Goal: Task Accomplishment & Management: Complete application form

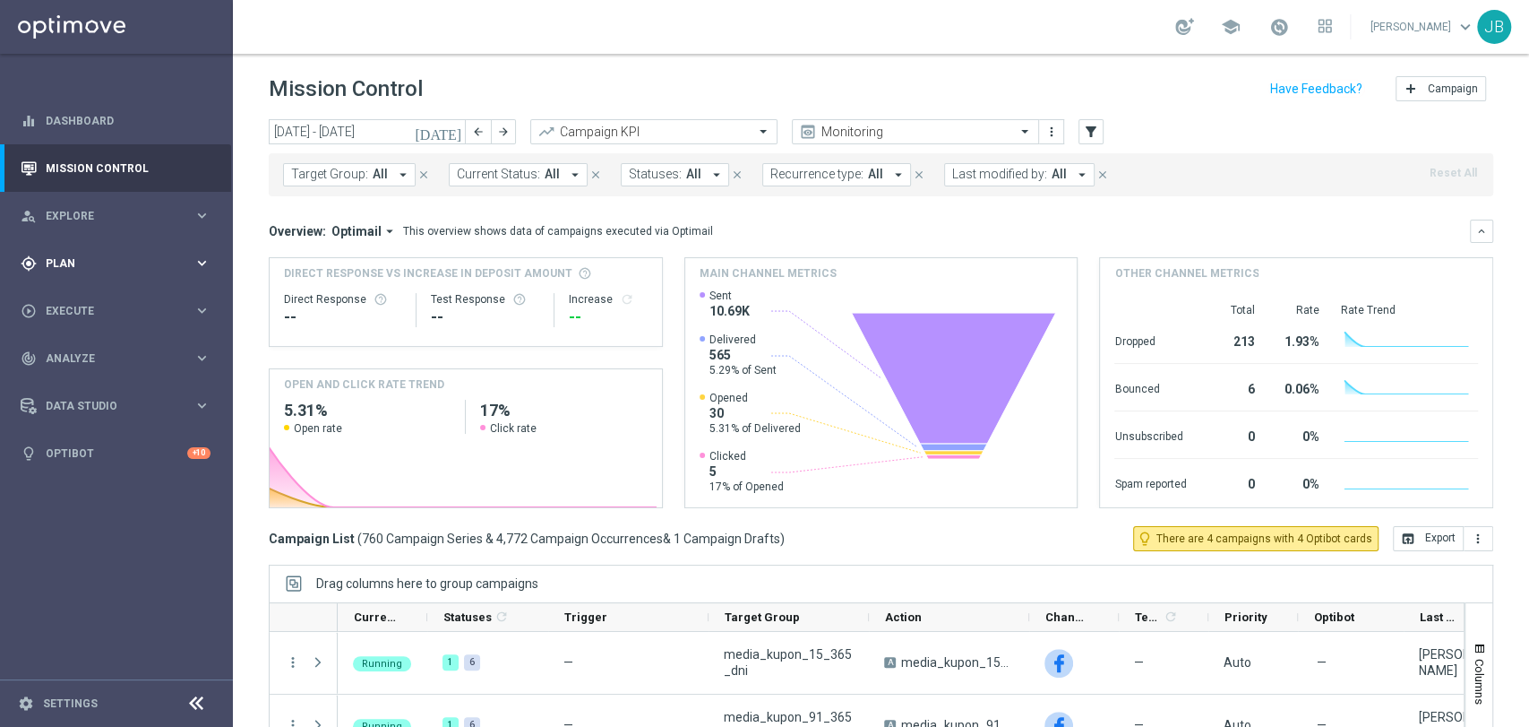
click at [64, 281] on div "gps_fixed Plan keyboard_arrow_right" at bounding box center [115, 262] width 231 height 47
click at [83, 426] on div "play_circle_outline Execute keyboard_arrow_right" at bounding box center [115, 444] width 231 height 47
click at [122, 352] on link "Campaign Builder" at bounding box center [117, 347] width 140 height 14
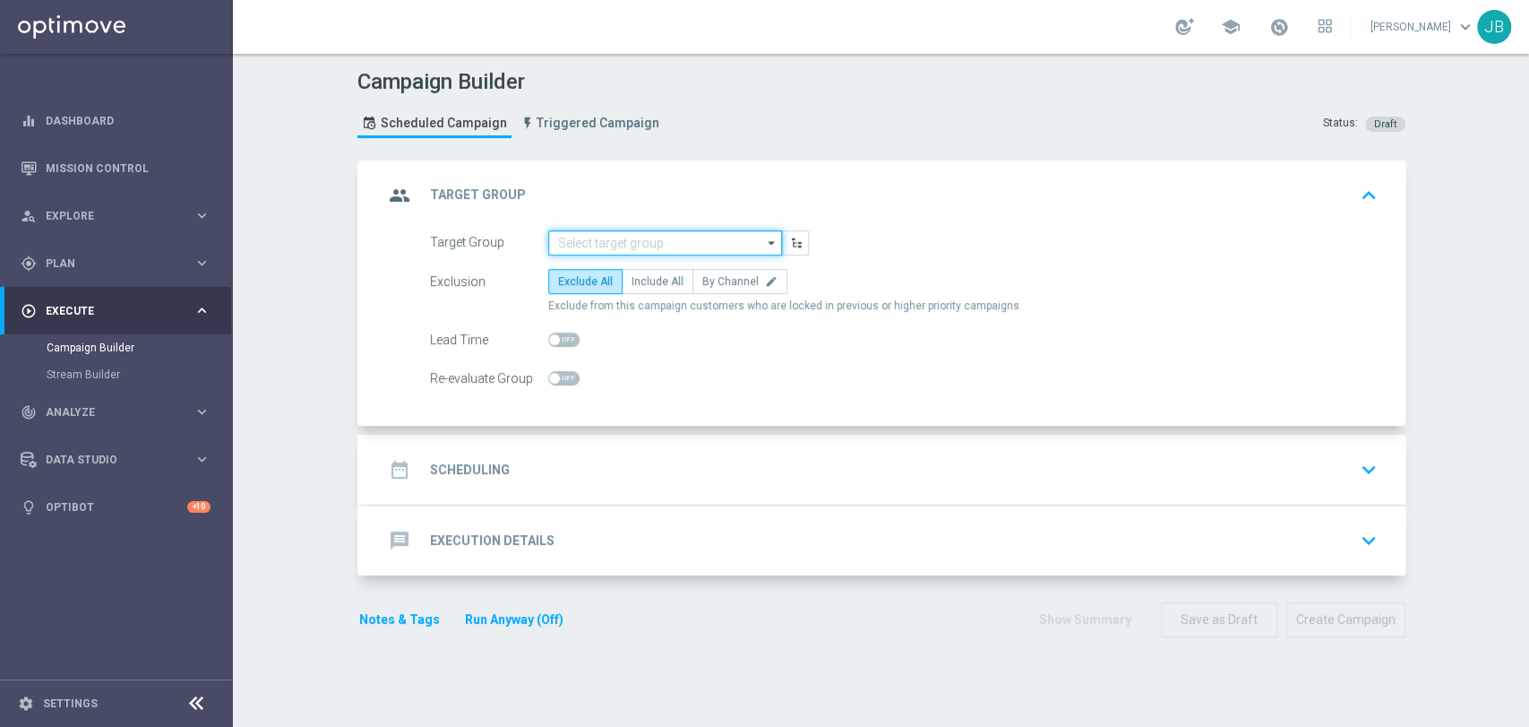
click at [570, 245] on input at bounding box center [665, 242] width 234 height 25
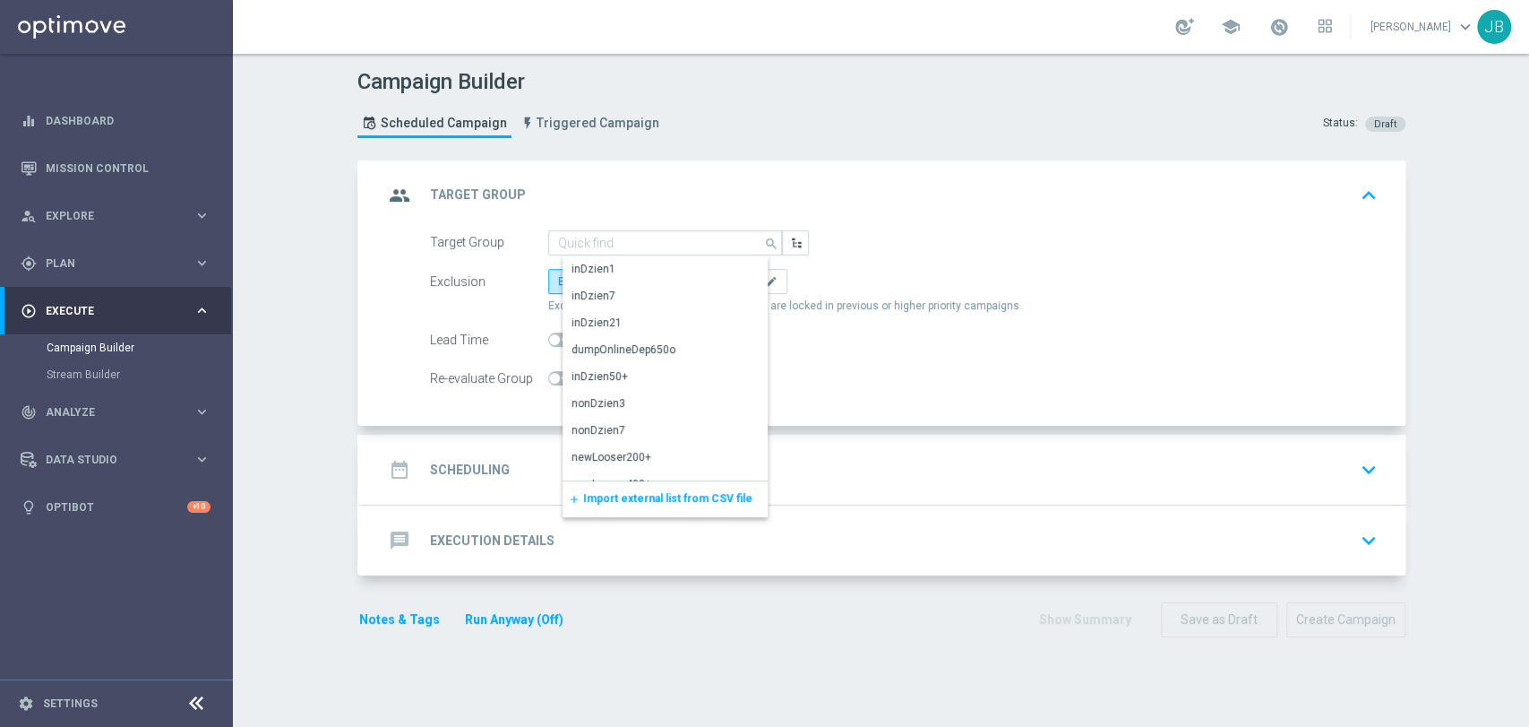
click at [611, 496] on span "Import external list from CSV file" at bounding box center [667, 498] width 169 height 13
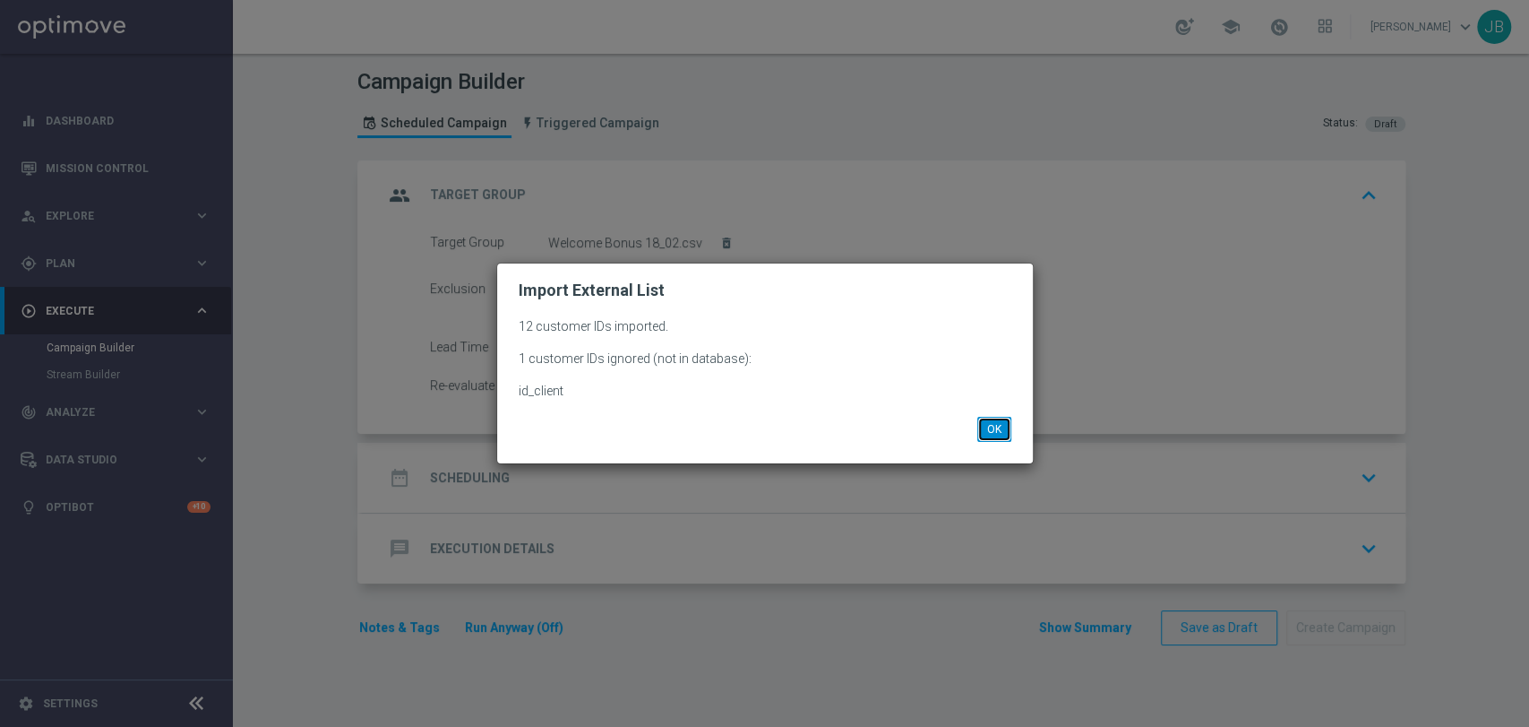
click at [987, 437] on button "OK" at bounding box center [994, 429] width 34 height 25
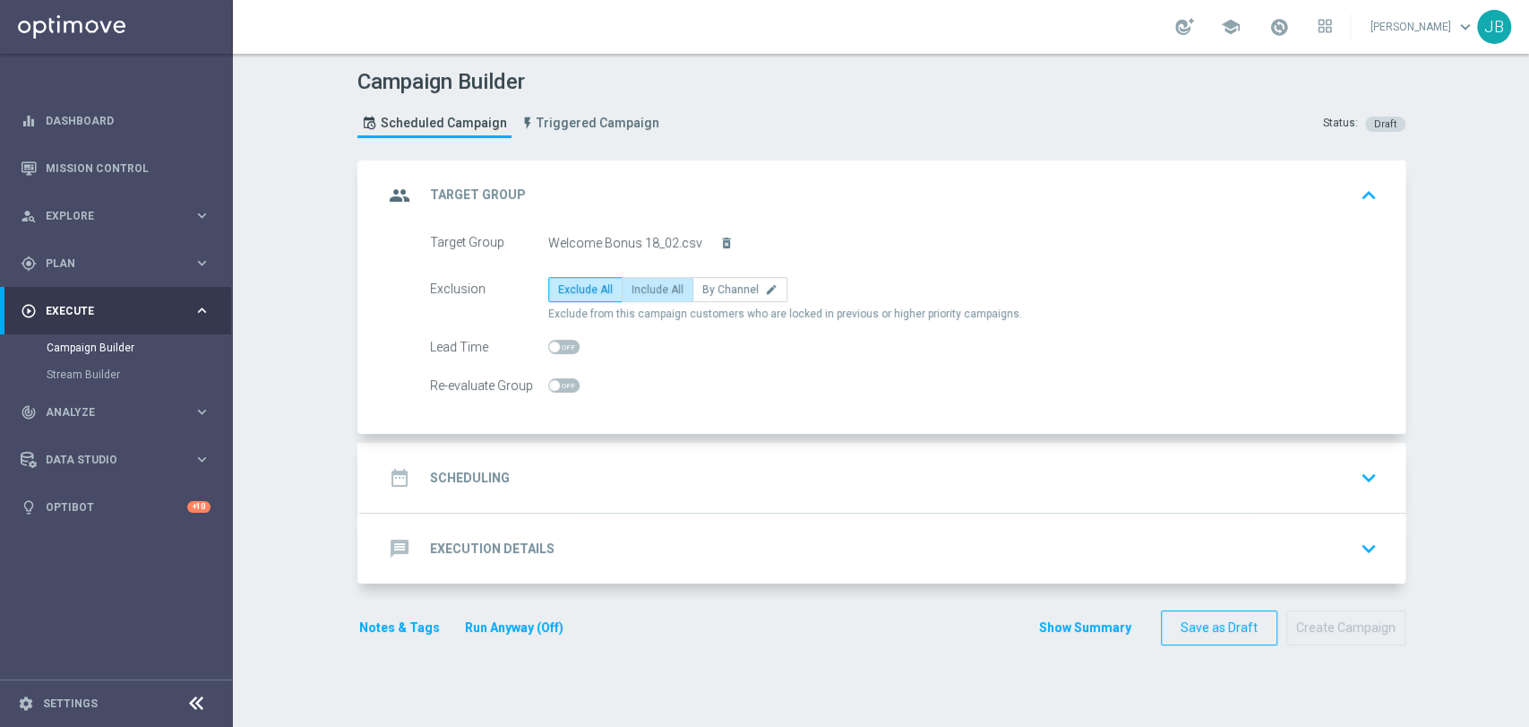
click at [662, 296] on label "Include All" at bounding box center [658, 289] width 72 height 25
click at [643, 296] on input "Include All" at bounding box center [638, 293] width 12 height 12
radio input "true"
click at [539, 468] on div "date_range Scheduling keyboard_arrow_down" at bounding box center [883, 477] width 1001 height 34
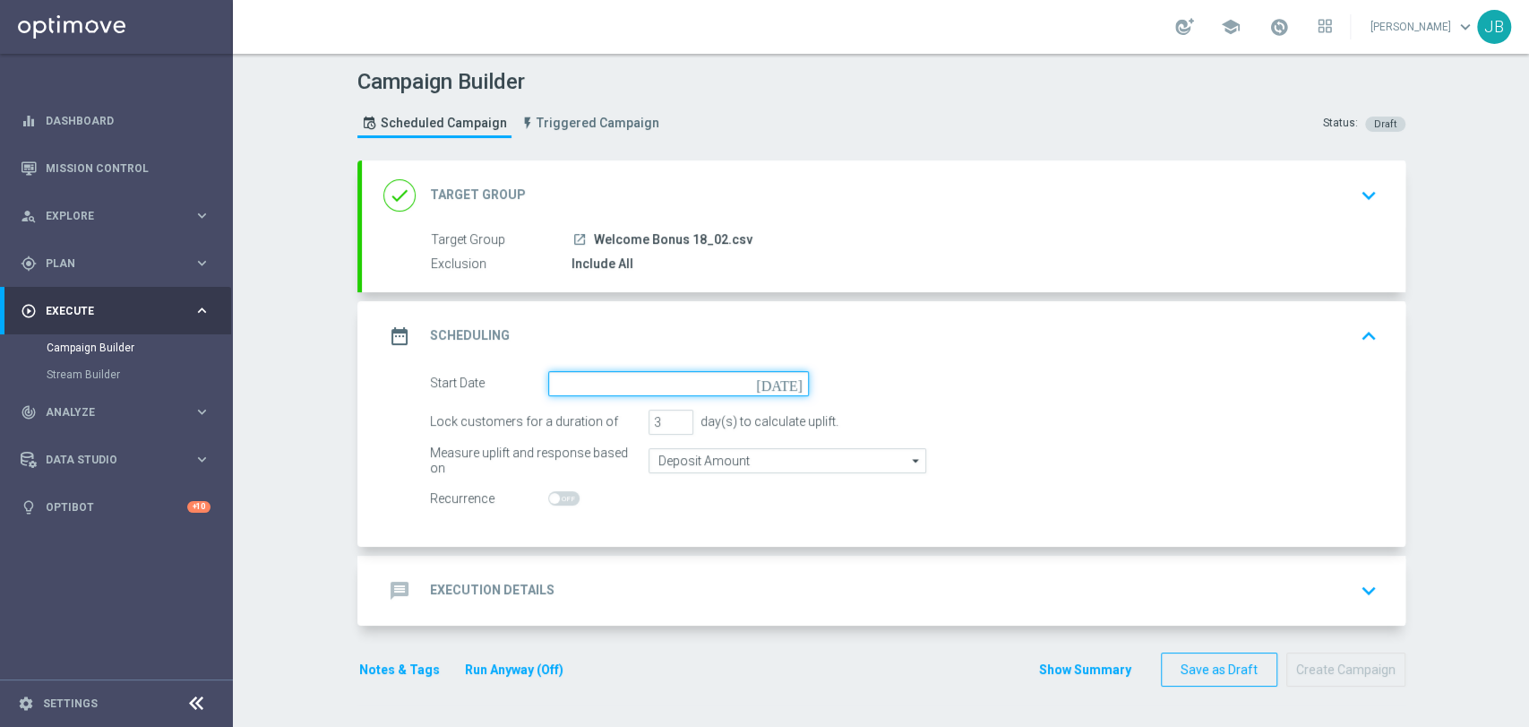
click at [566, 374] on input at bounding box center [678, 383] width 261 height 25
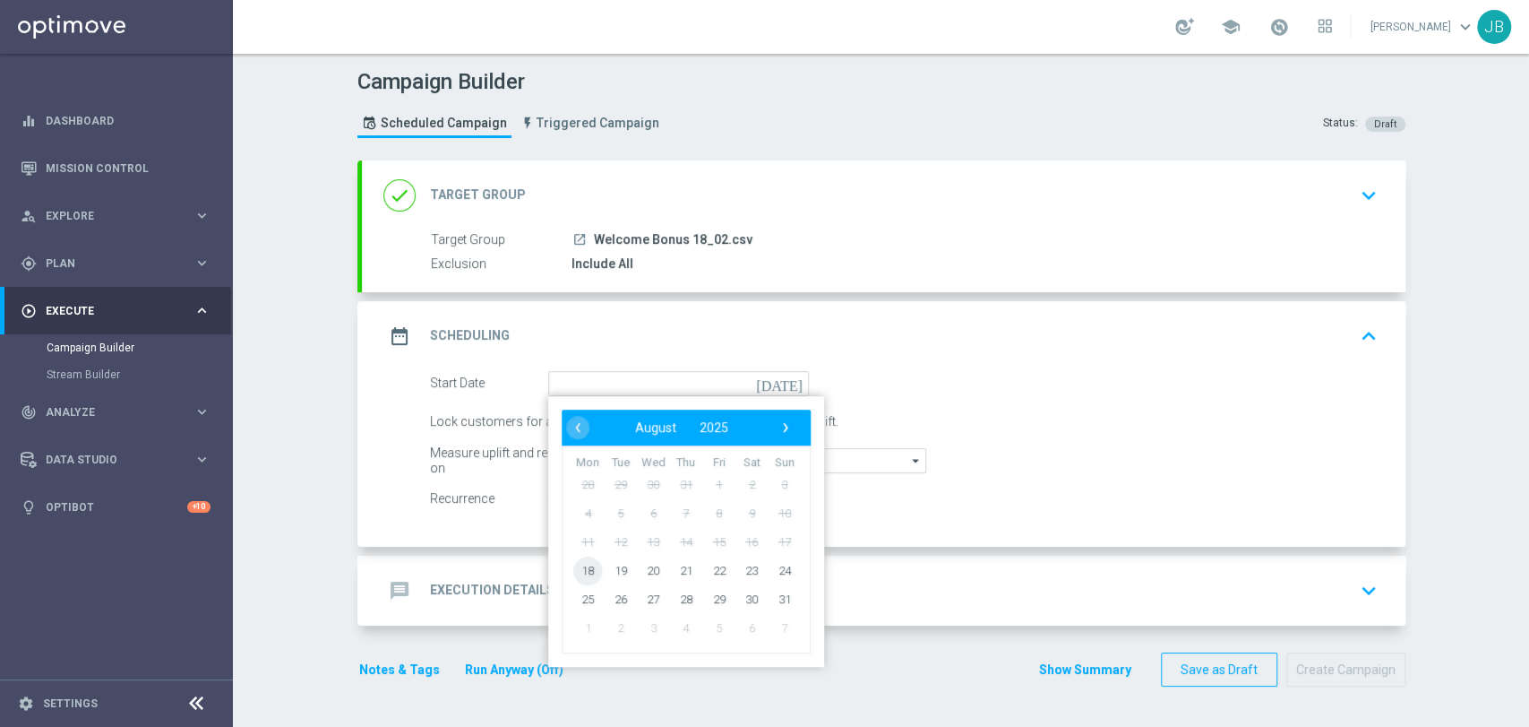
click at [581, 568] on span "18" at bounding box center [587, 569] width 29 height 29
type input "[DATE]"
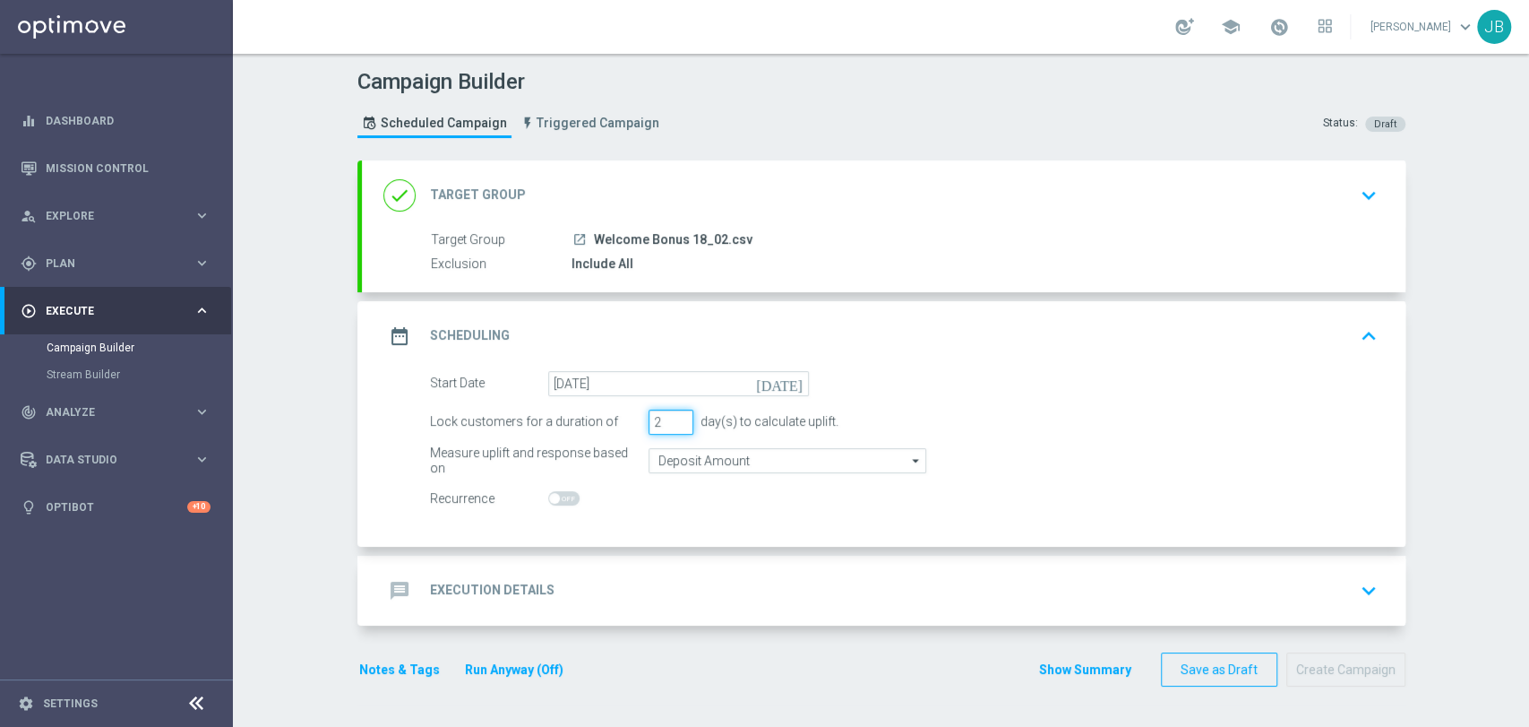
click at [675, 426] on input "2" at bounding box center [671, 421] width 45 height 25
type input "1"
click at [675, 426] on input "1" at bounding box center [671, 421] width 45 height 25
click at [633, 577] on div "message Execution Details keyboard_arrow_down" at bounding box center [883, 590] width 1001 height 34
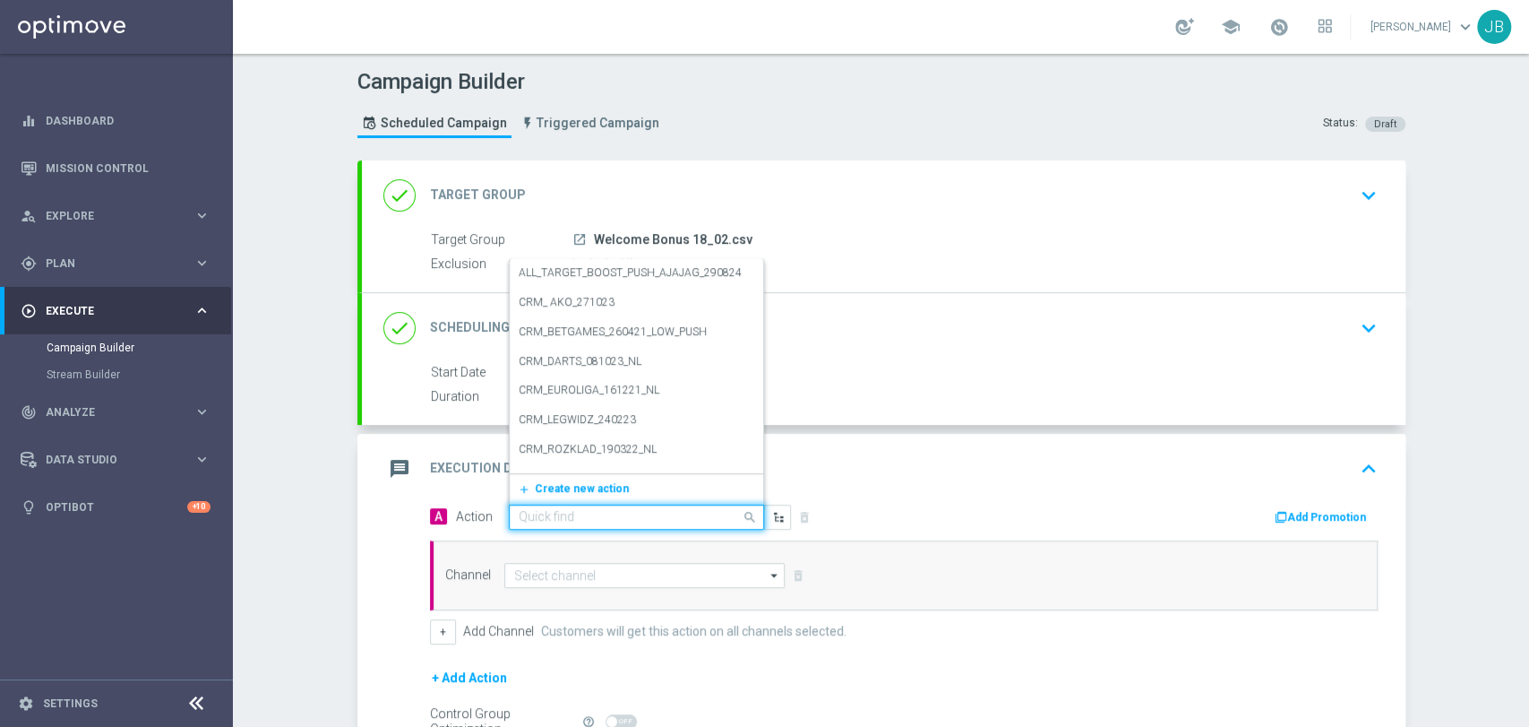
click at [641, 515] on input "text" at bounding box center [619, 517] width 200 height 15
click at [612, 489] on button "add_new Create new action" at bounding box center [633, 488] width 247 height 21
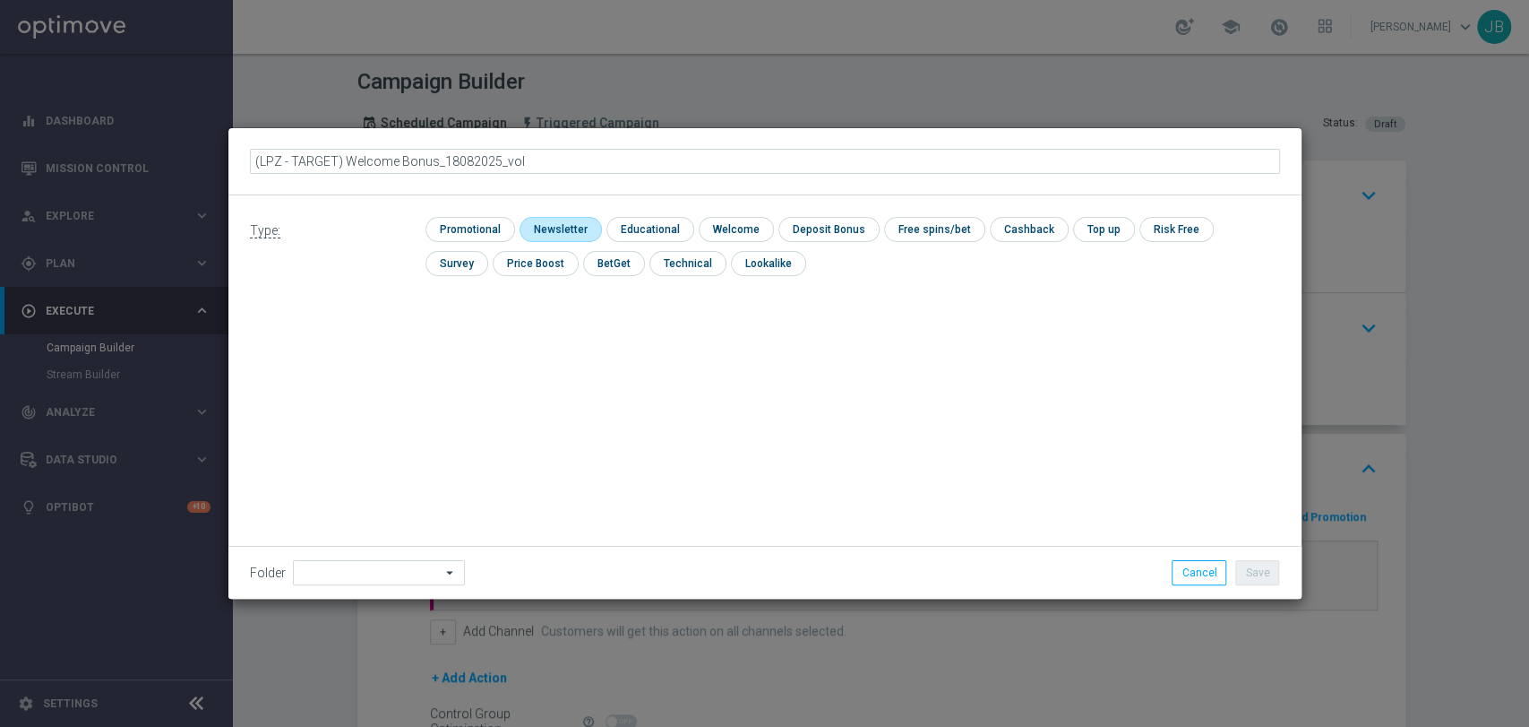
type input "(LPZ - TARGET) Welcome Bonus_18082025_vol1"
click at [572, 233] on input "checkbox" at bounding box center [559, 229] width 78 height 24
checkbox input "true"
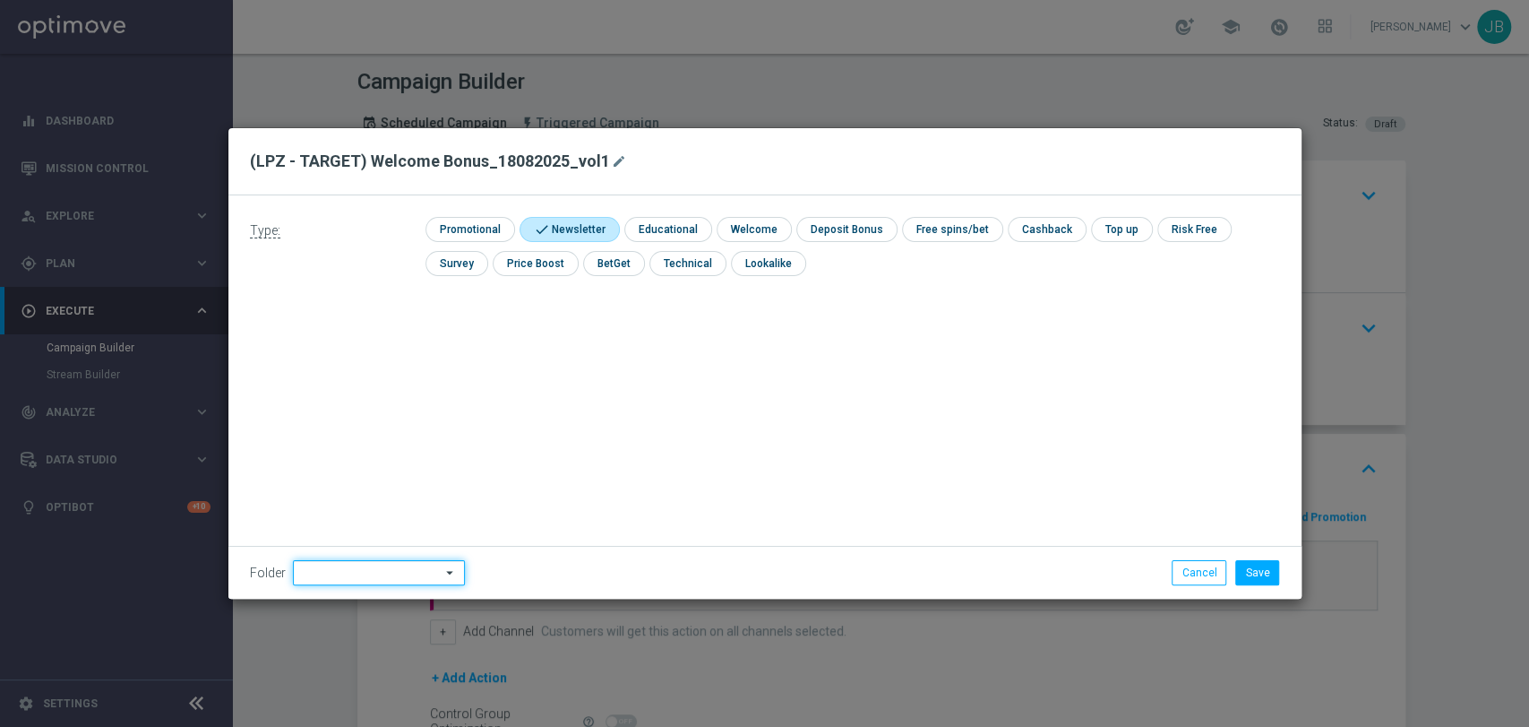
click at [356, 568] on input at bounding box center [379, 572] width 172 height 25
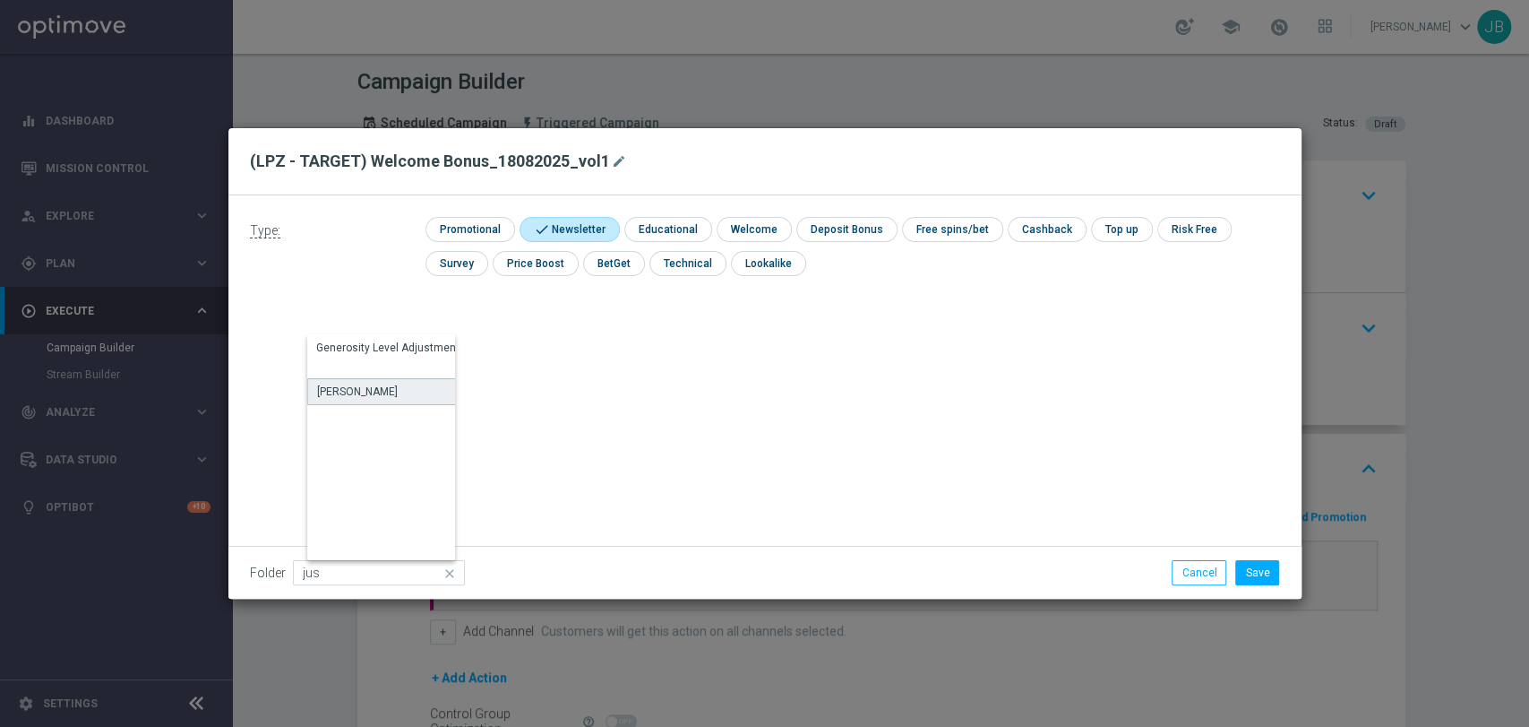
click at [375, 381] on div "[PERSON_NAME]" at bounding box center [390, 391] width 167 height 27
type input "[PERSON_NAME]"
click at [1254, 574] on button "Save" at bounding box center [1257, 572] width 44 height 25
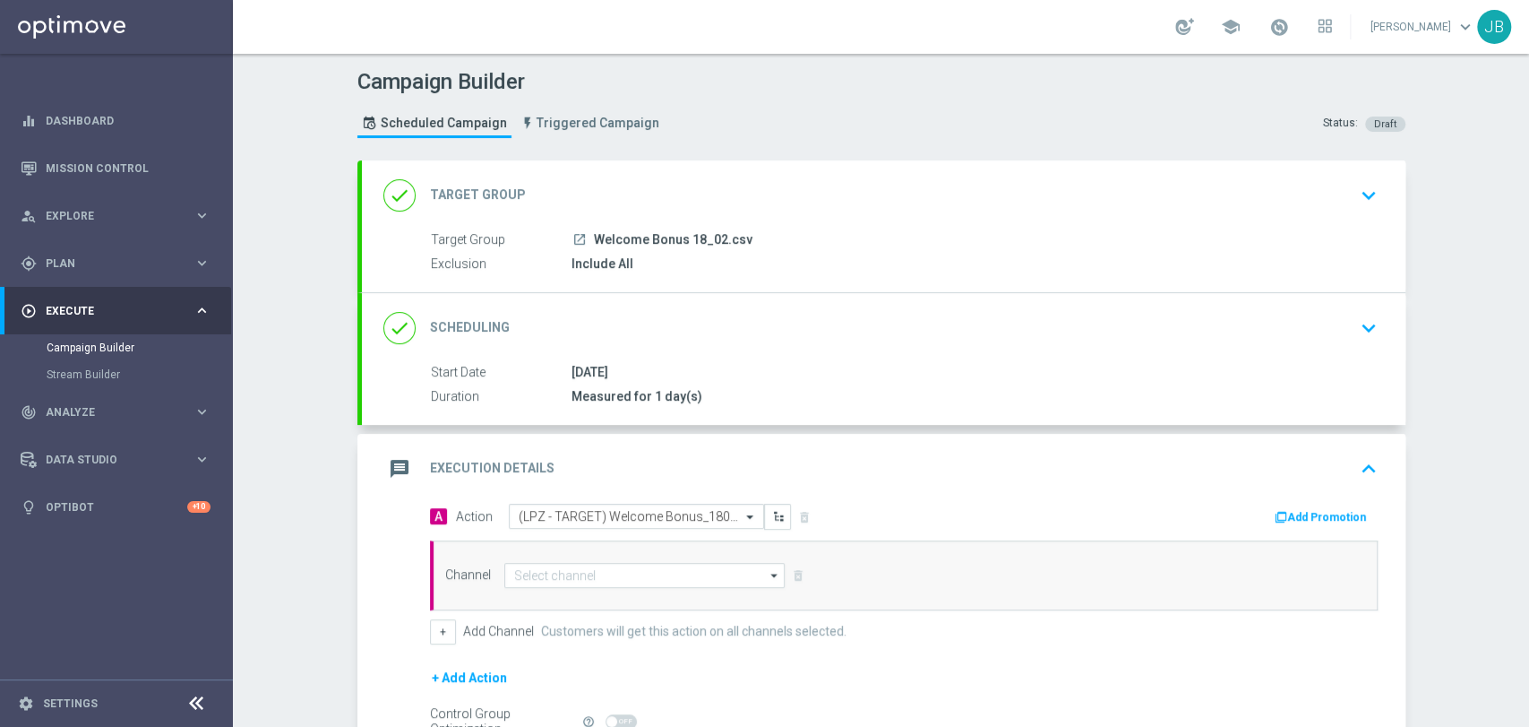
click at [634, 588] on div "Channel arrow_drop_down Drag here to set row groups Drag here to set column lab…" at bounding box center [904, 575] width 948 height 70
click at [630, 571] on input at bounding box center [644, 575] width 281 height 25
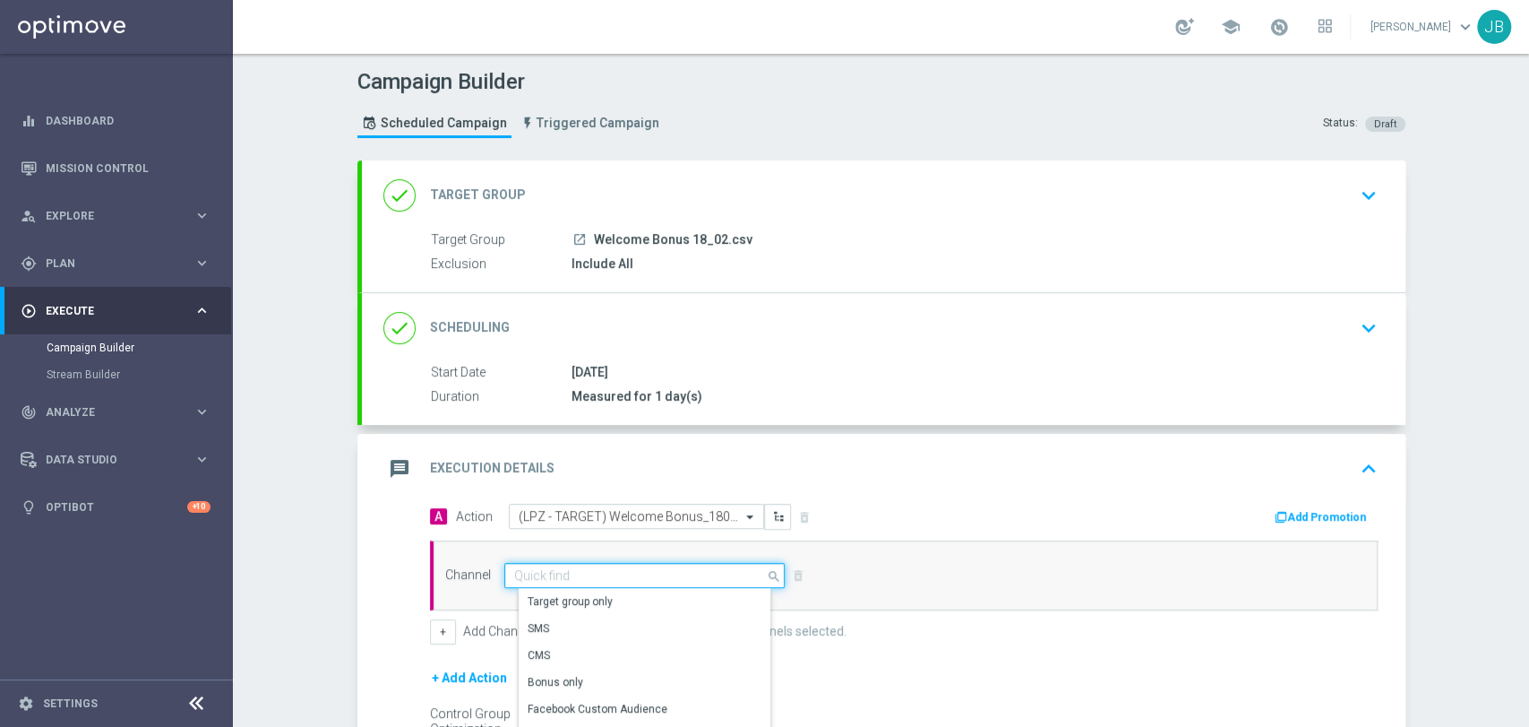
type input "a"
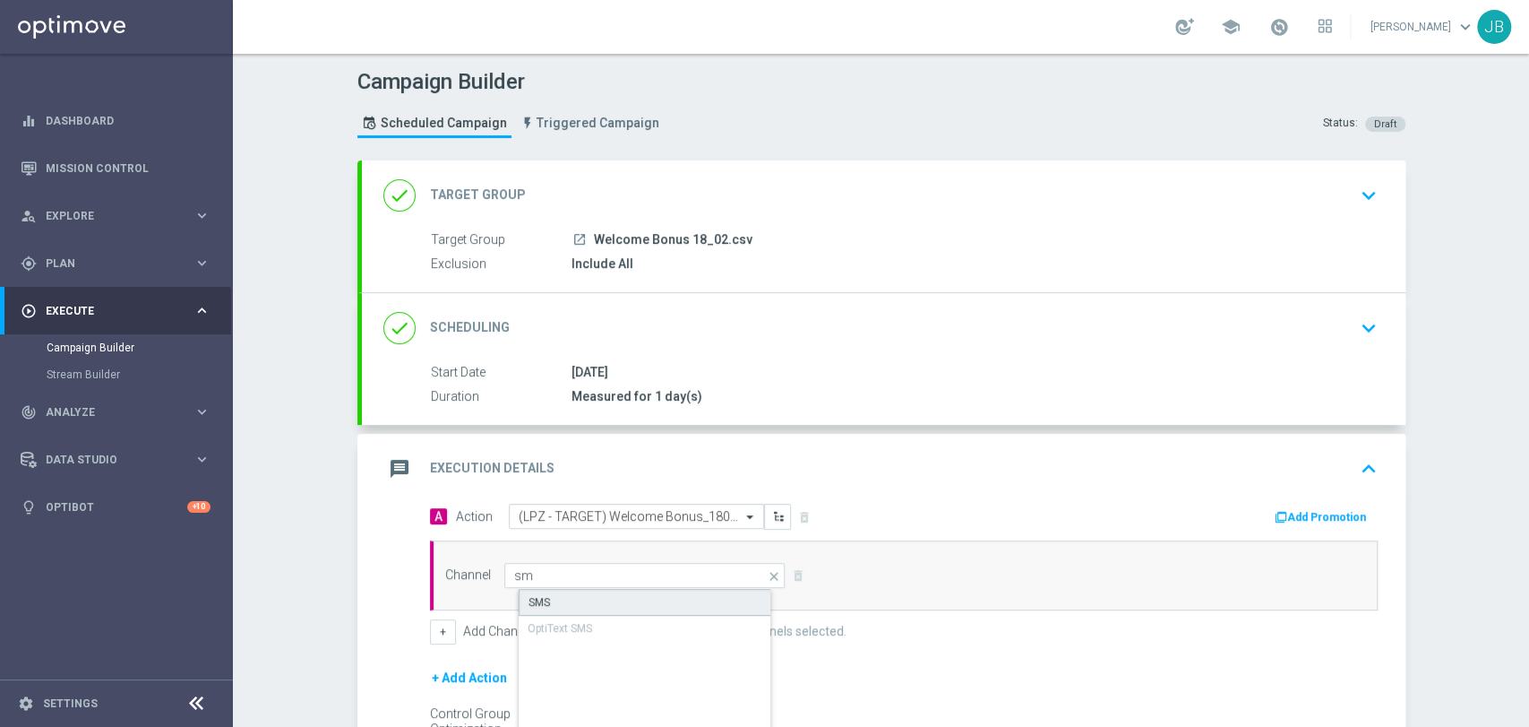
click at [609, 600] on div "SMS" at bounding box center [660, 602] width 282 height 27
type input "SMS"
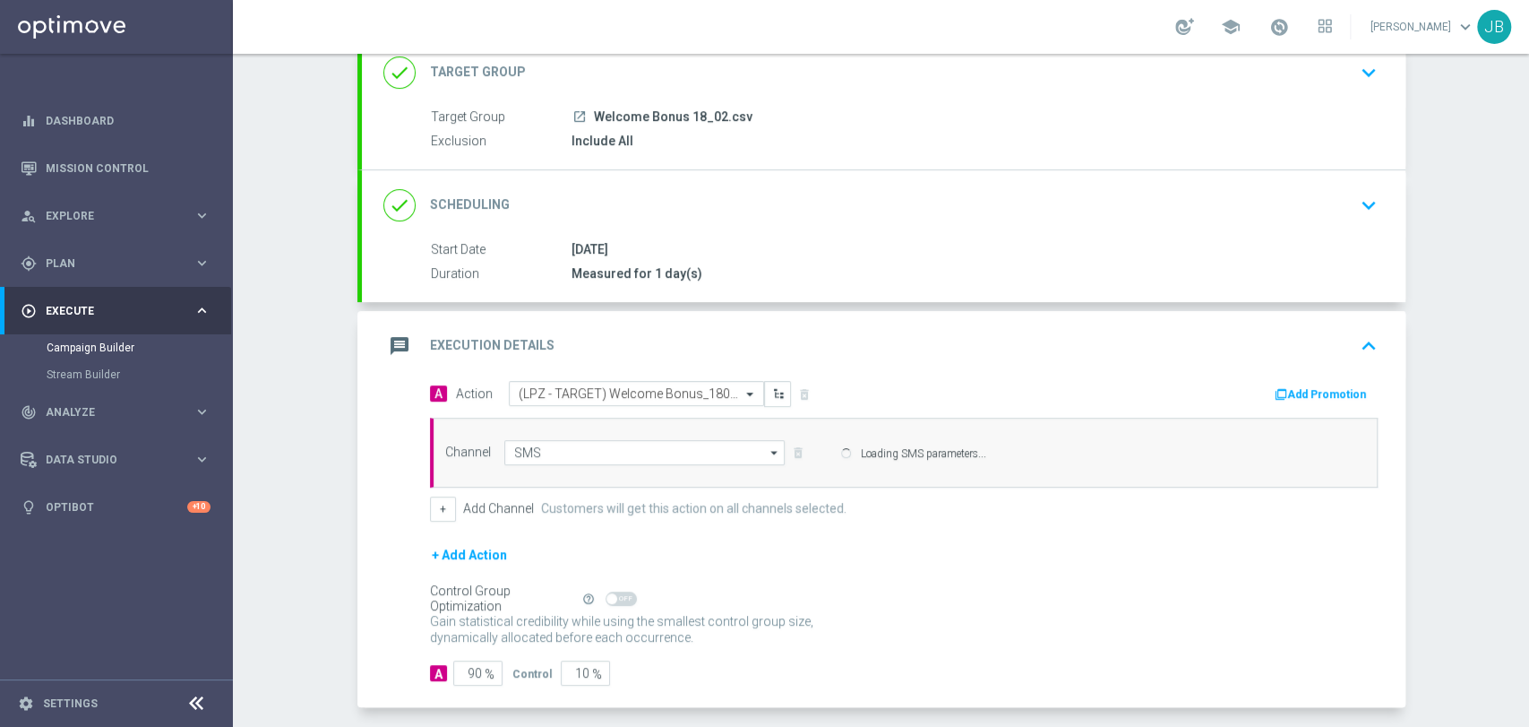
scroll to position [198, 0]
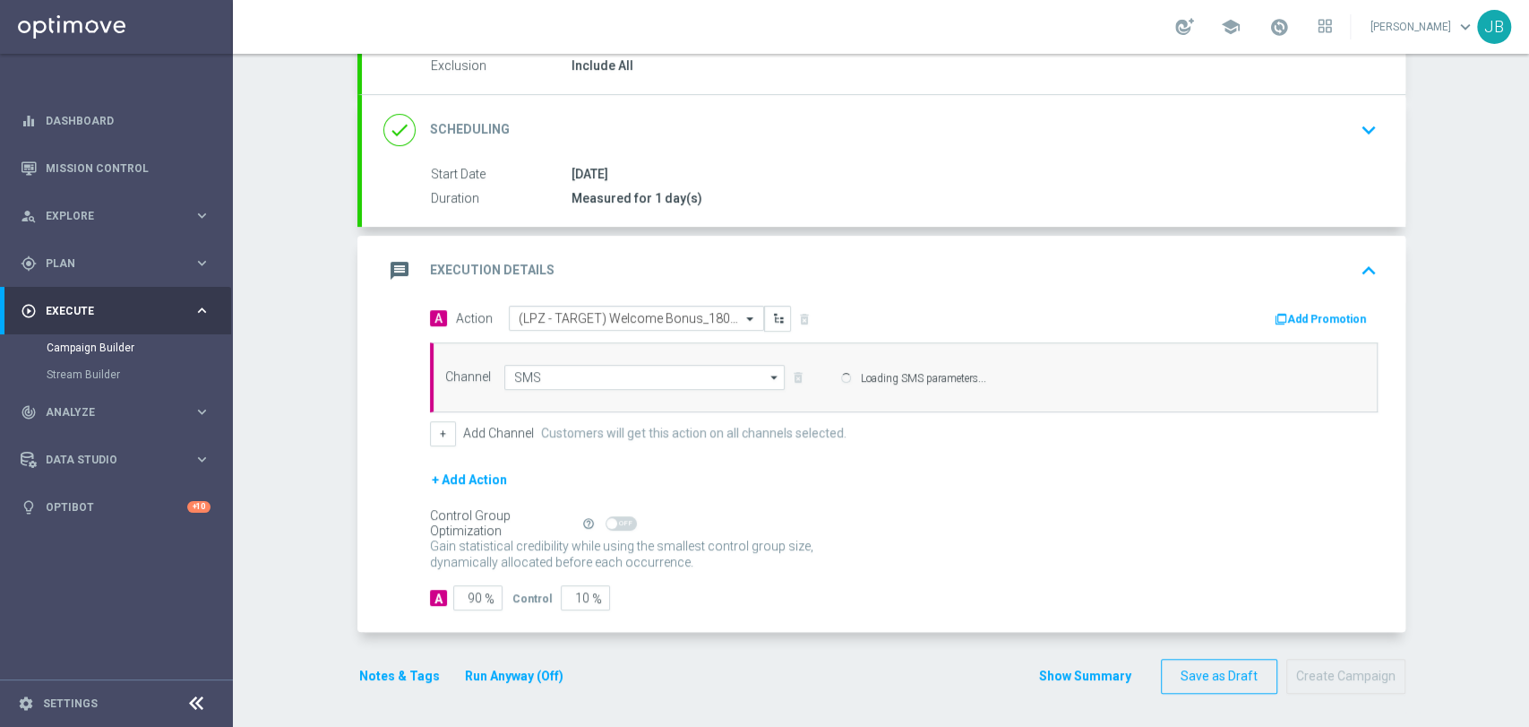
drag, startPoint x: 1527, startPoint y: 403, endPoint x: 1527, endPoint y: 579, distance: 175.6
click at [1527, 579] on div "Campaign Builder Scheduled Campaign Triggered Campaign Status: Draft done Targe…" at bounding box center [881, 390] width 1296 height 673
click at [478, 599] on form "A Action Select action (LPZ - TARGET) Welcome Bonus_18082025_vol1 delete_foreve…" at bounding box center [904, 457] width 948 height 305
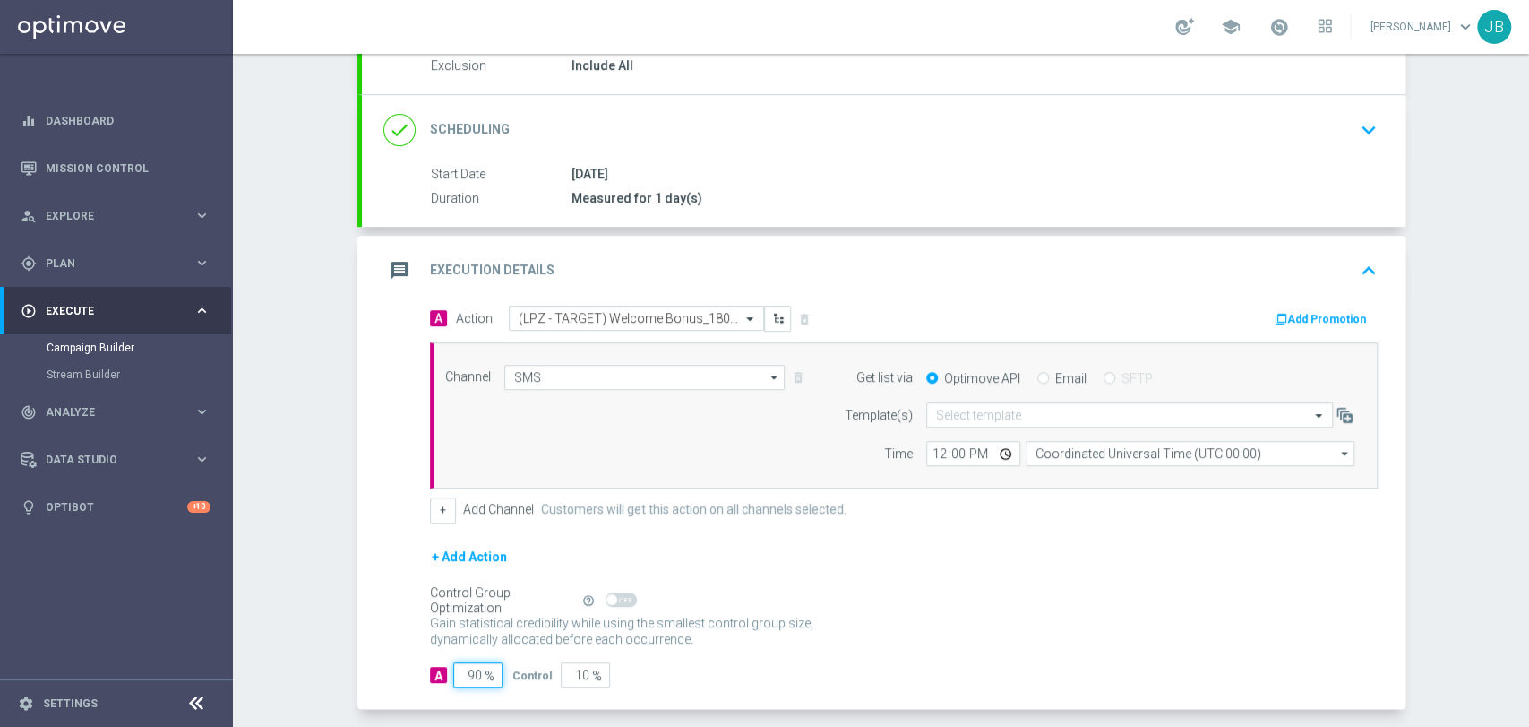
click at [464, 668] on input "90" at bounding box center [477, 674] width 49 height 25
type input "0"
type input "100"
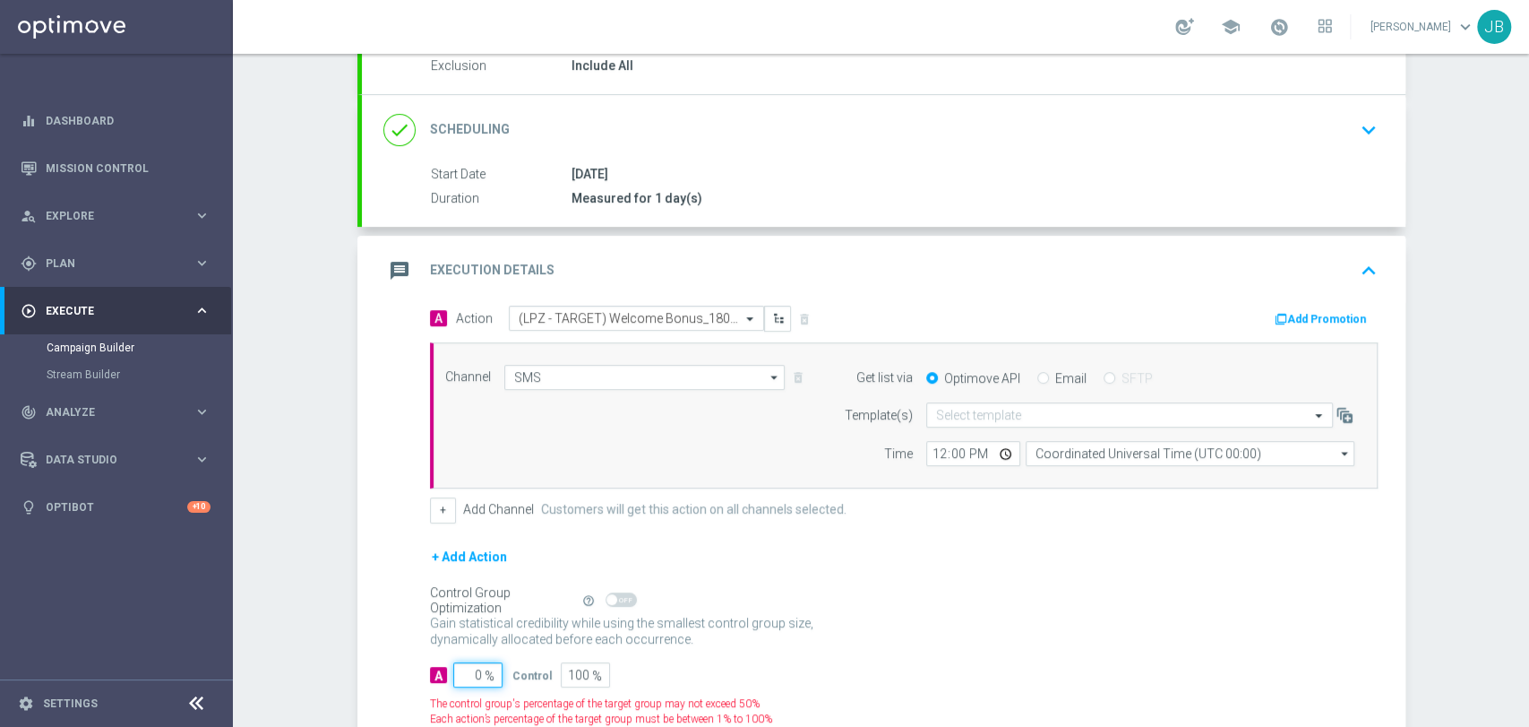
type input "10"
type input "90"
type input "100"
type input "0"
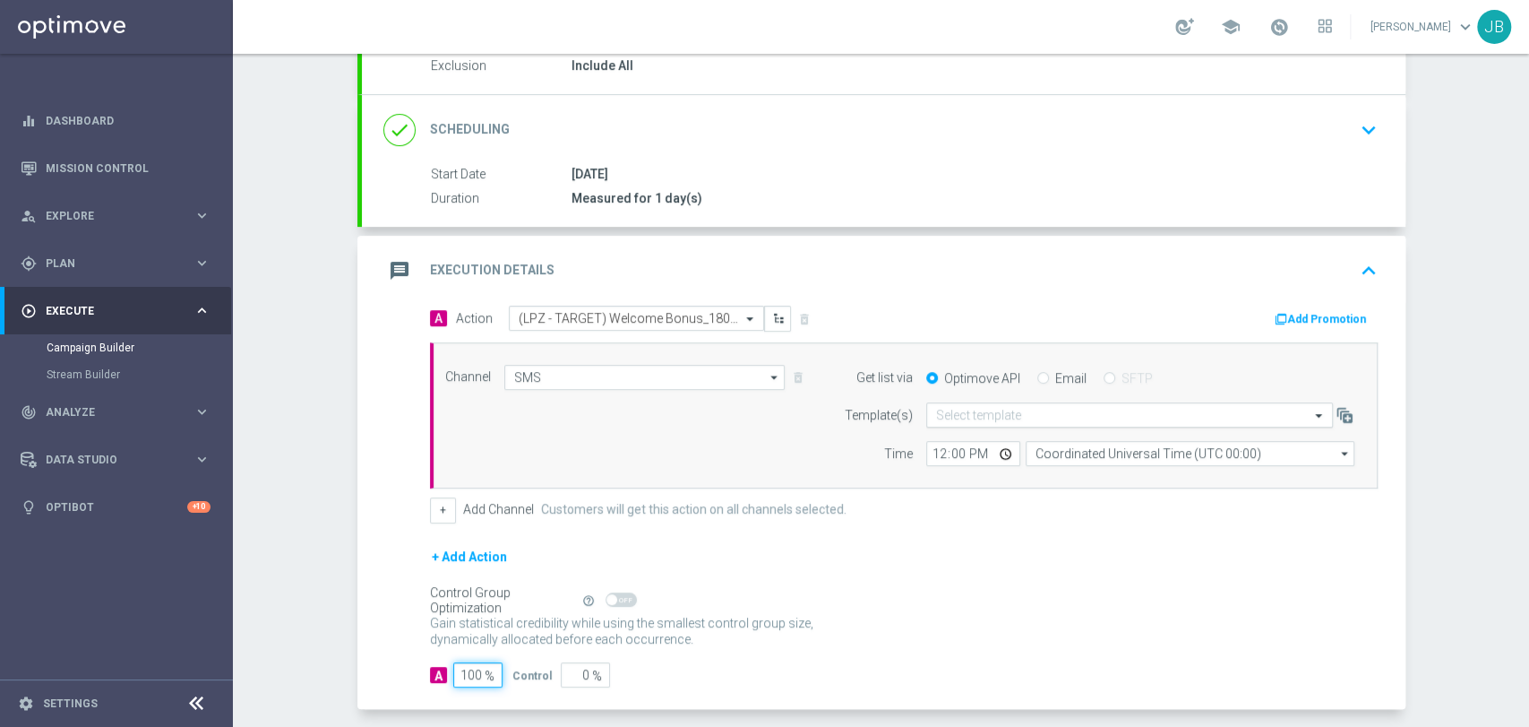
type input "100"
click at [960, 409] on input "text" at bounding box center [1111, 415] width 351 height 15
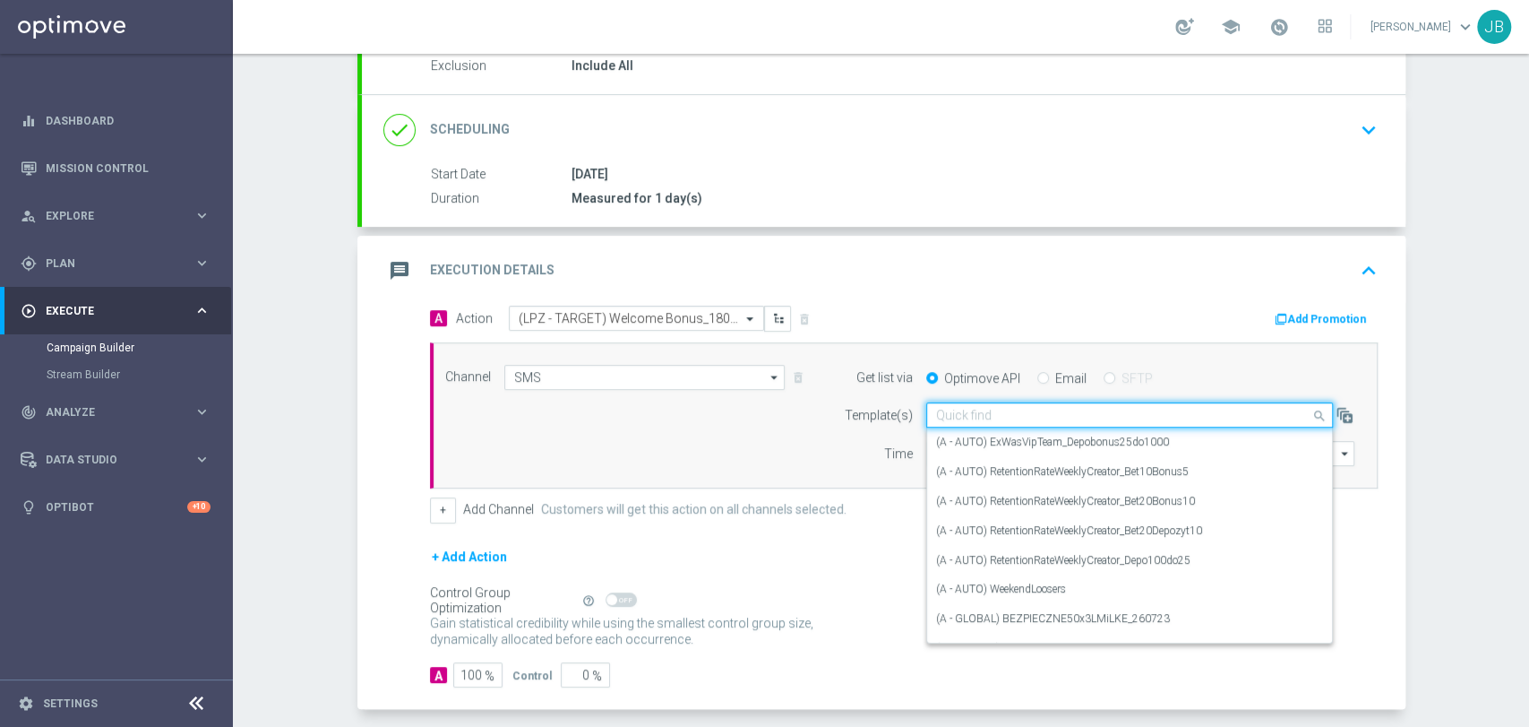
paste input "(LPZ - TARGET) Welcome Bonus_18082025"
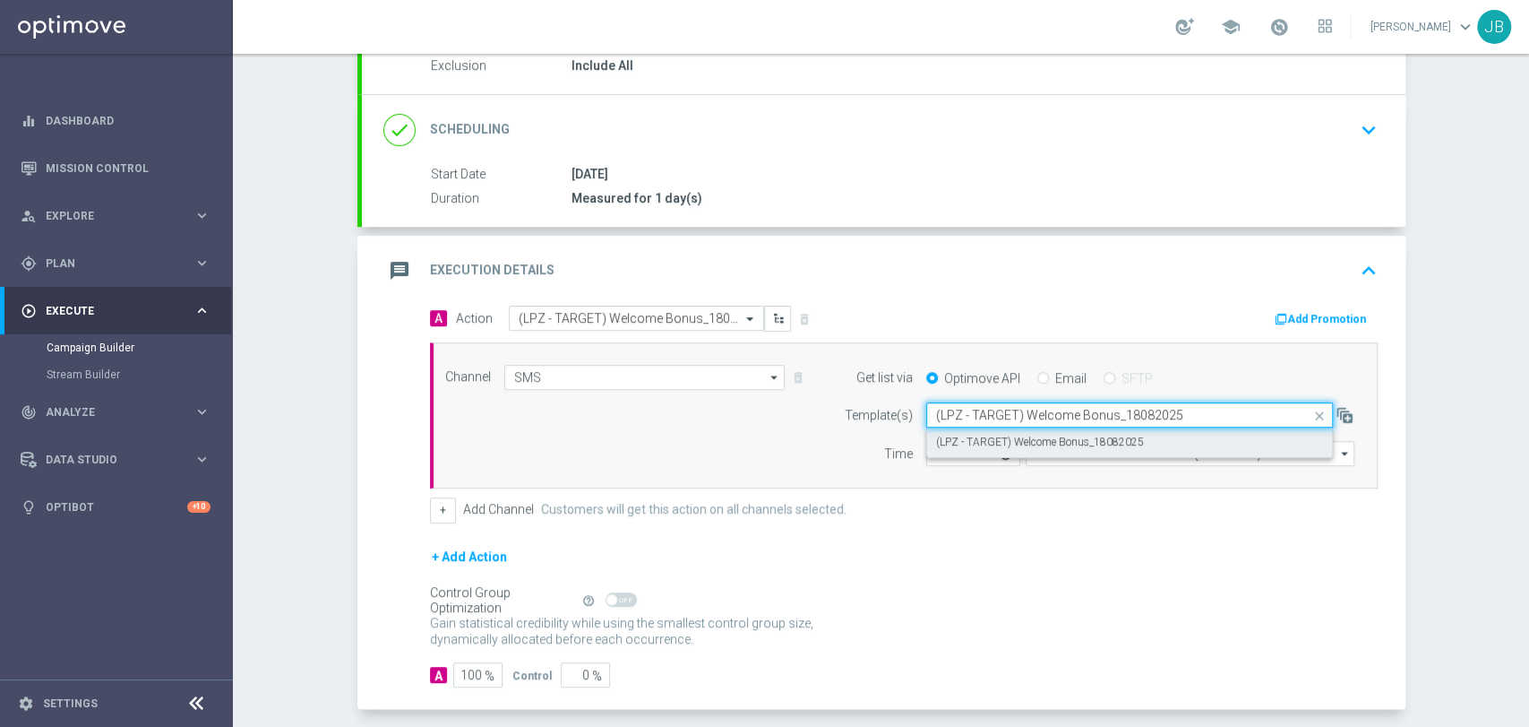
click at [960, 439] on label "(LPZ - TARGET) Welcome Bonus_18082025" at bounding box center [1040, 441] width 208 height 15
type input "(LPZ - TARGET) Welcome Bonus_18082025"
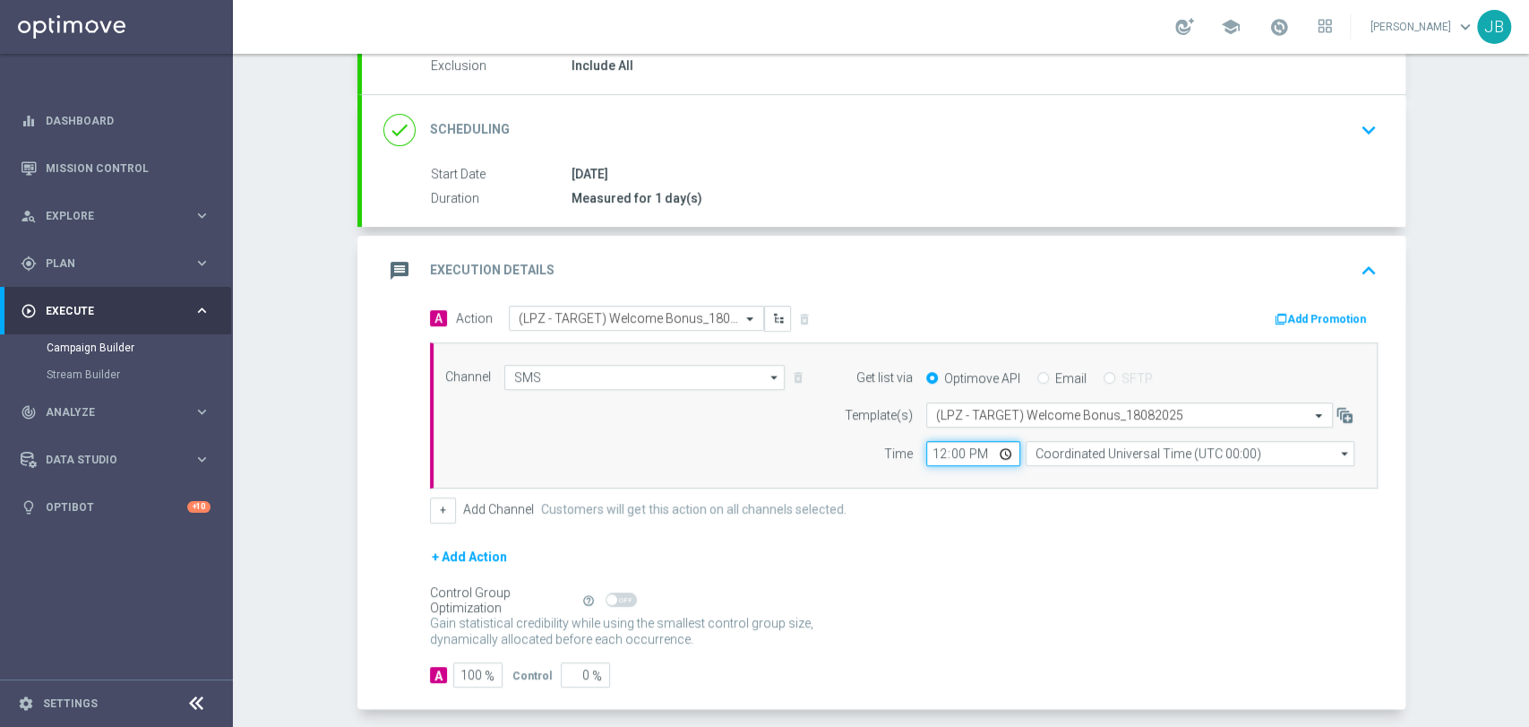
click at [926, 453] on input "12:00" at bounding box center [973, 453] width 94 height 25
type input "10:11"
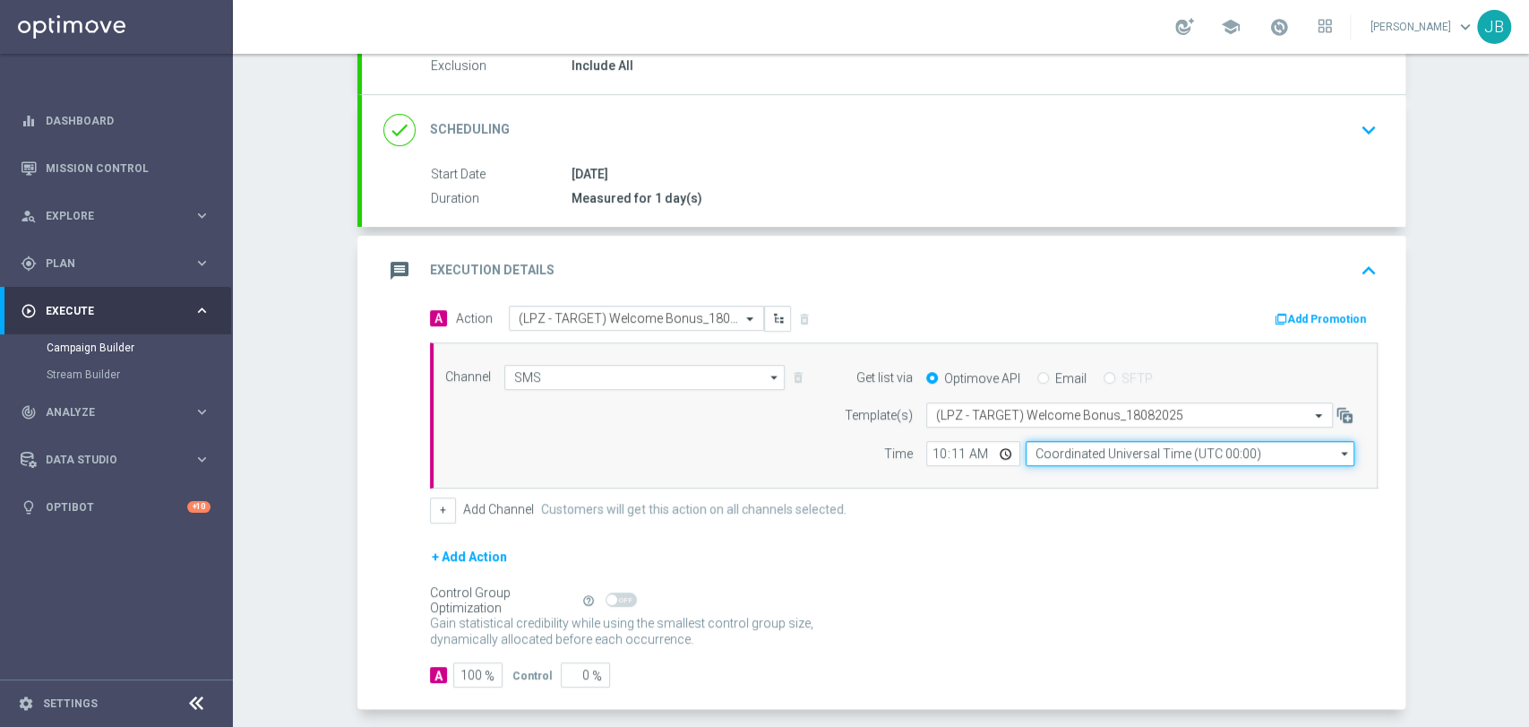
click at [1030, 442] on input "Coordinated Universal Time (UTC 00:00)" at bounding box center [1190, 453] width 329 height 25
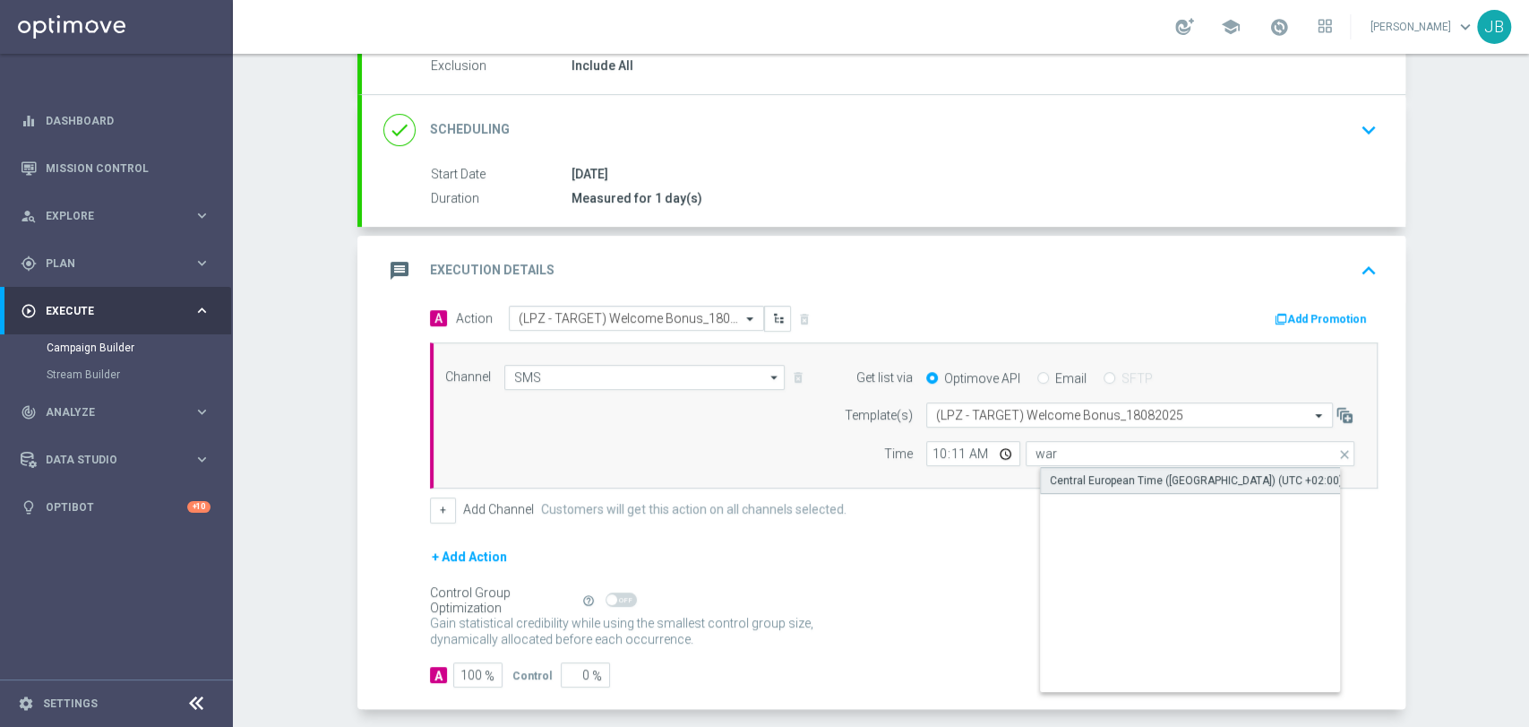
click at [1050, 474] on div "Central European Time ([GEOGRAPHIC_DATA]) (UTC +02:00)" at bounding box center [1196, 480] width 293 height 16
type input "Central European Time ([GEOGRAPHIC_DATA]) (UTC +02:00)"
click at [1031, 523] on form "A Action Select action (LPZ - TARGET) Welcome Bonus_18082025_vol1 delete_foreve…" at bounding box center [904, 496] width 948 height 382
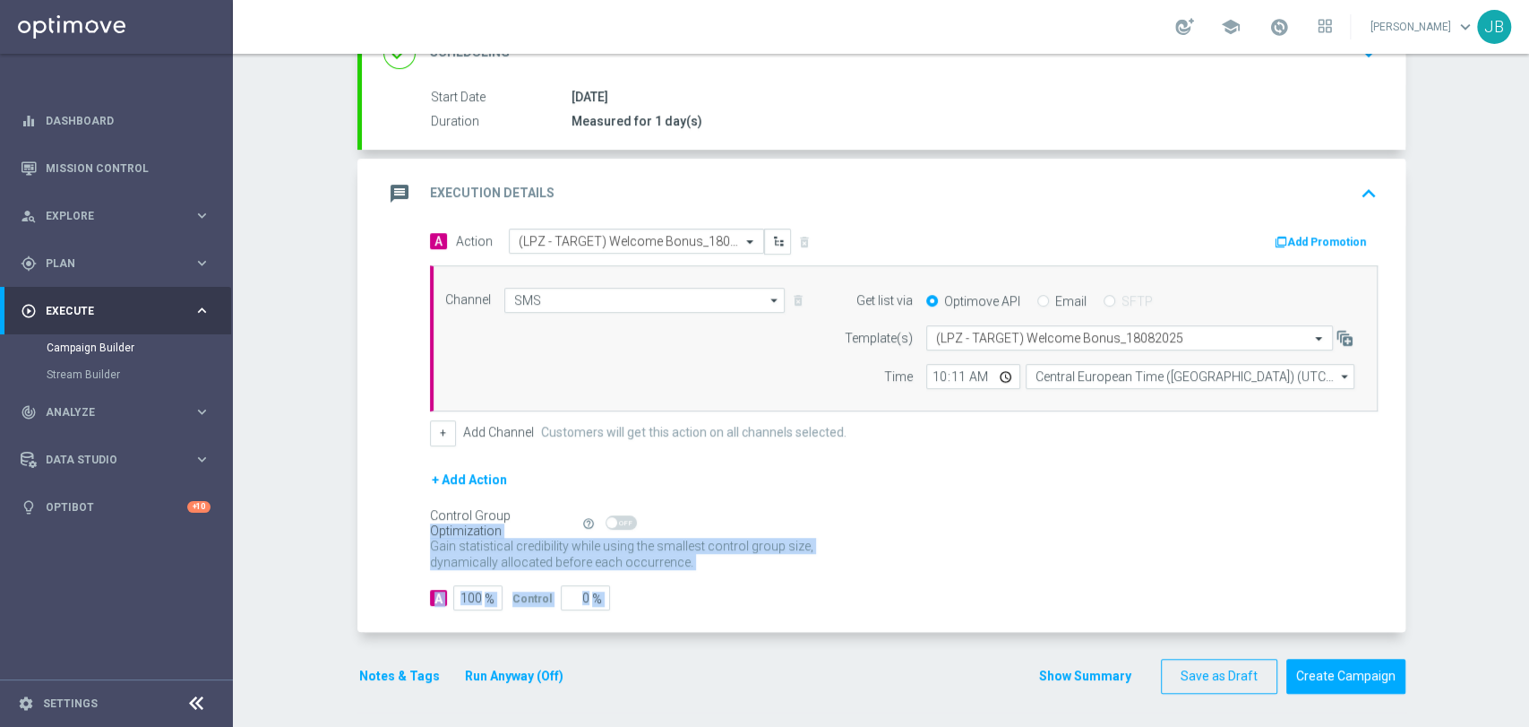
drag, startPoint x: 1527, startPoint y: 560, endPoint x: 1527, endPoint y: 632, distance: 72.6
click at [1527, 632] on div "Campaign Builder Scheduled Campaign Triggered Campaign Status: Draft done Targe…" at bounding box center [881, 390] width 1296 height 673
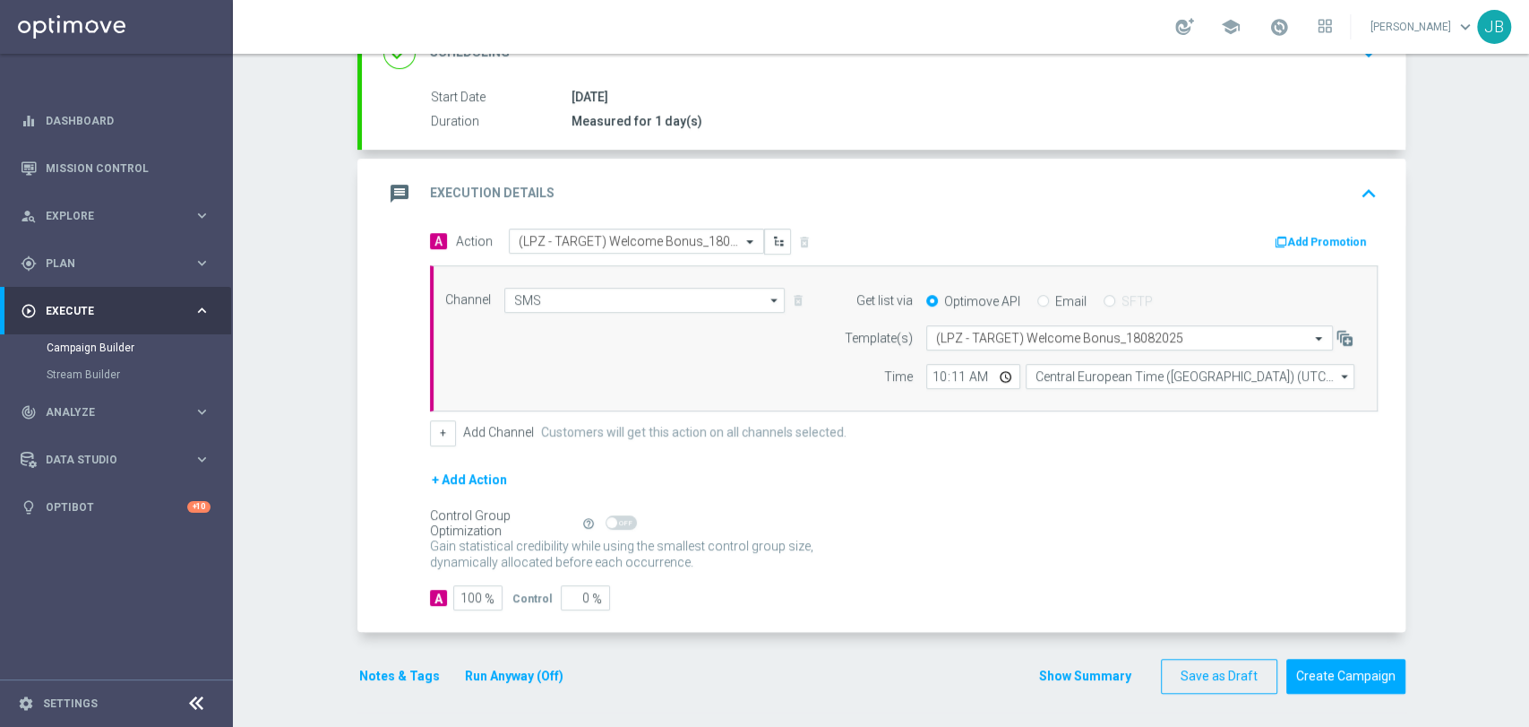
click at [1471, 489] on div "Campaign Builder Scheduled Campaign Triggered Campaign Status: Draft done Targe…" at bounding box center [881, 390] width 1296 height 673
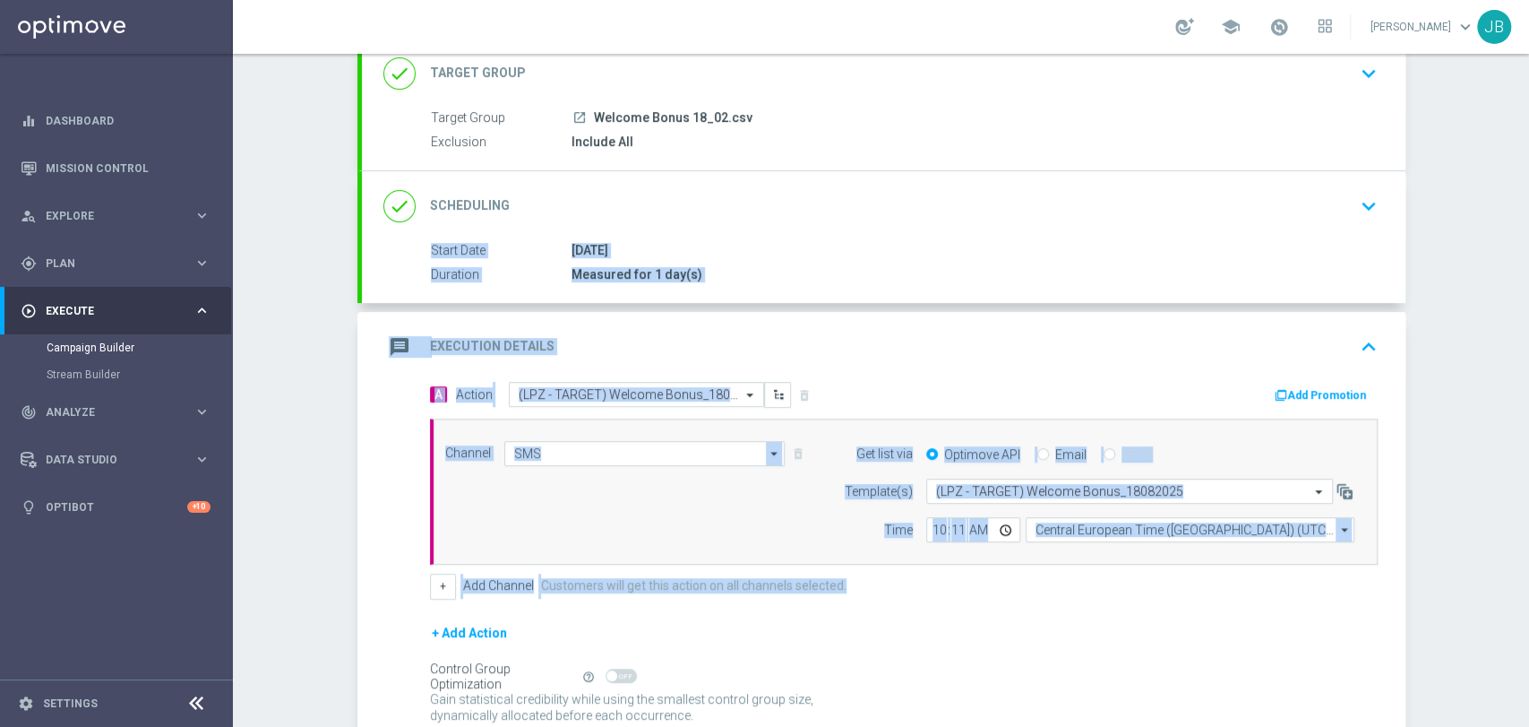
scroll to position [57, 0]
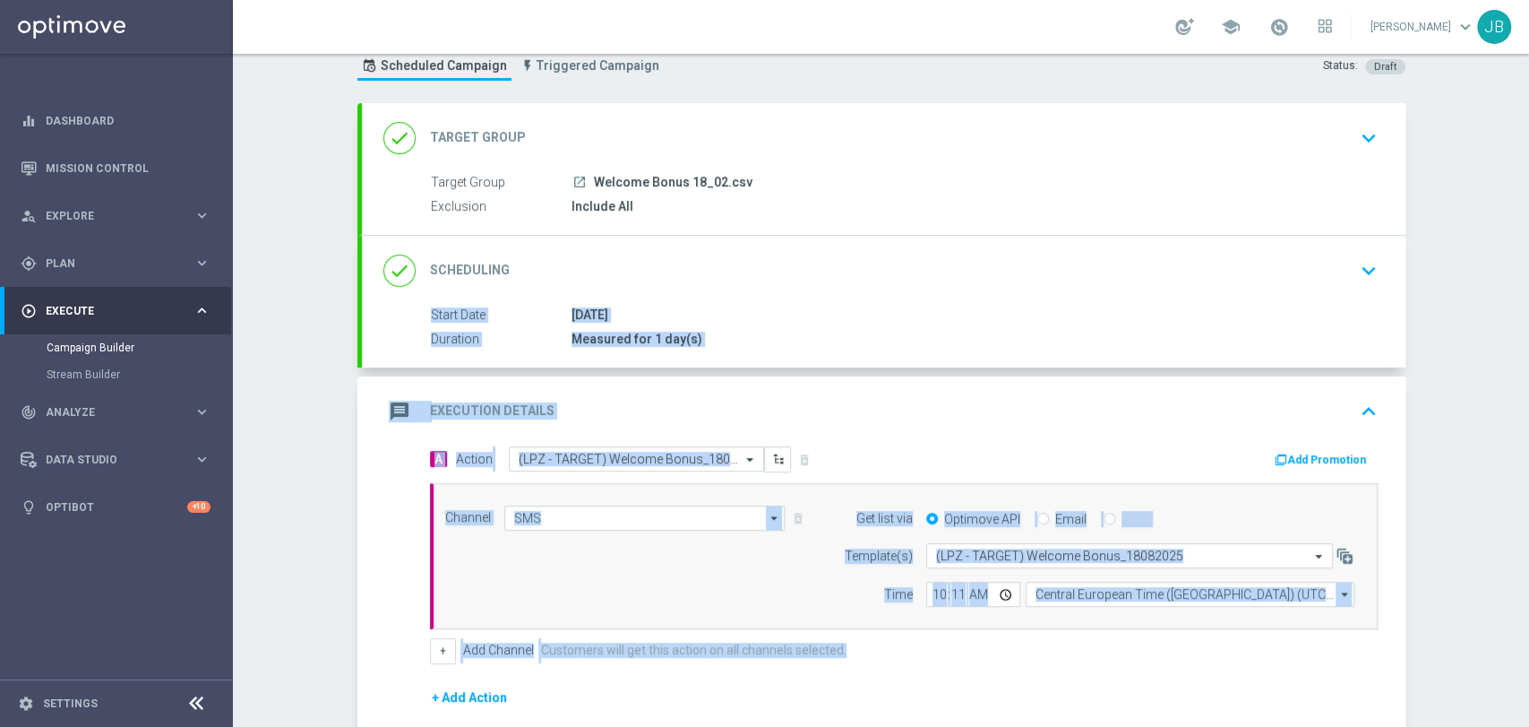
drag, startPoint x: 1527, startPoint y: 433, endPoint x: 1527, endPoint y: 288, distance: 145.1
click at [1527, 288] on div "Campaign Builder Scheduled Campaign Triggered Campaign Status: Draft done Targe…" at bounding box center [881, 390] width 1296 height 673
click at [1477, 320] on div "Campaign Builder Scheduled Campaign Triggered Campaign Status: Draft done Targe…" at bounding box center [881, 390] width 1296 height 673
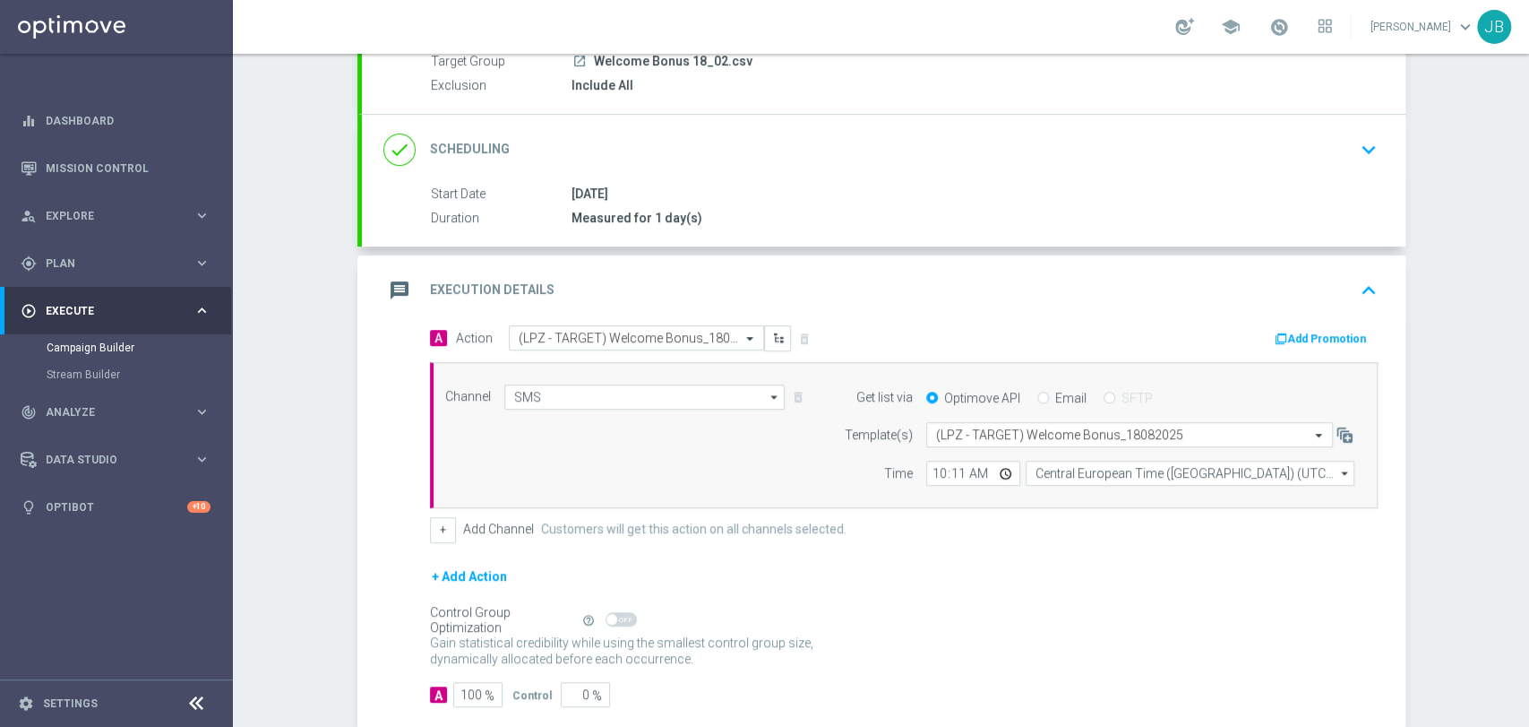
scroll to position [211, 0]
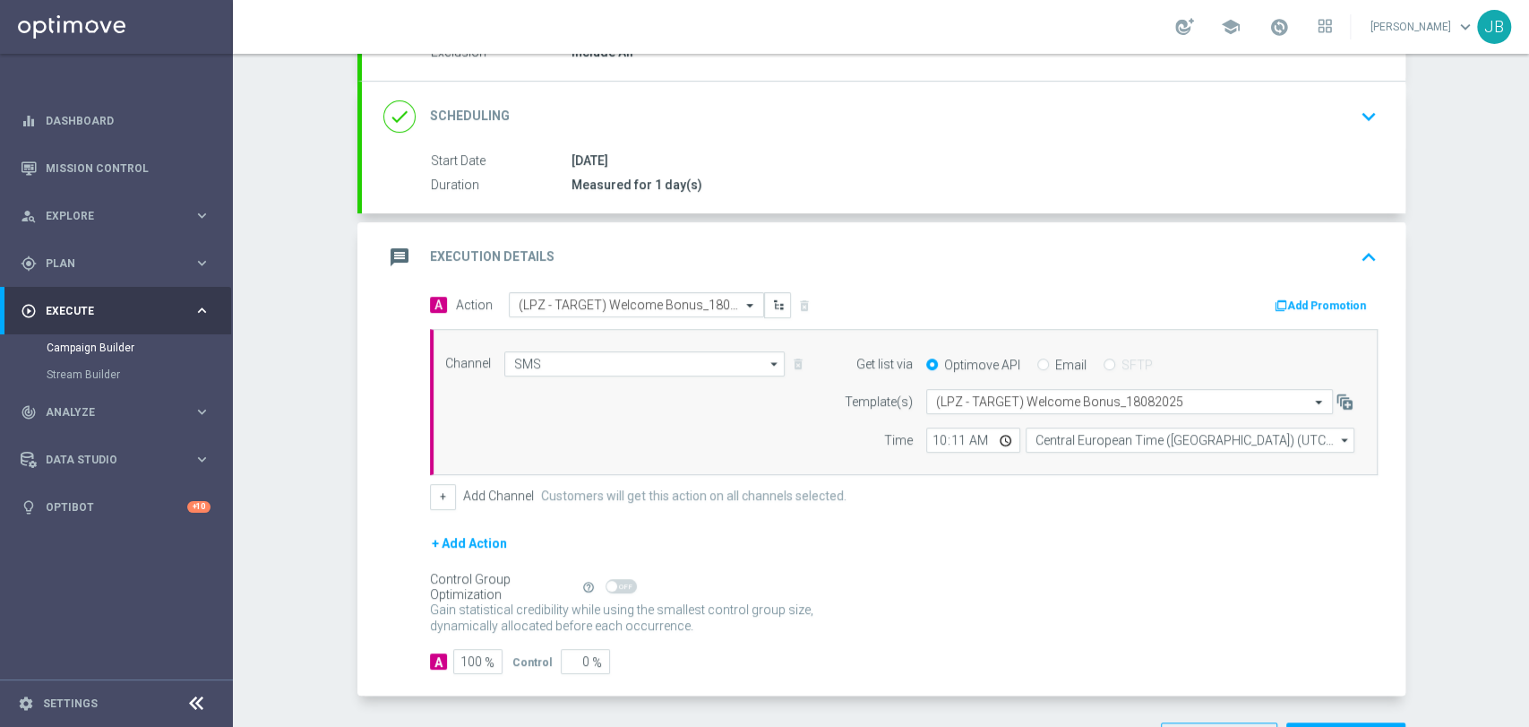
click at [1469, 425] on div "Campaign Builder Scheduled Campaign Triggered Campaign Status: Draft done Targe…" at bounding box center [881, 390] width 1296 height 673
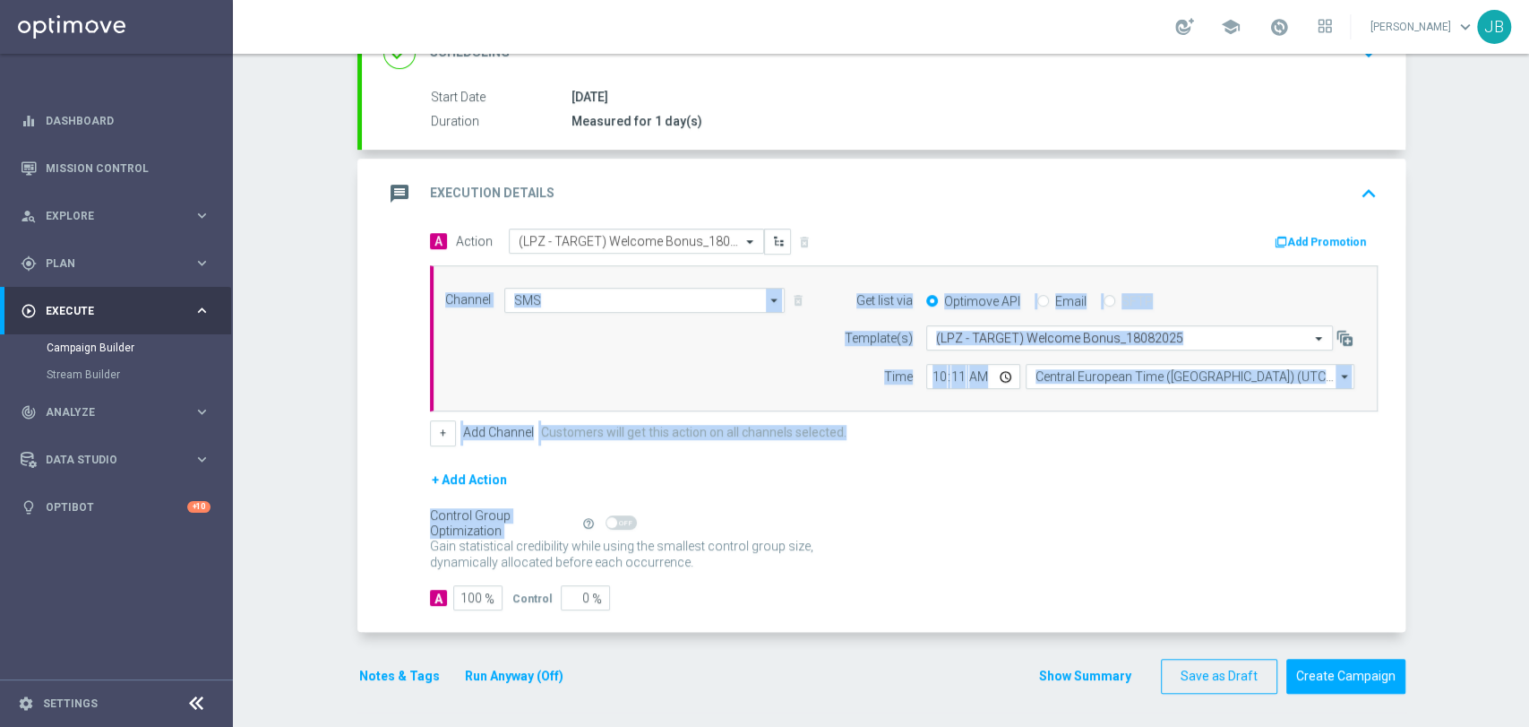
drag, startPoint x: 1527, startPoint y: 445, endPoint x: 1523, endPoint y: 512, distance: 67.3
click at [1523, 512] on div "Campaign Builder Scheduled Campaign Triggered Campaign Status: Draft done Targe…" at bounding box center [881, 390] width 1296 height 673
click at [1369, 661] on button "Create Campaign" at bounding box center [1345, 675] width 119 height 35
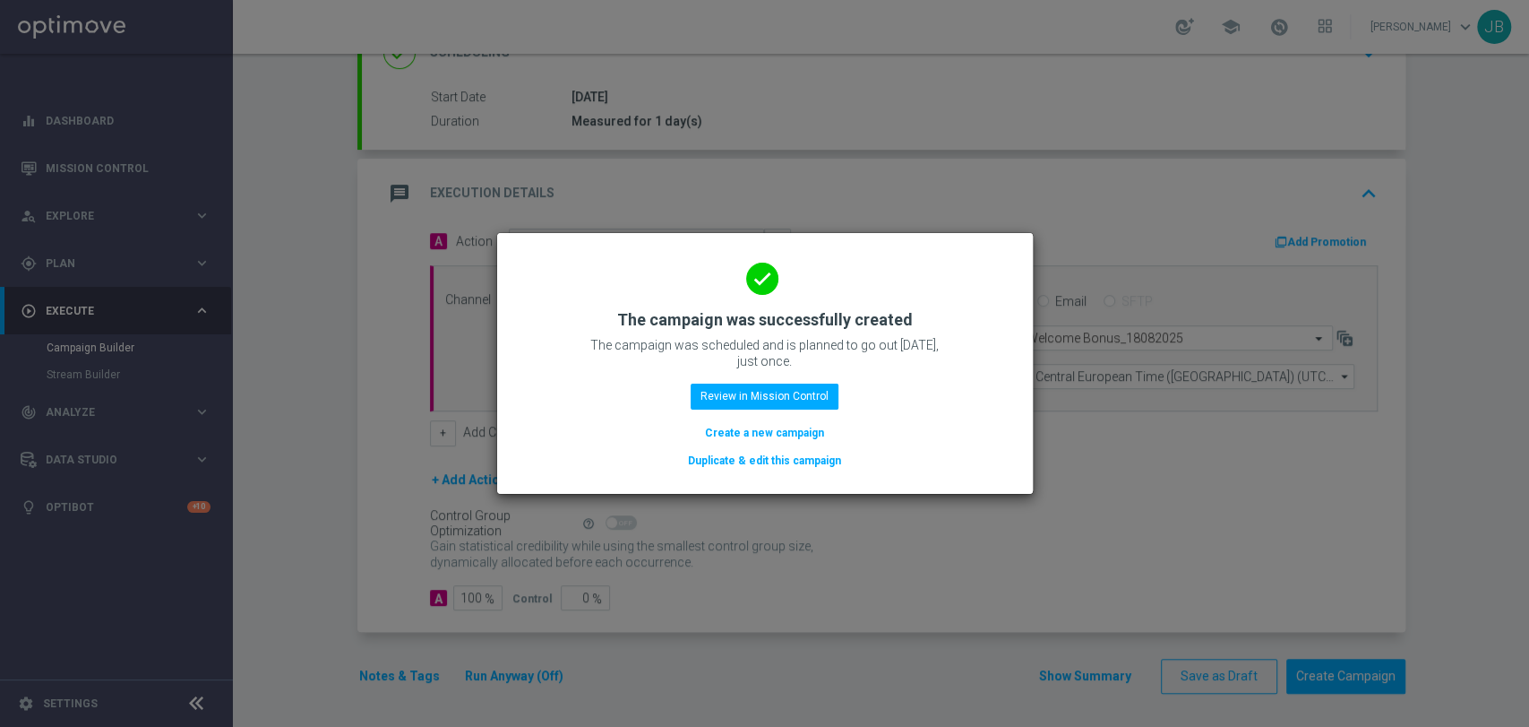
click at [1521, 198] on modal-container "done The campaign was successfully created The campaign was scheduled and is pl…" at bounding box center [764, 363] width 1529 height 727
click at [1506, 251] on modal-container "done The campaign was successfully created The campaign was scheduled and is pl…" at bounding box center [764, 363] width 1529 height 727
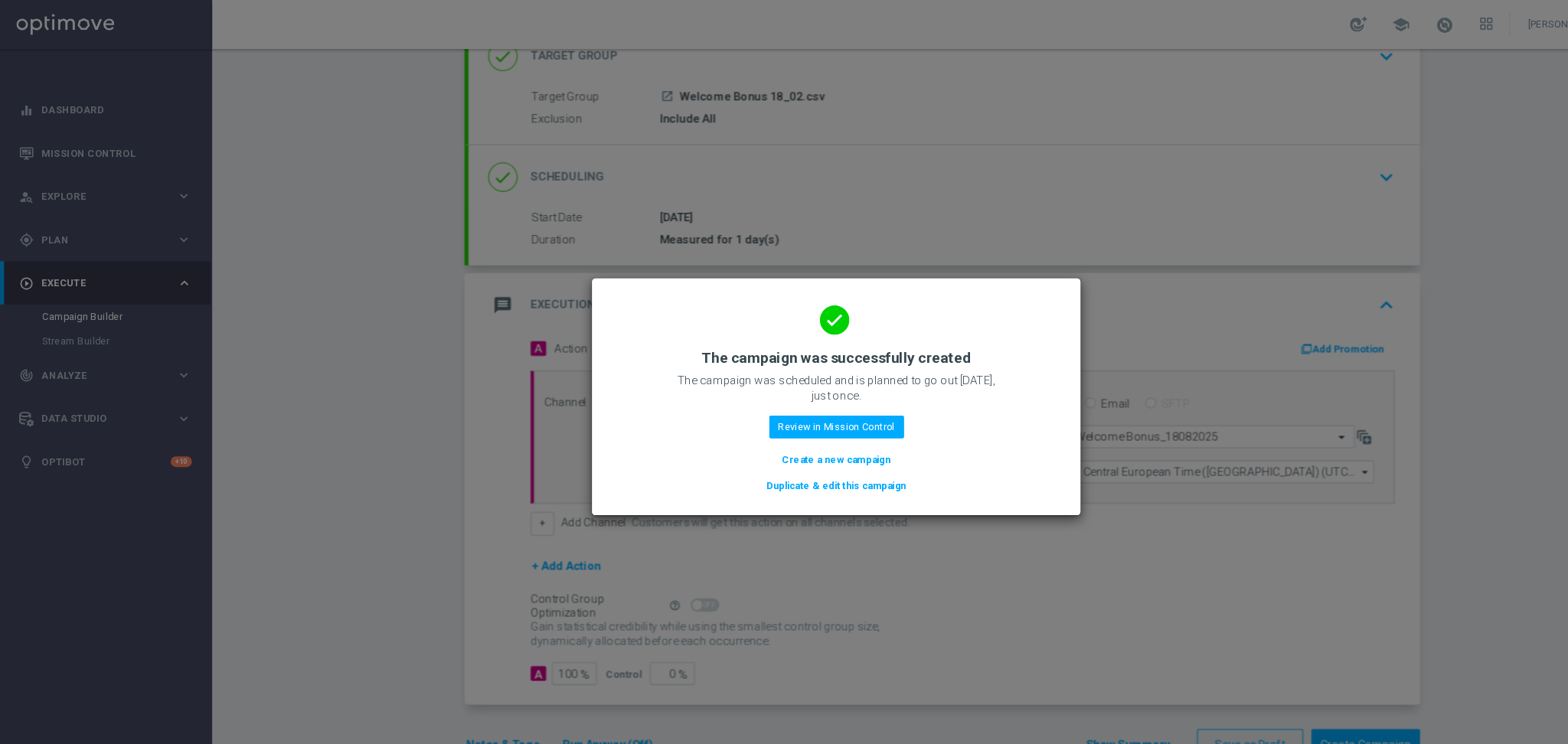
scroll to position [113, 0]
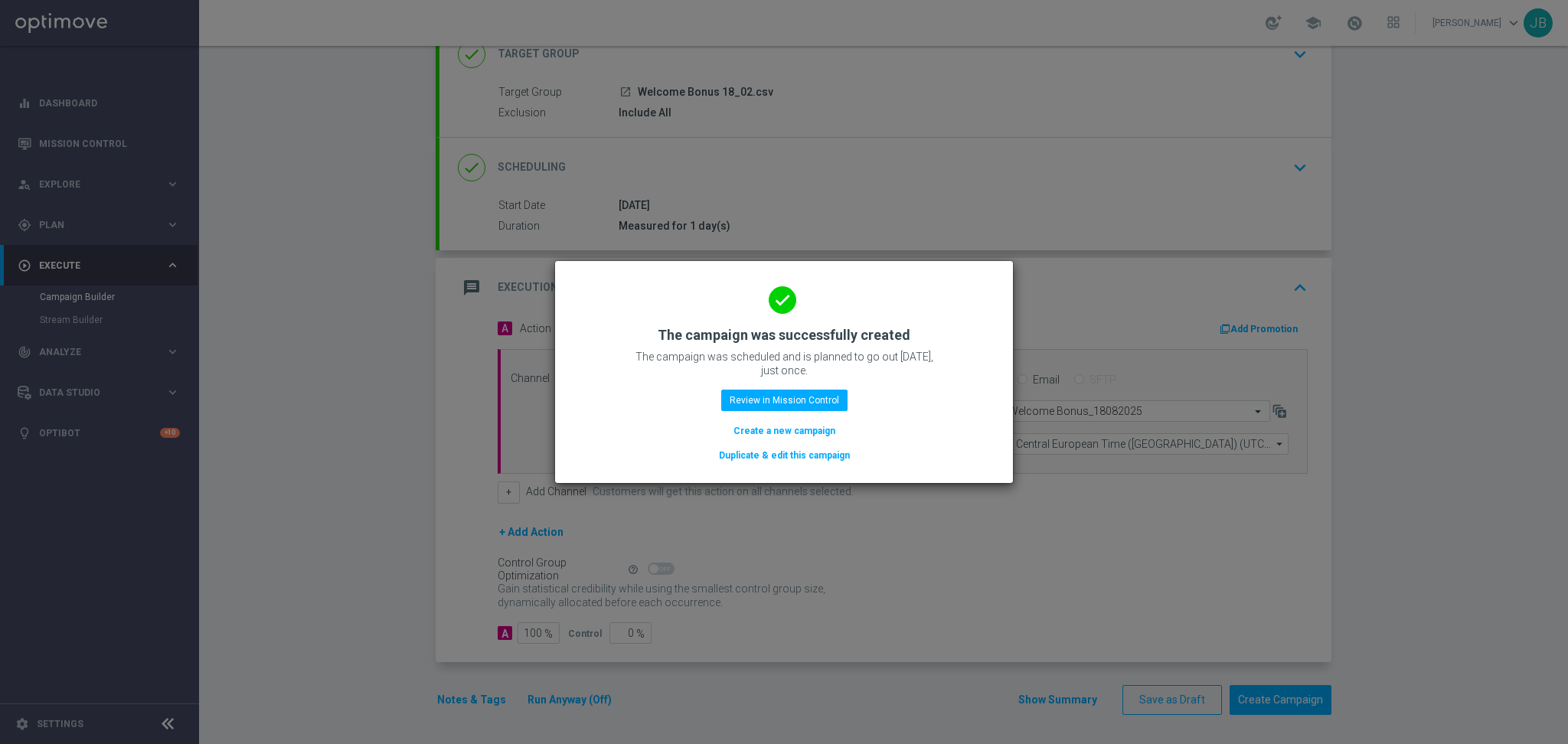
click at [803, 431] on button "Create a new campaign" at bounding box center [784, 431] width 105 height 17
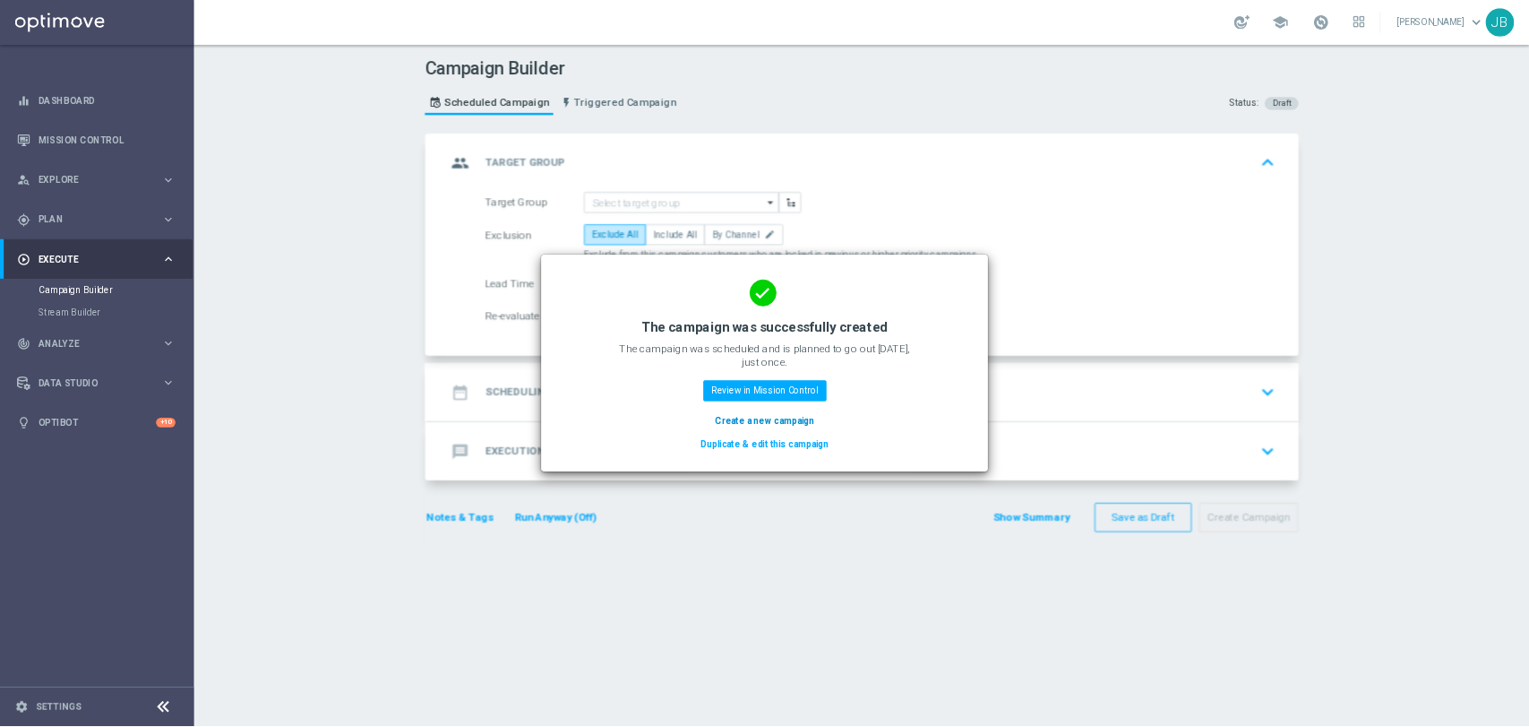
scroll to position [0, 0]
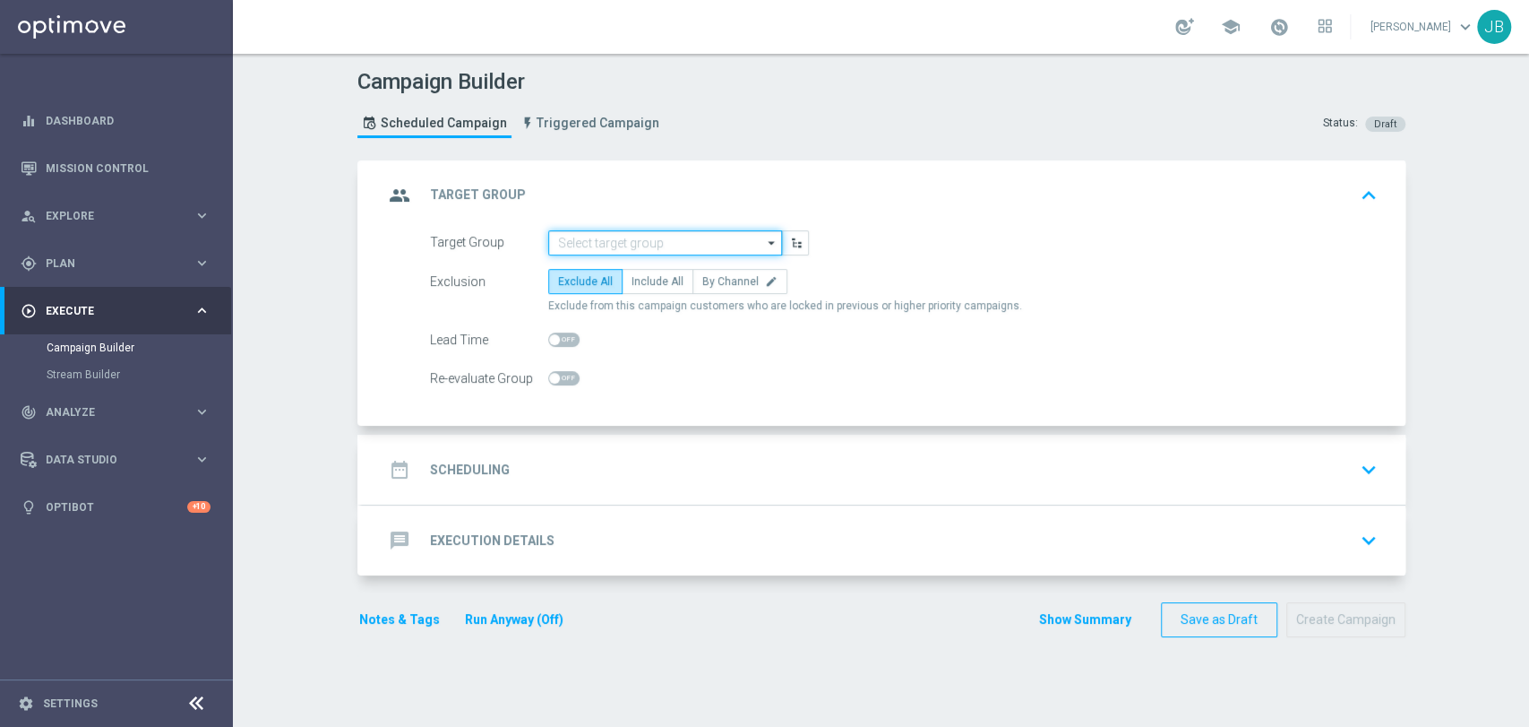
click at [711, 238] on input at bounding box center [665, 242] width 234 height 25
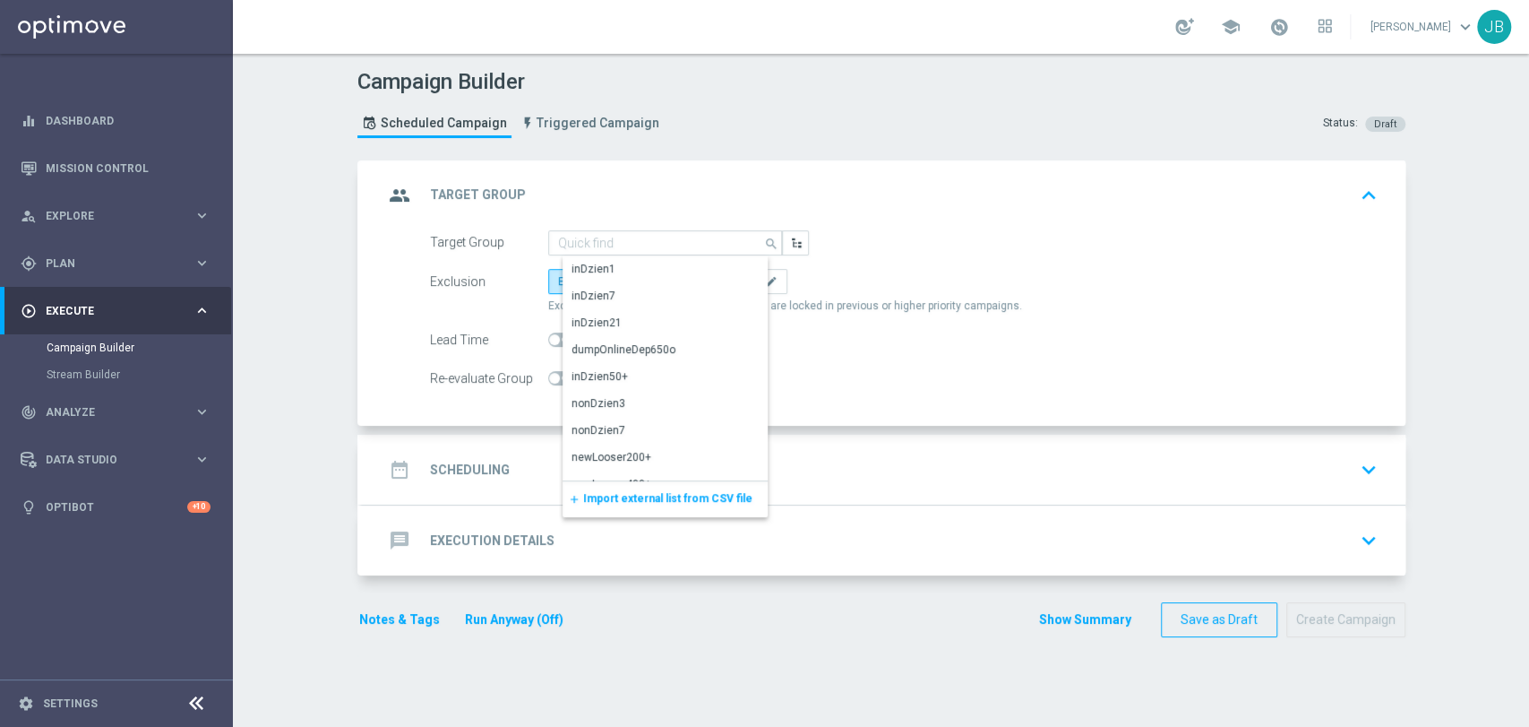
click at [598, 503] on span "Import external list from CSV file" at bounding box center [667, 498] width 169 height 13
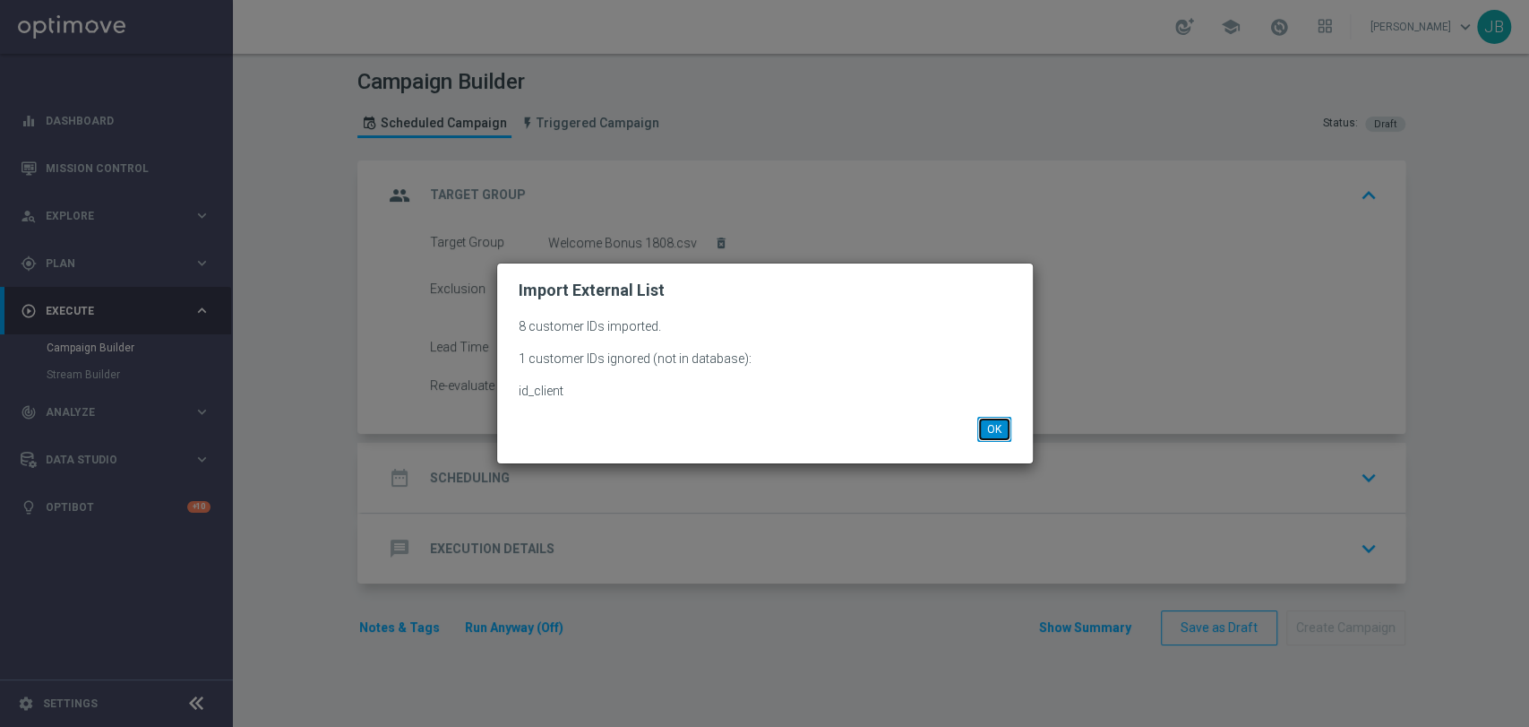
click at [997, 434] on button "OK" at bounding box center [994, 429] width 34 height 25
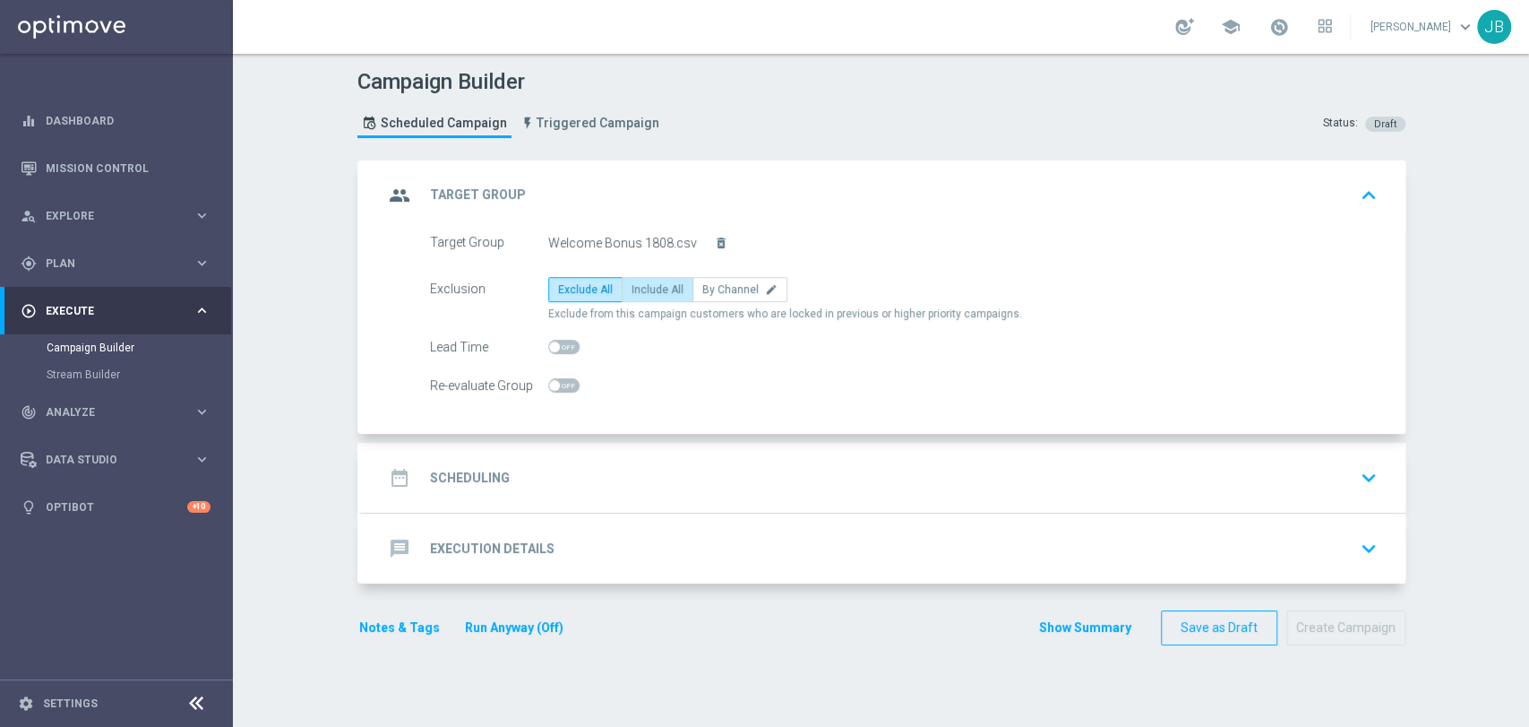
click at [652, 288] on span "Include All" at bounding box center [658, 289] width 52 height 13
click at [643, 288] on input "Include All" at bounding box center [638, 293] width 12 height 12
radio input "true"
click at [574, 475] on div "date_range Scheduling keyboard_arrow_down" at bounding box center [883, 477] width 1001 height 34
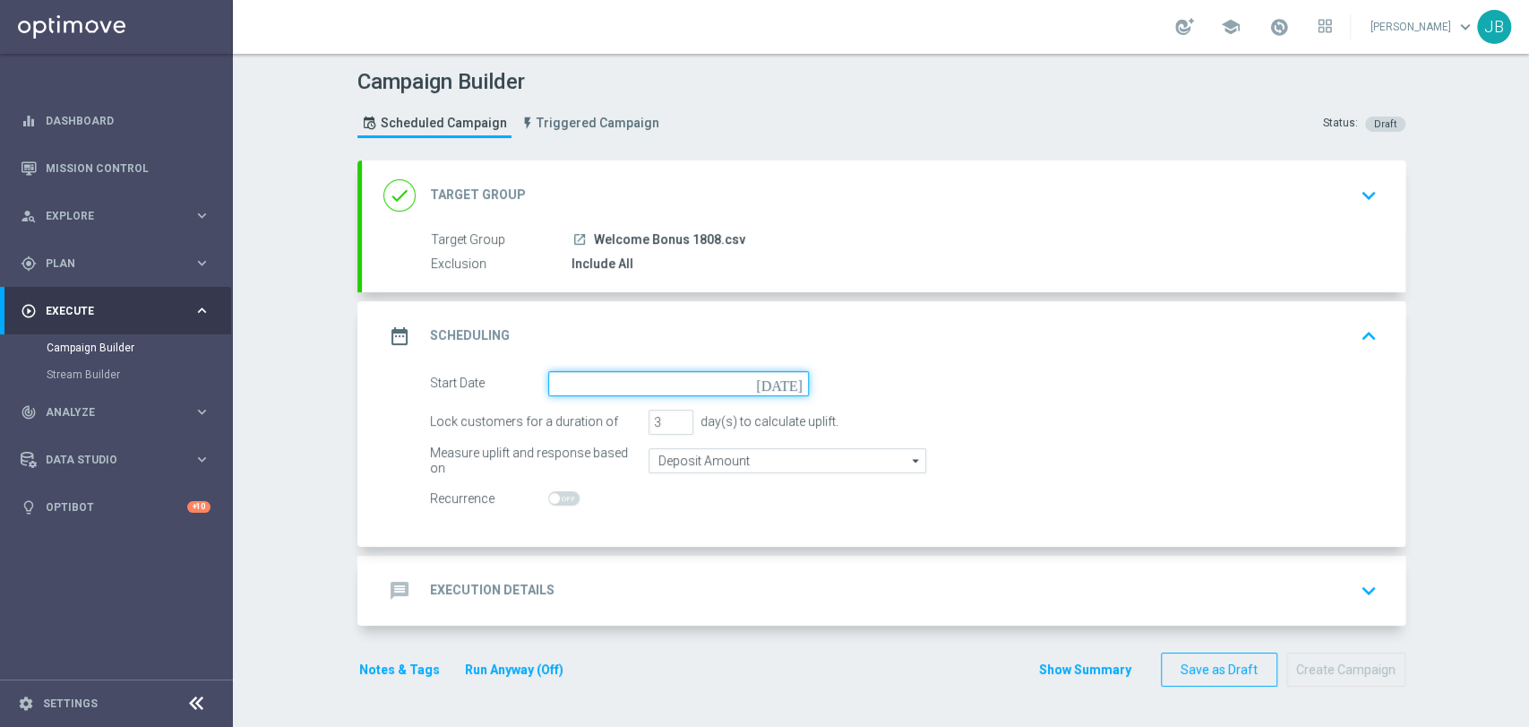
click at [571, 377] on input at bounding box center [678, 383] width 261 height 25
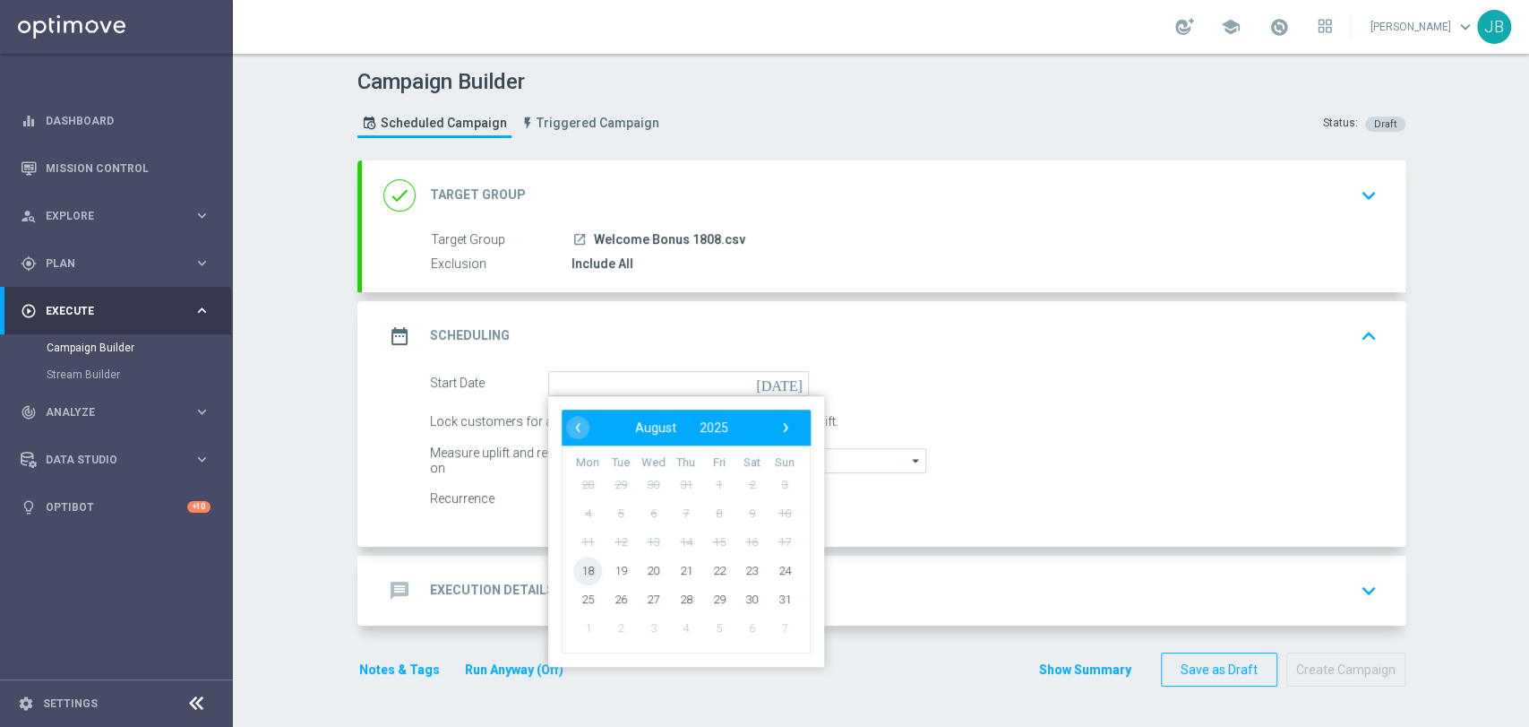
click at [578, 571] on span "18" at bounding box center [587, 569] width 29 height 29
type input "18 Aug 2025"
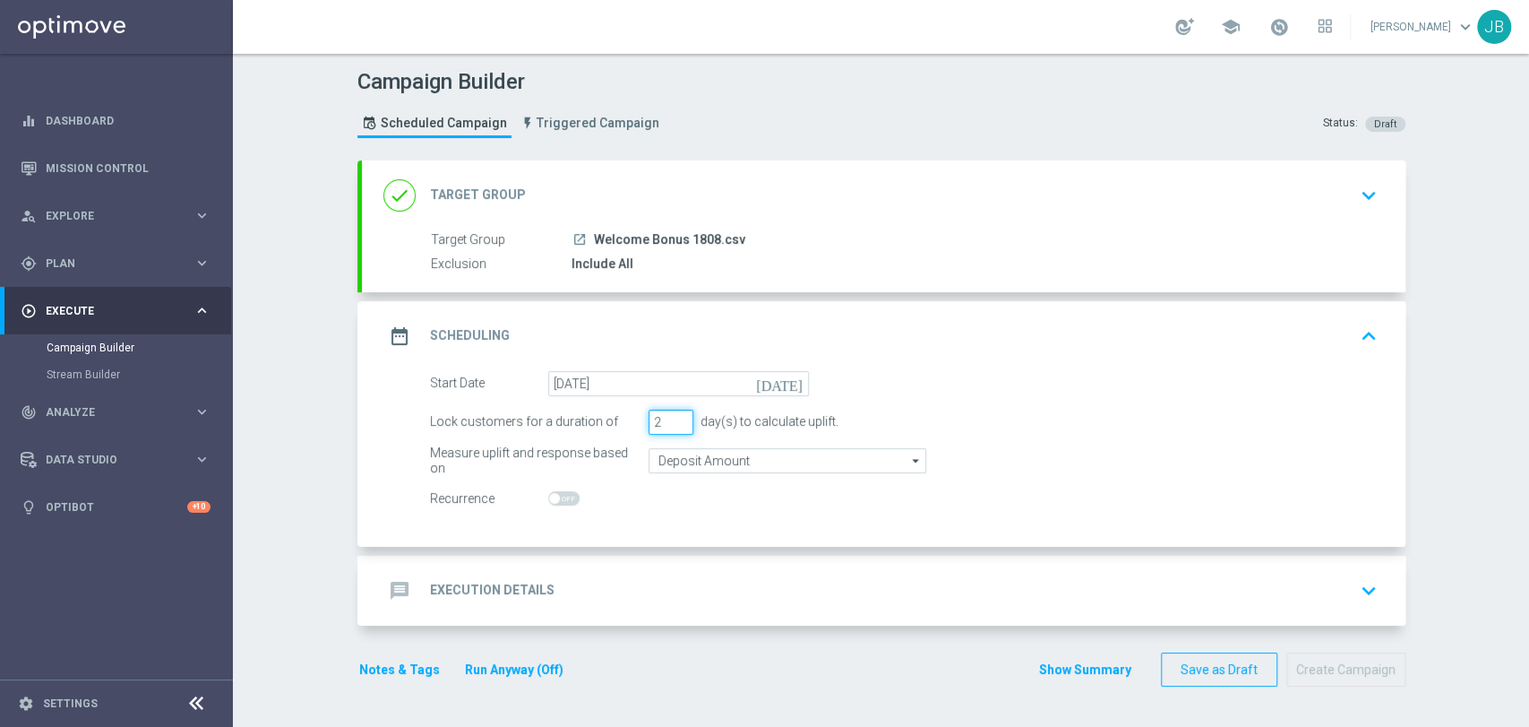
click at [671, 422] on input "2" at bounding box center [671, 421] width 45 height 25
type input "1"
click at [671, 422] on input "1" at bounding box center [671, 421] width 45 height 25
click at [593, 581] on div "message Execution Details keyboard_arrow_down" at bounding box center [883, 590] width 1001 height 34
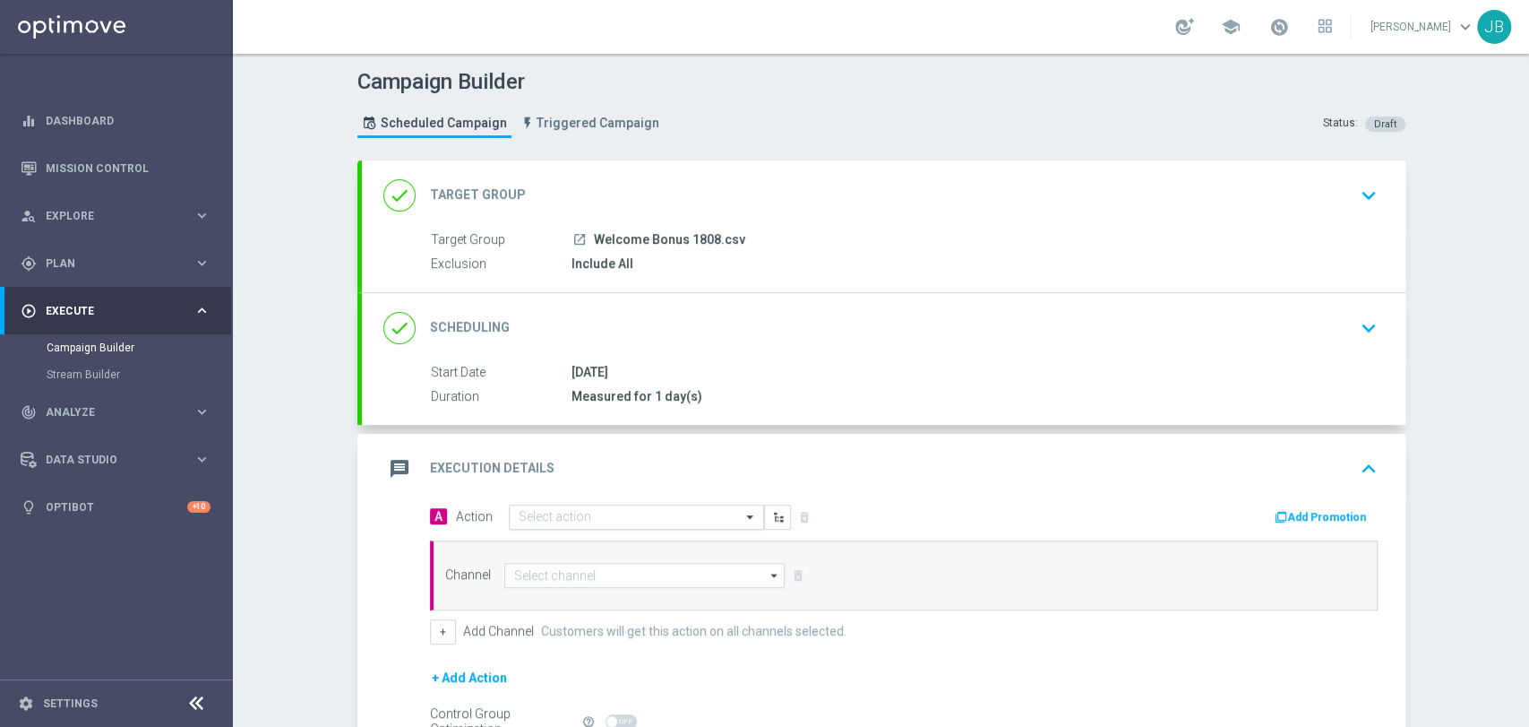
click at [581, 512] on input "text" at bounding box center [619, 517] width 200 height 15
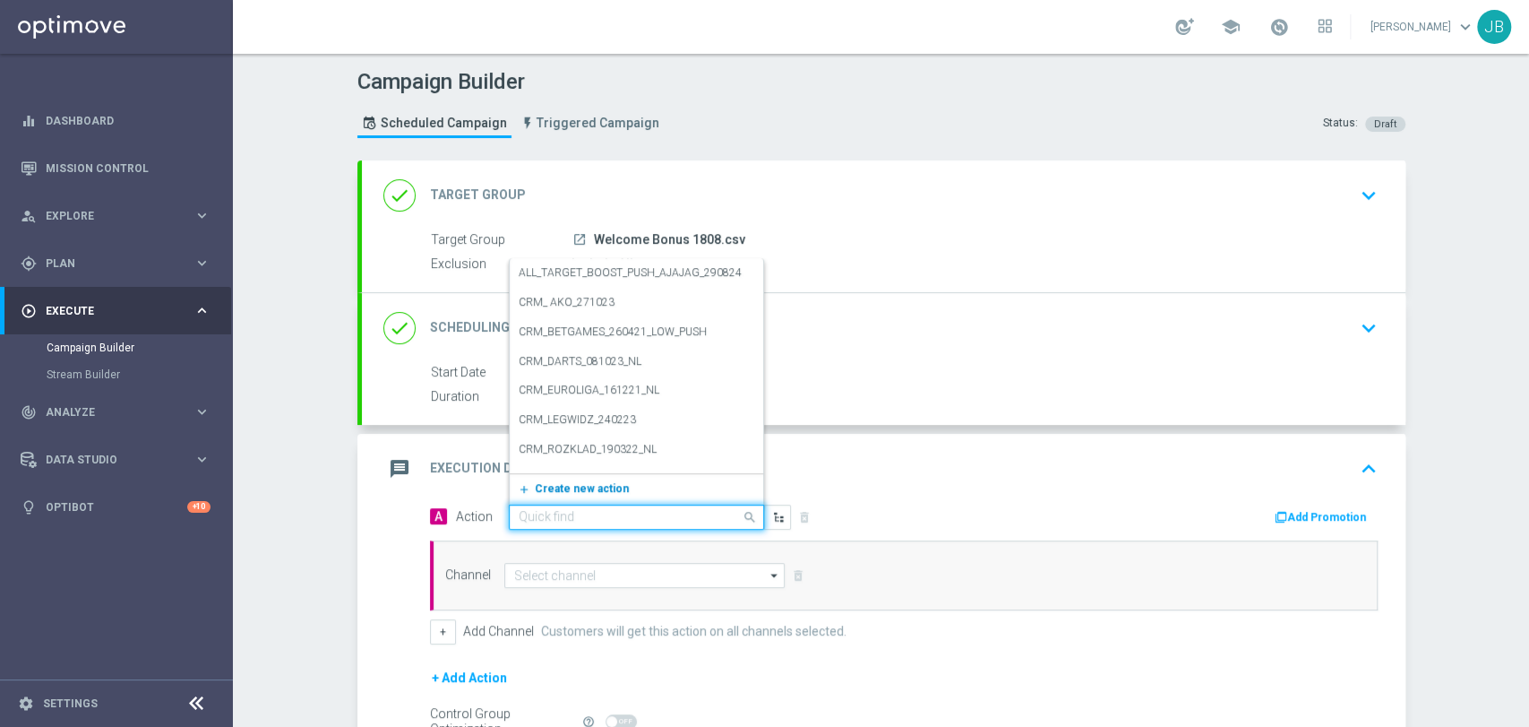
click at [581, 482] on span "Create new action" at bounding box center [582, 488] width 94 height 13
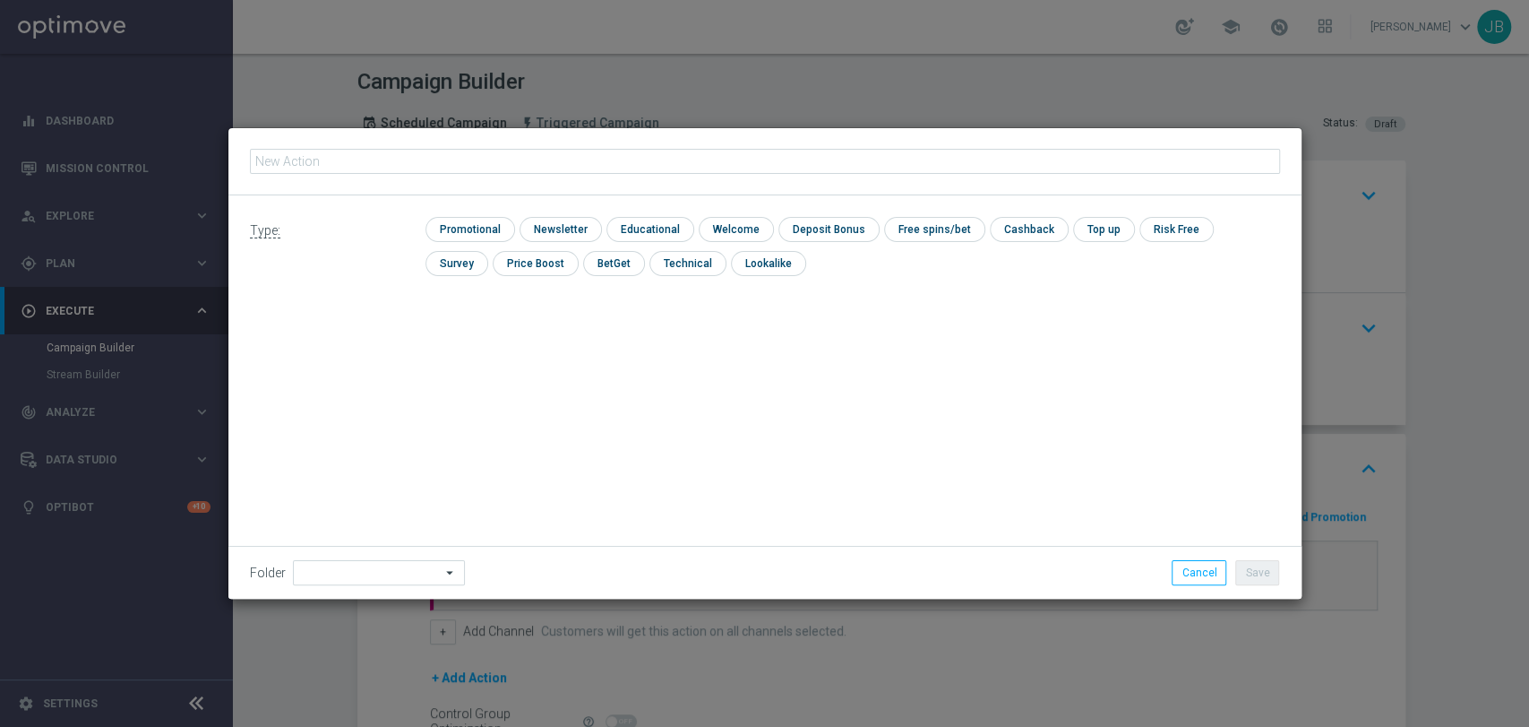
type input "(LPZ - TARGET) Welcome Bonus_18082025"
click at [574, 239] on input "checkbox" at bounding box center [559, 229] width 78 height 24
checkbox input "true"
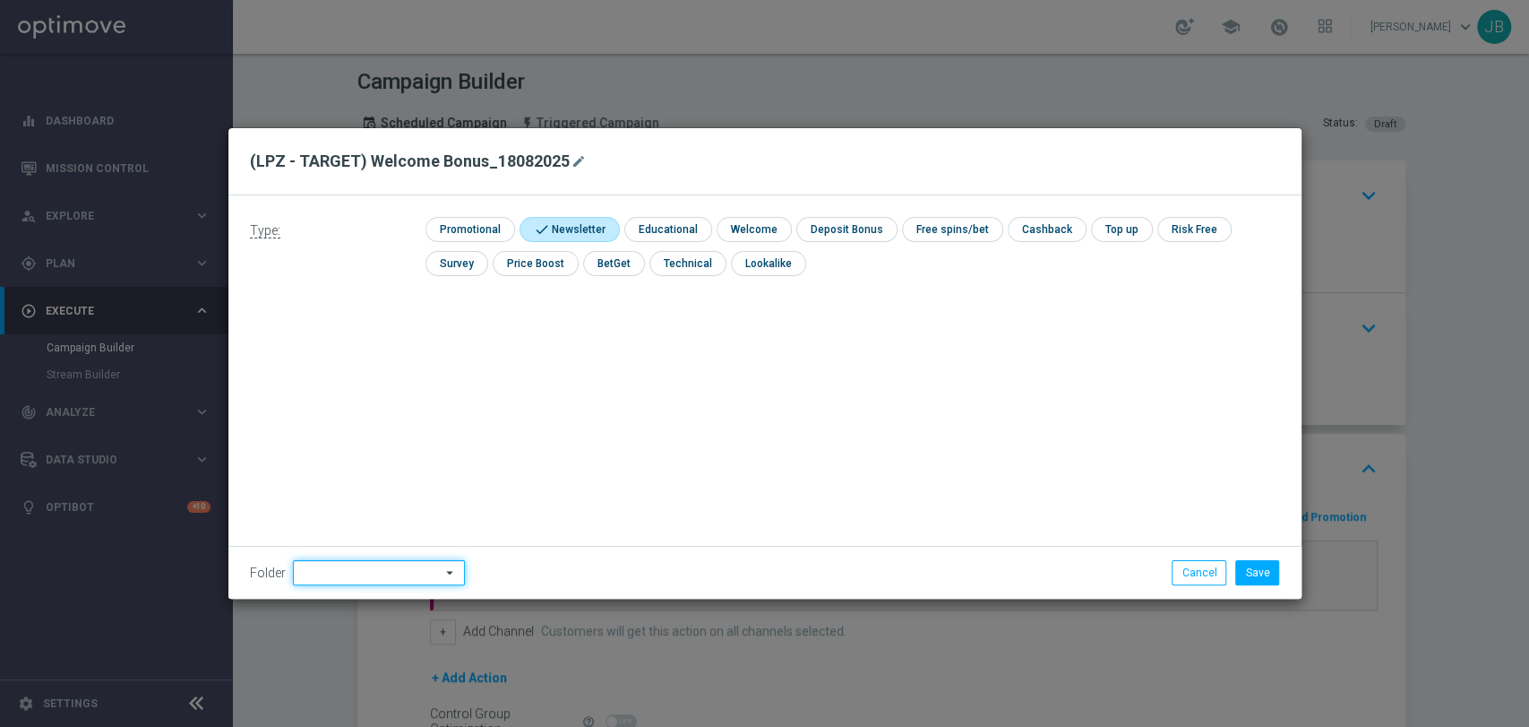
click at [365, 569] on input at bounding box center [379, 572] width 172 height 25
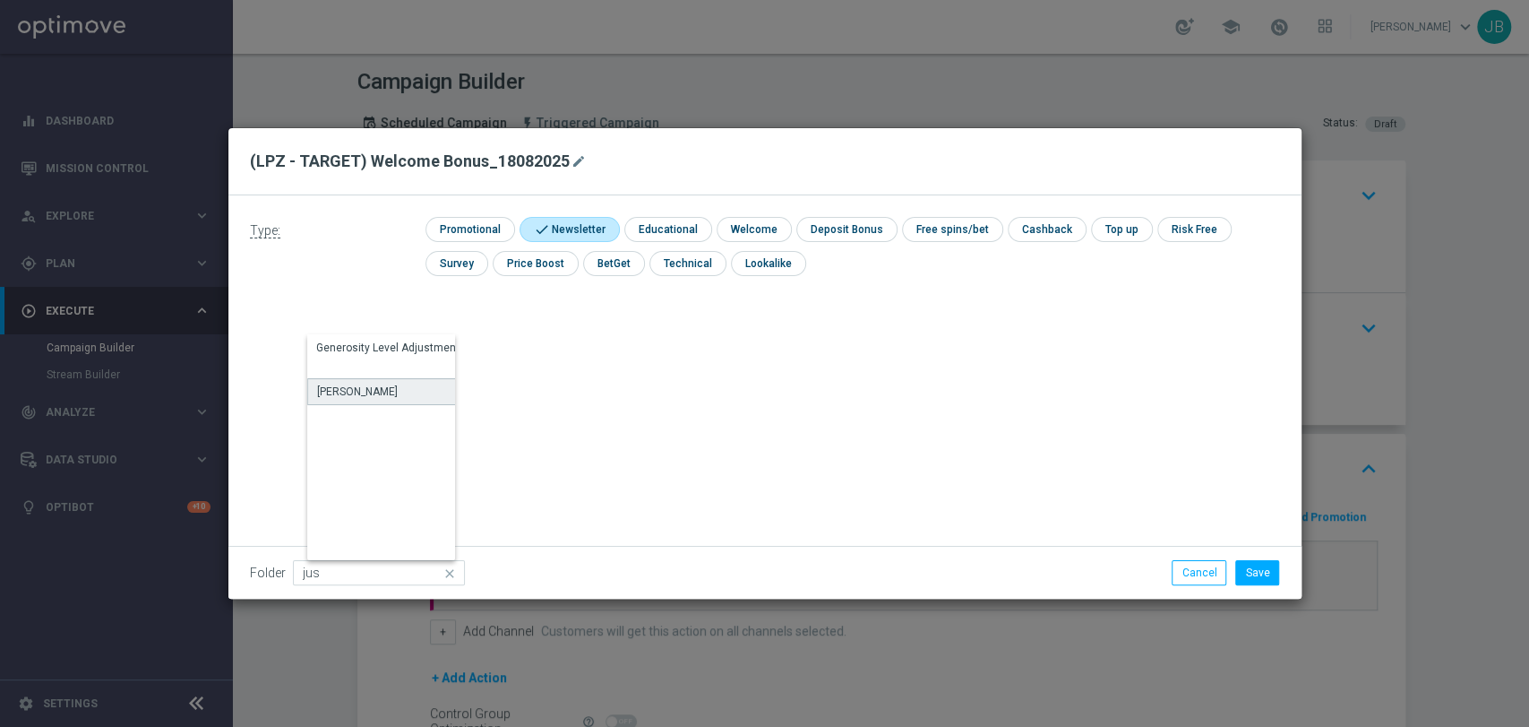
click at [358, 391] on div "[PERSON_NAME]" at bounding box center [357, 391] width 81 height 16
type input "[PERSON_NAME]"
click at [1274, 567] on button "Save" at bounding box center [1257, 572] width 44 height 25
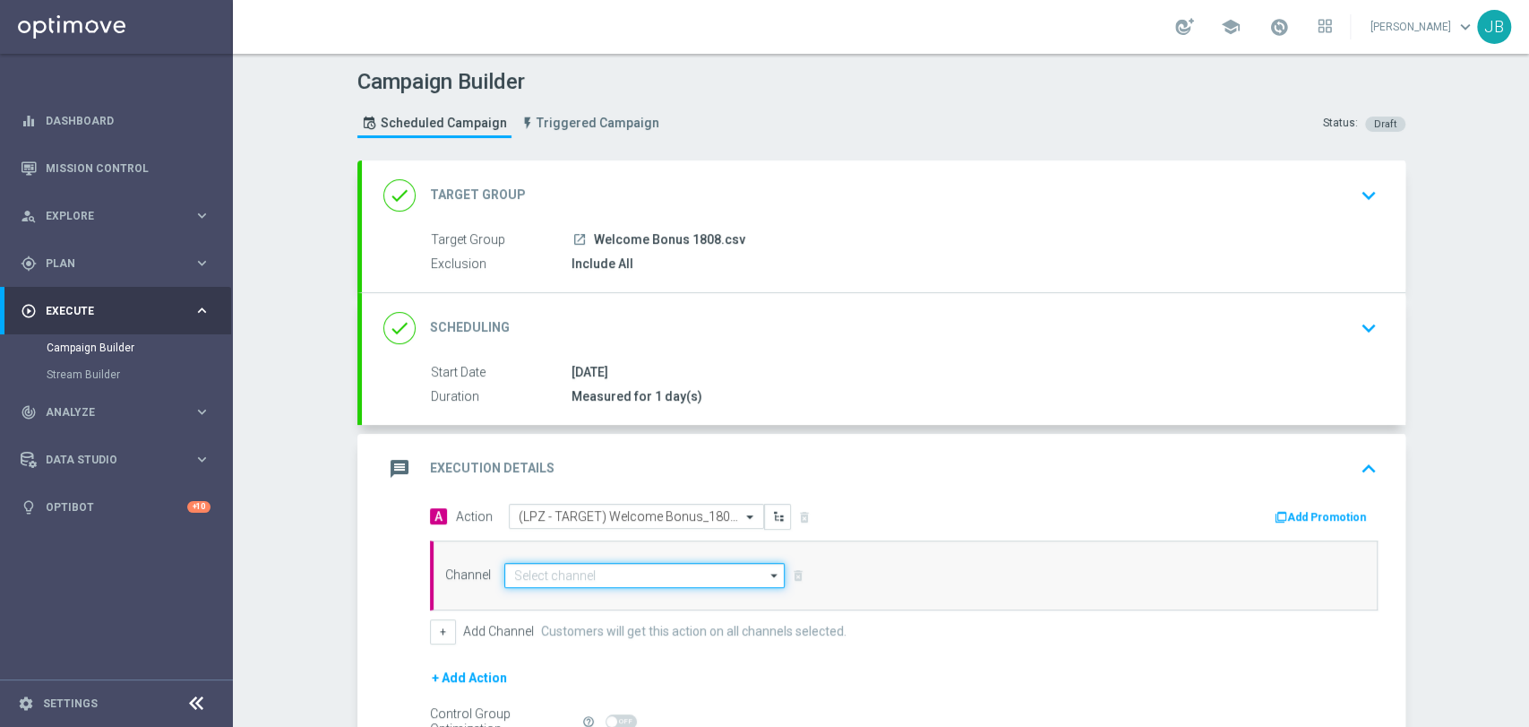
click at [567, 564] on input at bounding box center [644, 575] width 281 height 25
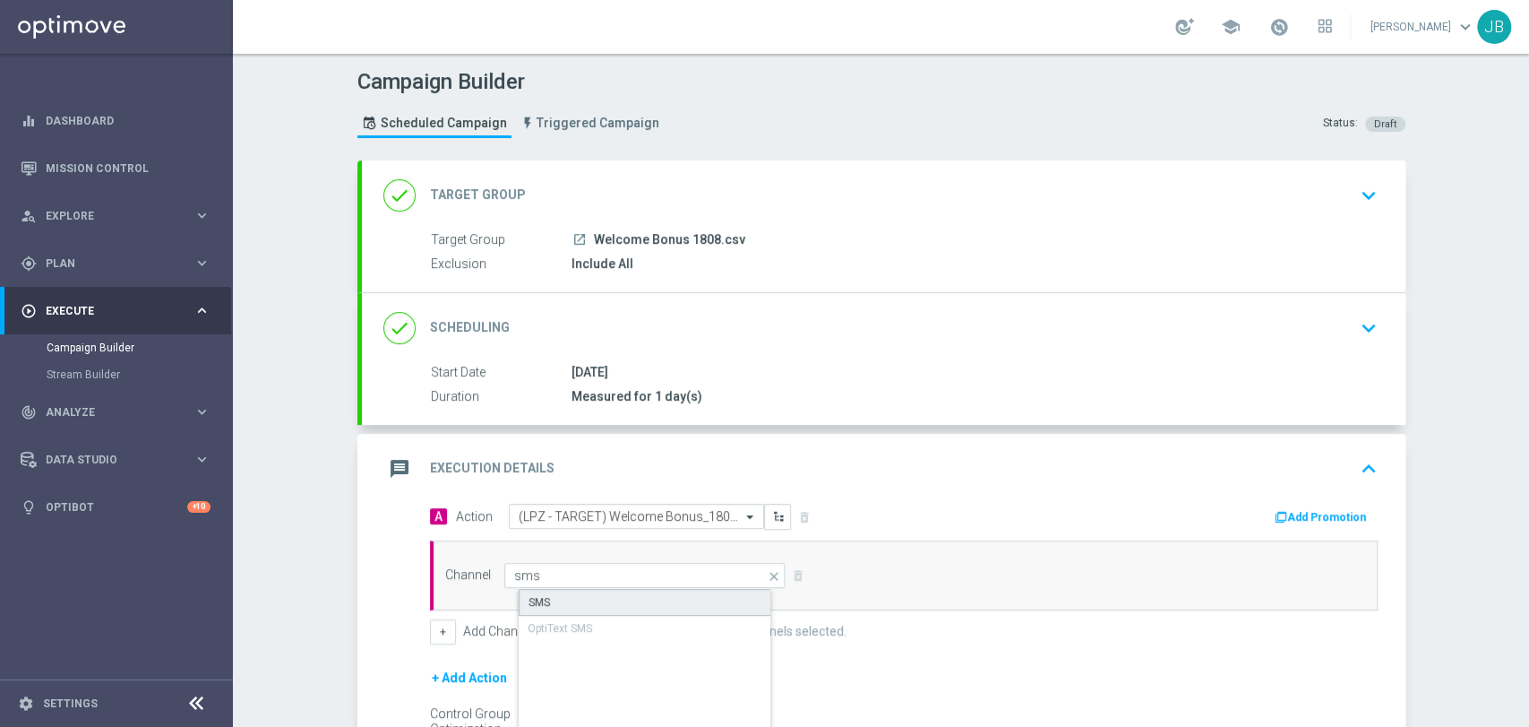
click at [563, 594] on div "SMS" at bounding box center [660, 602] width 282 height 27
type input "SMS"
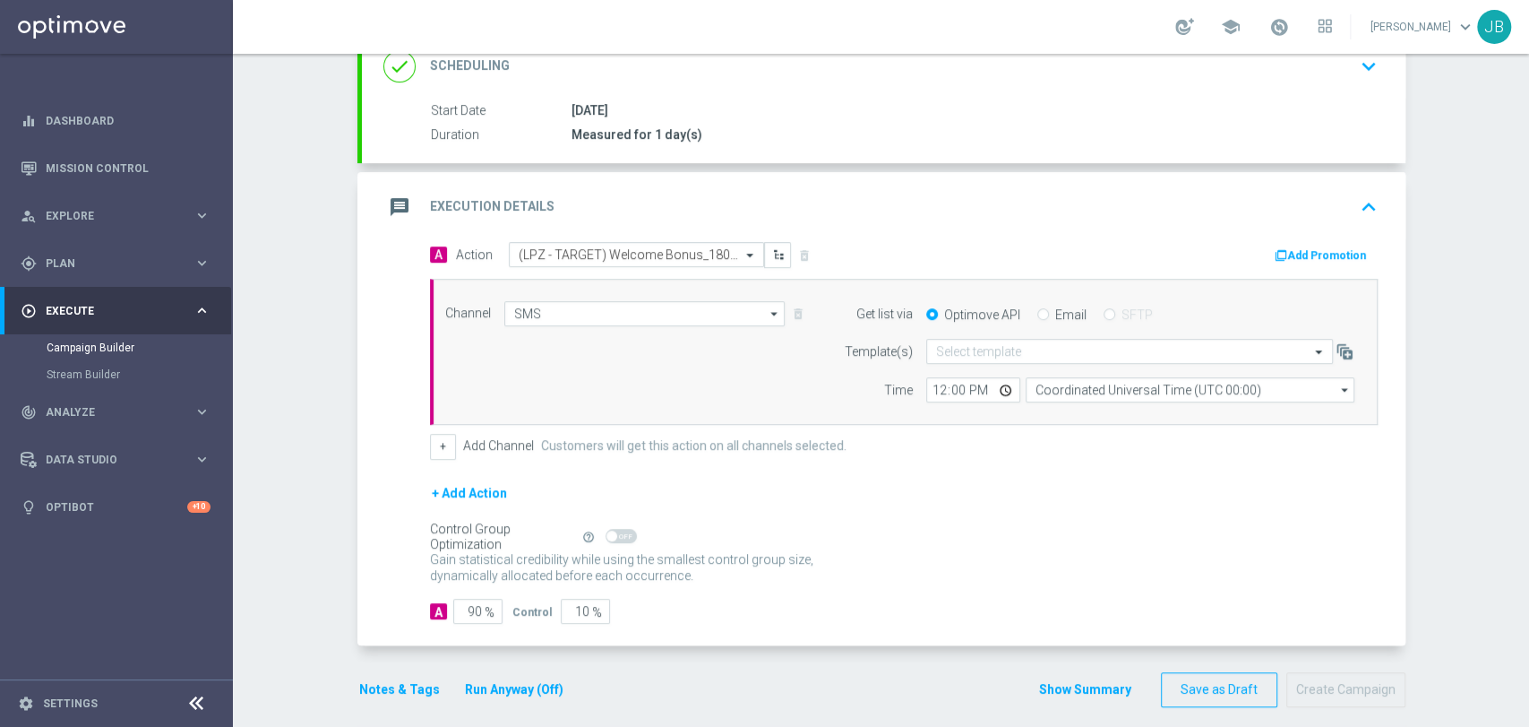
scroll to position [275, 0]
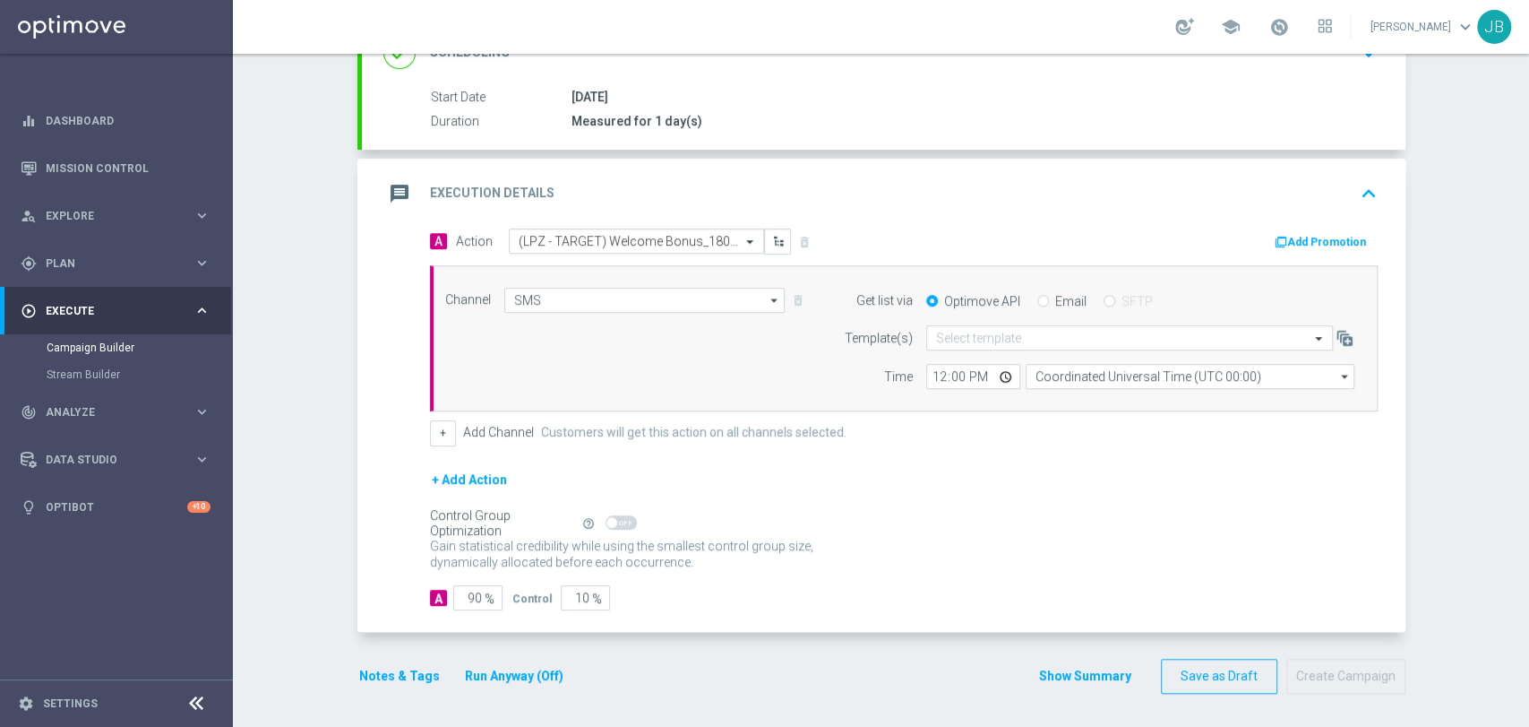
click at [244, 369] on div "Campaign Builder Scheduled Campaign Triggered Campaign Status: Draft done Targe…" at bounding box center [881, 390] width 1296 height 673
click at [460, 594] on input "90" at bounding box center [477, 597] width 49 height 25
type input "0"
type input "100"
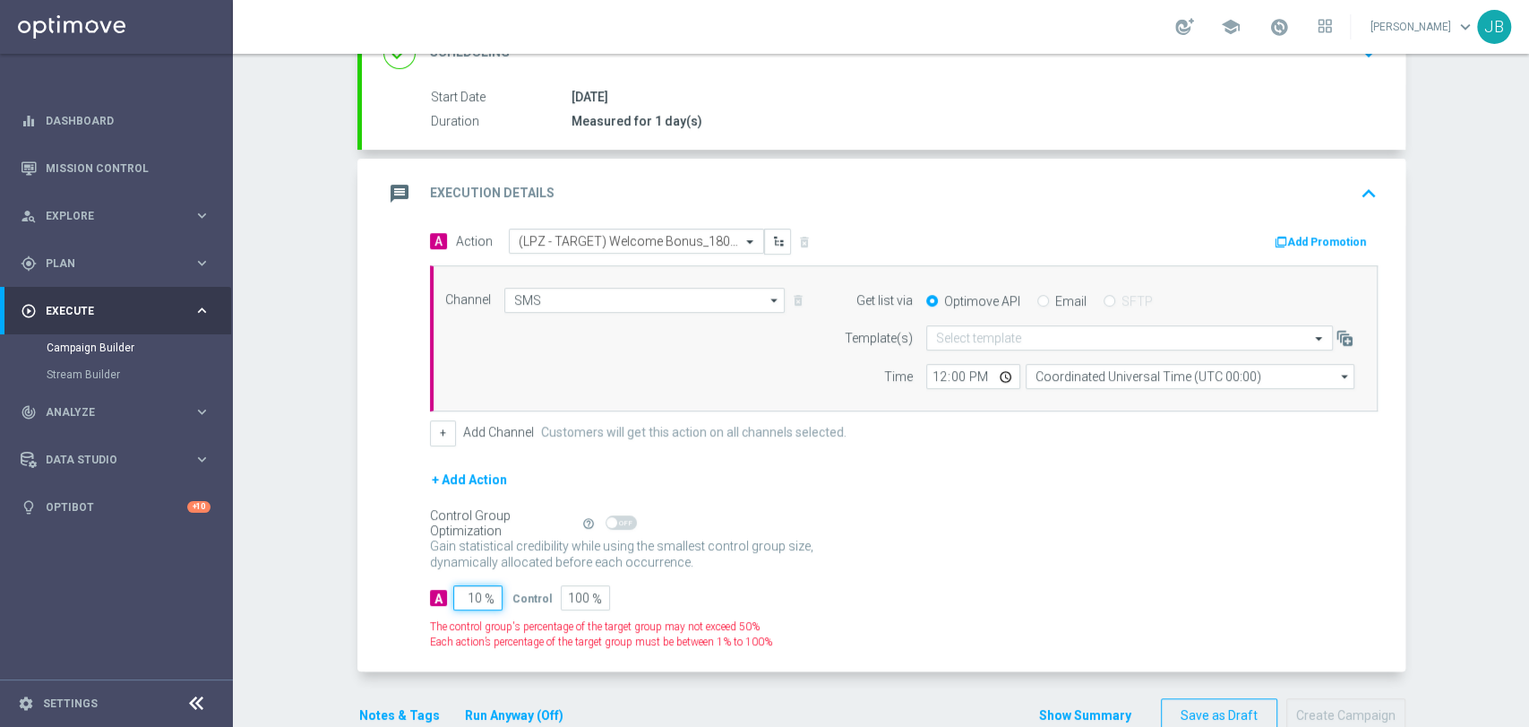
type input "100"
type input "0"
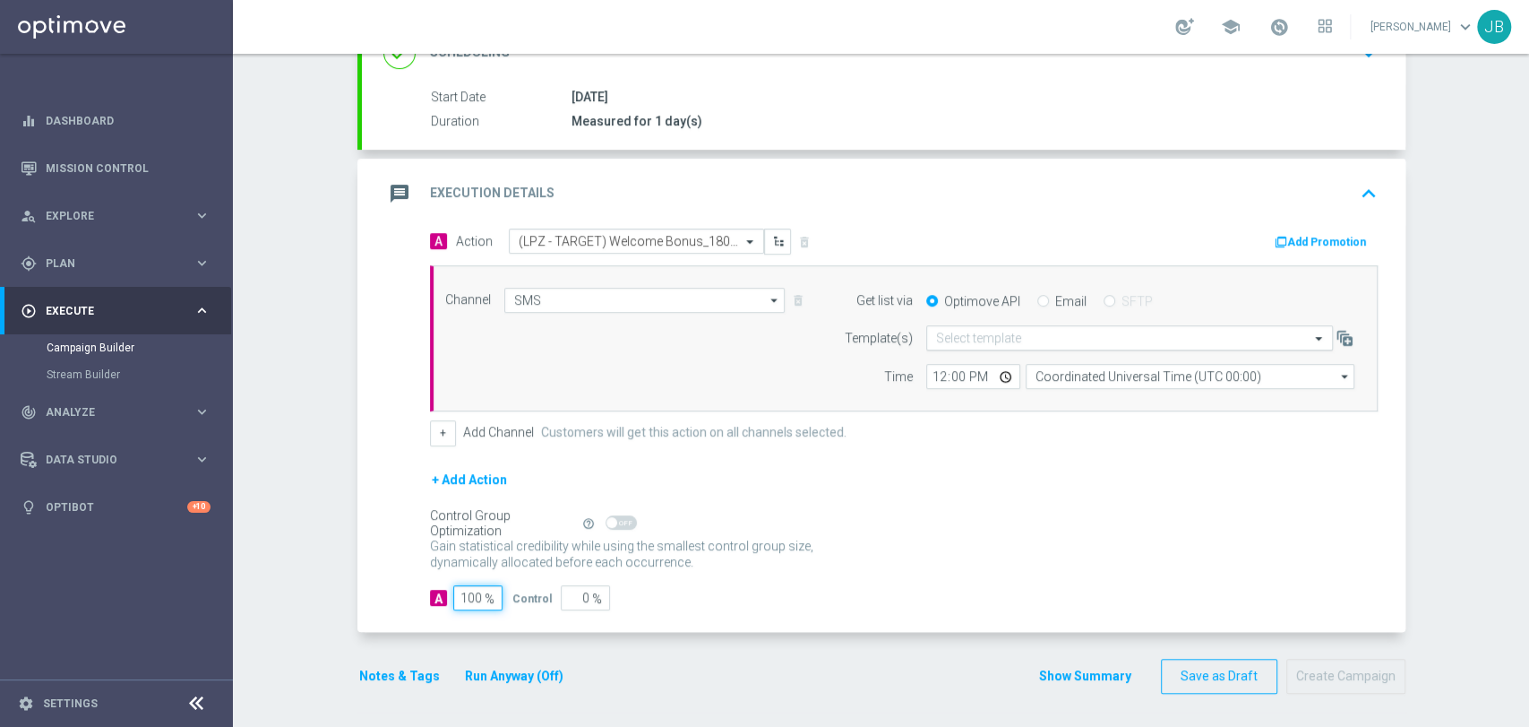
type input "100"
click at [1062, 337] on input "text" at bounding box center [1111, 338] width 351 height 15
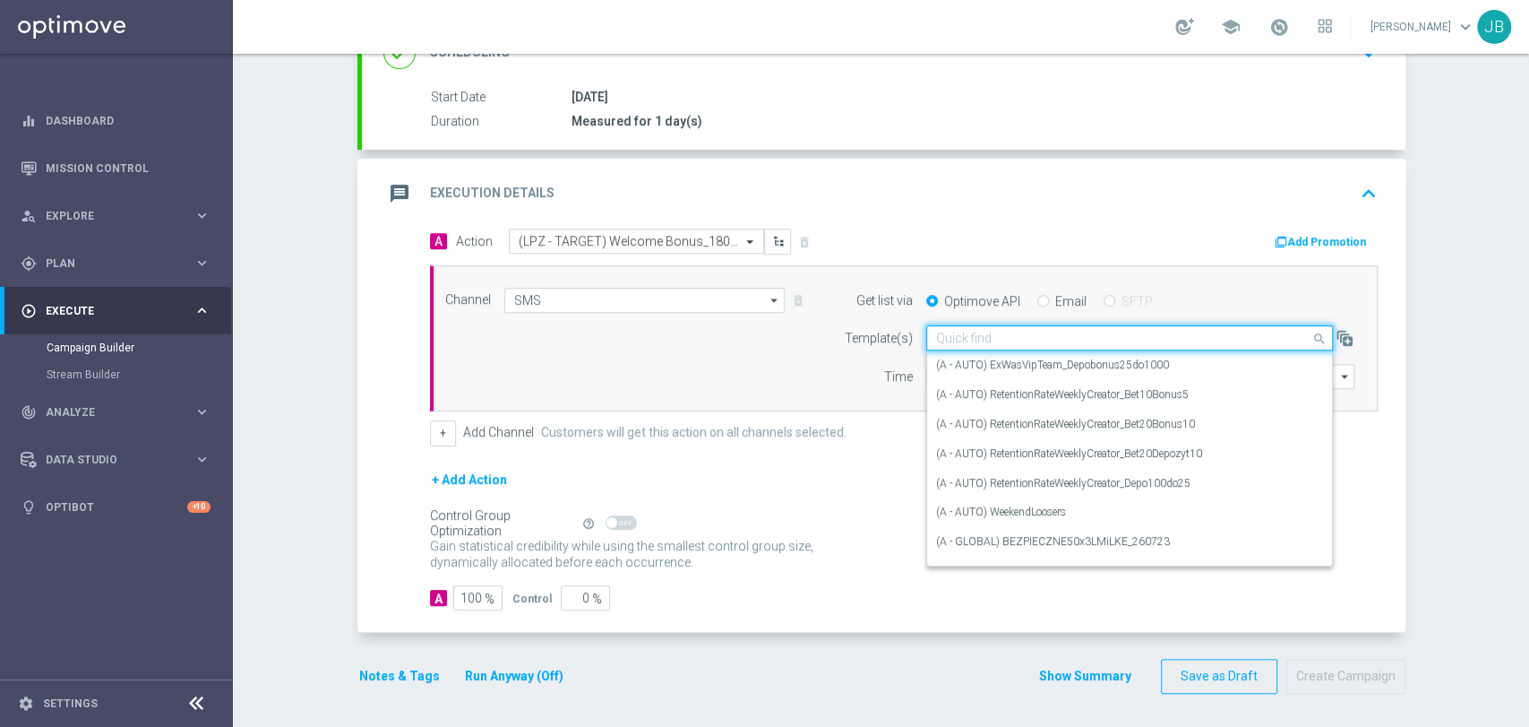
paste input "(LPZ - TARGET) Welcome Bonus_18082025"
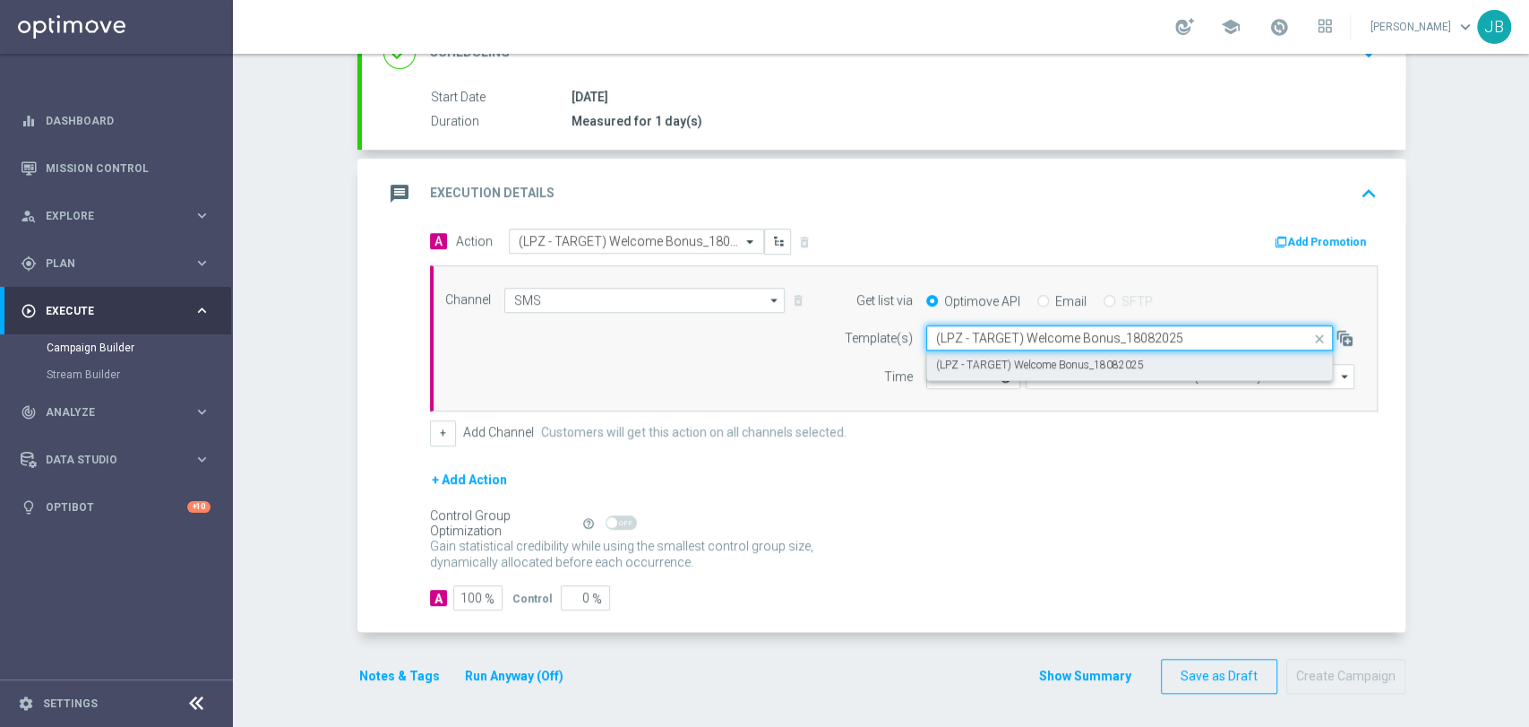
click at [1035, 360] on label "(LPZ - TARGET) Welcome Bonus_18082025" at bounding box center [1040, 364] width 208 height 15
type input "(LPZ - TARGET) Welcome Bonus_18082025"
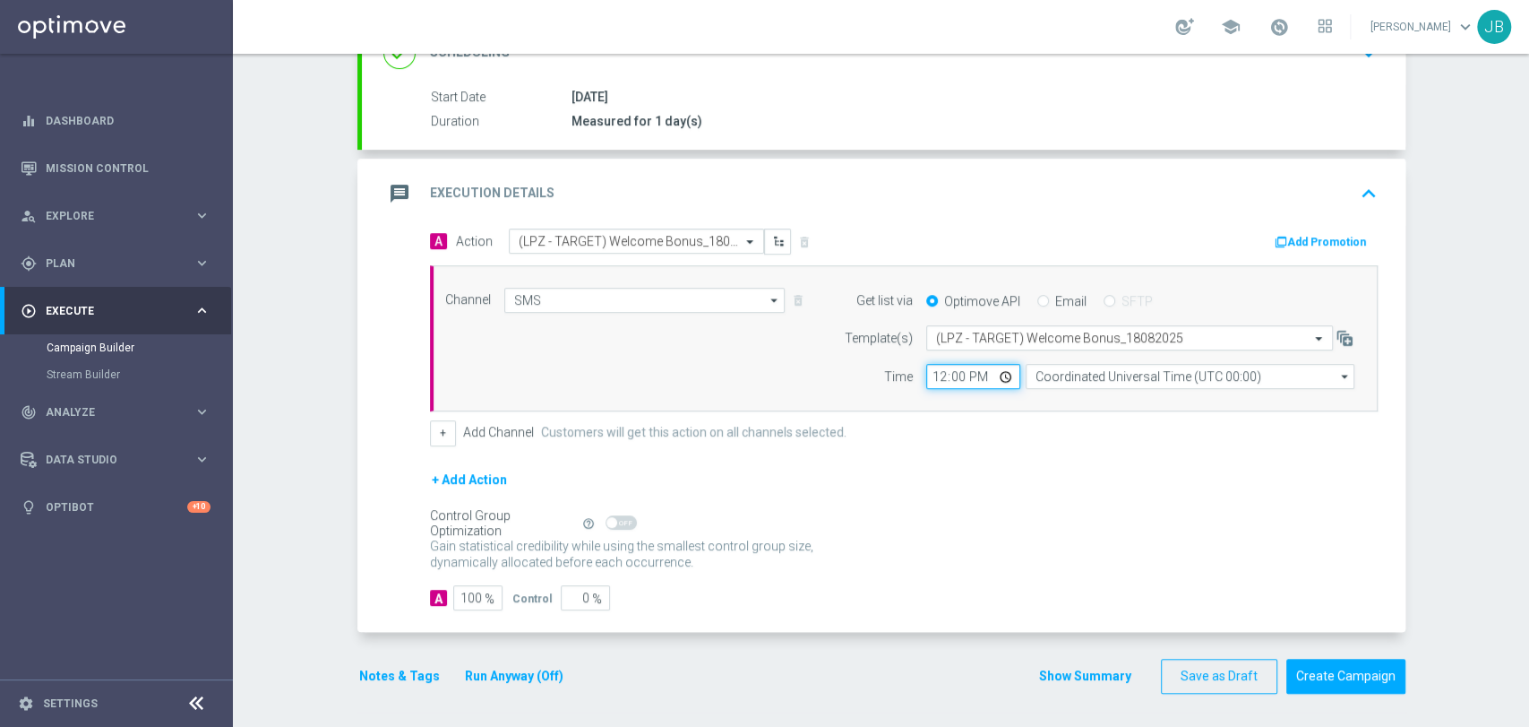
click at [930, 374] on input "12:00" at bounding box center [973, 376] width 94 height 25
type input "10:17"
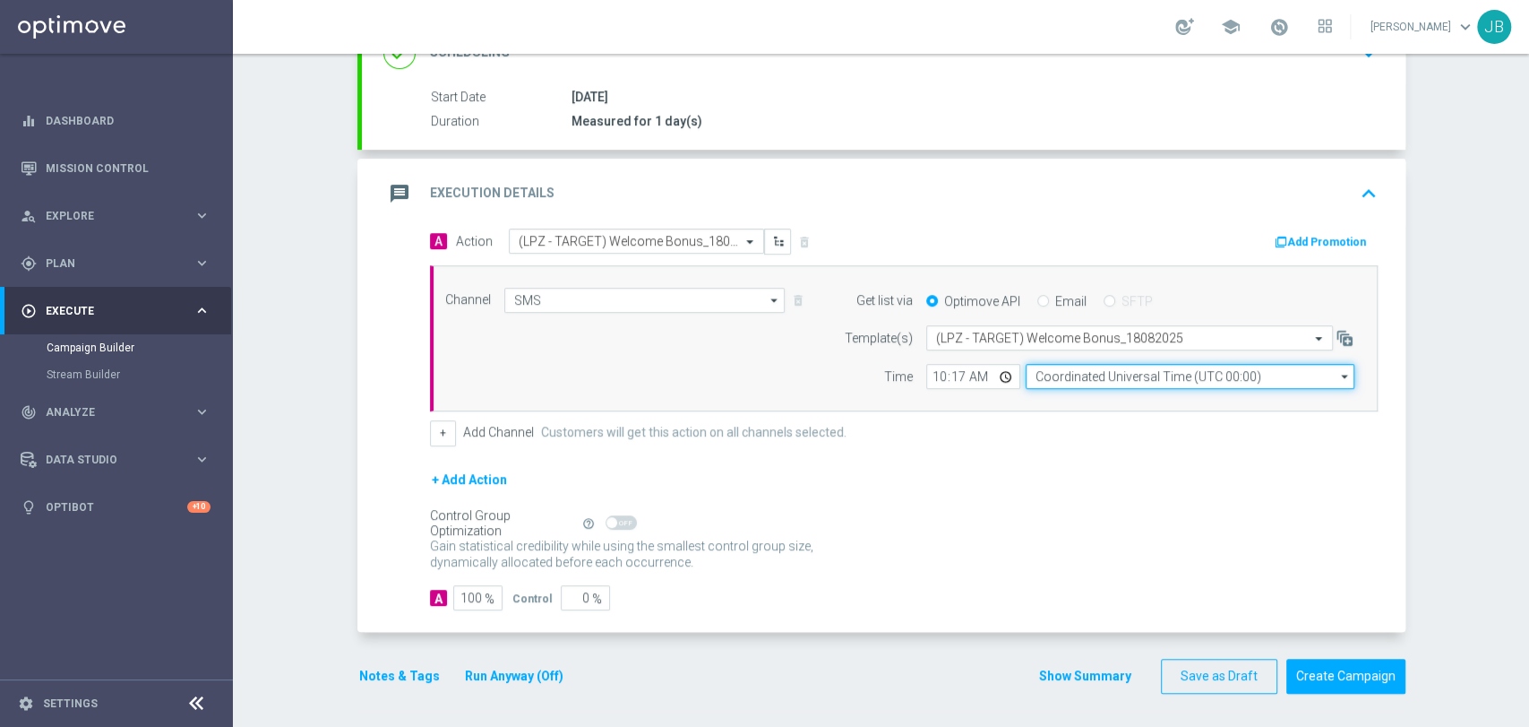
click at [1045, 372] on input "Coordinated Universal Time (UTC 00:00)" at bounding box center [1190, 376] width 329 height 25
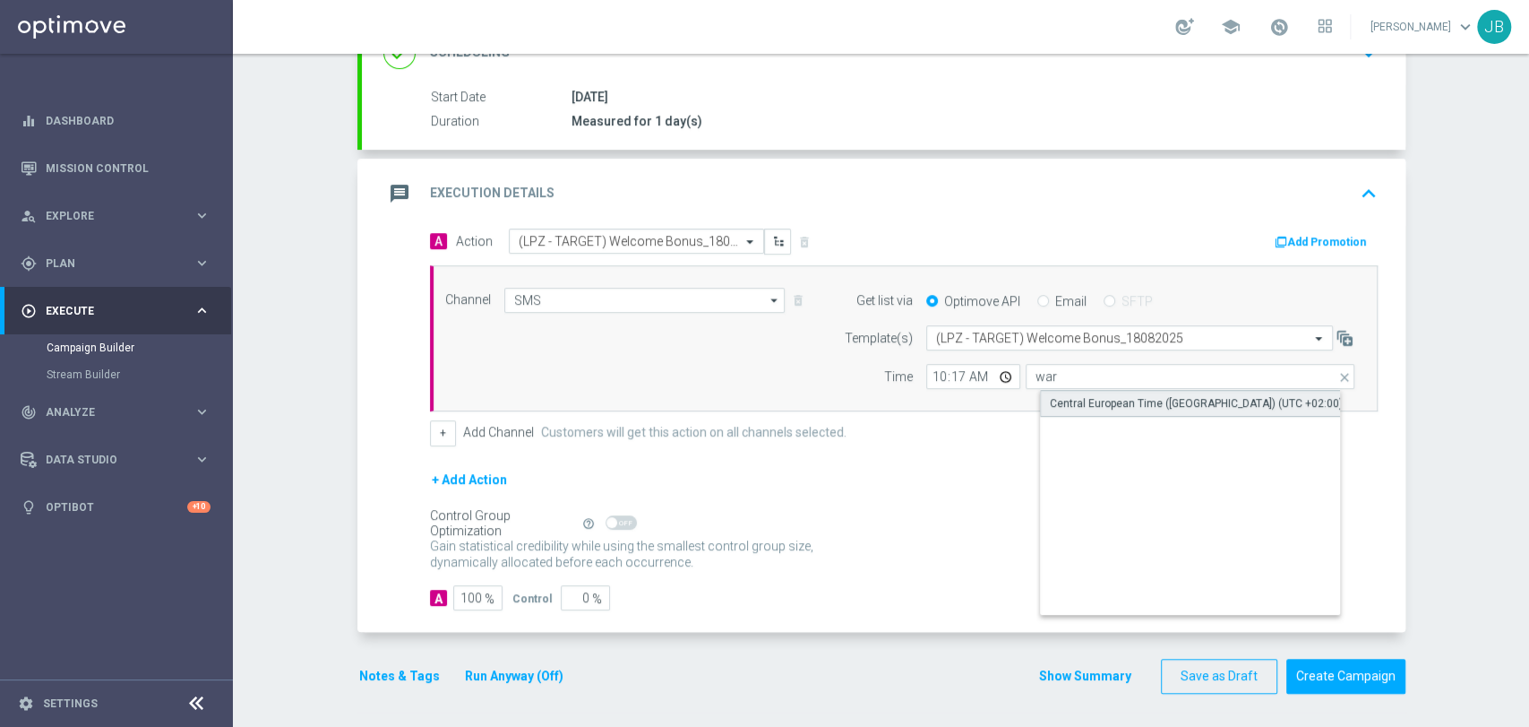
click at [1054, 404] on div "Central European Time ([GEOGRAPHIC_DATA]) (UTC +02:00)" at bounding box center [1196, 403] width 293 height 16
type input "Central European Time ([GEOGRAPHIC_DATA]) (UTC +02:00)"
click at [1363, 356] on div "Channel SMS SMS arrow_drop_down Drag here to set row groups Drag here to set co…" at bounding box center [904, 338] width 948 height 147
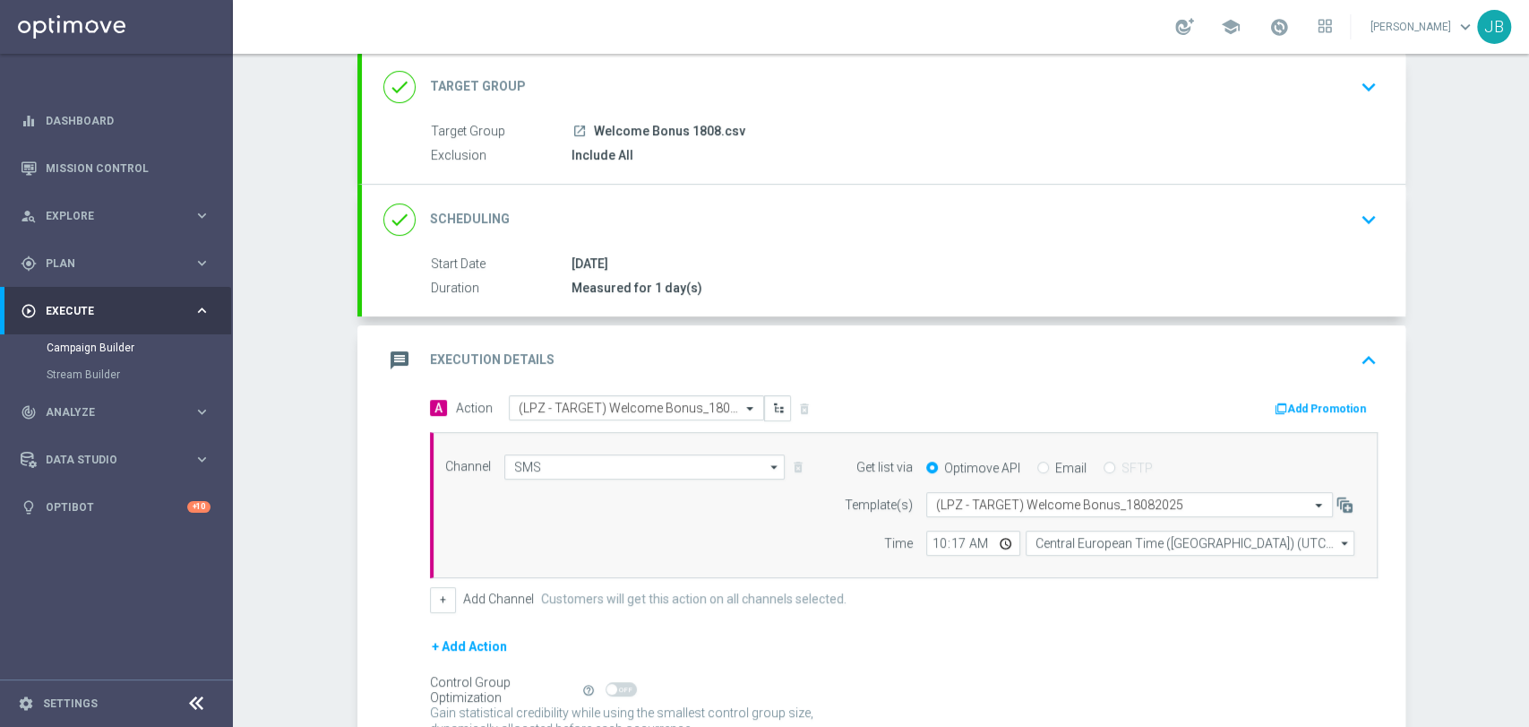
scroll to position [108, 0]
click at [1494, 243] on div "Campaign Builder Scheduled Campaign Triggered Campaign Status: Draft done Targe…" at bounding box center [881, 390] width 1296 height 673
click at [1469, 245] on div "Campaign Builder Scheduled Campaign Triggered Campaign Status: Draft done Targe…" at bounding box center [881, 390] width 1296 height 673
click at [1527, 106] on div "Campaign Builder Scheduled Campaign Triggered Campaign Status: Draft done Targe…" at bounding box center [881, 390] width 1296 height 673
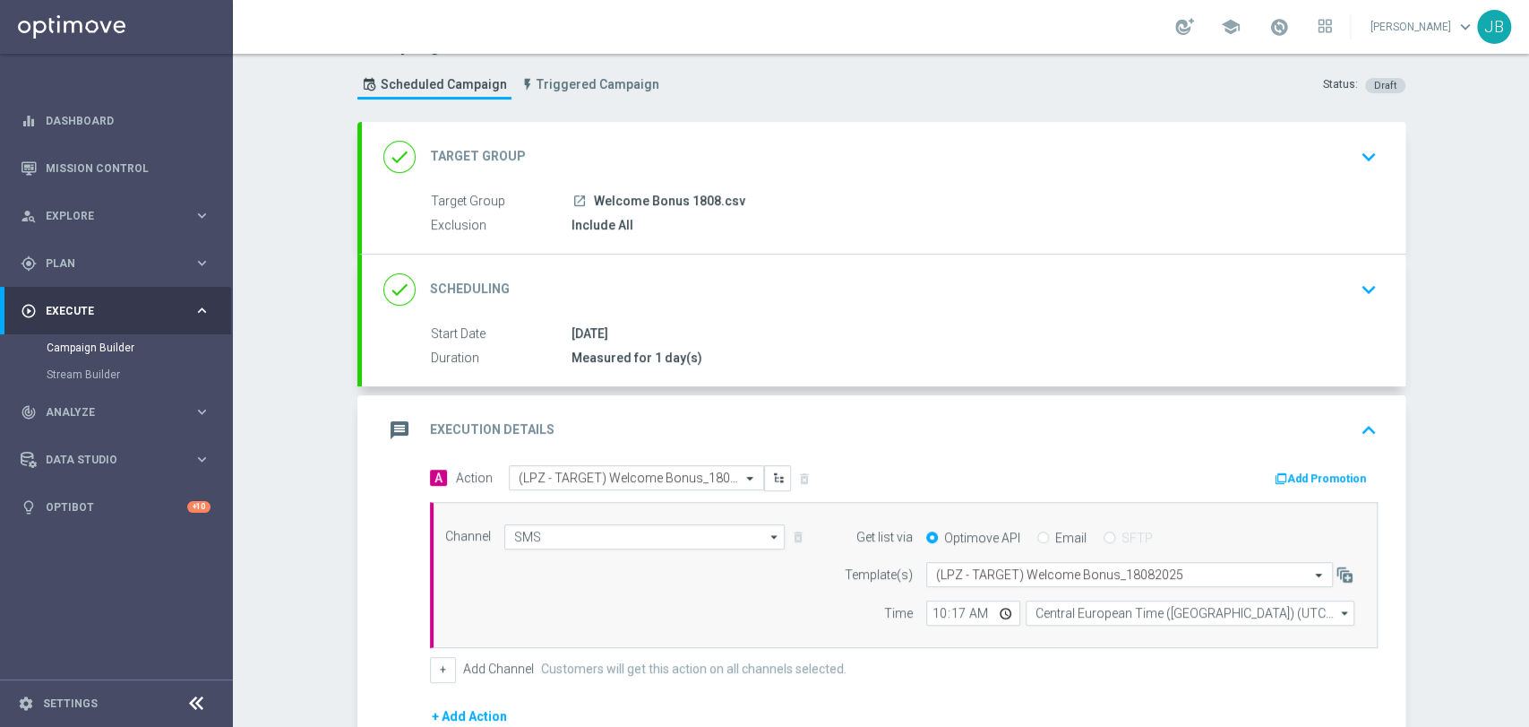
scroll to position [43, 0]
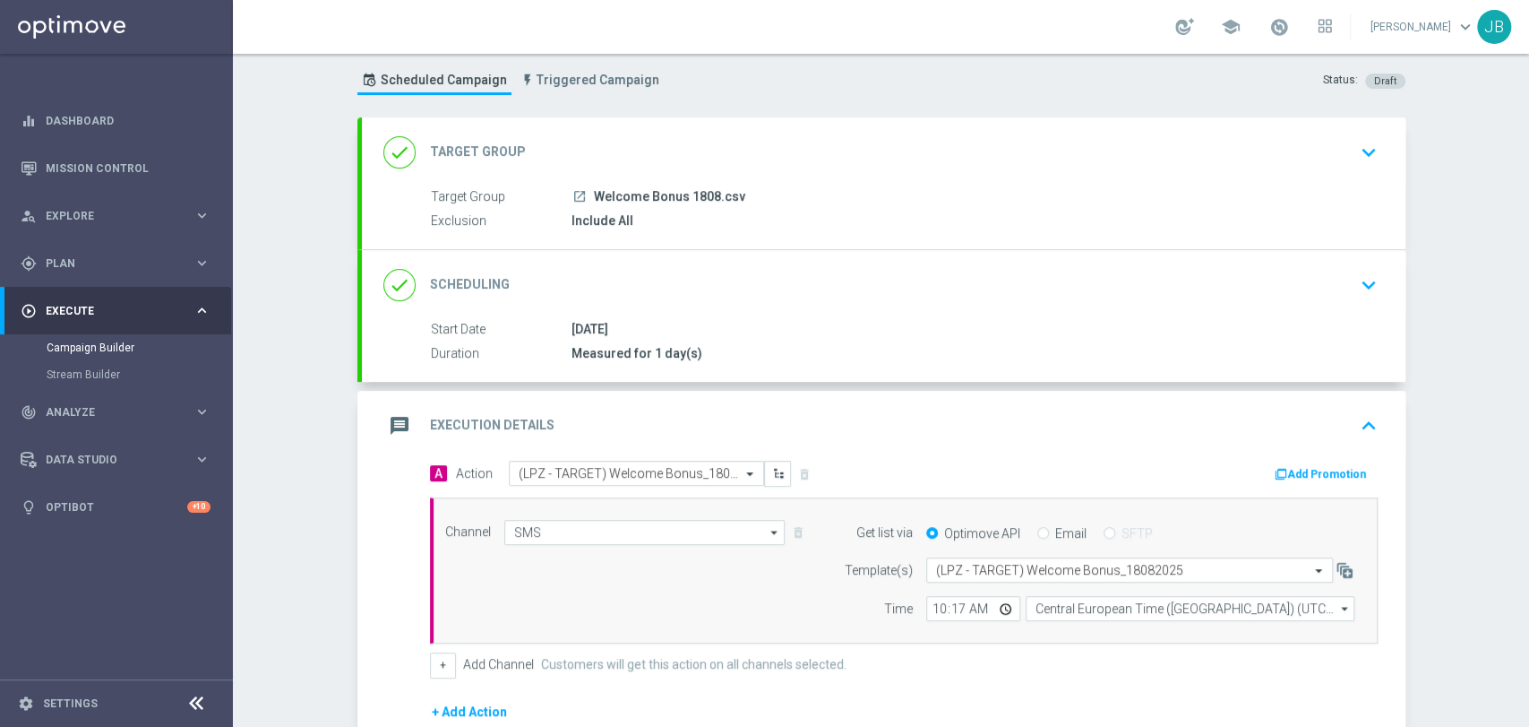
click at [1474, 195] on div "Campaign Builder Scheduled Campaign Triggered Campaign Status: Draft done Targe…" at bounding box center [881, 390] width 1296 height 673
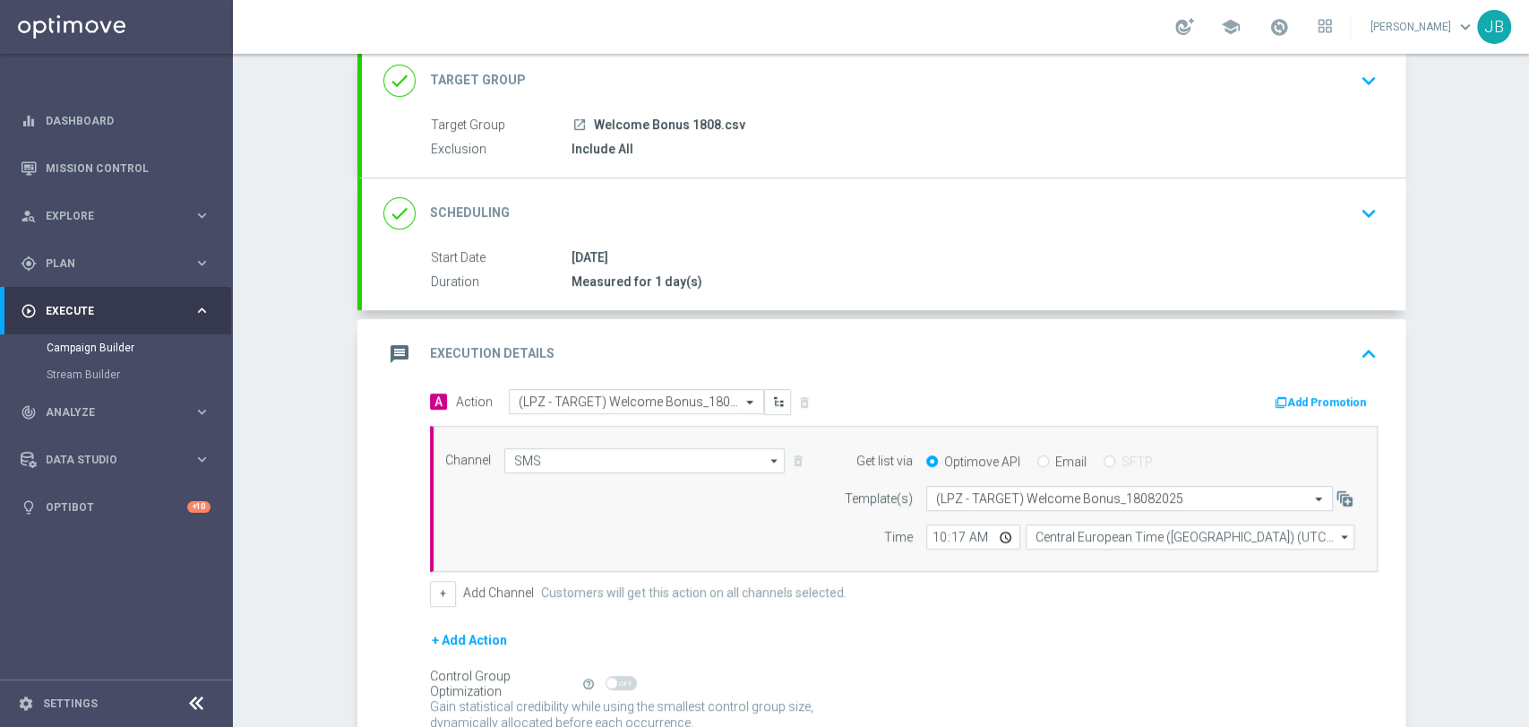
scroll to position [119, 0]
drag, startPoint x: 1527, startPoint y: 324, endPoint x: 1527, endPoint y: 369, distance: 44.8
click at [1527, 369] on div "Campaign Builder Scheduled Campaign Triggered Campaign Status: Draft done Targe…" at bounding box center [881, 390] width 1296 height 673
click at [1458, 390] on div "Campaign Builder Scheduled Campaign Triggered Campaign Status: Draft done Targe…" at bounding box center [881, 390] width 1296 height 673
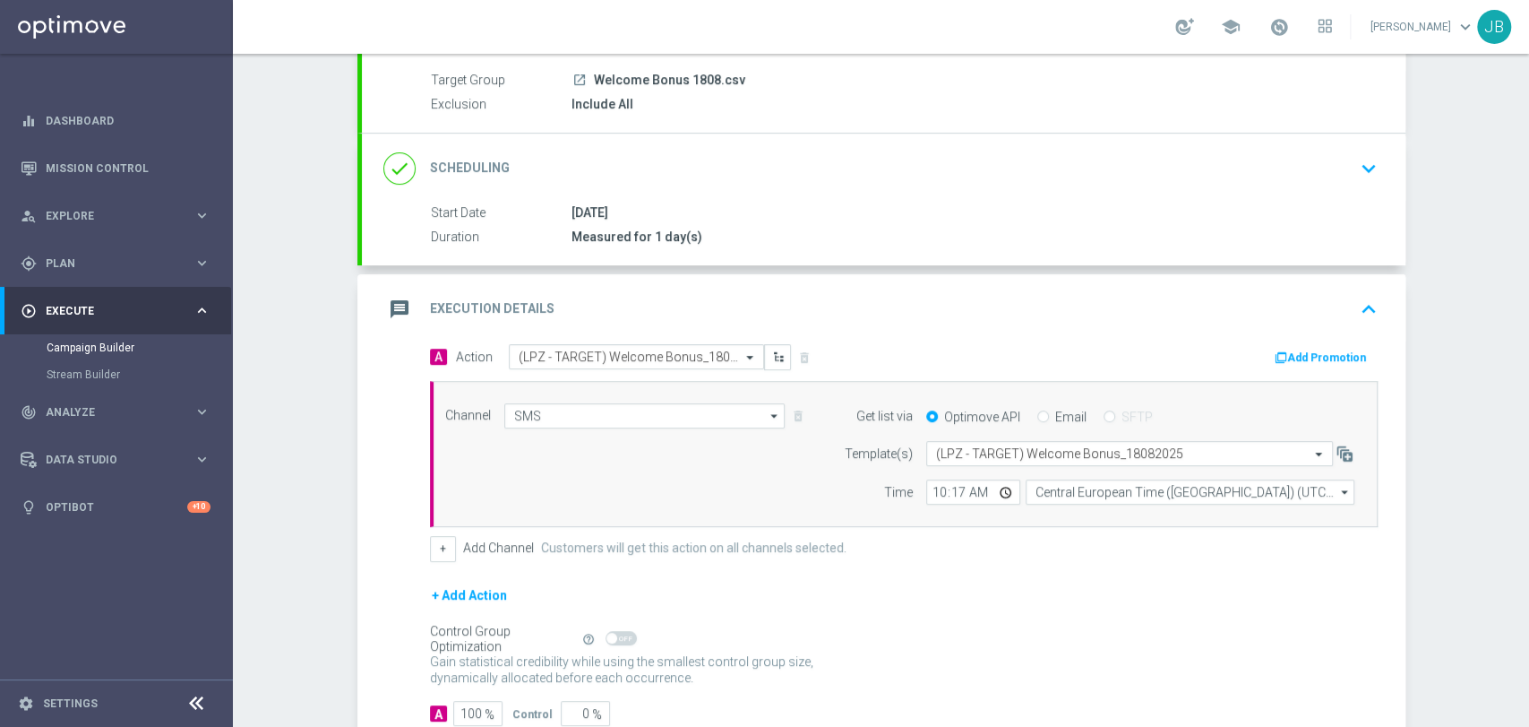
scroll to position [168, 0]
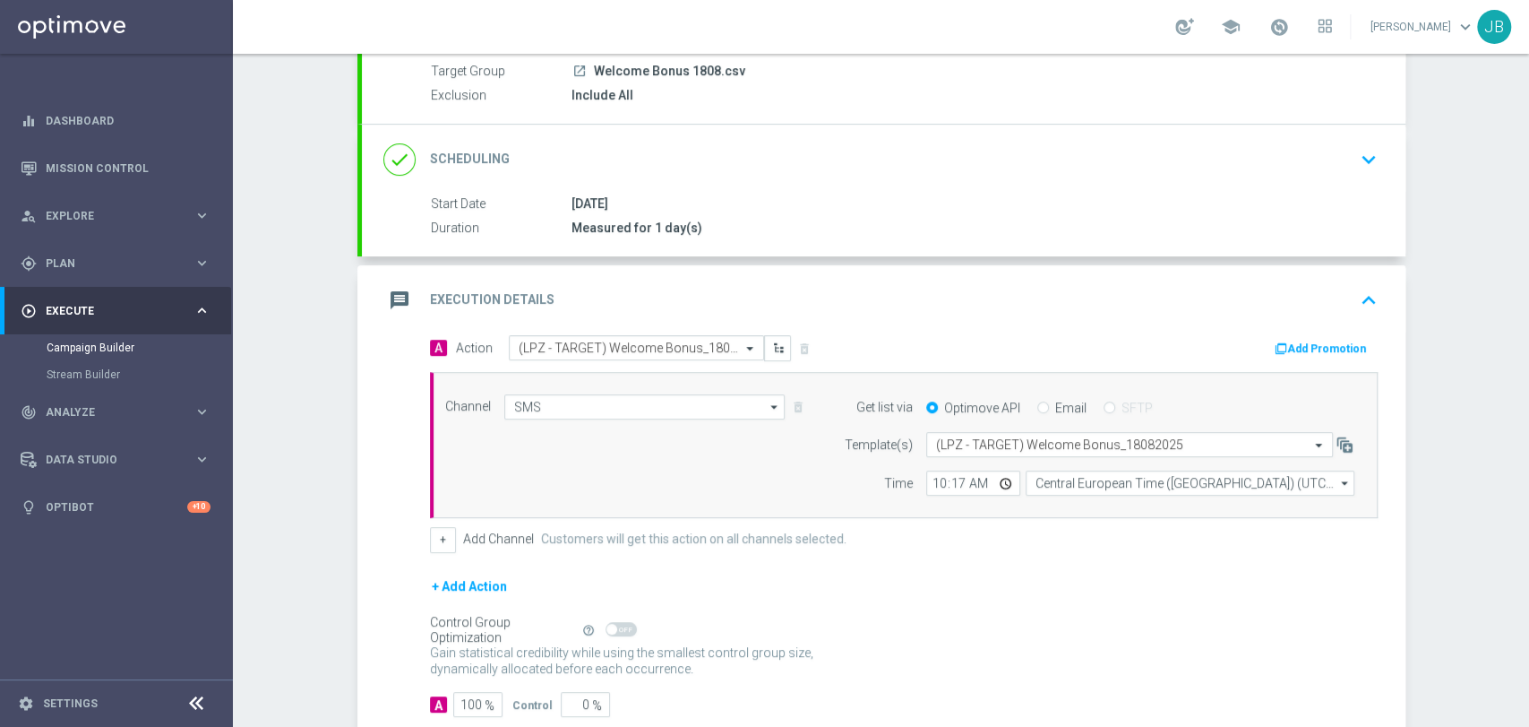
click at [1466, 452] on div "Campaign Builder Scheduled Campaign Triggered Campaign Status: Draft done Targe…" at bounding box center [881, 390] width 1296 height 673
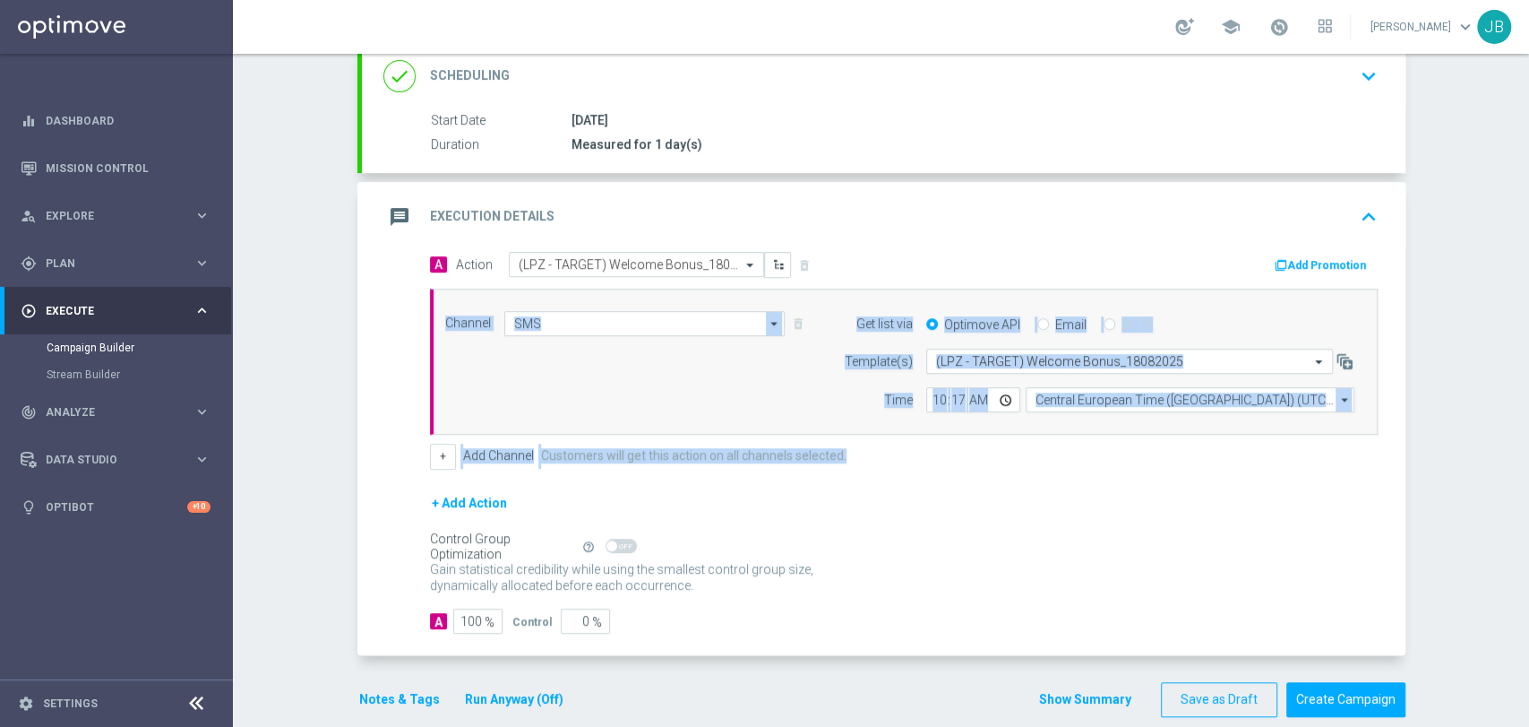
drag, startPoint x: 1527, startPoint y: 441, endPoint x: 1527, endPoint y: 499, distance: 58.2
click at [1527, 499] on div "Campaign Builder Scheduled Campaign Triggered Campaign Status: Draft done Targe…" at bounding box center [881, 390] width 1296 height 673
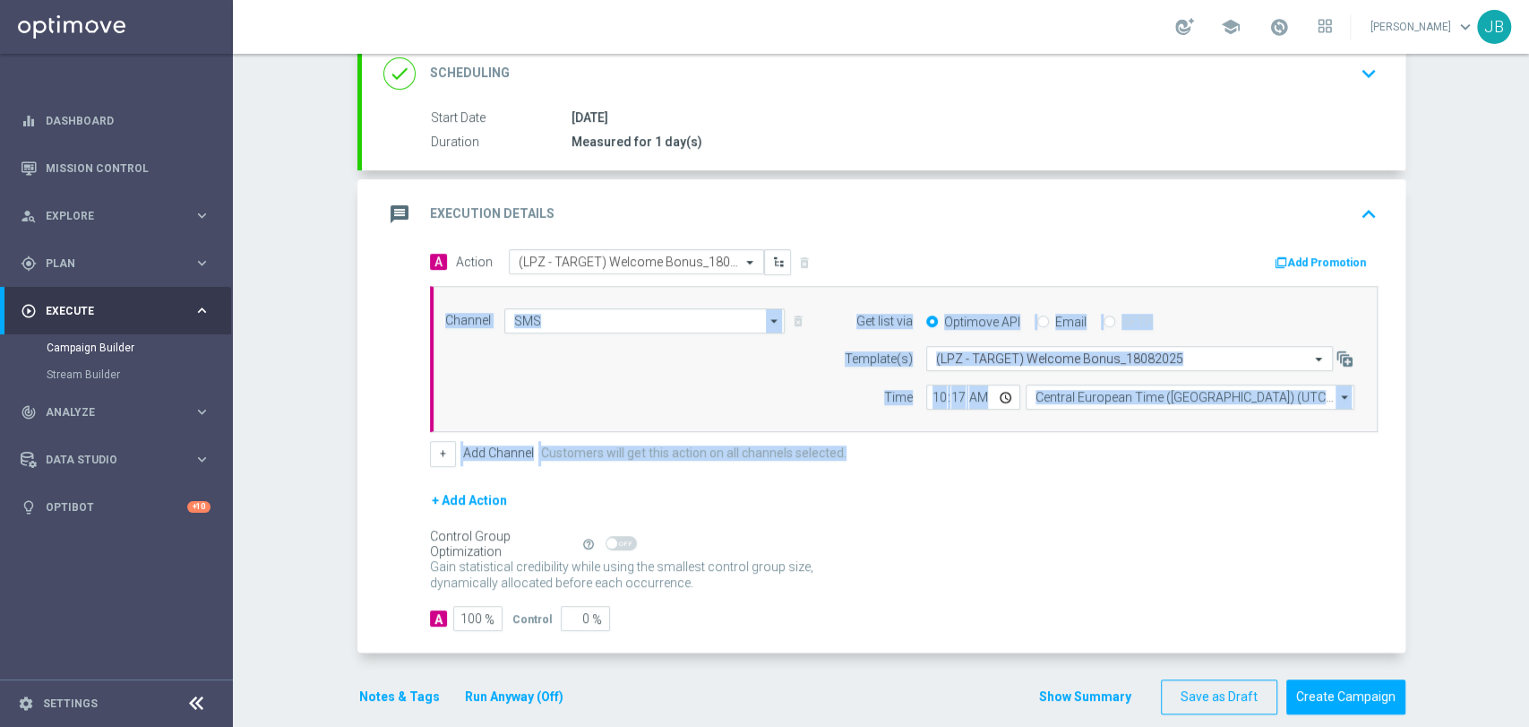
click at [1456, 506] on div "Campaign Builder Scheduled Campaign Triggered Campaign Status: Draft done Targe…" at bounding box center [881, 390] width 1296 height 673
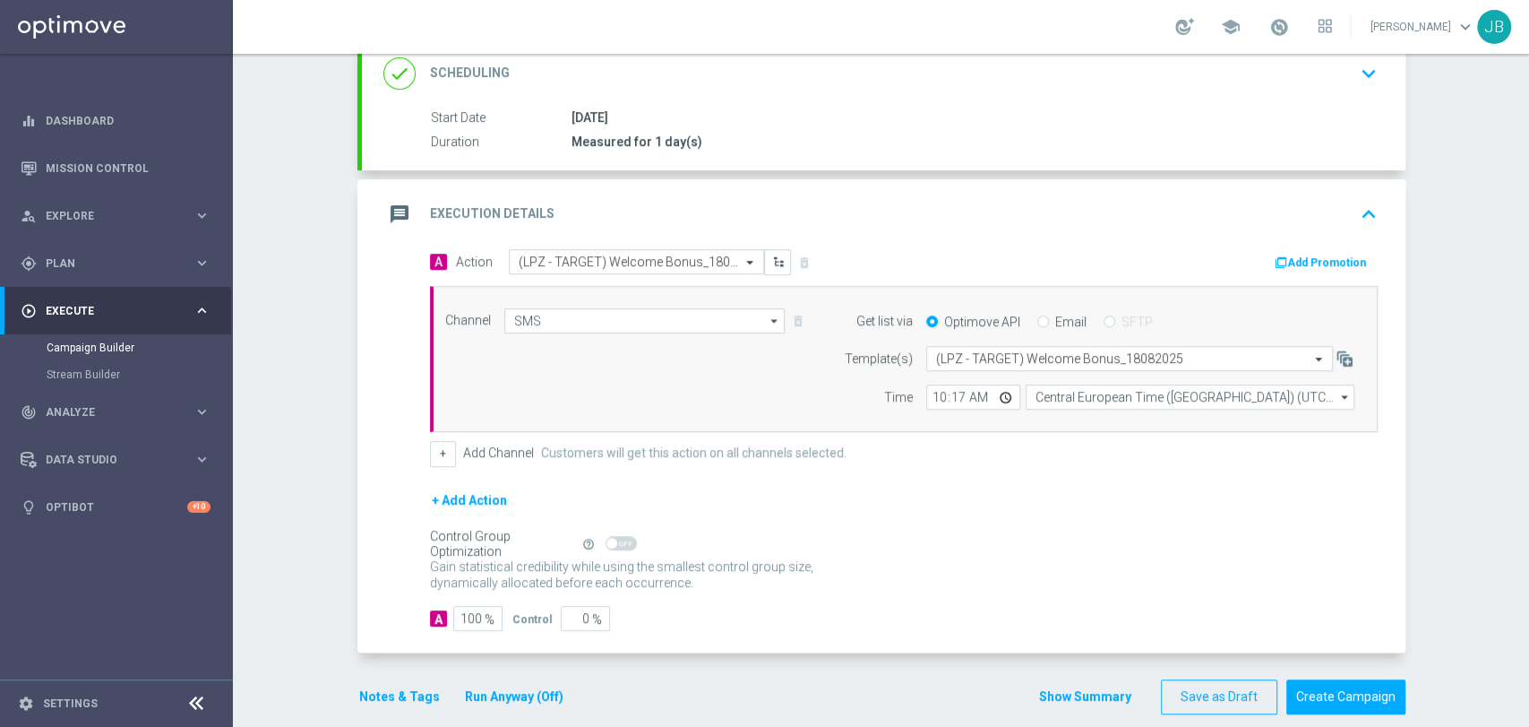
scroll to position [0, 0]
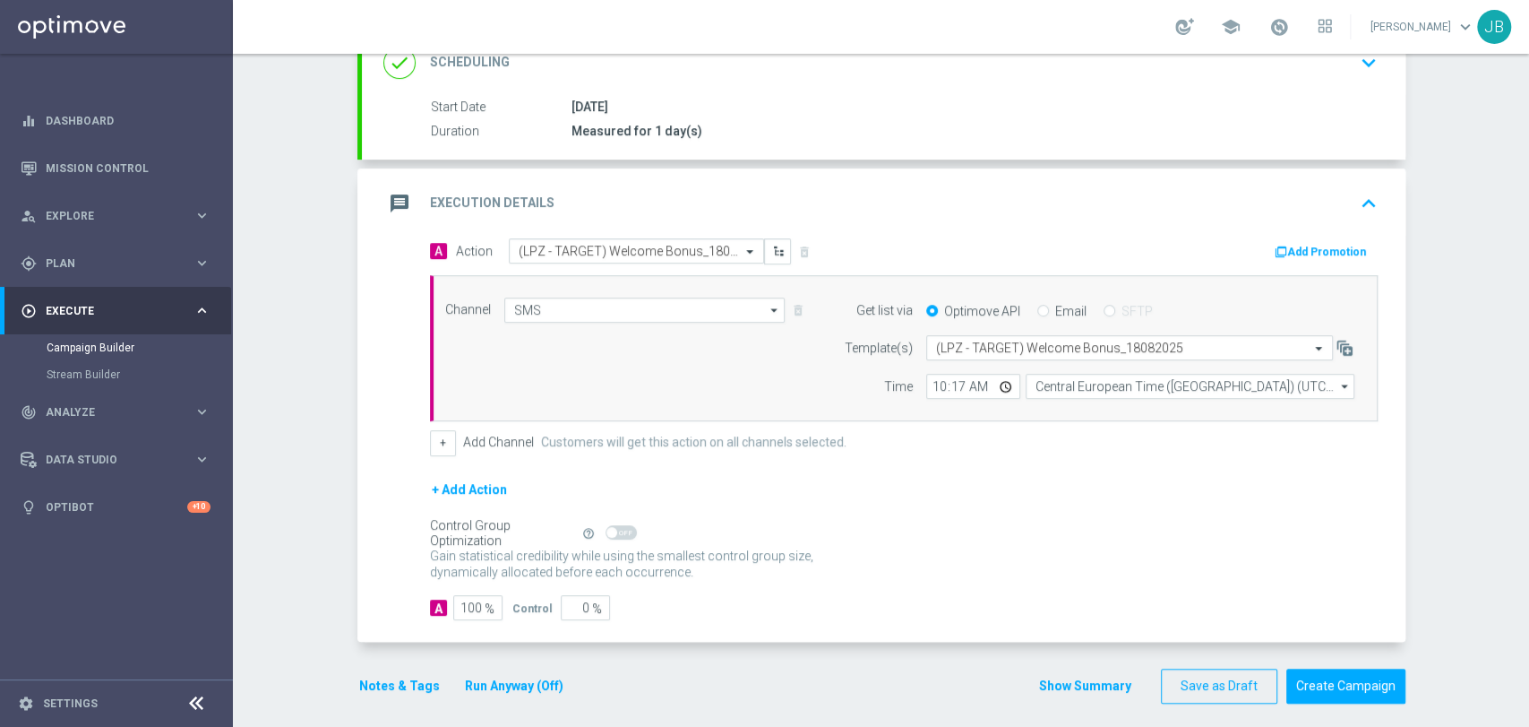
click at [1527, 589] on div "Campaign Builder Scheduled Campaign Triggered Campaign Status: Draft done Targe…" at bounding box center [881, 390] width 1296 height 673
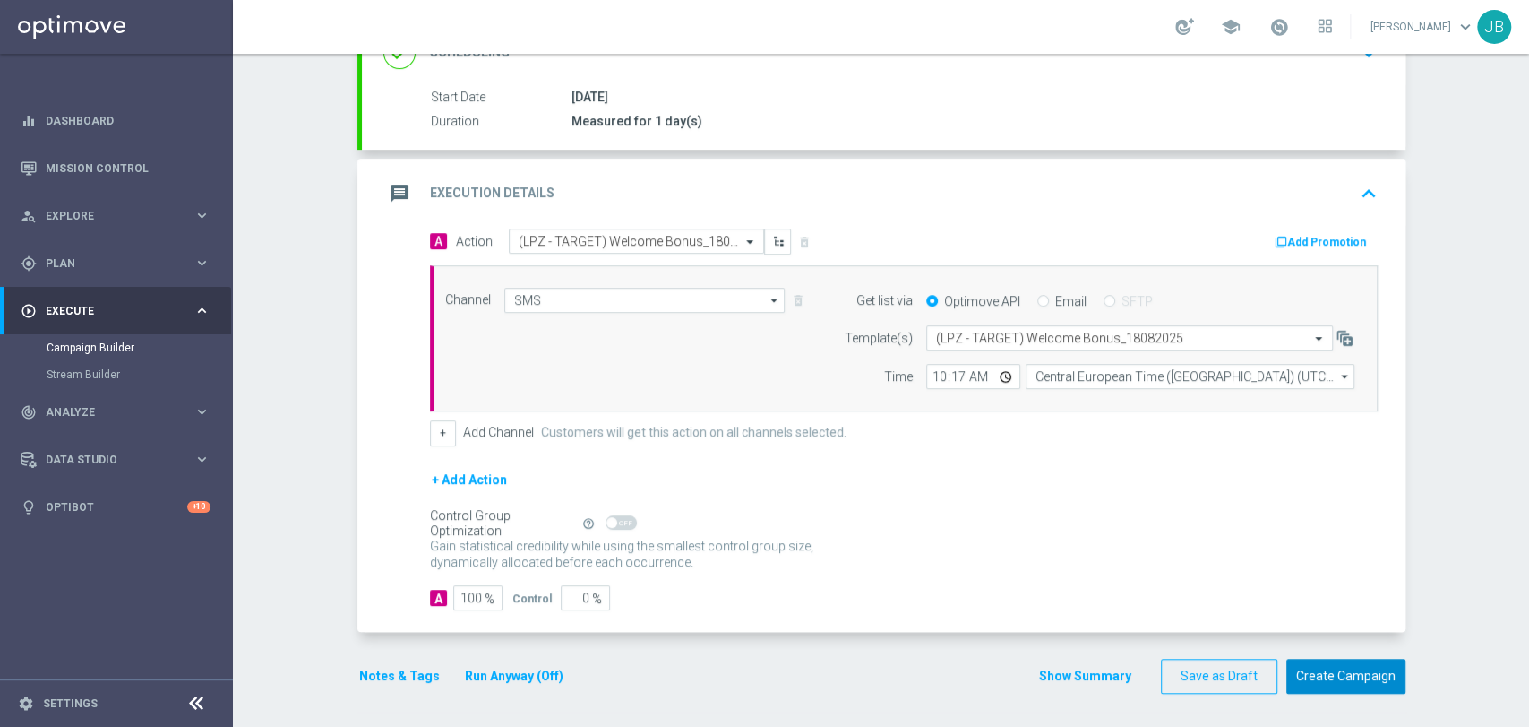
click at [1351, 676] on button "Create Campaign" at bounding box center [1345, 675] width 119 height 35
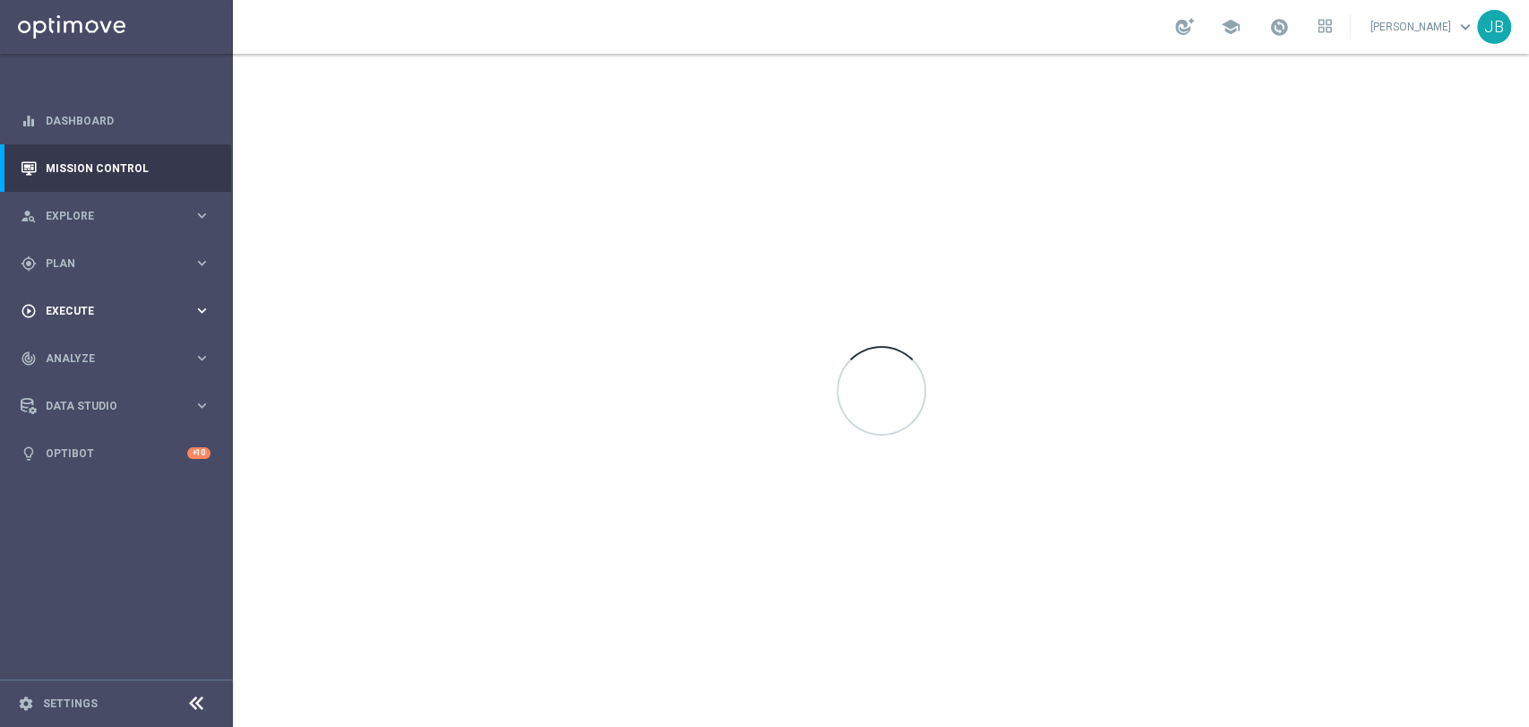
click at [88, 317] on div "play_circle_outline Execute" at bounding box center [107, 311] width 173 height 16
click at [88, 244] on div "gps_fixed Plan keyboard_arrow_right" at bounding box center [115, 262] width 231 height 47
click at [93, 301] on link "Target Groups" at bounding box center [117, 300] width 140 height 14
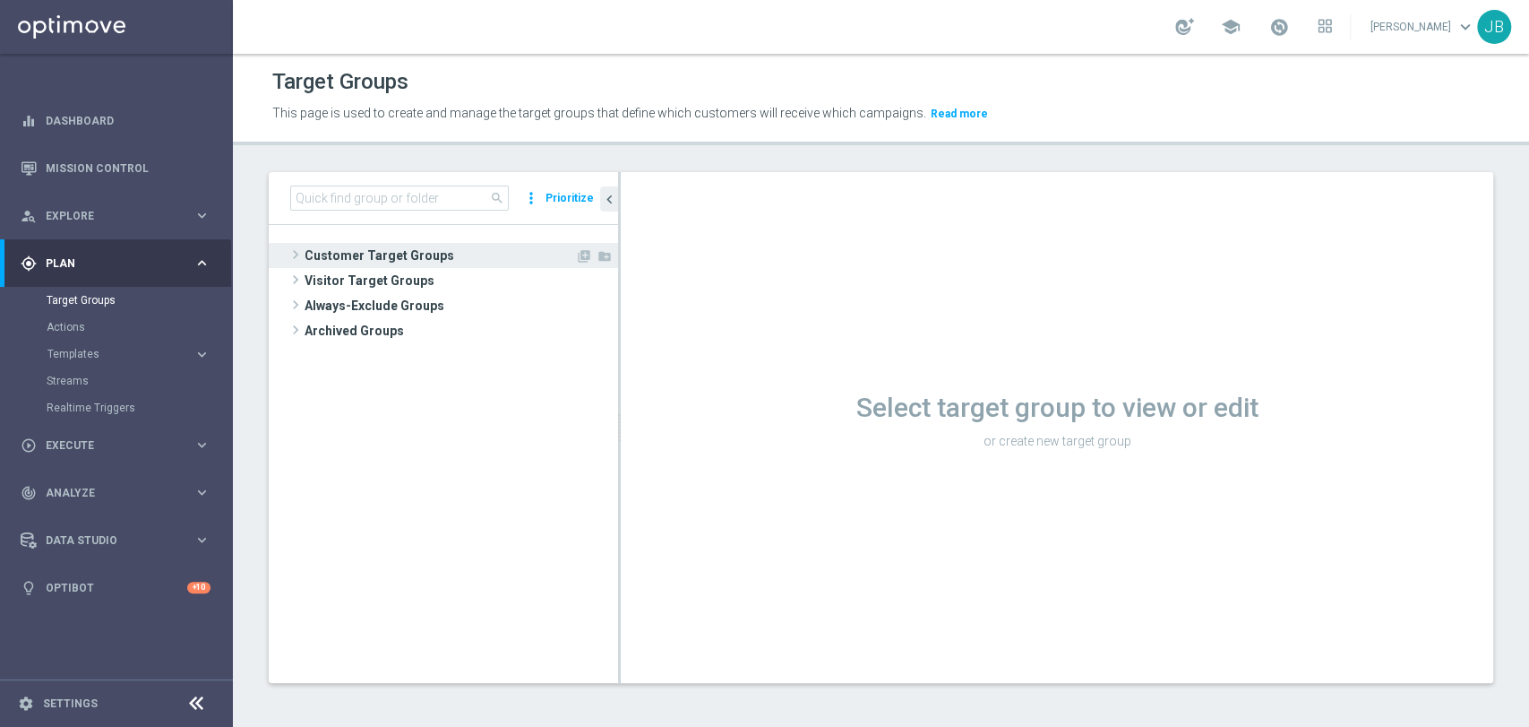
click at [341, 254] on span "Customer Target Groups" at bounding box center [440, 255] width 271 height 25
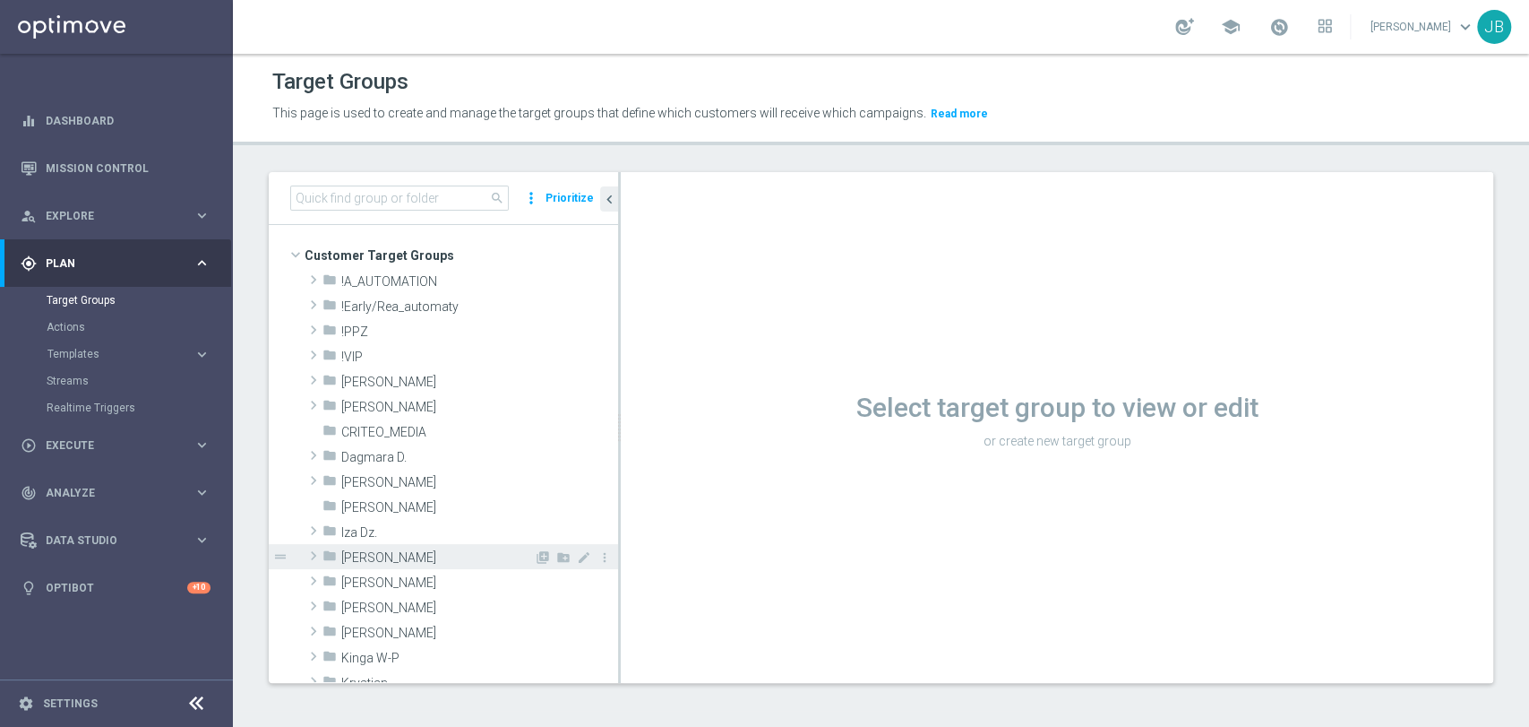
click at [396, 555] on span "[PERSON_NAME]" at bounding box center [437, 557] width 193 height 15
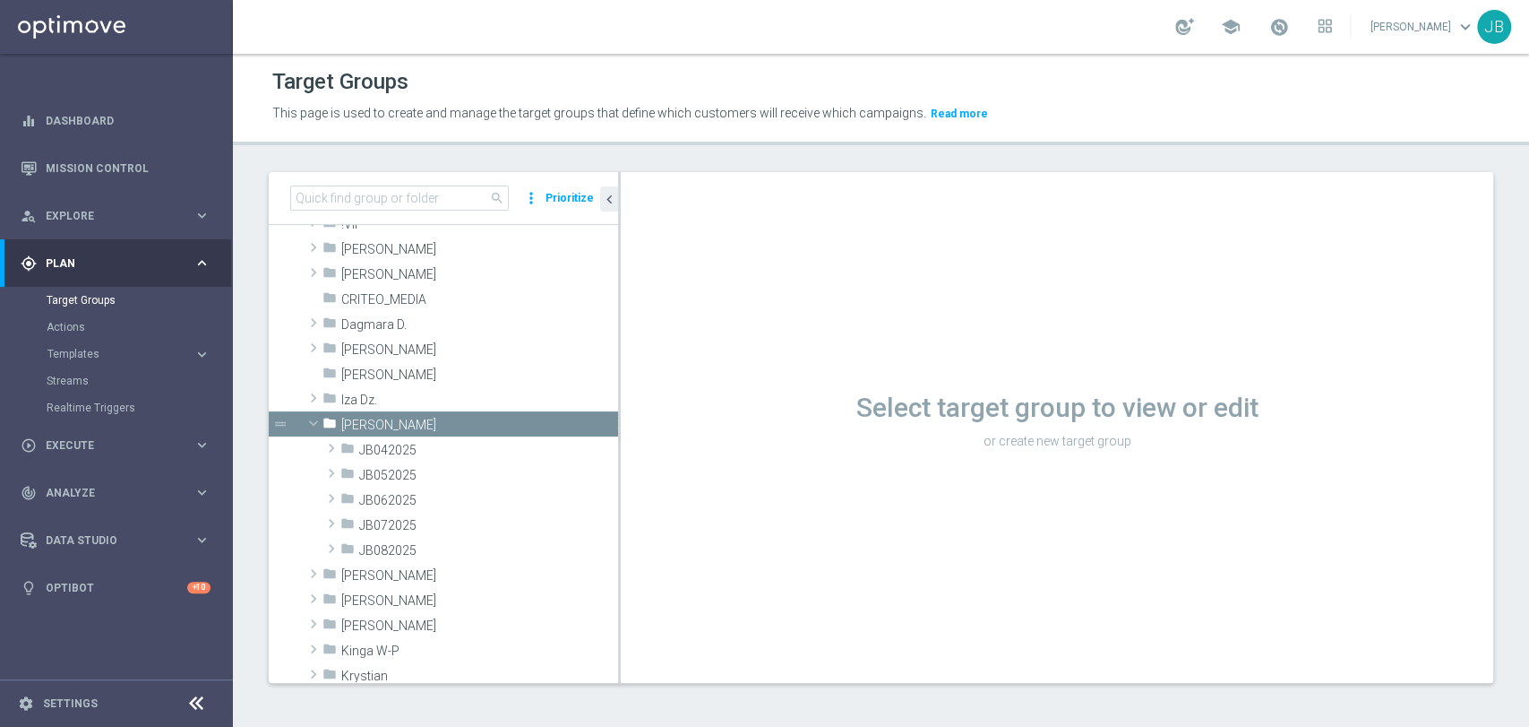
scroll to position [225, 0]
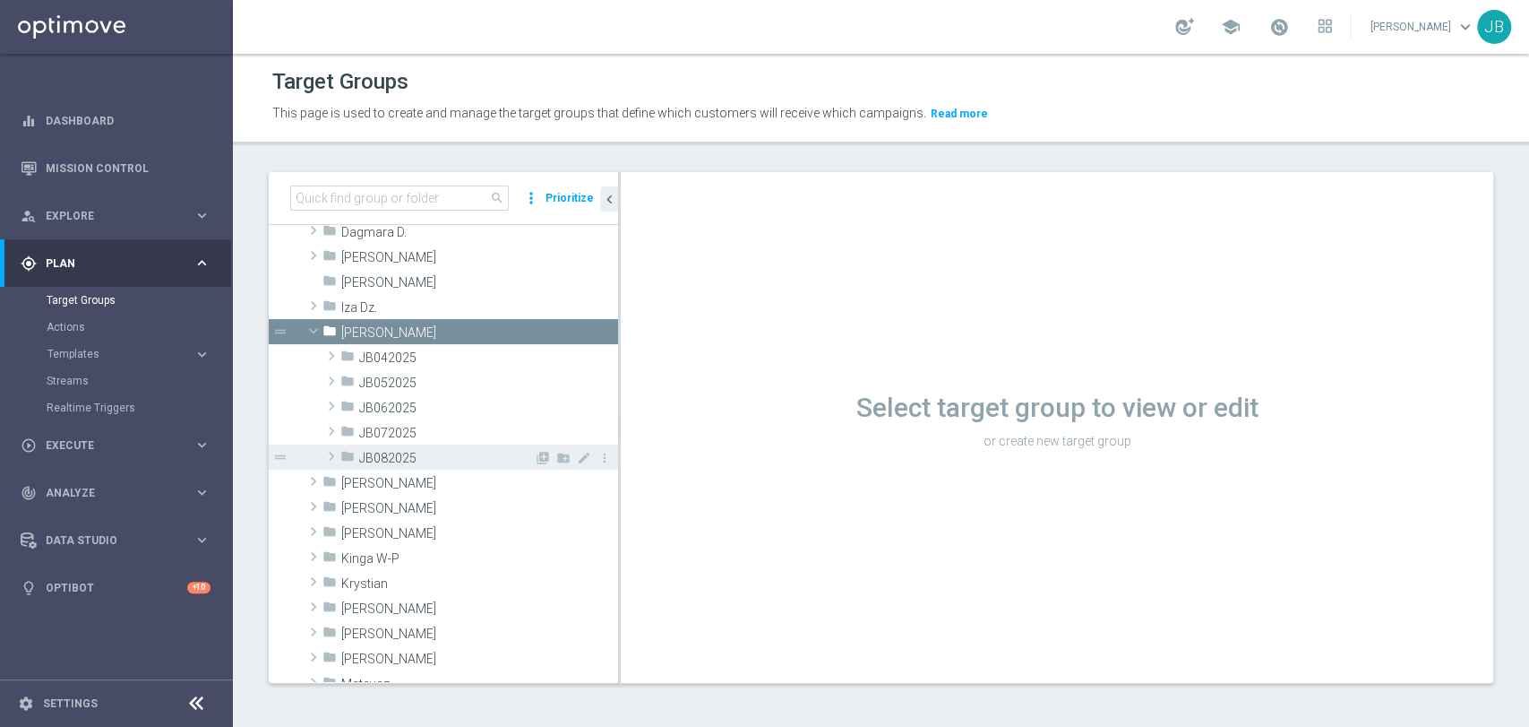
click at [434, 458] on span "JB082025" at bounding box center [446, 458] width 175 height 15
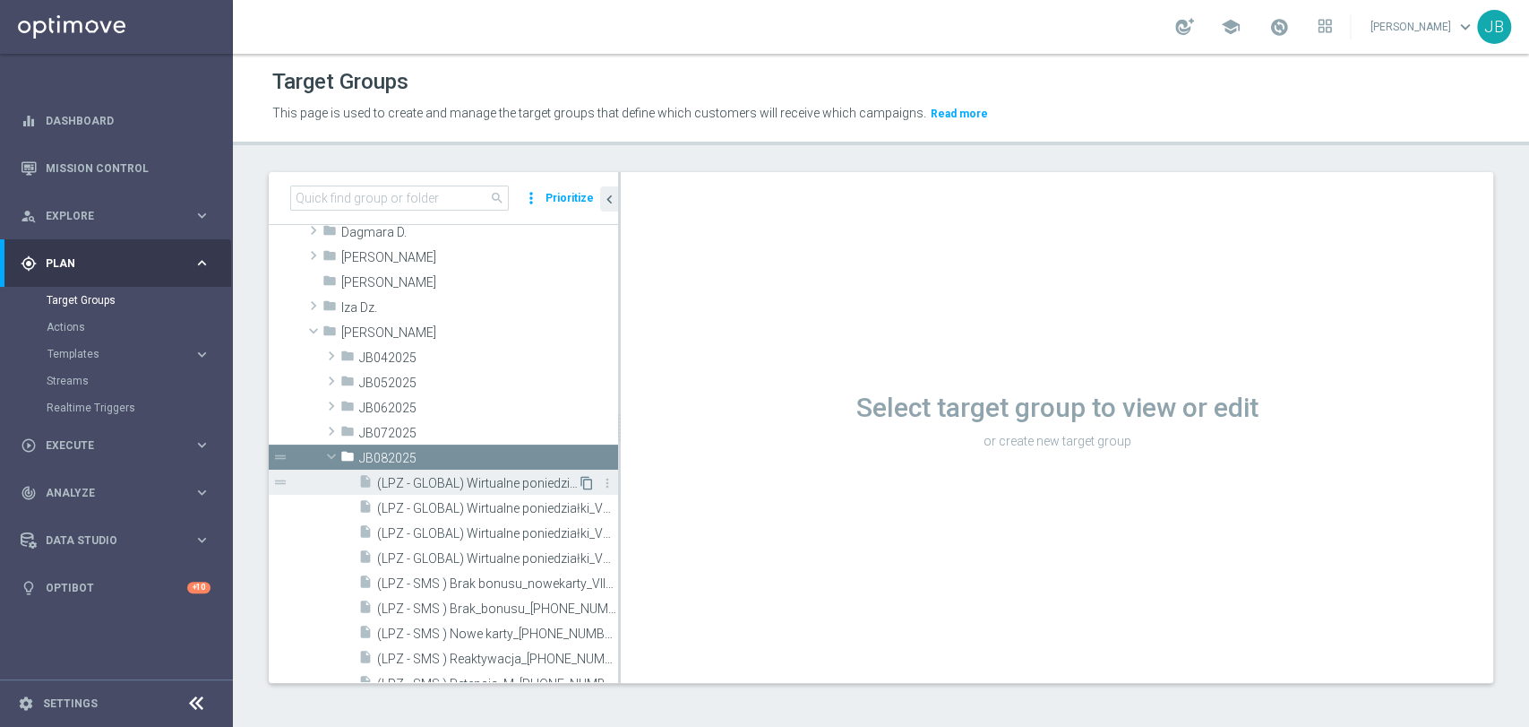
click at [580, 481] on icon "content_copy" at bounding box center [587, 483] width 14 height 14
click at [580, 485] on icon "content_copy" at bounding box center [587, 483] width 14 height 14
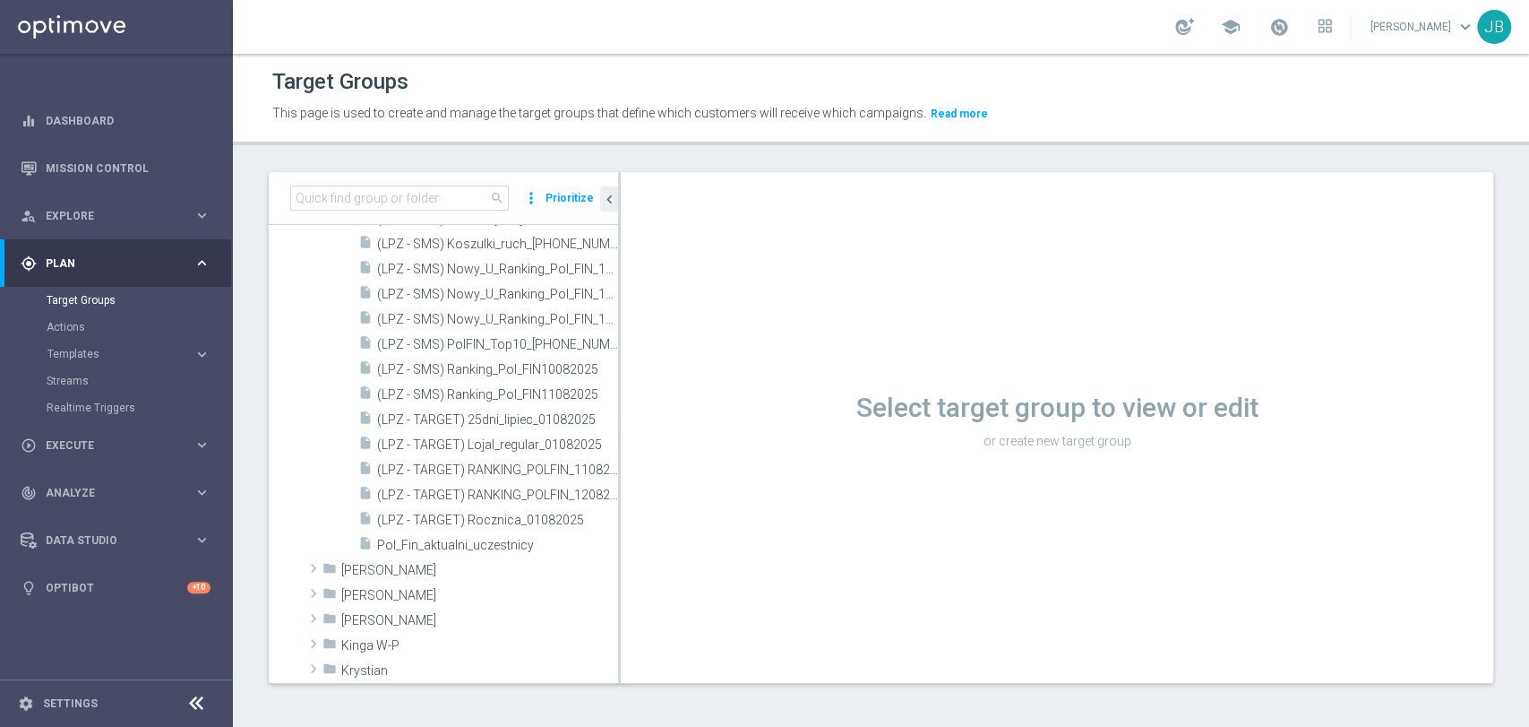
scroll to position [848, 0]
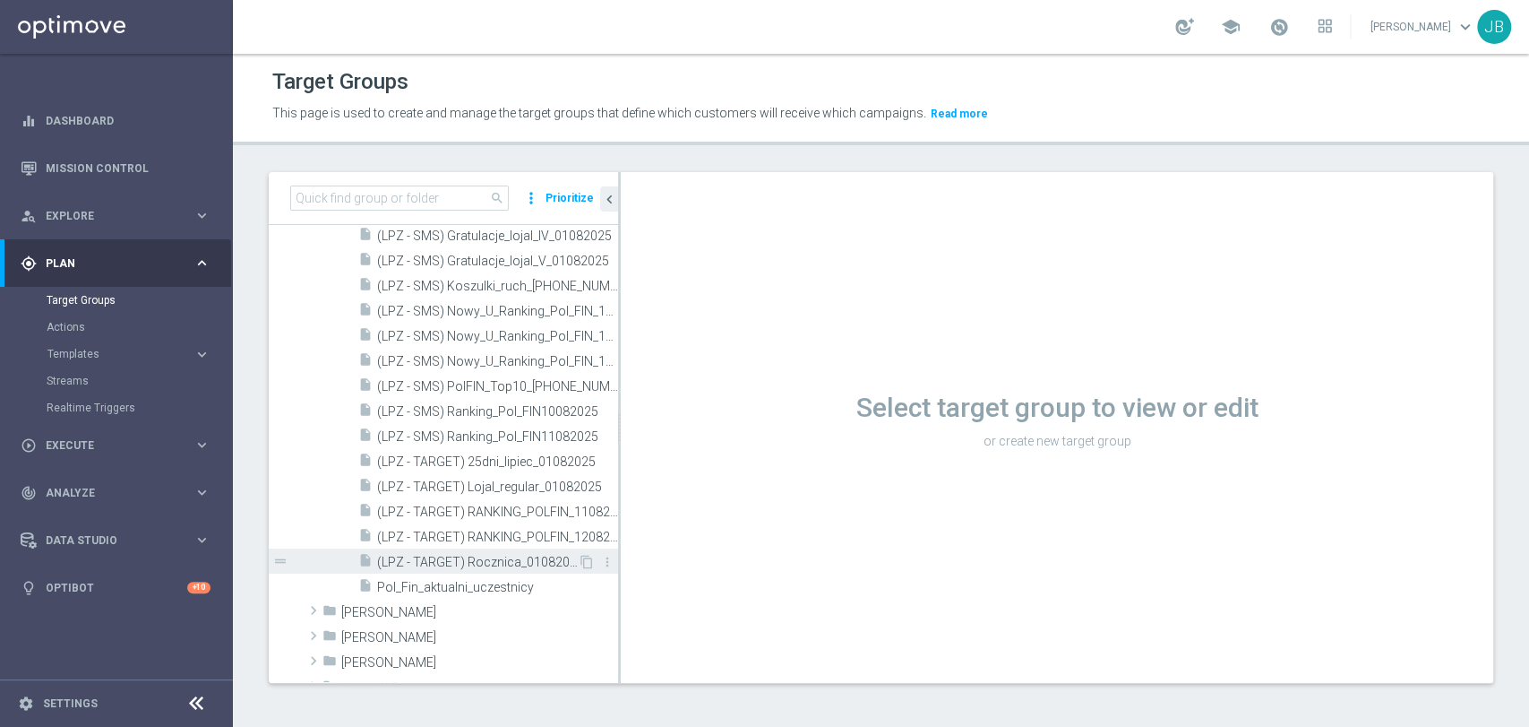
click at [579, 558] on div "content_copy more_vert" at bounding box center [597, 564] width 39 height 19
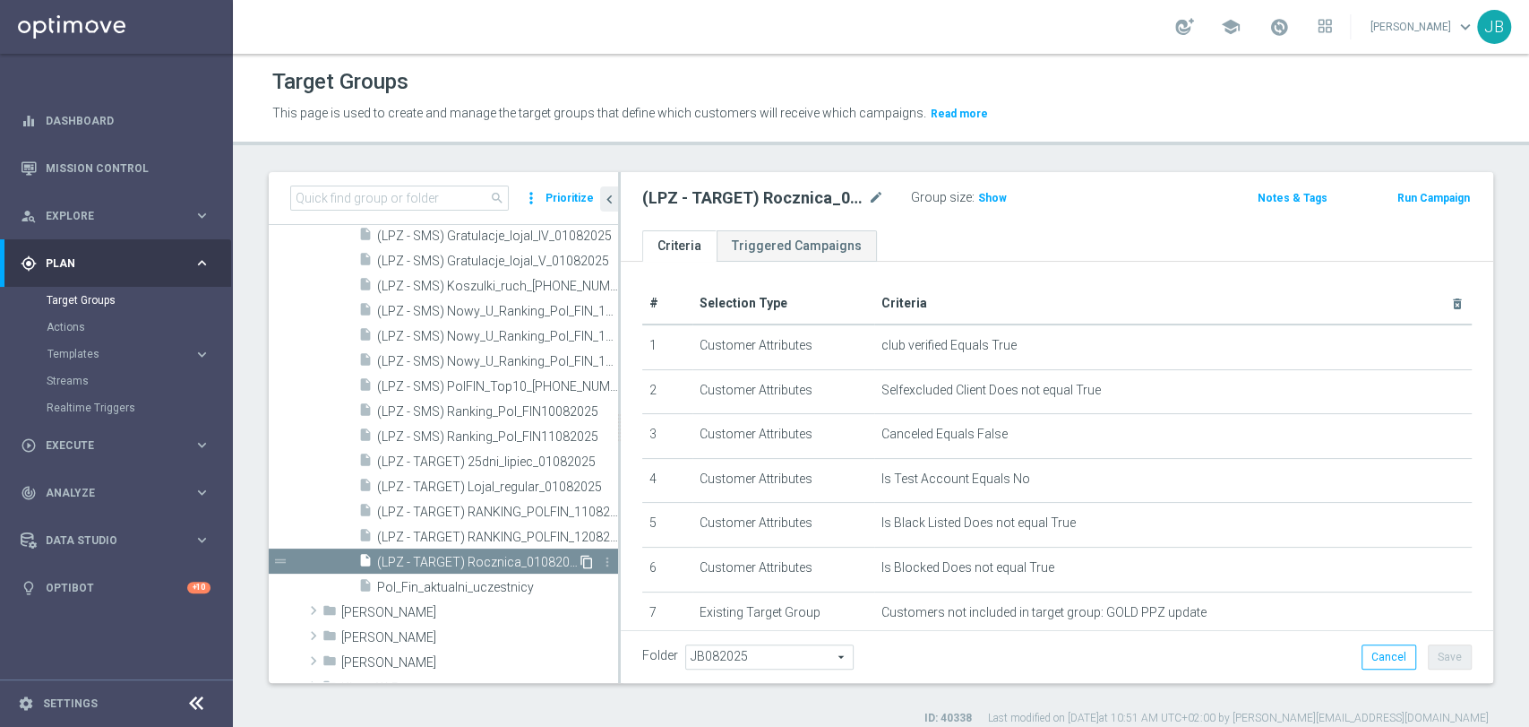
click at [580, 561] on icon "content_copy" at bounding box center [587, 562] width 14 height 14
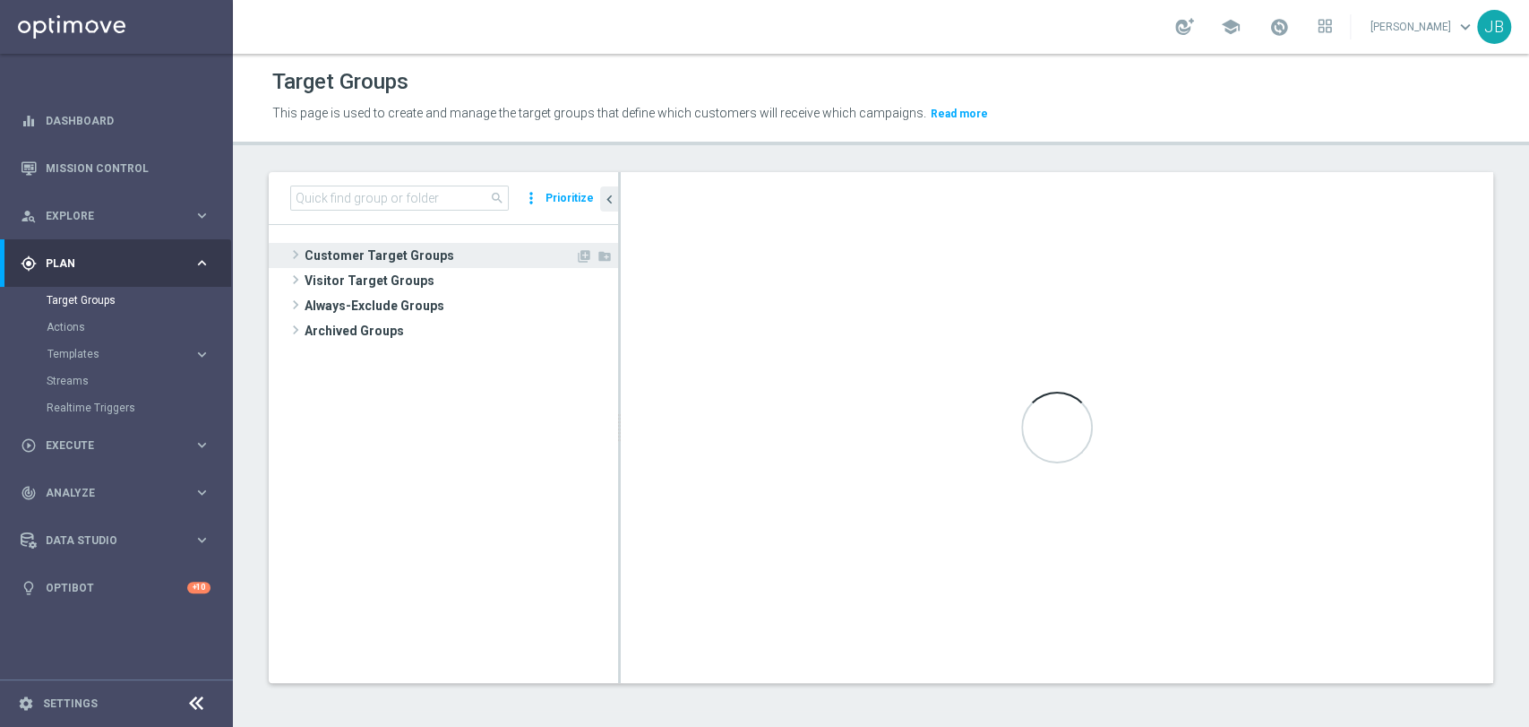
click at [446, 259] on span "Customer Target Groups" at bounding box center [440, 255] width 271 height 25
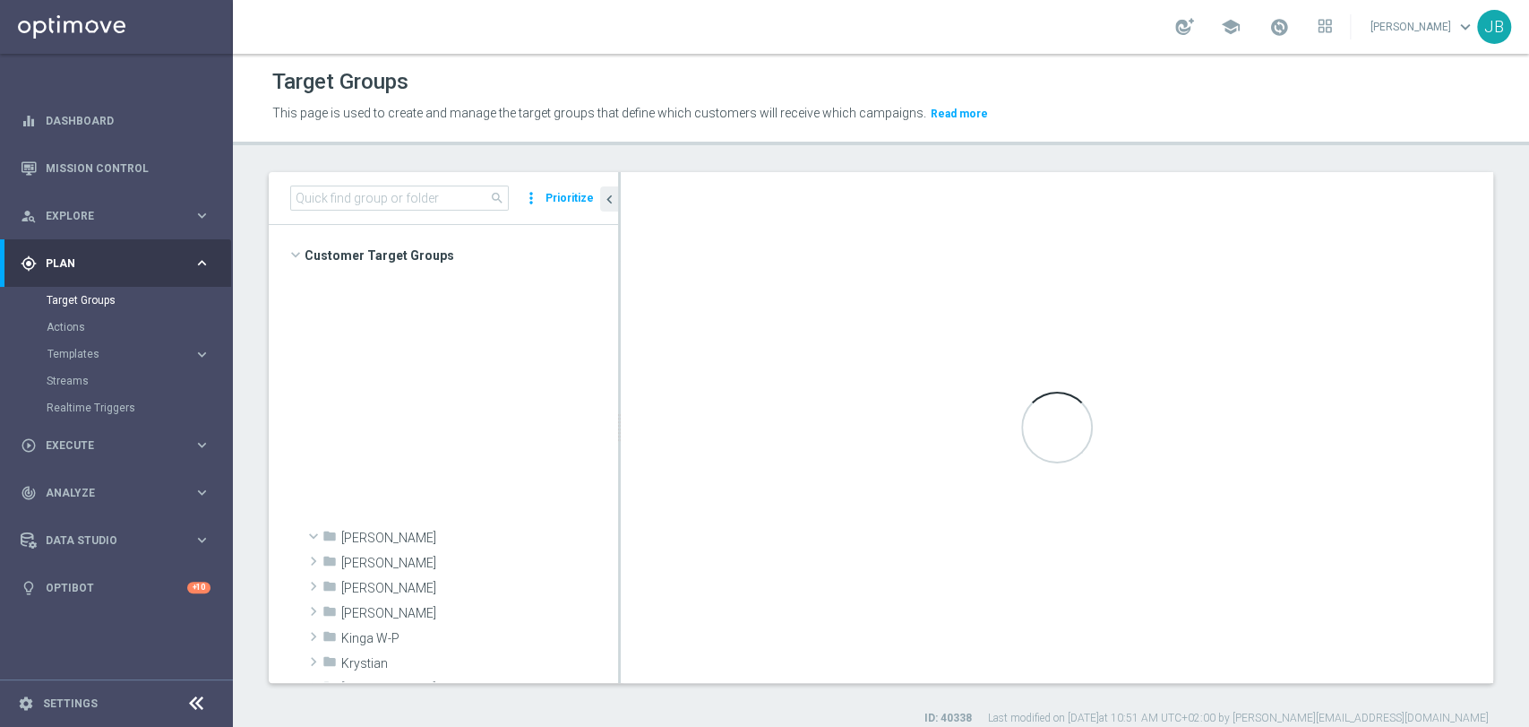
scroll to position [866, 0]
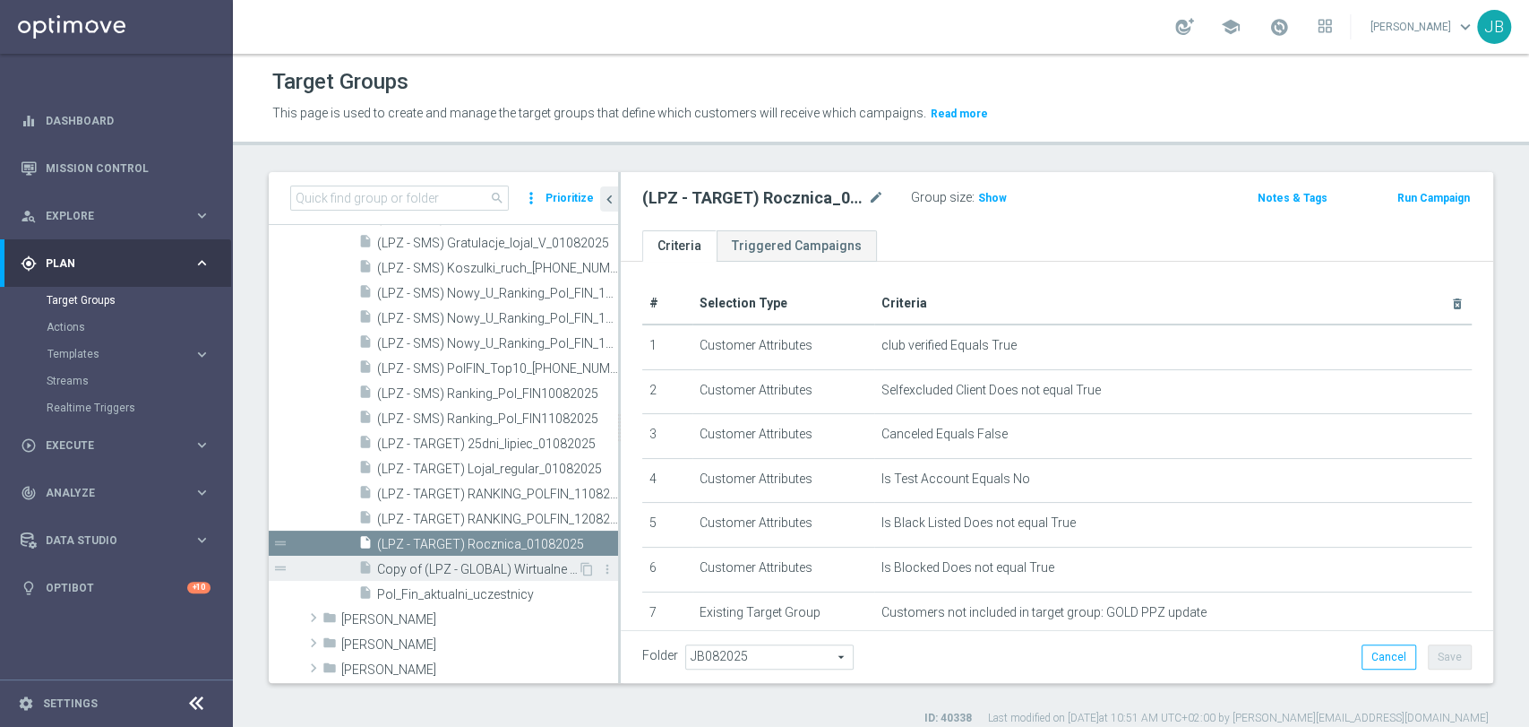
click at [538, 565] on span "Copy of (LPZ - GLOBAL) Wirtualne poniedzialki_VS 04.08.2025" at bounding box center [477, 569] width 201 height 15
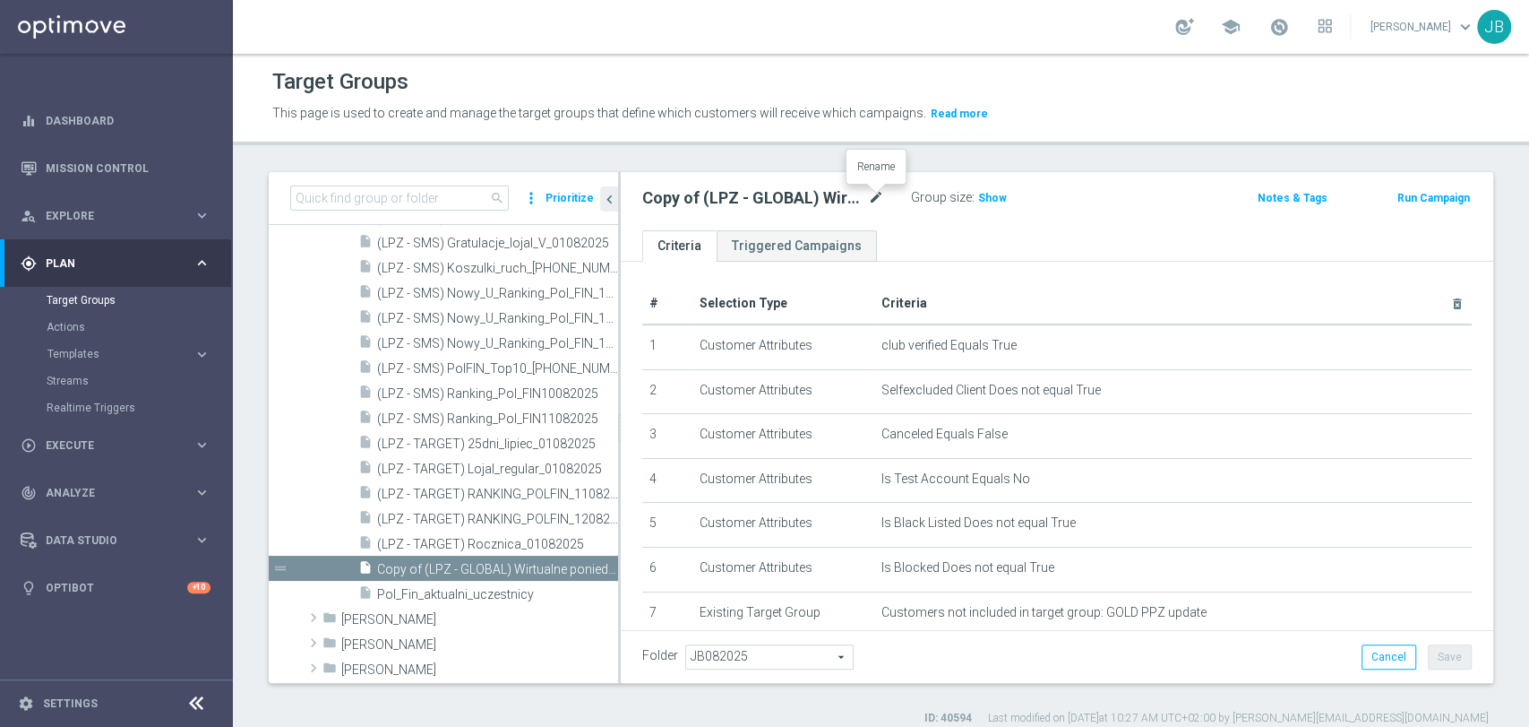
click at [879, 194] on icon "mode_edit" at bounding box center [876, 198] width 16 height 22
click at [667, 194] on input "text" at bounding box center [763, 199] width 242 height 25
paste input "(LPZ - SMS) lojal_[PHONE_NUMBER]"
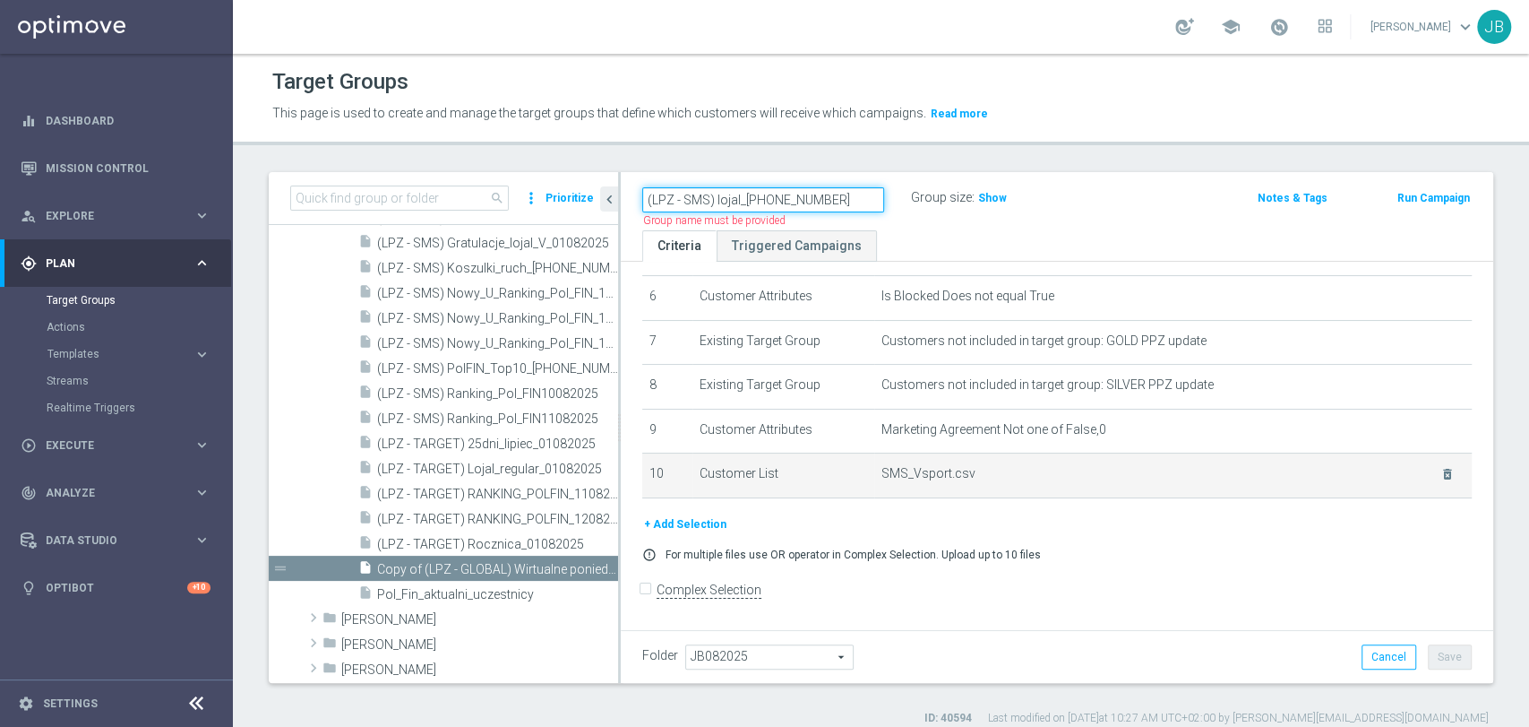
type input "(LPZ - SMS) lojal_[PHONE_NUMBER]"
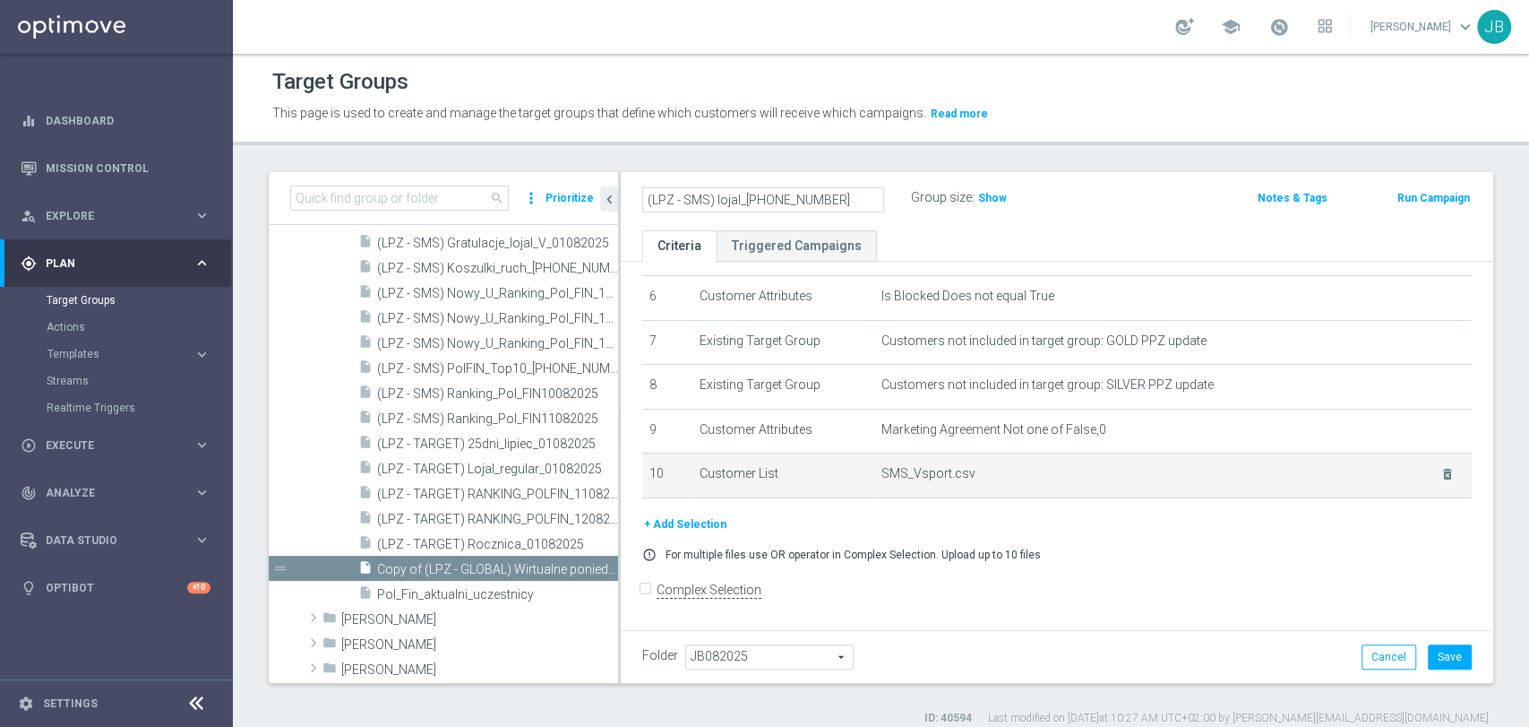
click at [1223, 480] on span "SMS_Vsport.csv" at bounding box center [1150, 473] width 537 height 15
click at [1441, 475] on icon "delete_forever" at bounding box center [1448, 474] width 14 height 14
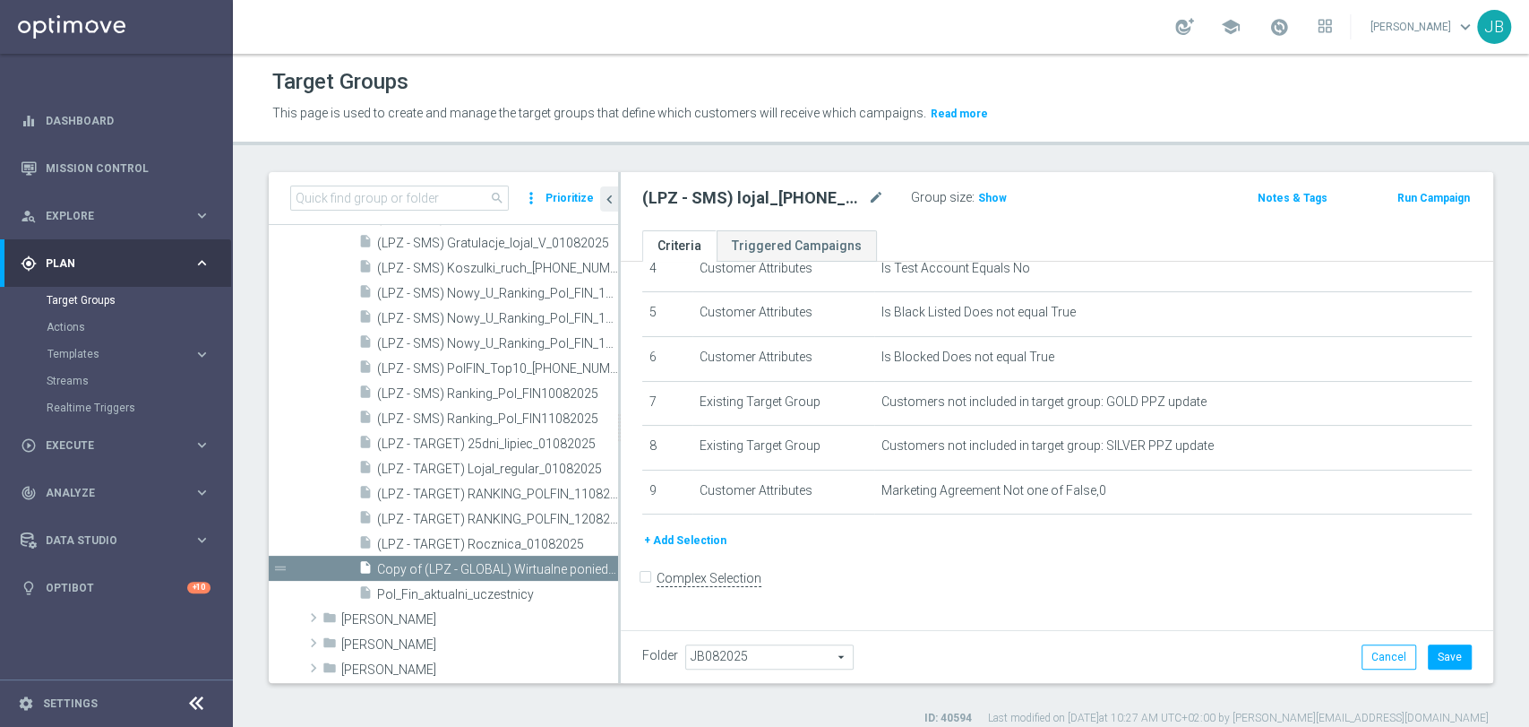
scroll to position [199, 0]
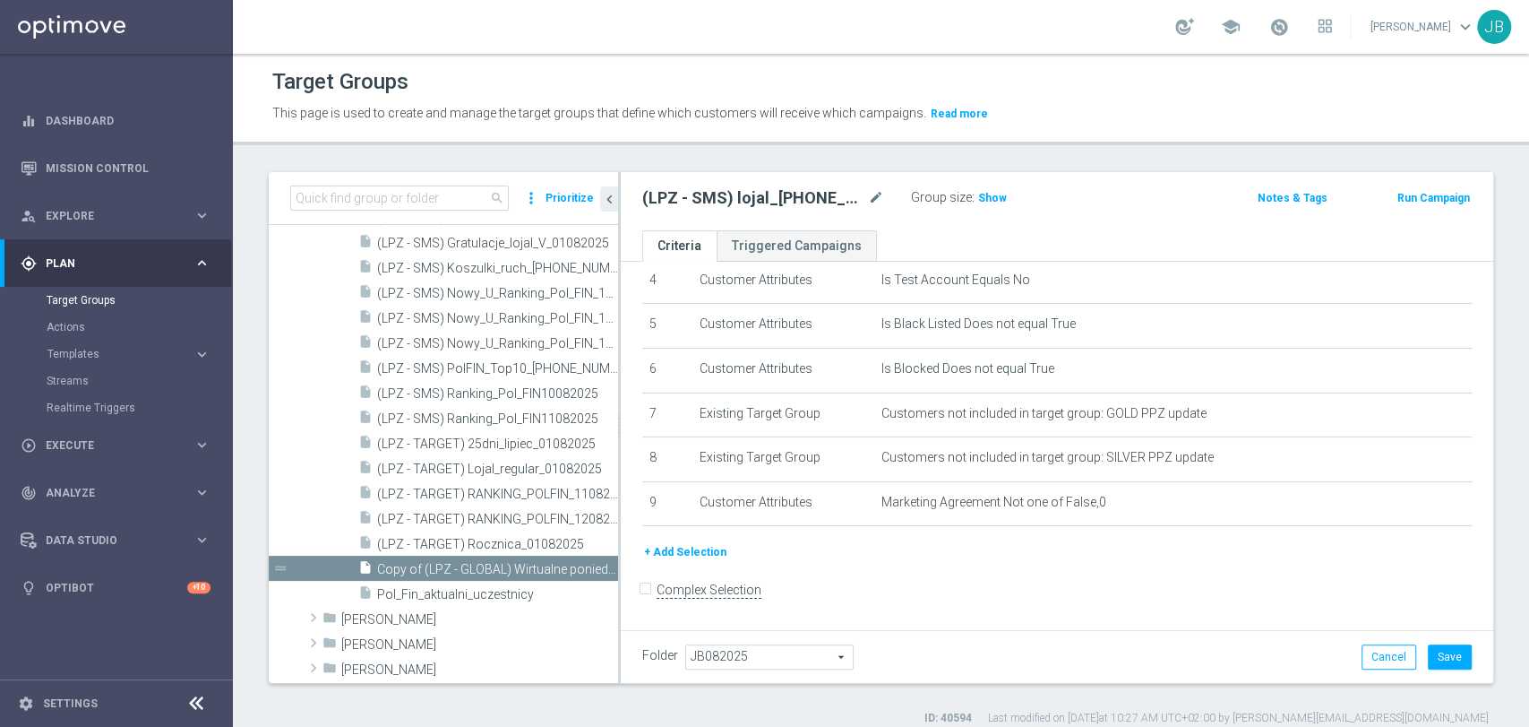
click at [681, 547] on button "+ Add Selection" at bounding box center [685, 552] width 86 height 20
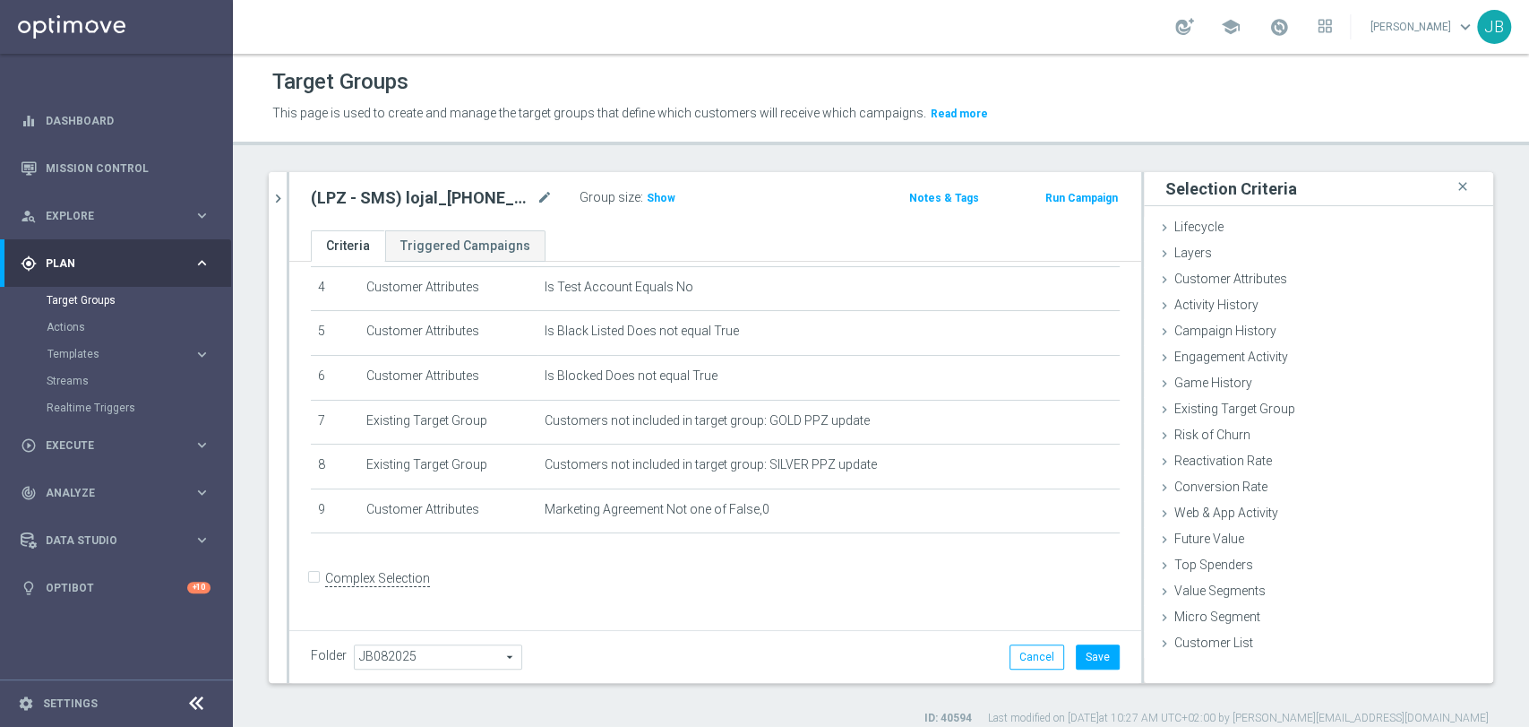
scroll to position [179, 0]
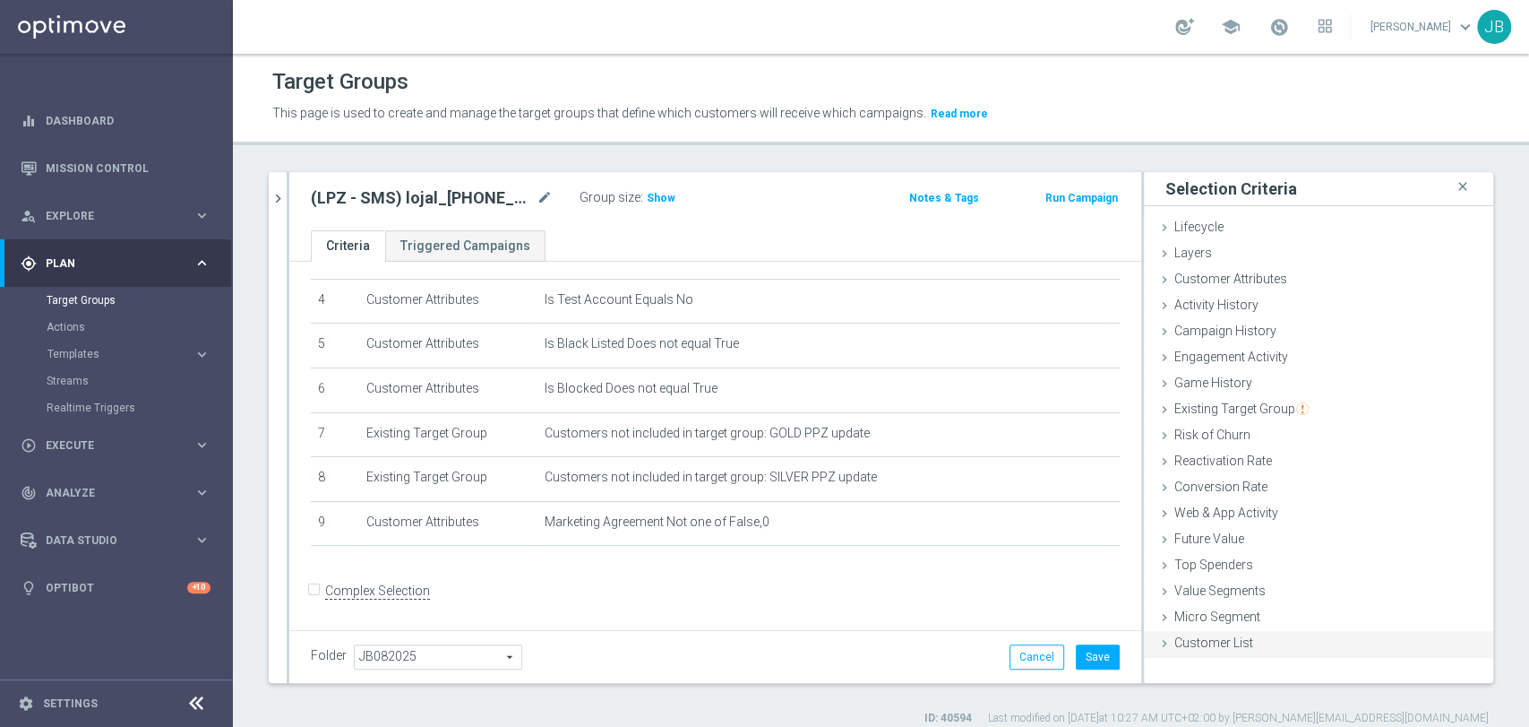
click at [1174, 641] on span "Customer List" at bounding box center [1213, 642] width 79 height 14
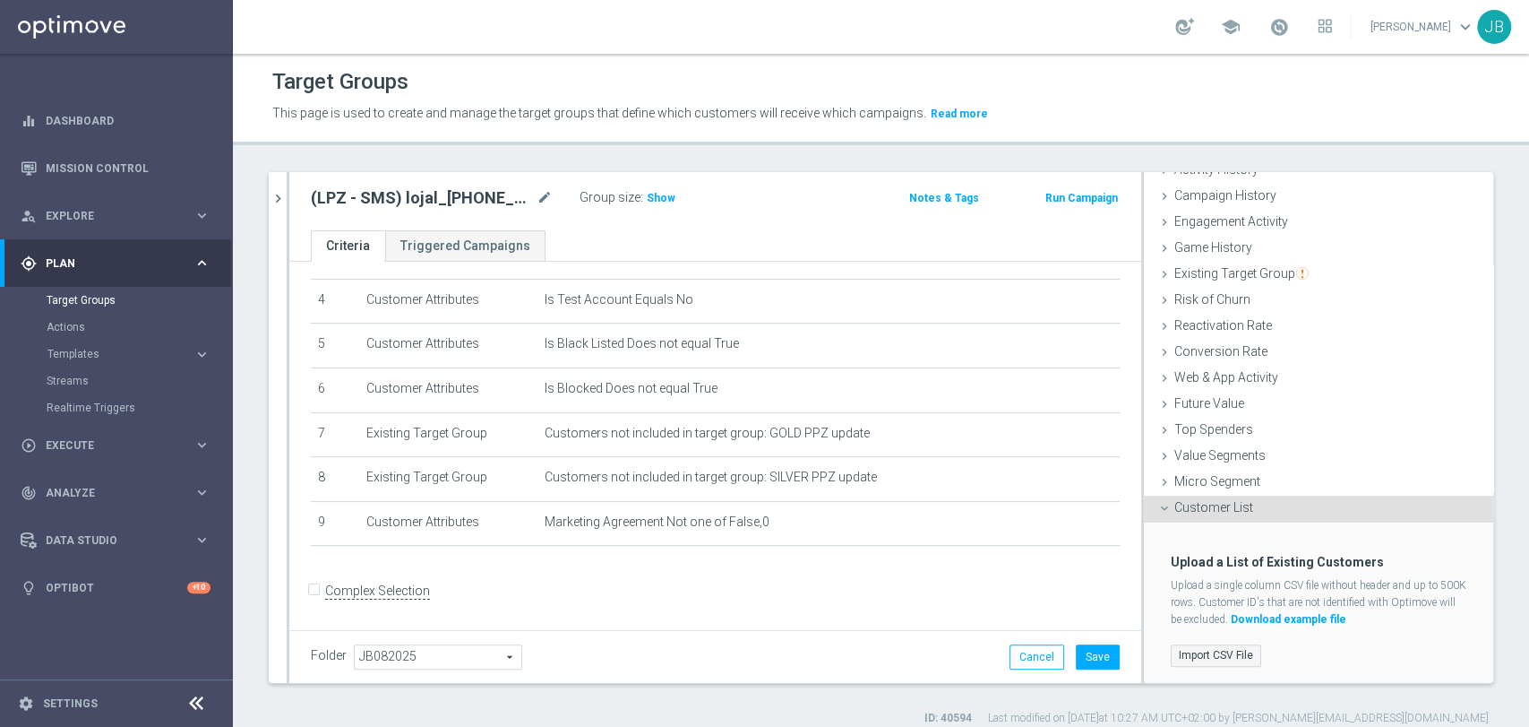
click at [1232, 656] on label "Import CSV File" at bounding box center [1216, 655] width 90 height 22
click at [0, 0] on input "Import CSV File" at bounding box center [0, 0] width 0 height 0
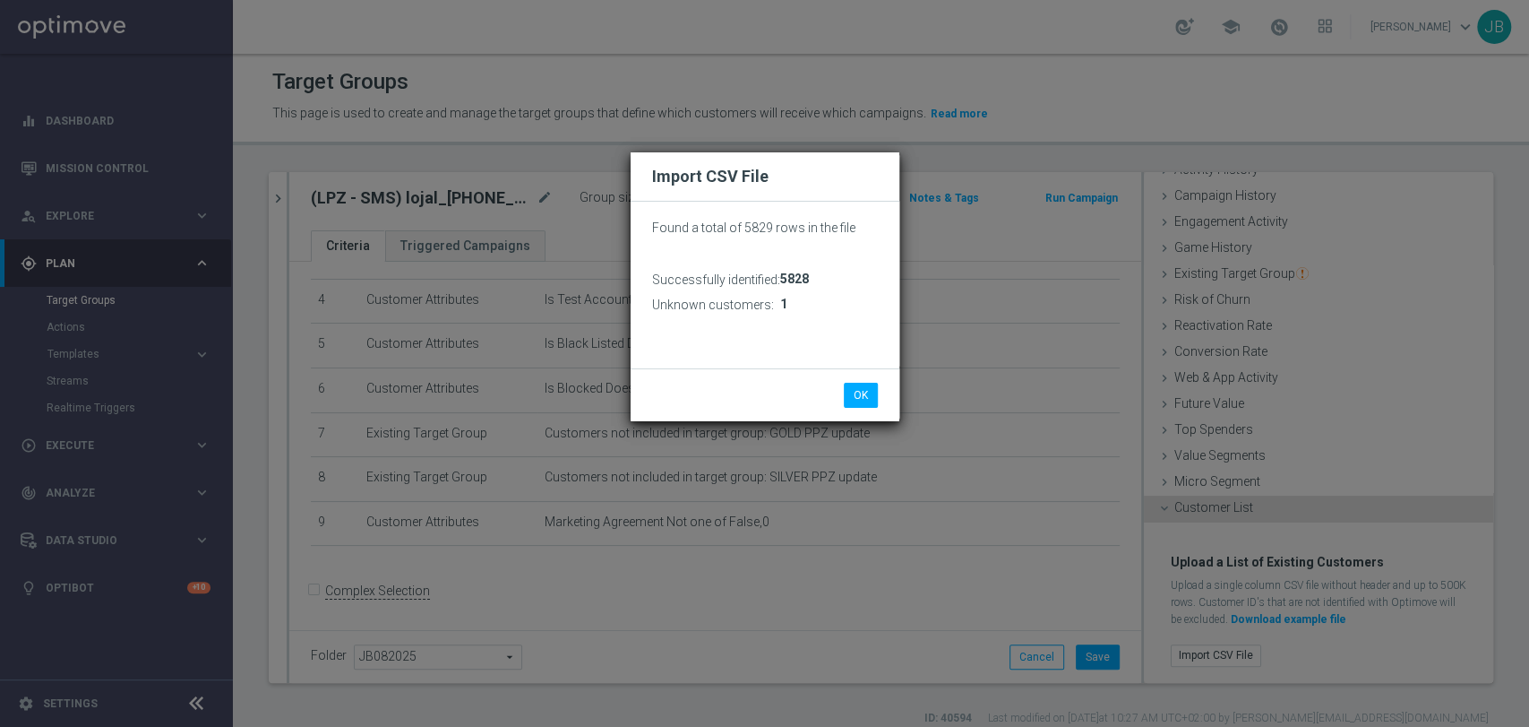
click at [851, 381] on div "OK Cancel" at bounding box center [765, 394] width 269 height 53
click at [852, 383] on button "OK" at bounding box center [861, 395] width 34 height 25
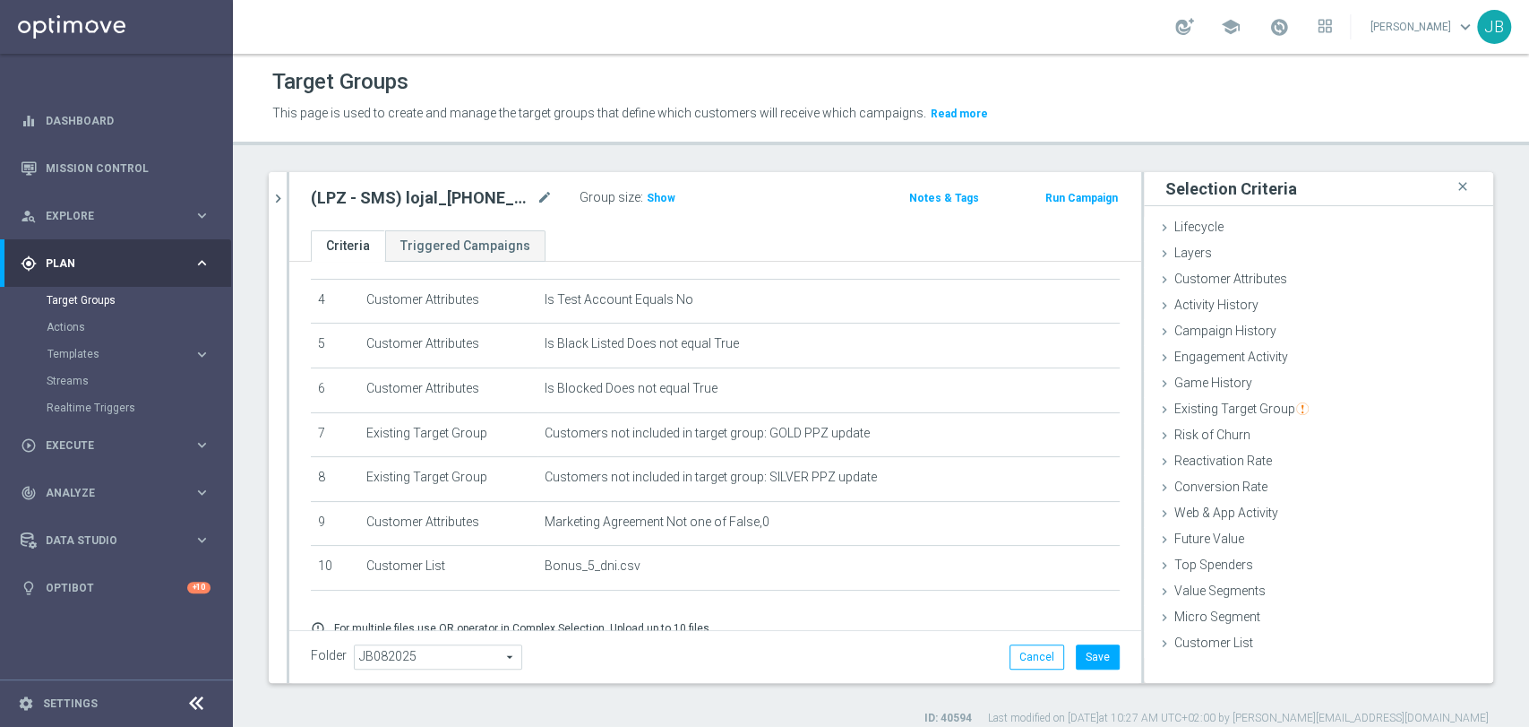
scroll to position [252, 0]
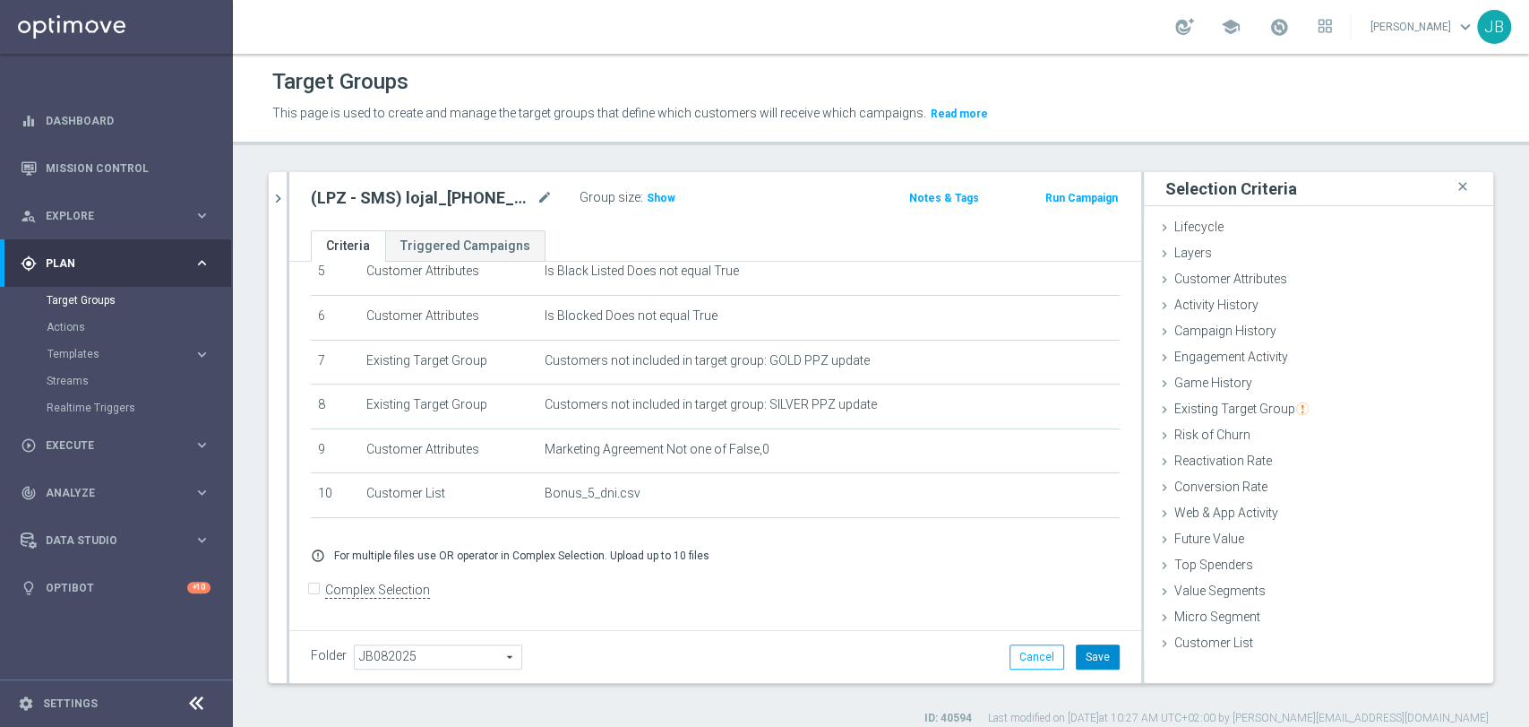
click at [1076, 662] on button "Save" at bounding box center [1098, 656] width 44 height 25
click at [647, 192] on span "Show" at bounding box center [661, 198] width 29 height 13
click at [137, 412] on link "Realtime Triggers" at bounding box center [117, 407] width 140 height 14
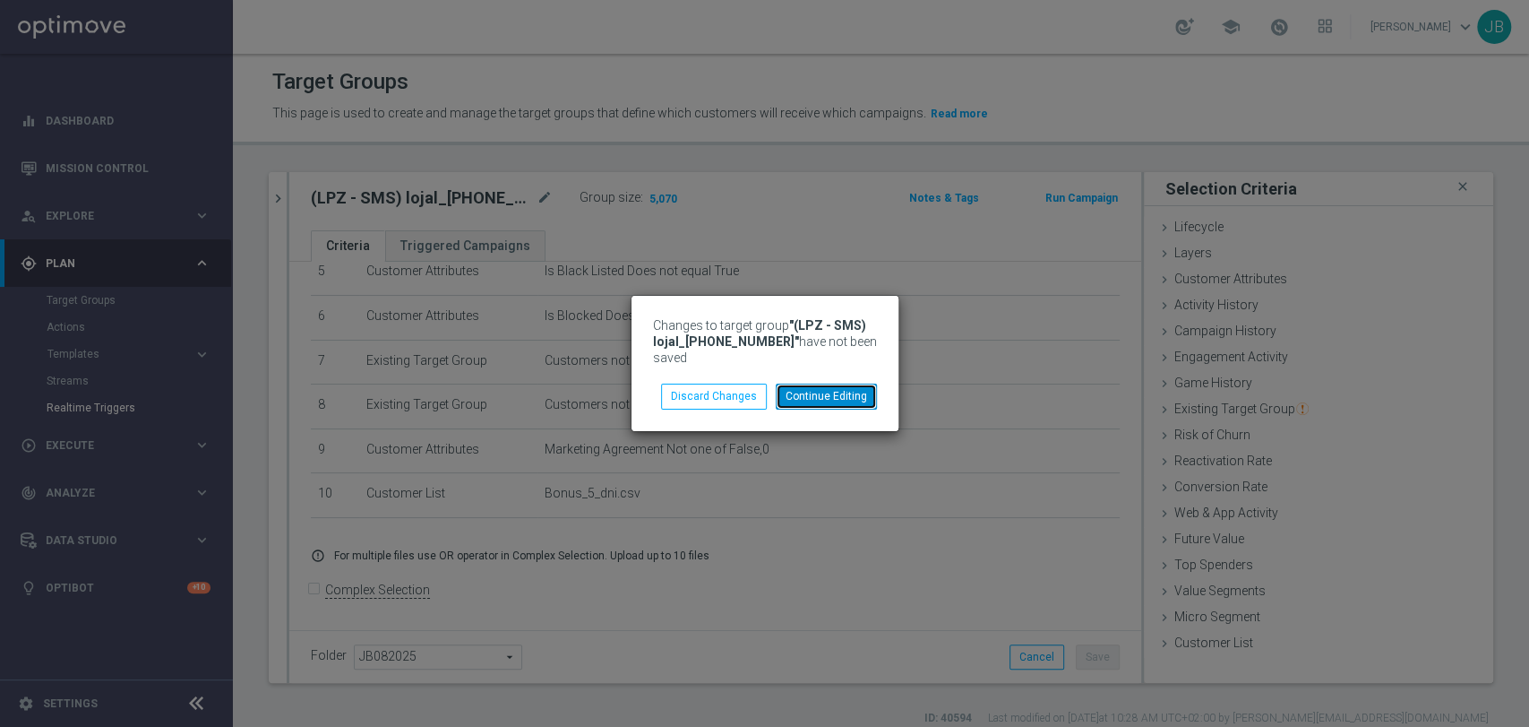
click at [801, 390] on button "Continue Editing" at bounding box center [826, 395] width 101 height 25
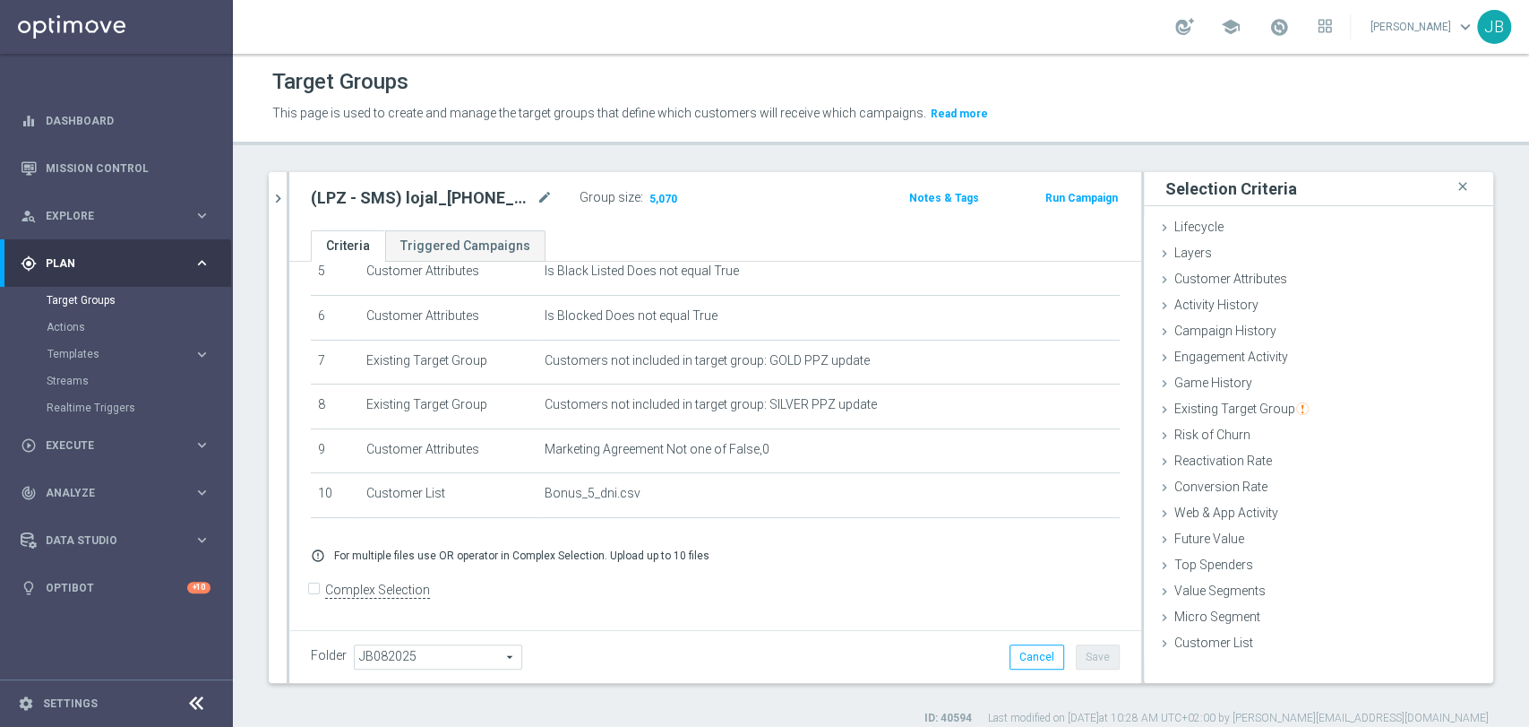
click at [981, 584] on form "Complex Selection Invalid Expression" at bounding box center [715, 609] width 809 height 66
click at [92, 446] on span "Execute" at bounding box center [120, 445] width 148 height 11
click at [116, 346] on link "Campaign Builder" at bounding box center [117, 347] width 140 height 14
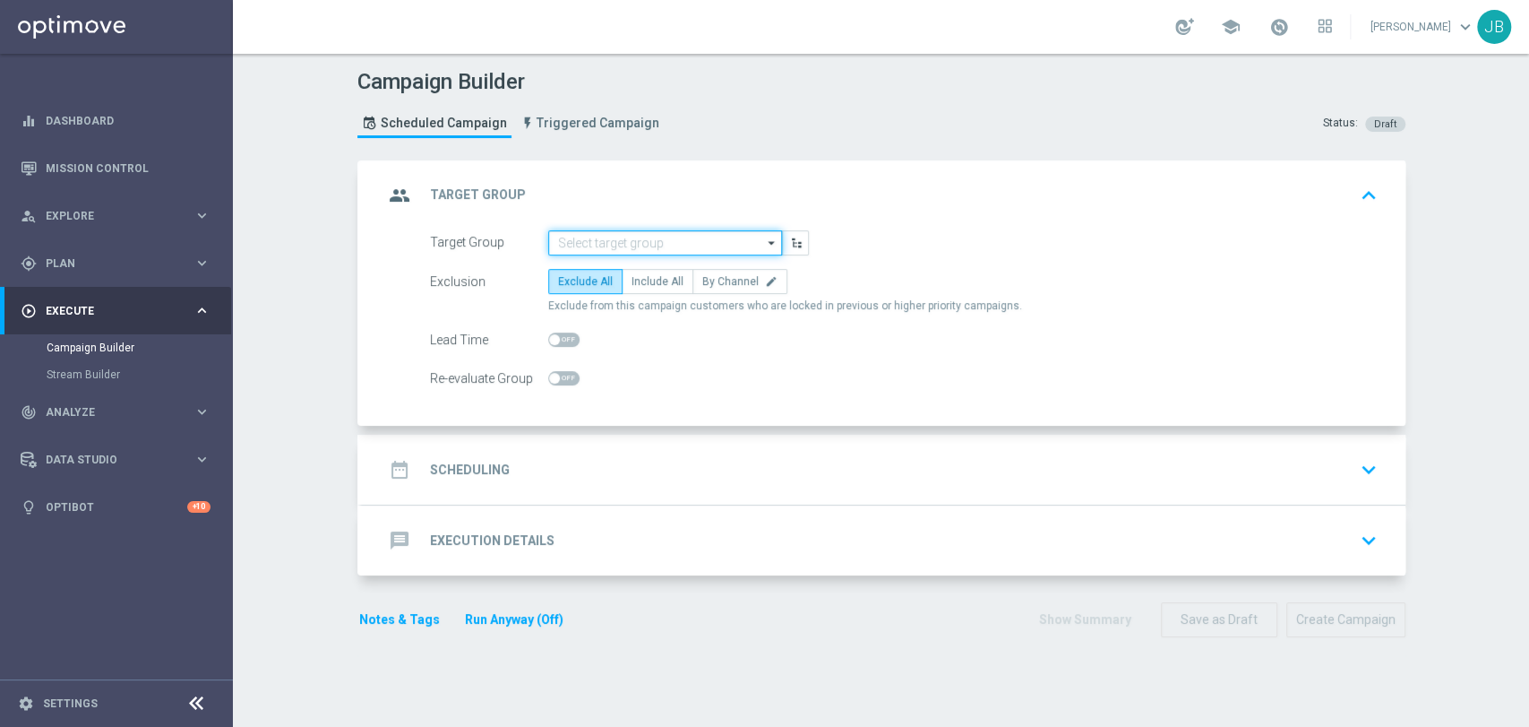
click at [621, 250] on input at bounding box center [665, 242] width 234 height 25
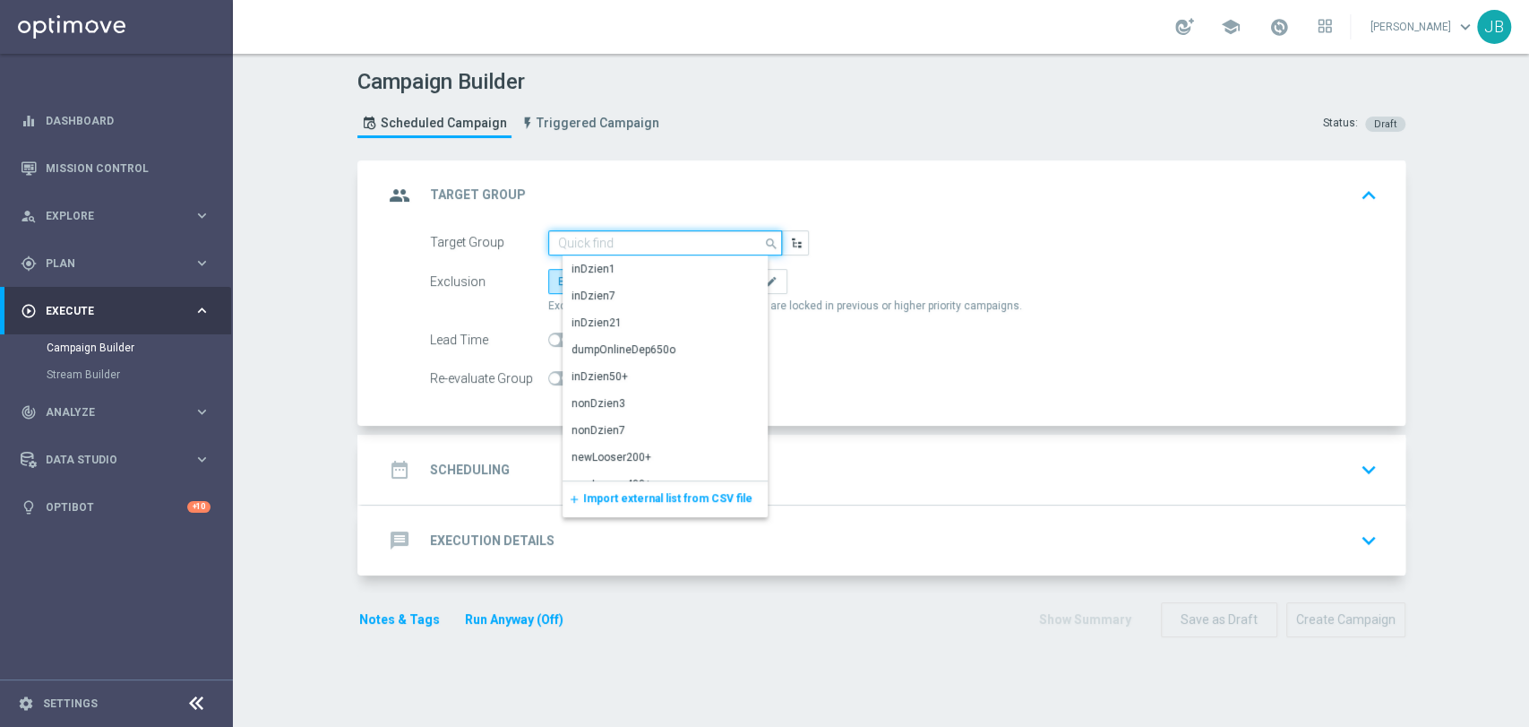
paste input "(LPZ - SMS) lojal_[PHONE_NUMBER]"
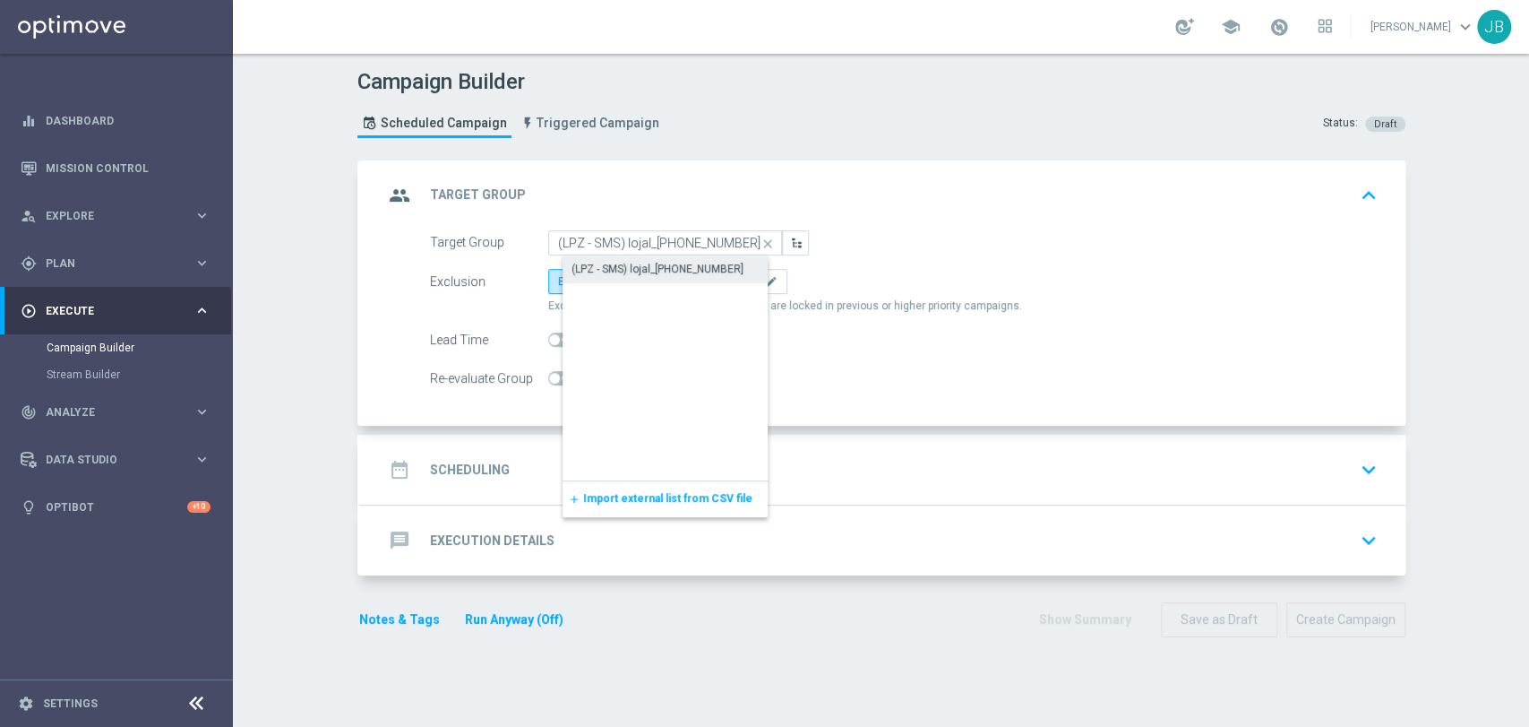
click at [620, 256] on div "(LPZ - SMS) lojal_[PHONE_NUMBER]" at bounding box center [680, 268] width 235 height 25
type input "(LPZ - SMS) lojal_[PHONE_NUMBER]"
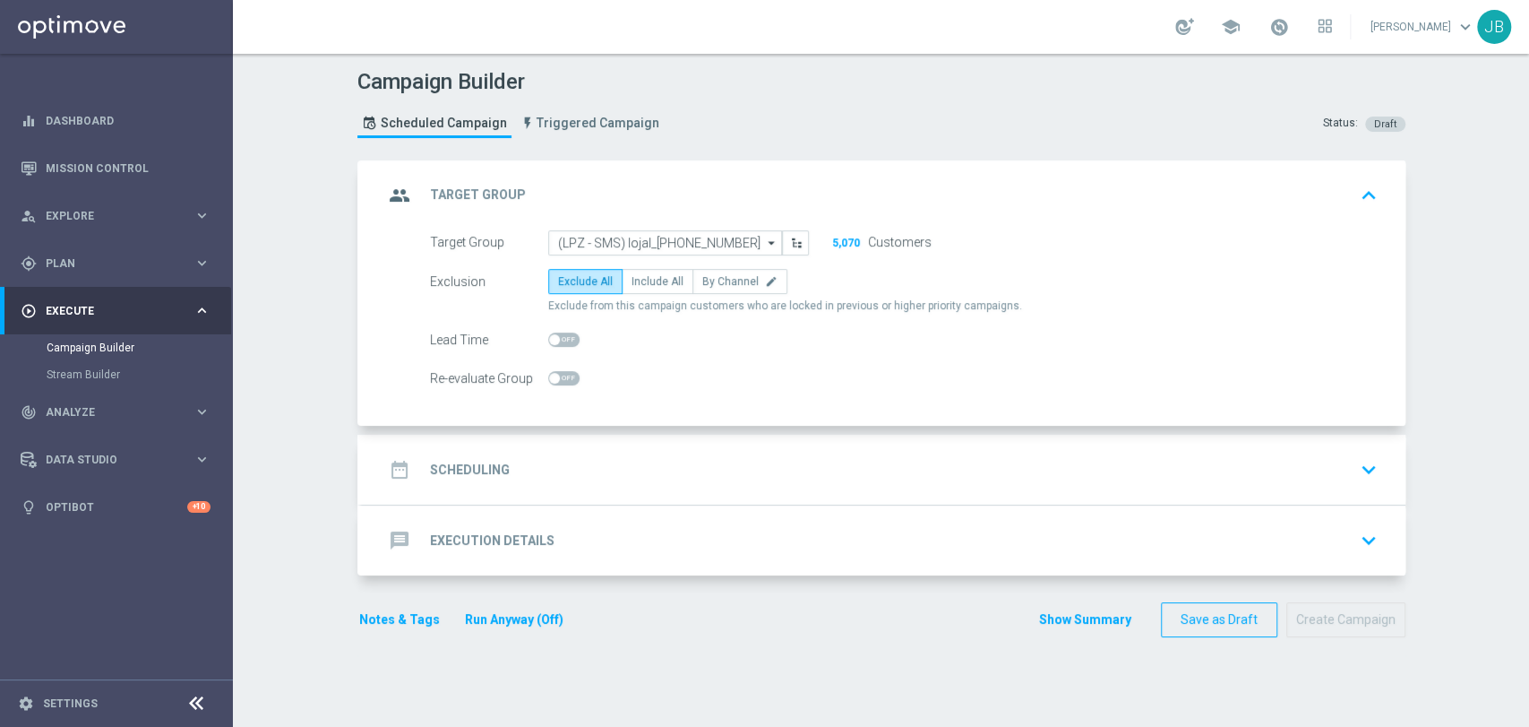
click at [589, 449] on div "date_range Scheduling keyboard_arrow_down" at bounding box center [884, 469] width 1044 height 70
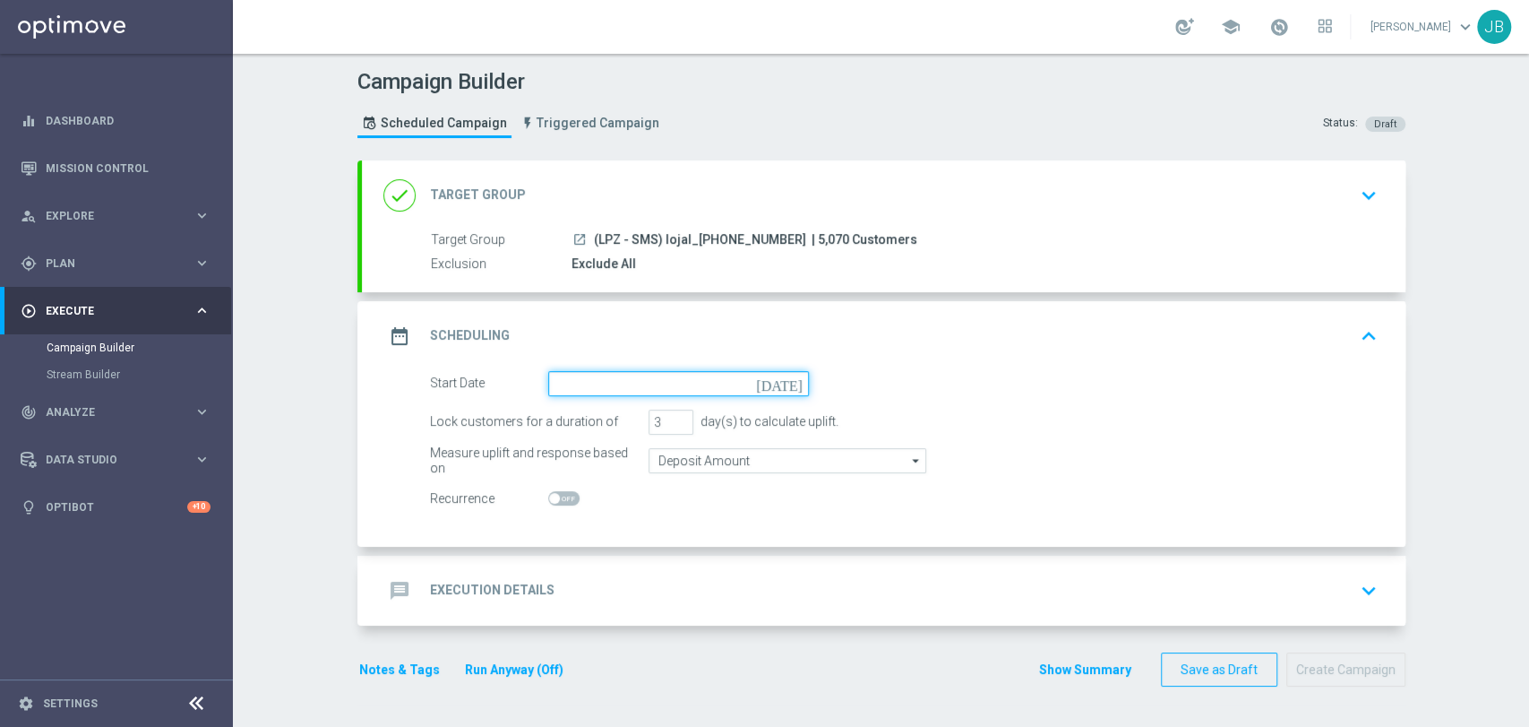
click at [575, 379] on input at bounding box center [678, 383] width 261 height 25
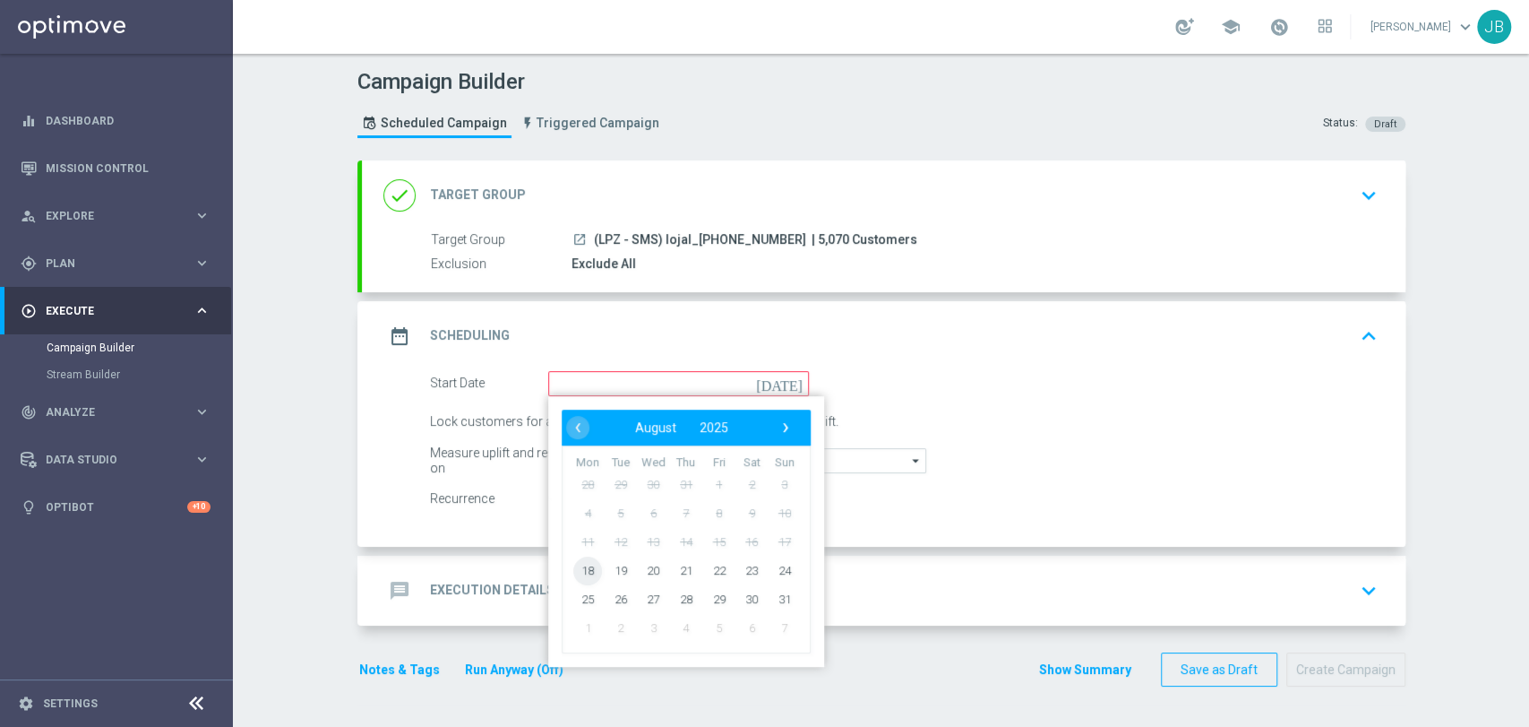
click at [580, 560] on span "18" at bounding box center [587, 569] width 29 height 29
type input "[DATE]"
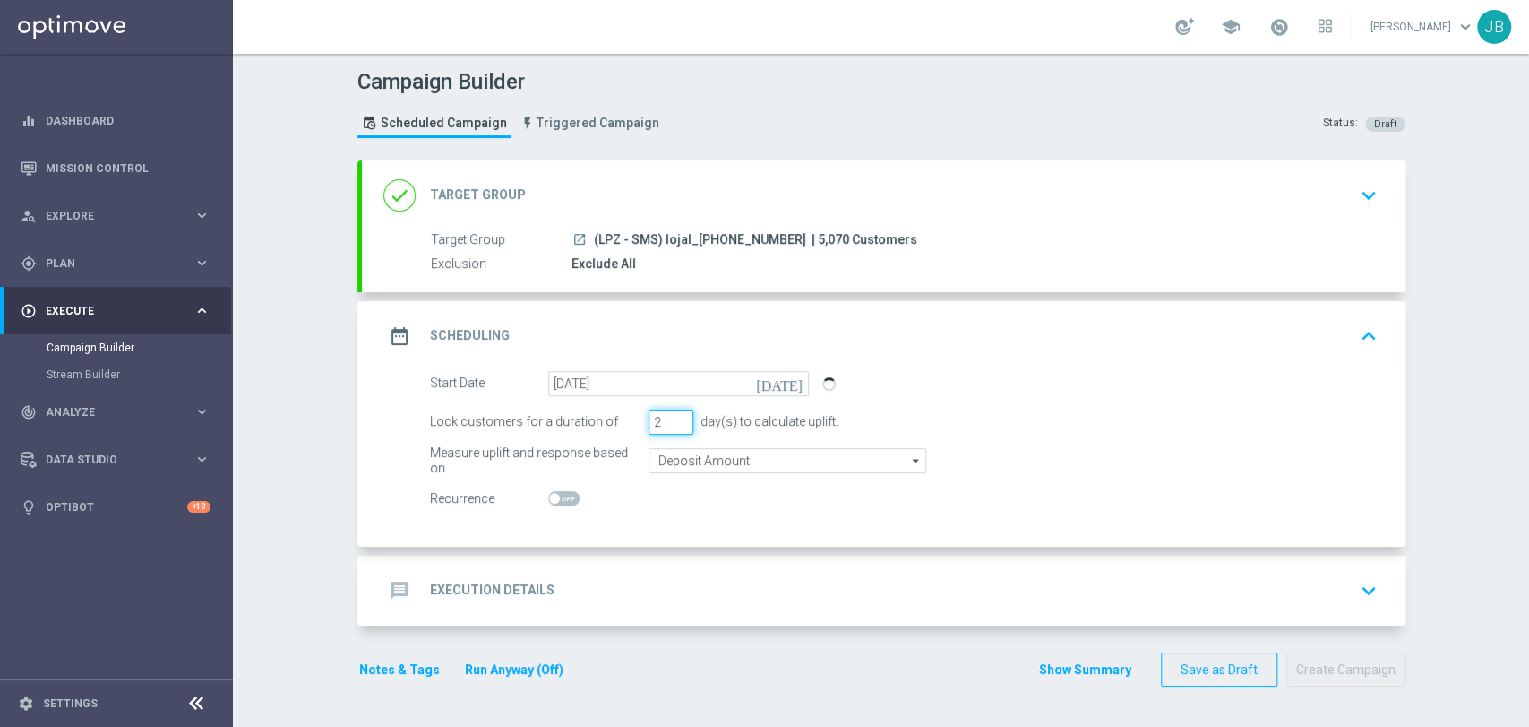
click at [671, 424] on input "2" at bounding box center [671, 421] width 45 height 25
type input "1"
click at [671, 424] on input "1" at bounding box center [671, 421] width 45 height 25
click at [986, 465] on div "Measure uplift and response based on Deposit Amount Deposit Amount arrow_drop_d…" at bounding box center [904, 460] width 975 height 25
click at [727, 560] on div "message Execution Details keyboard_arrow_down" at bounding box center [884, 590] width 1044 height 70
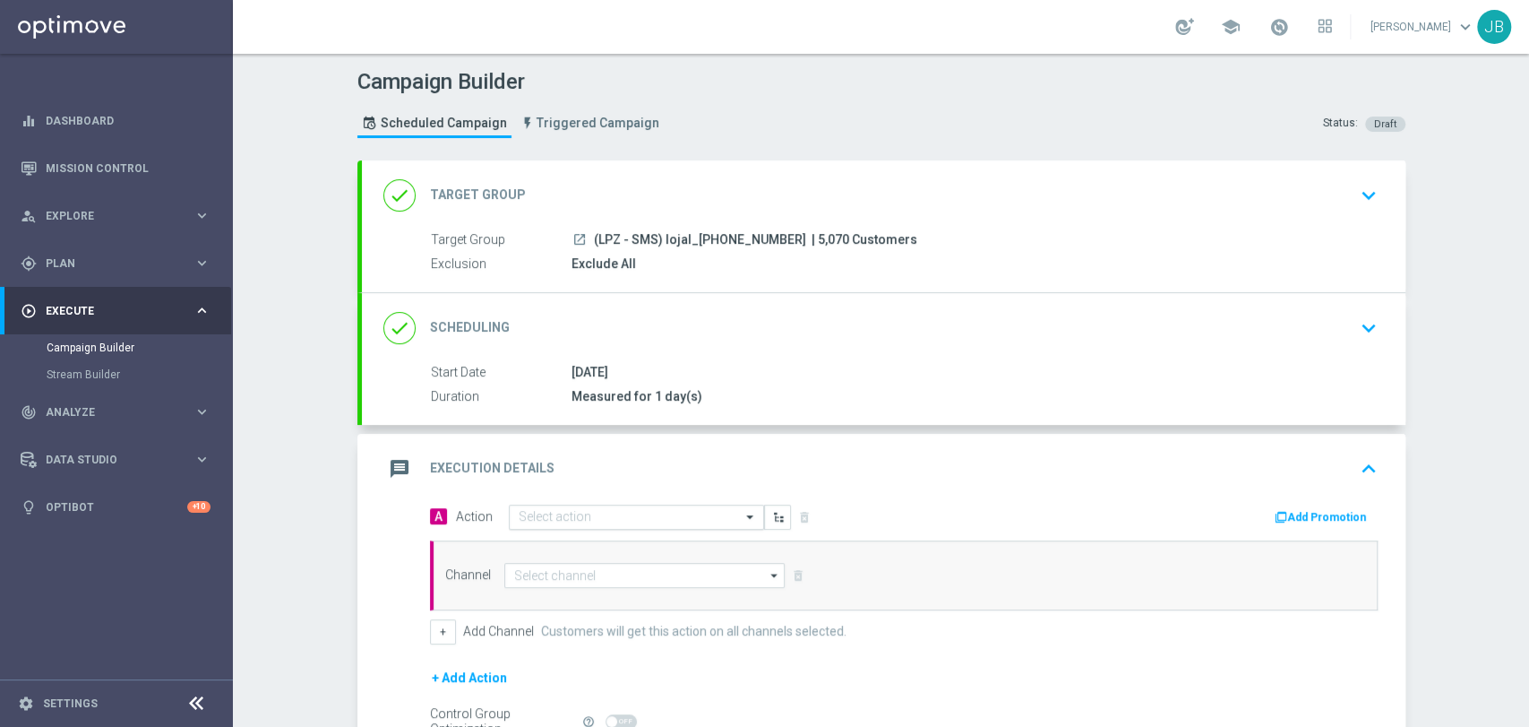
click at [585, 526] on div "Select action" at bounding box center [636, 516] width 255 height 25
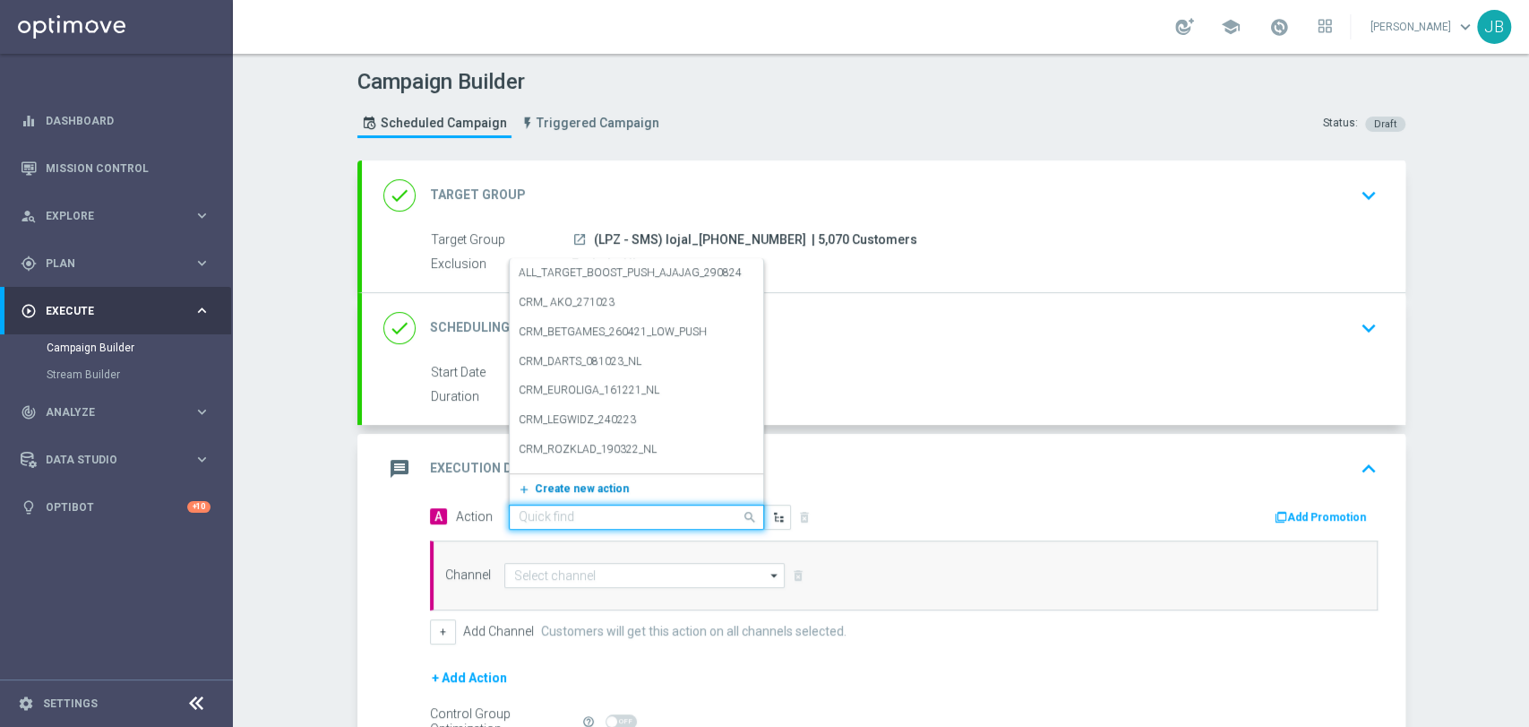
click at [573, 487] on span "Create new action" at bounding box center [582, 488] width 94 height 13
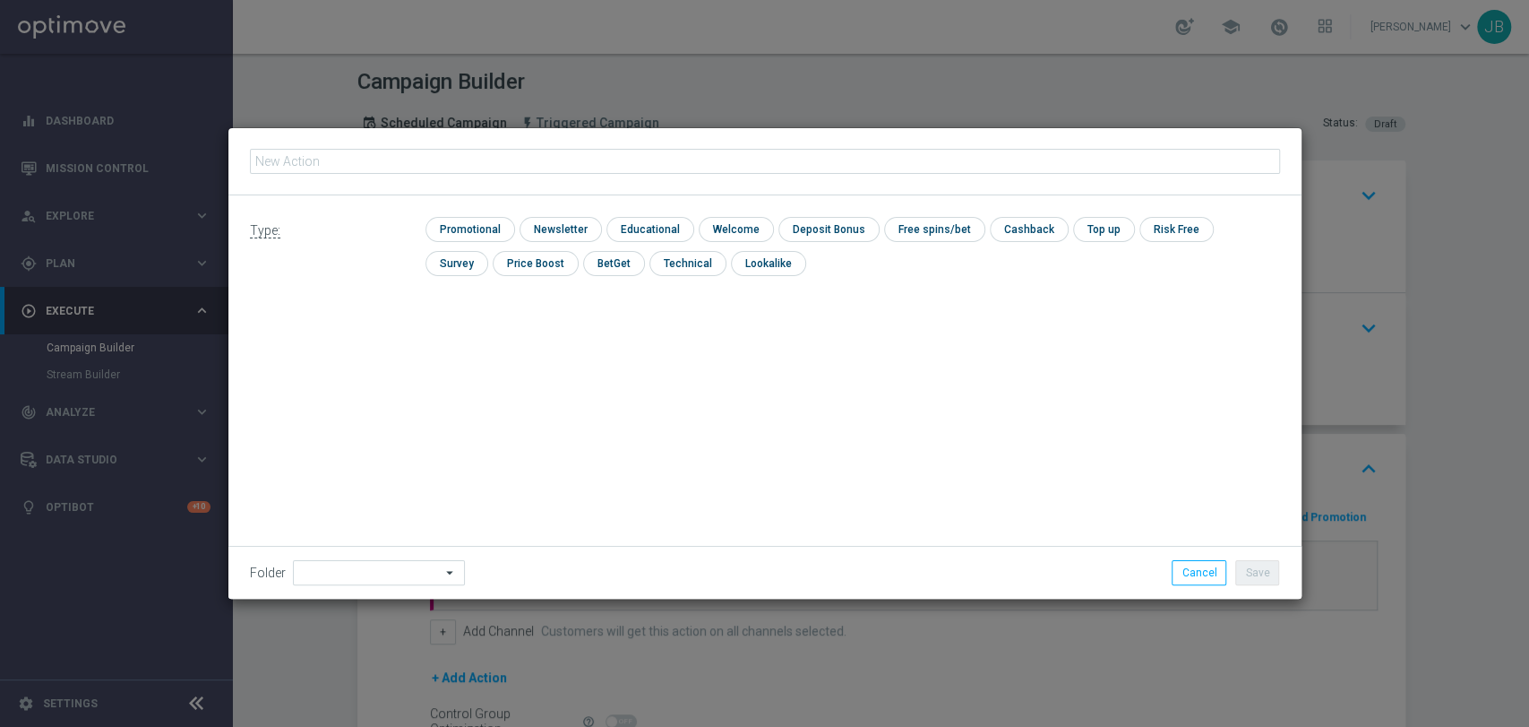
type input "(LPZ - SMS) lojal_[PHONE_NUMBER]"
click at [557, 234] on input "checkbox" at bounding box center [559, 229] width 78 height 24
checkbox input "true"
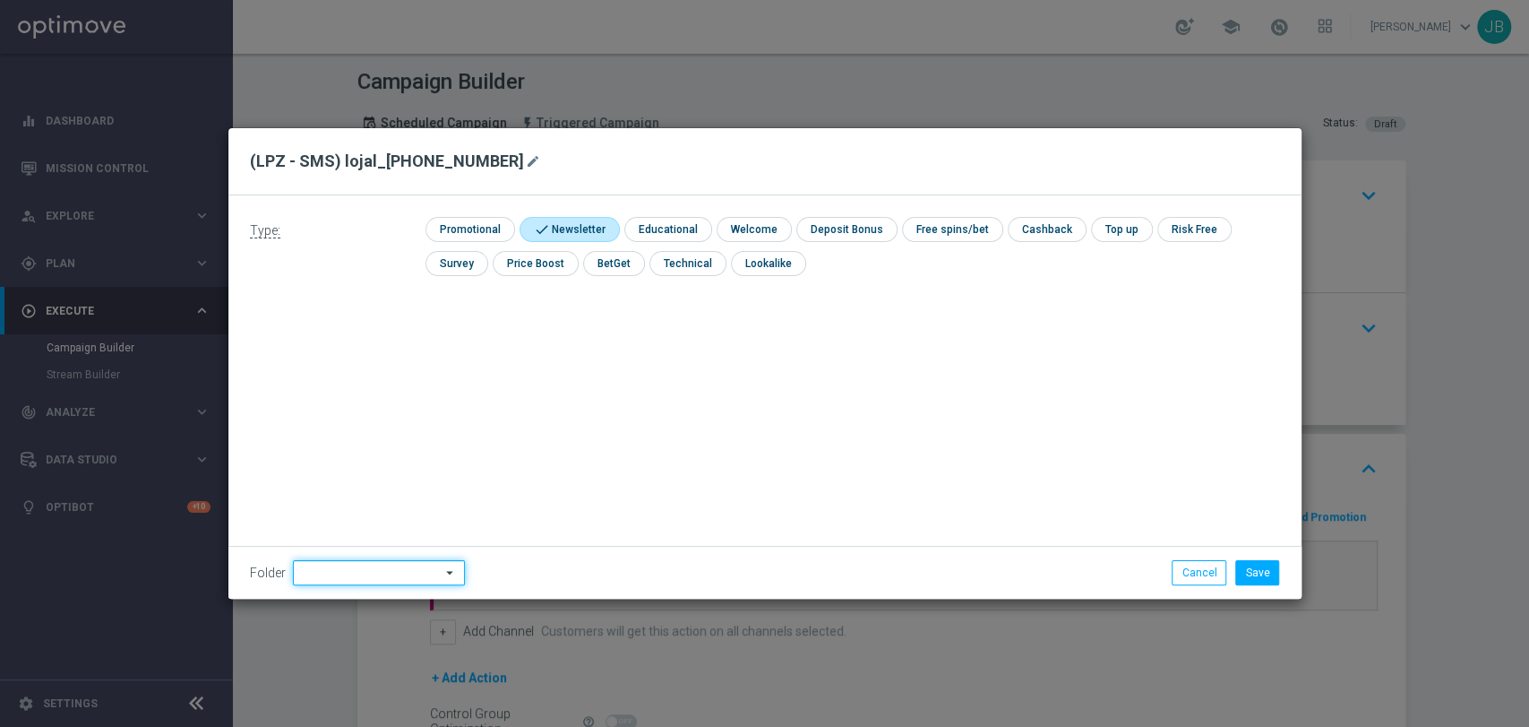
click at [342, 576] on input at bounding box center [379, 572] width 172 height 25
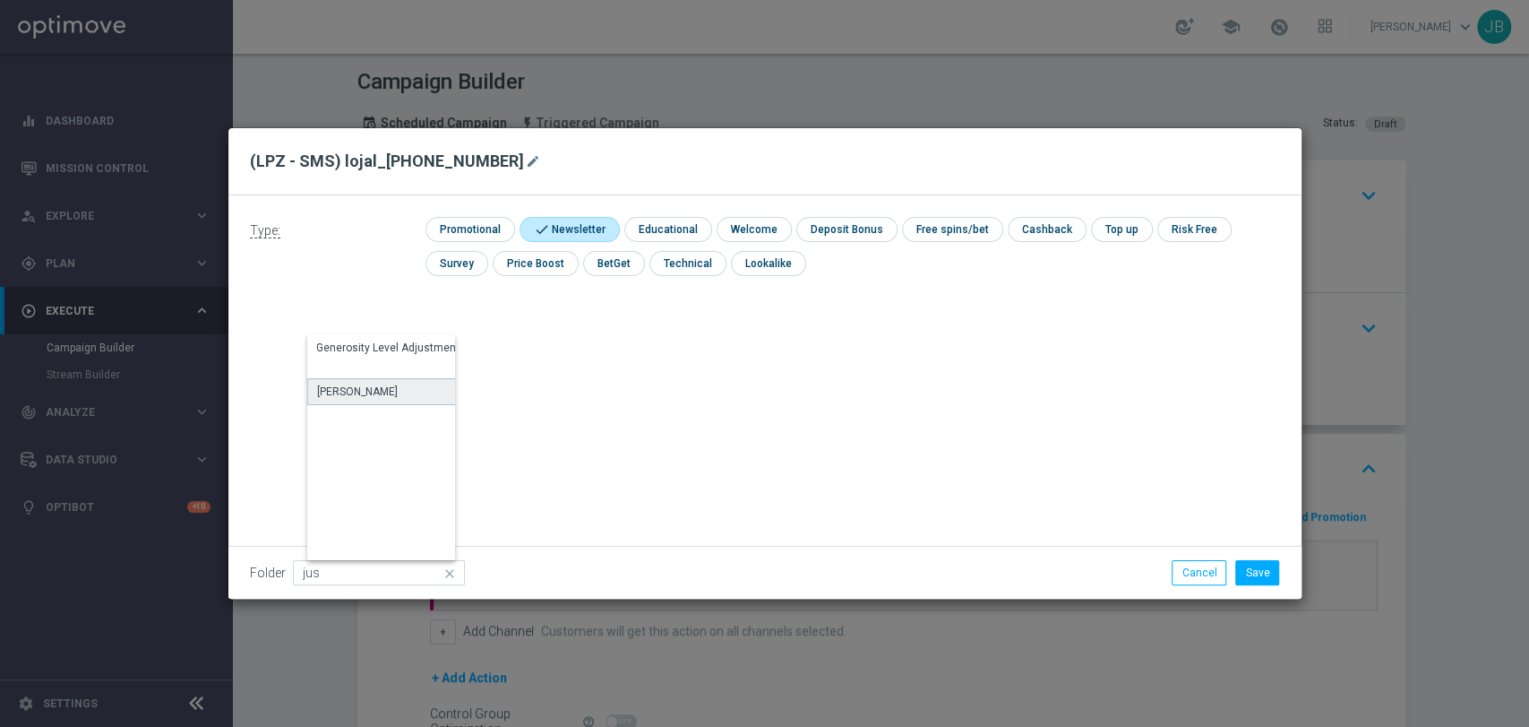
click at [362, 387] on div "[PERSON_NAME]" at bounding box center [357, 391] width 81 height 16
type input "[PERSON_NAME]"
click at [1254, 568] on button "Save" at bounding box center [1257, 572] width 44 height 25
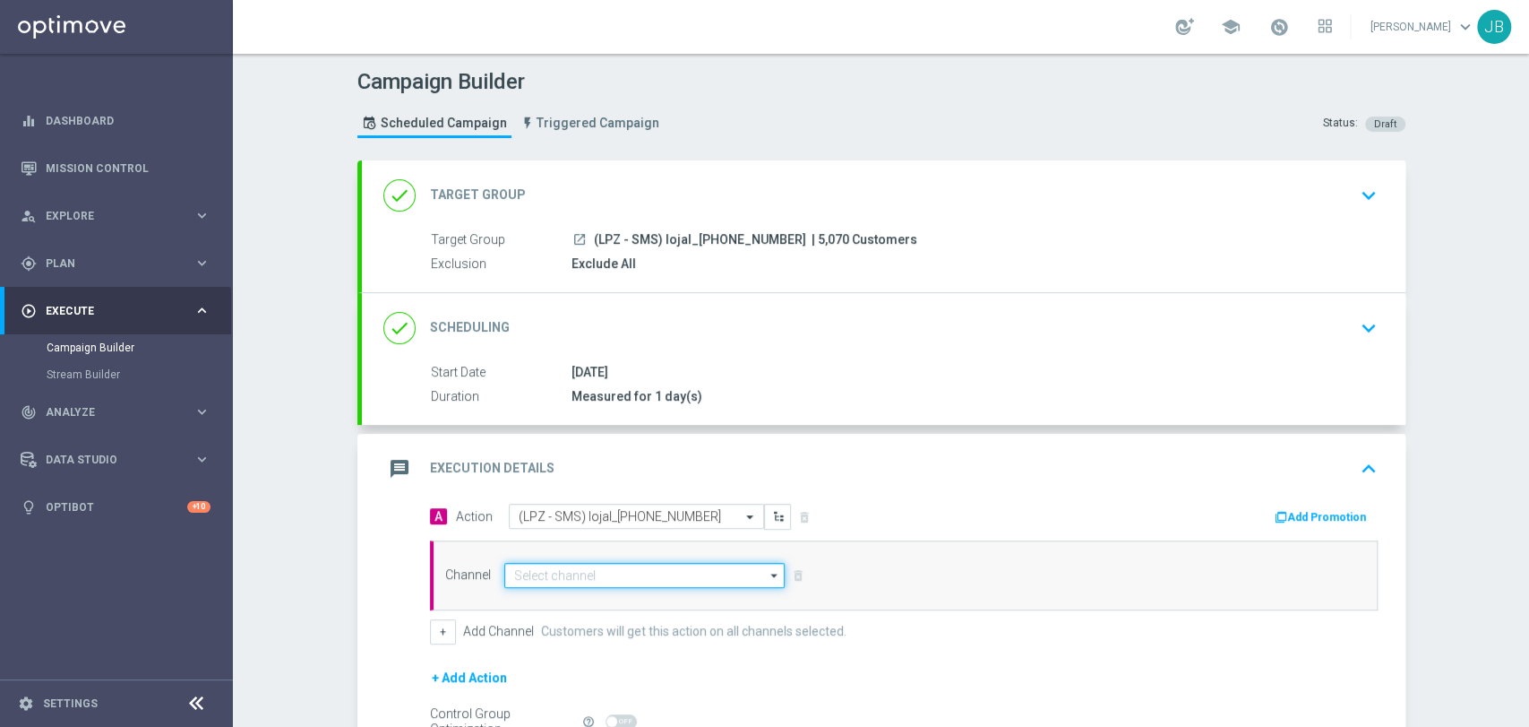
click at [653, 581] on input at bounding box center [644, 575] width 281 height 25
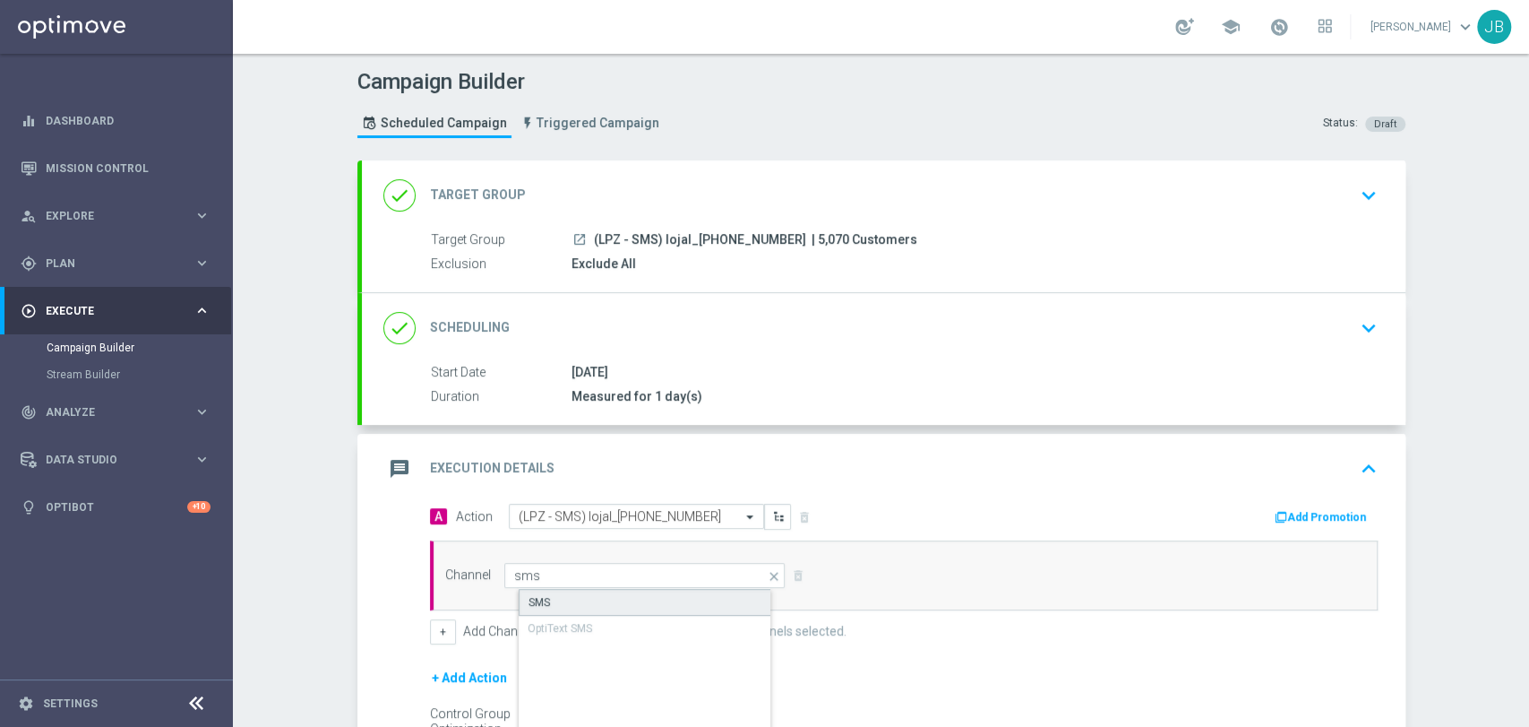
click at [648, 596] on div "SMS" at bounding box center [660, 602] width 282 height 27
type input "SMS"
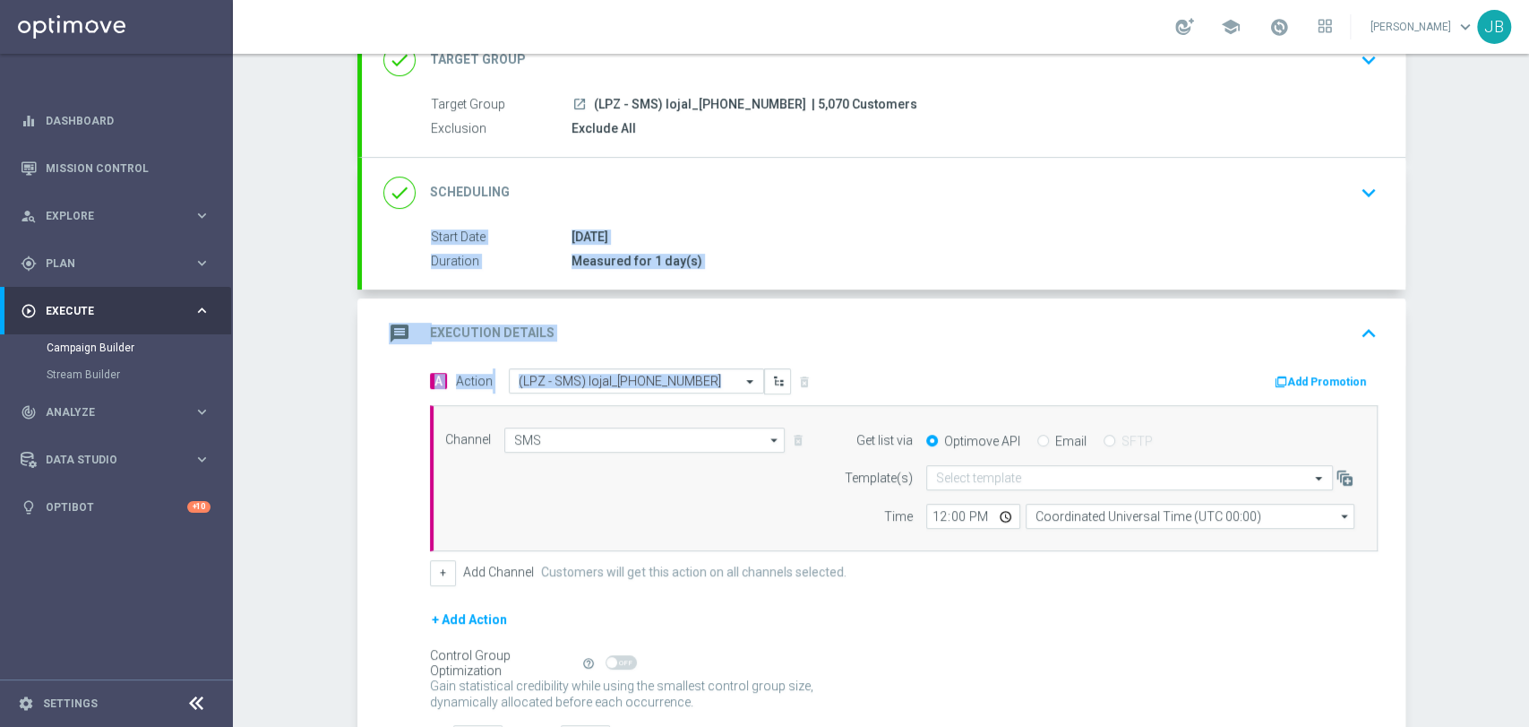
drag, startPoint x: 1527, startPoint y: 314, endPoint x: 1527, endPoint y: 417, distance: 103.0
click at [1527, 417] on div "Campaign Builder Scheduled Campaign Triggered Campaign Status: Draft done Targe…" at bounding box center [881, 390] width 1296 height 673
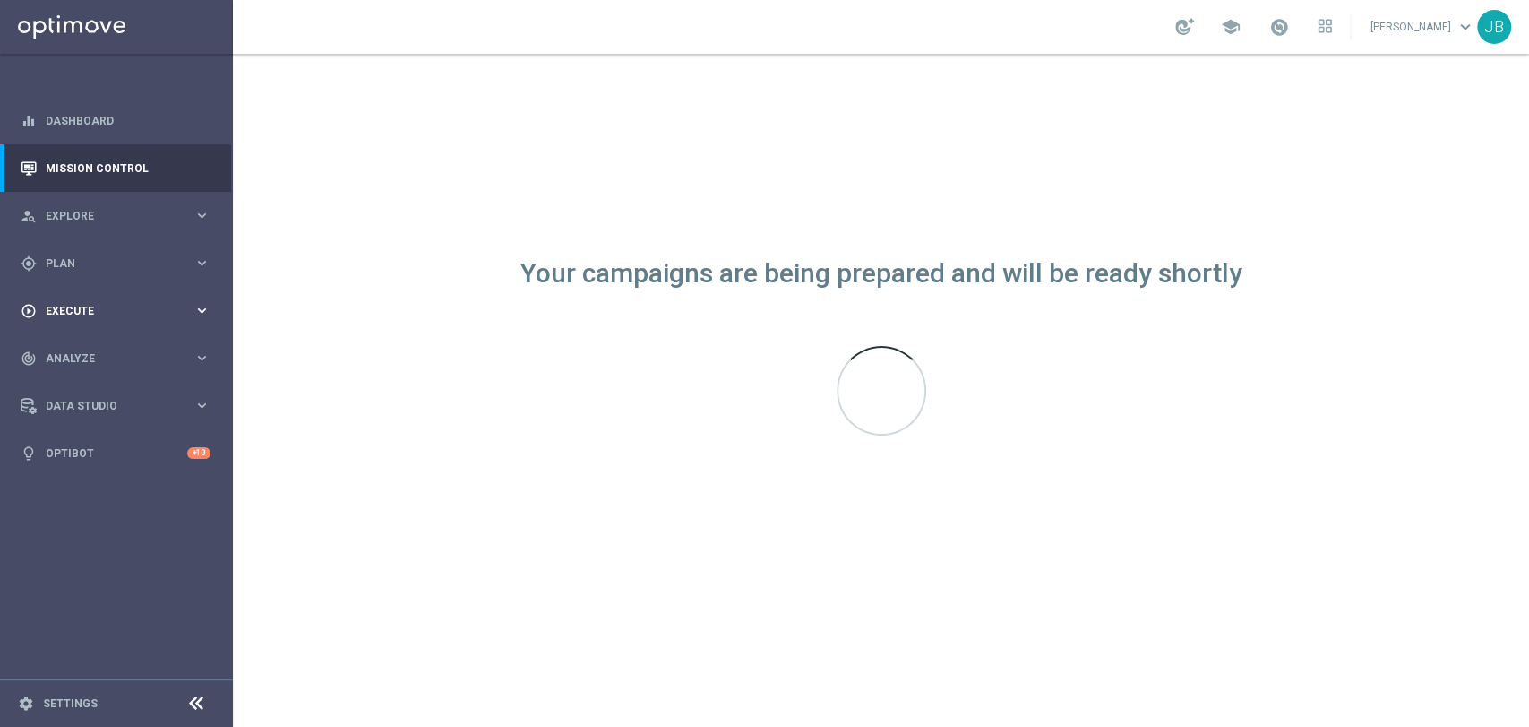
click at [81, 330] on div "play_circle_outline Execute keyboard_arrow_right" at bounding box center [115, 310] width 231 height 47
click at [100, 345] on link "Campaign Builder" at bounding box center [117, 347] width 140 height 14
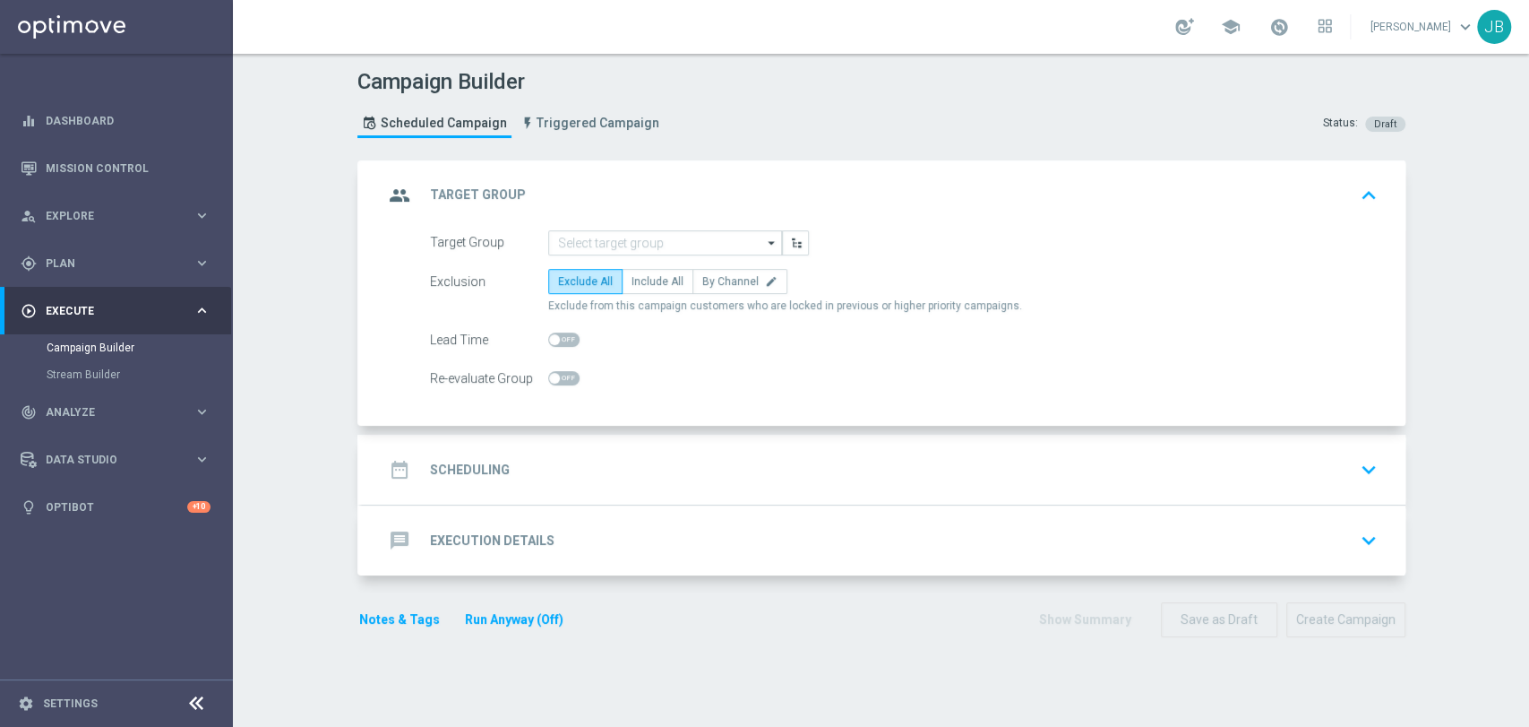
click at [556, 227] on div "group Target Group keyboard_arrow_up" at bounding box center [884, 195] width 1044 height 70
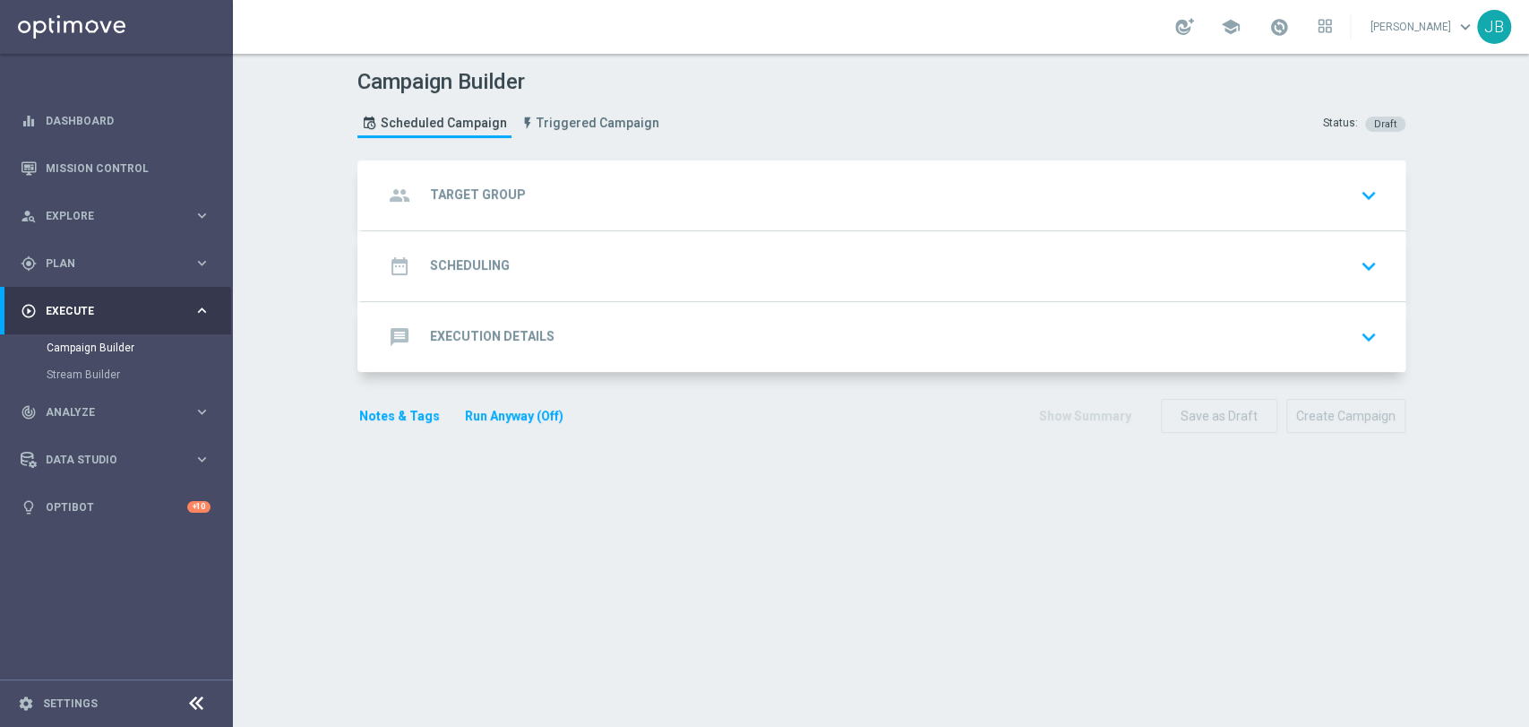
click at [556, 227] on div "group Target Group keyboard_arrow_down" at bounding box center [884, 195] width 1044 height 70
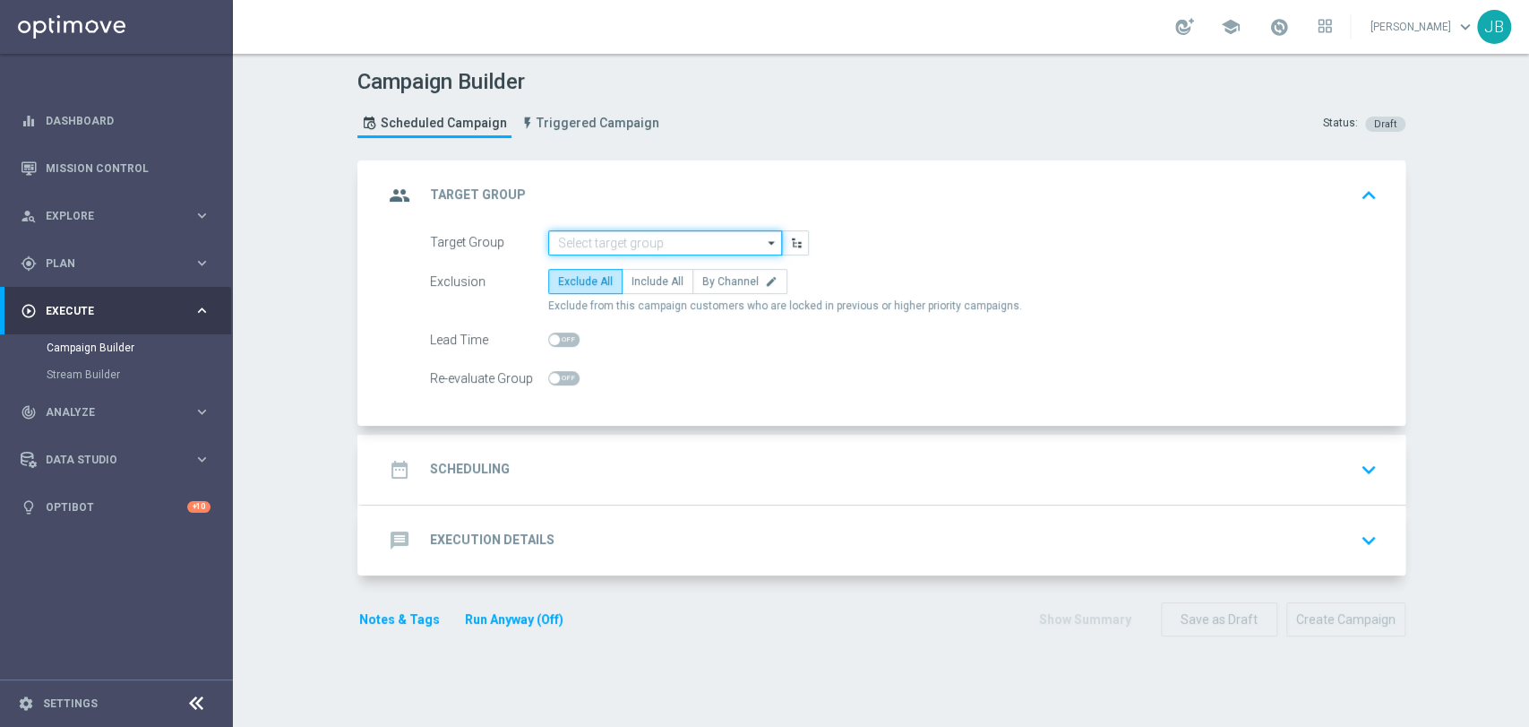
click at [559, 238] on input at bounding box center [665, 242] width 234 height 25
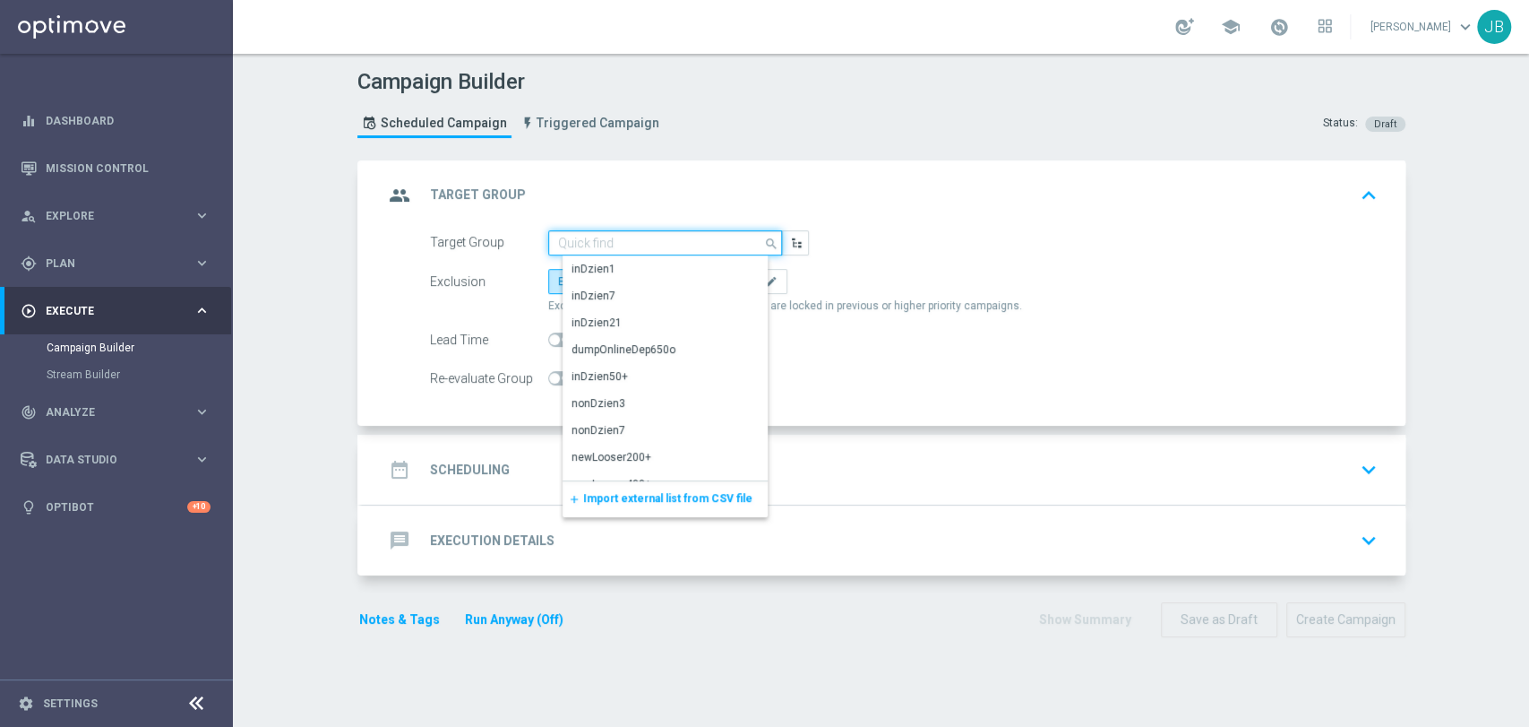
paste input "(LPZ - SMS) lojal_[PHONE_NUMBER]"
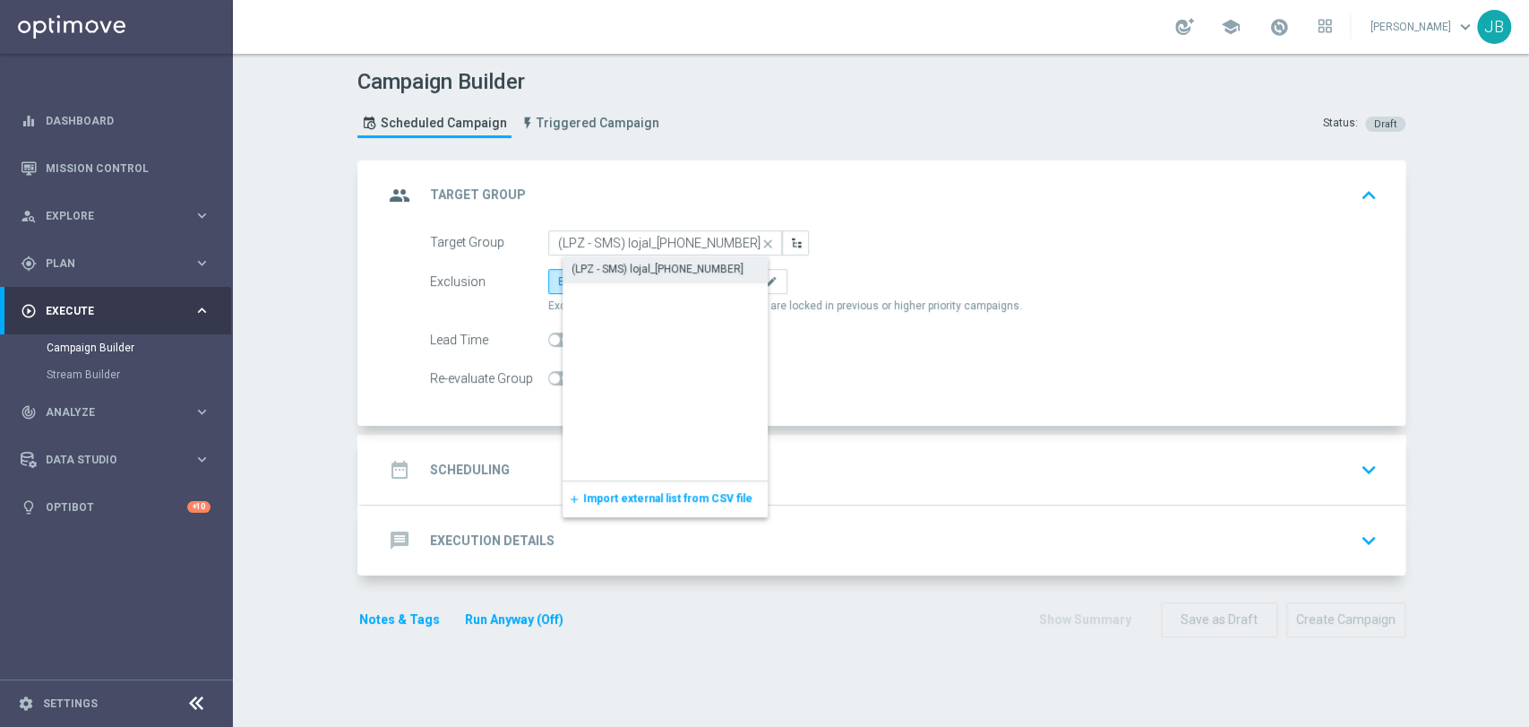
click at [572, 262] on div "(LPZ - SMS) lojal_[PHONE_NUMBER]" at bounding box center [658, 269] width 172 height 16
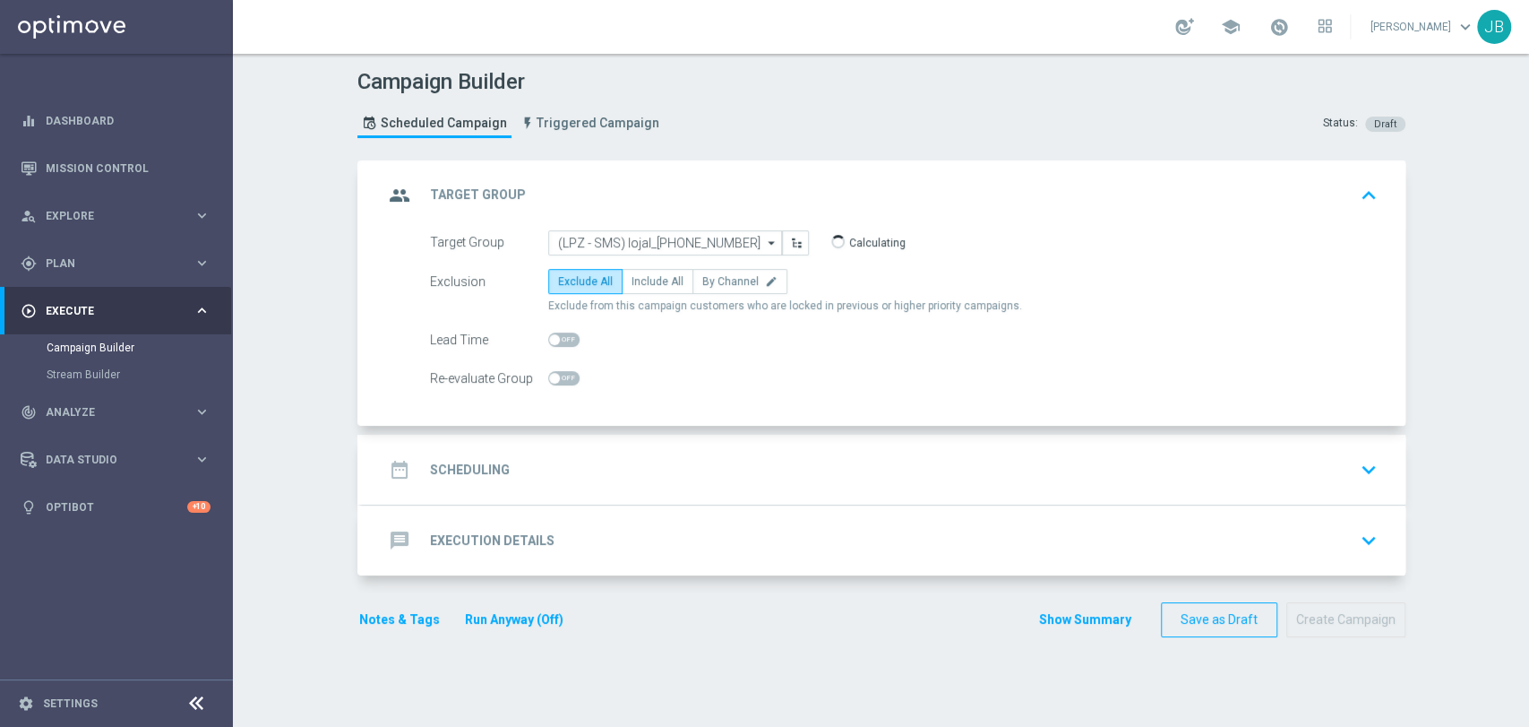
type input "(LPZ - SMS) lojal_[PHONE_NUMBER]"
click at [527, 460] on div "date_range Scheduling keyboard_arrow_down" at bounding box center [883, 469] width 1001 height 34
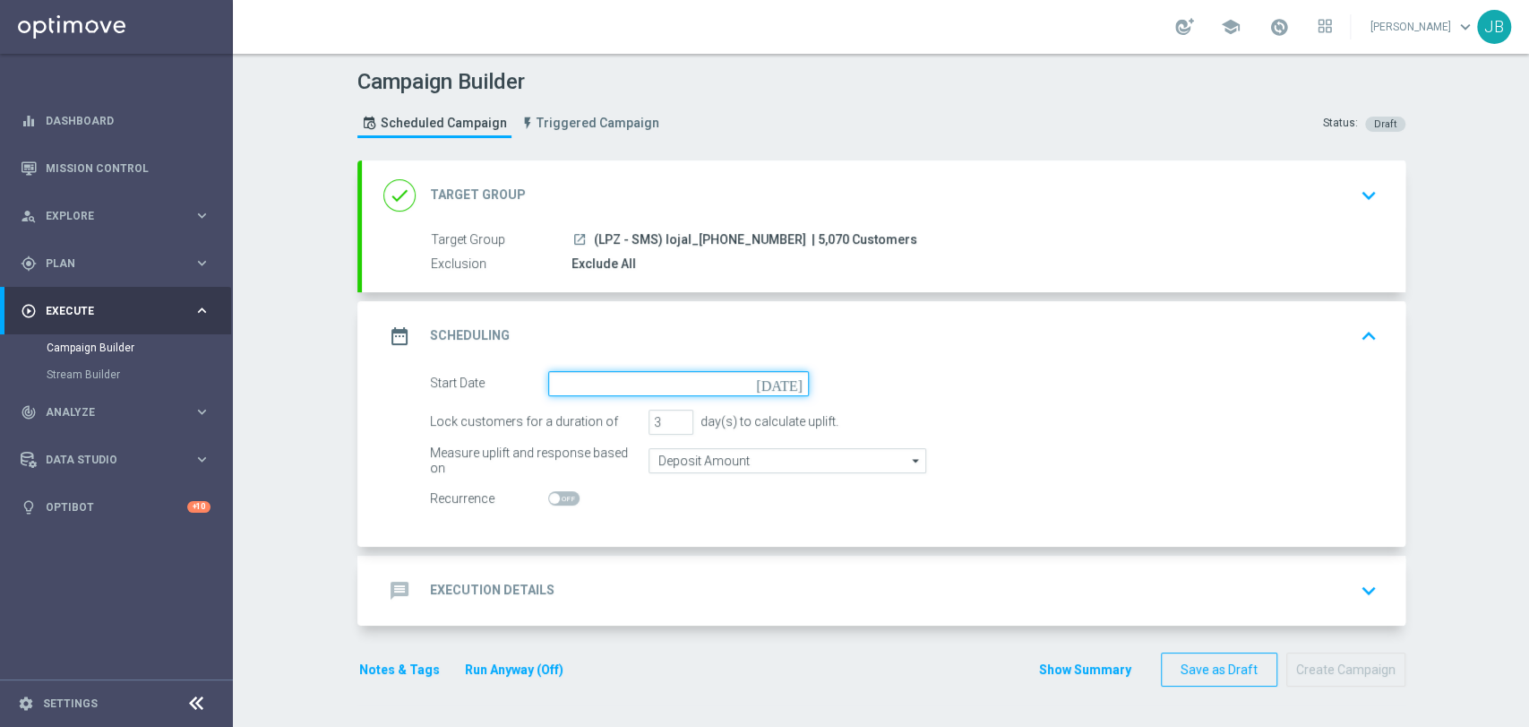
click at [568, 386] on input at bounding box center [678, 383] width 261 height 25
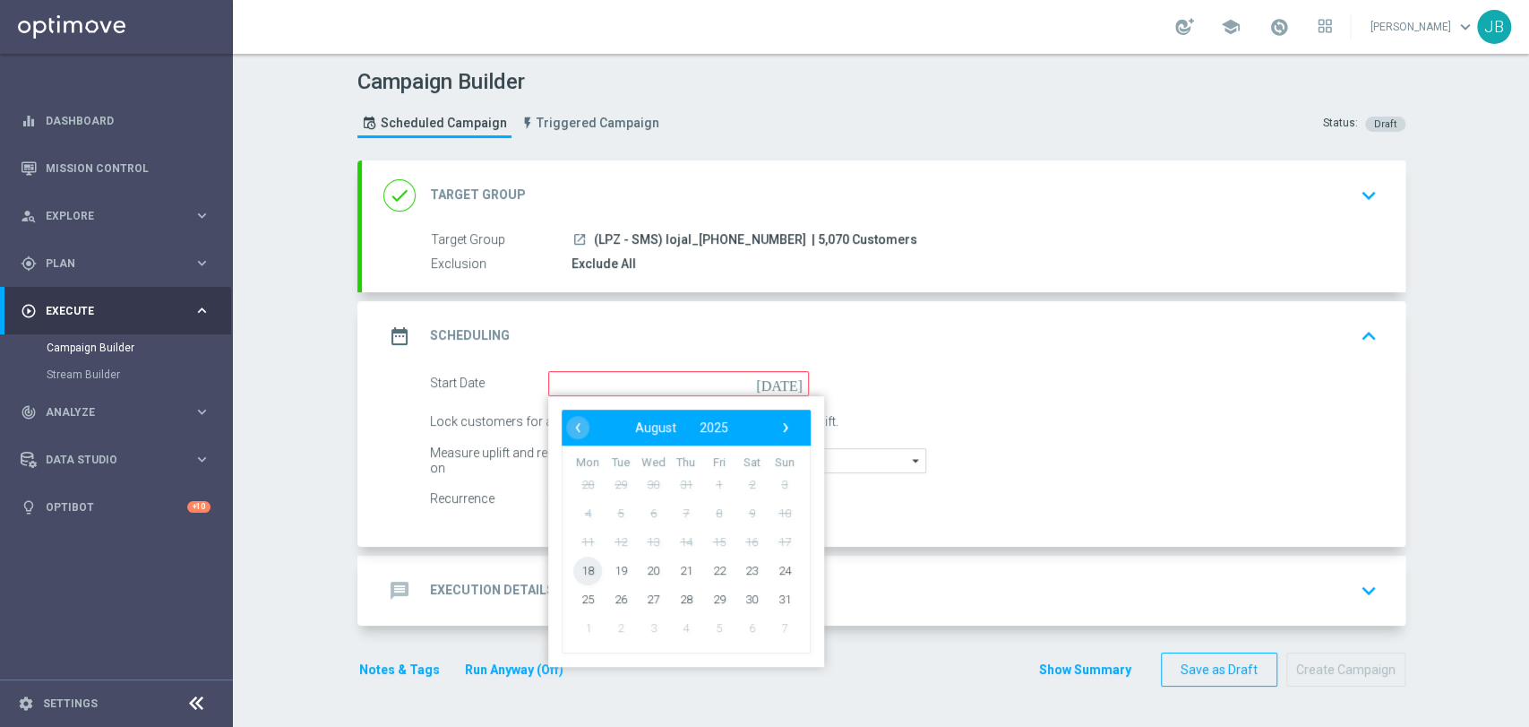
click at [582, 568] on span "18" at bounding box center [587, 569] width 29 height 29
type input "[DATE]"
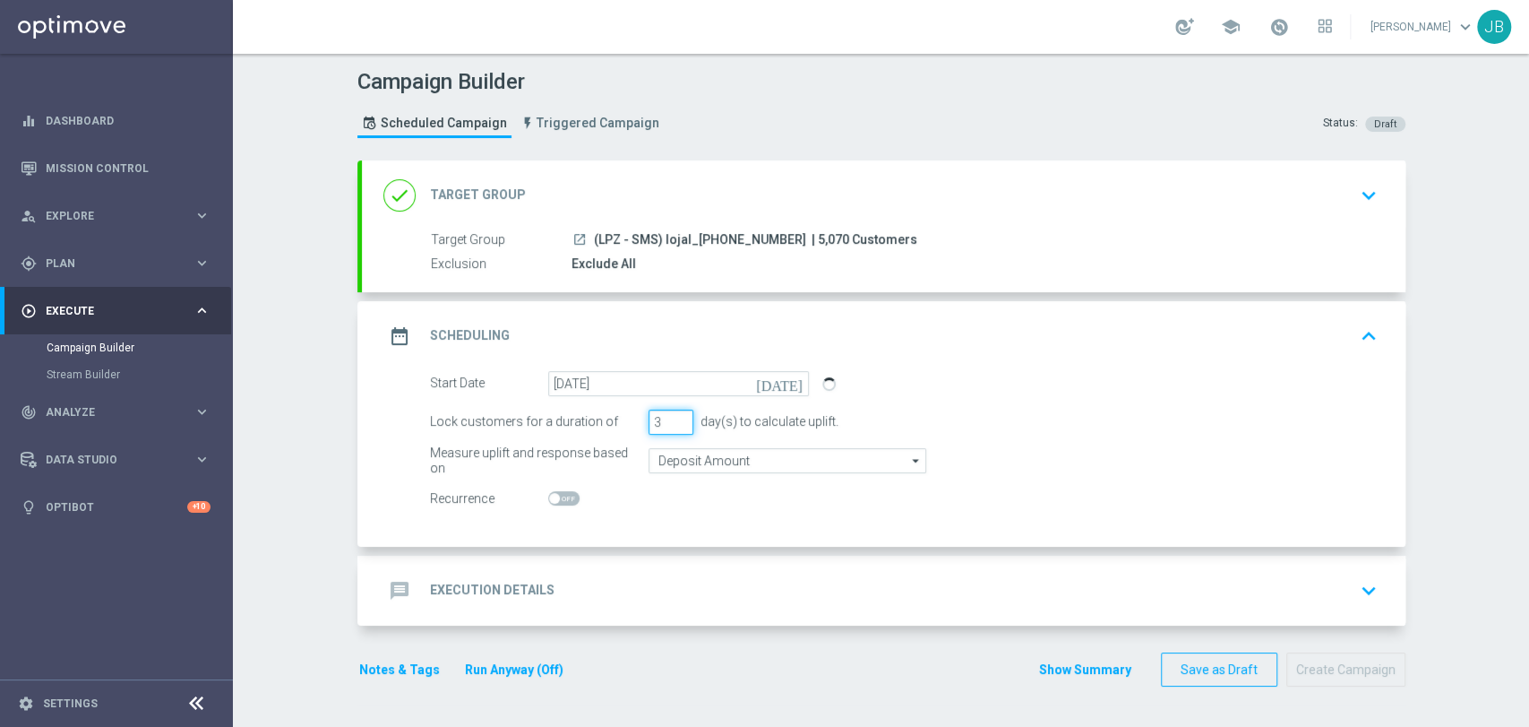
click at [668, 431] on input "3" at bounding box center [671, 421] width 45 height 25
click at [673, 424] on input "2" at bounding box center [671, 421] width 45 height 25
type input "1"
click at [673, 424] on input "1" at bounding box center [671, 421] width 45 height 25
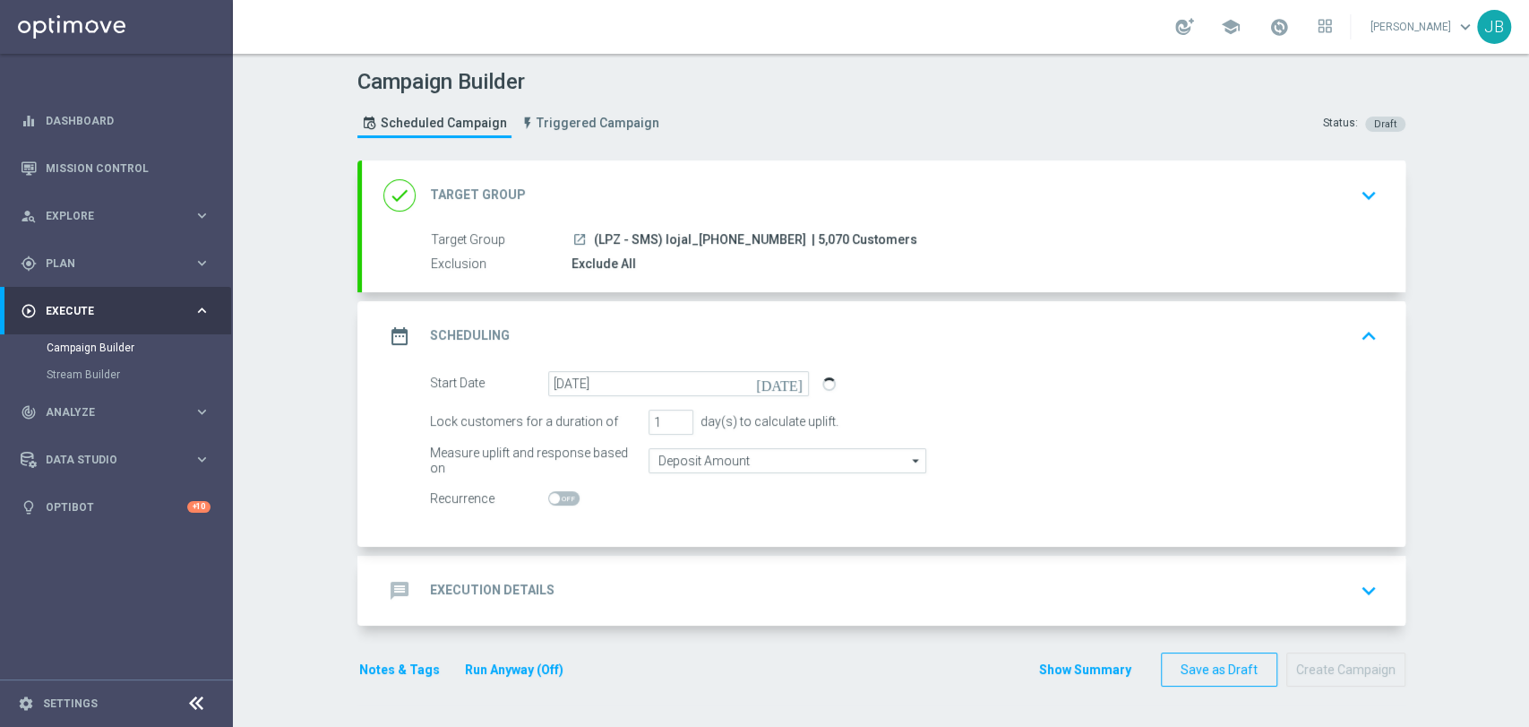
click at [538, 593] on h2 "Execution Details" at bounding box center [492, 589] width 125 height 17
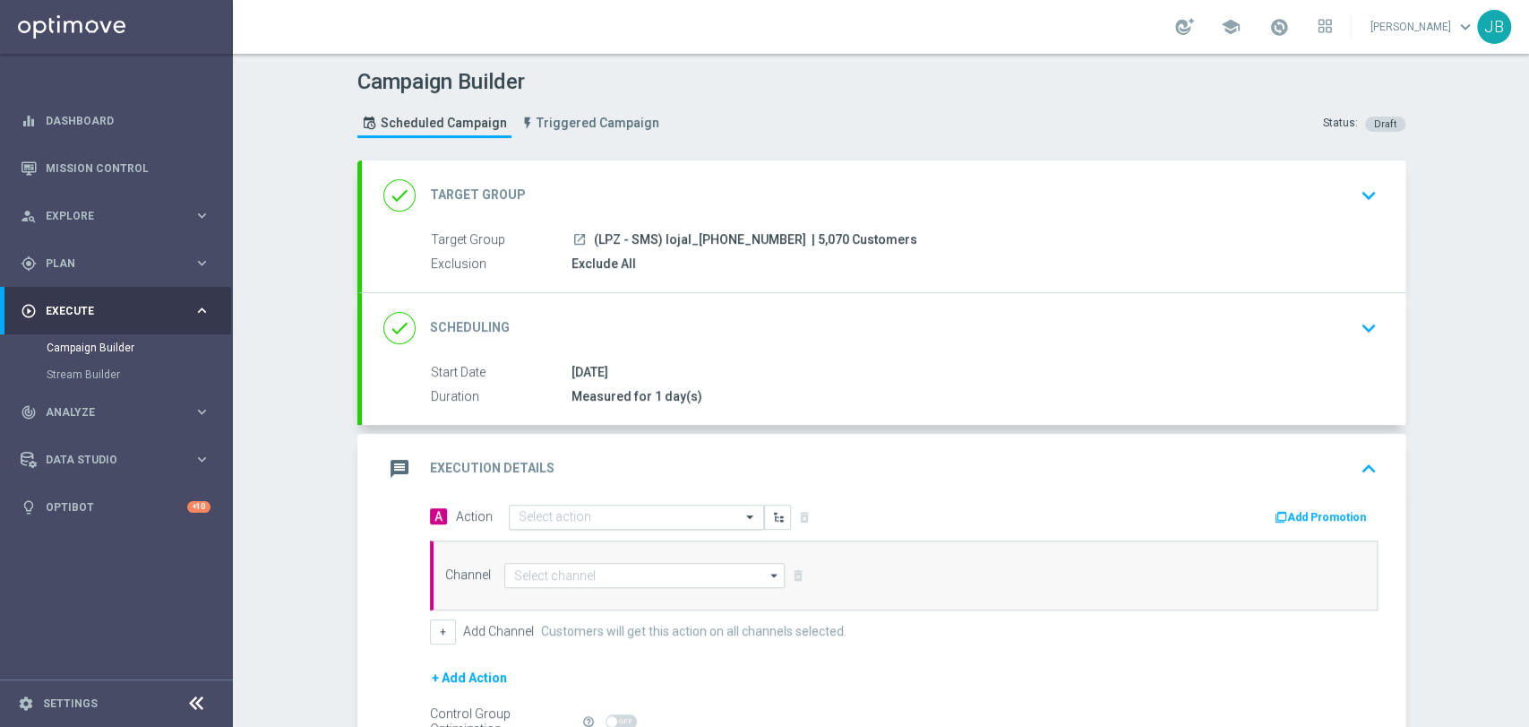
click at [525, 521] on input "text" at bounding box center [619, 517] width 200 height 15
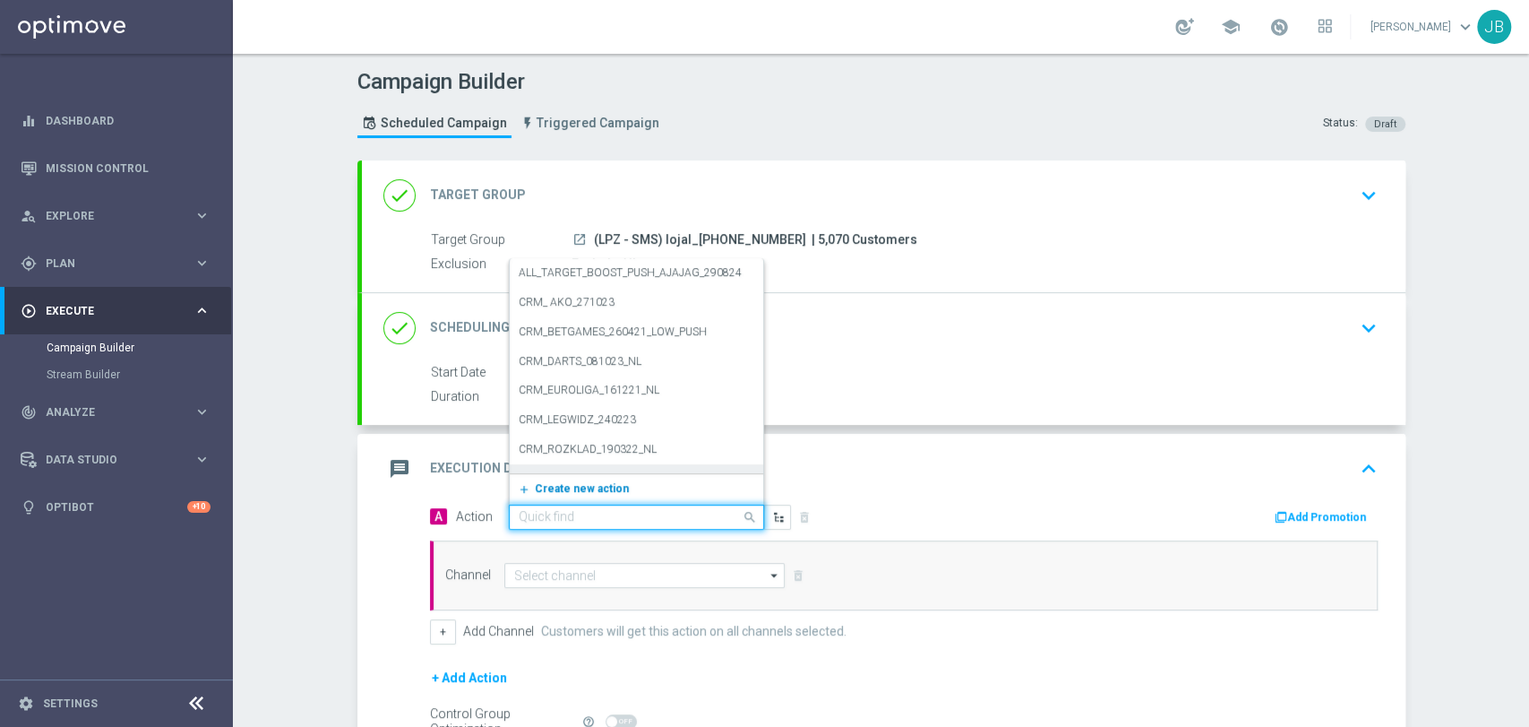
paste input "(LPZ - SMS) lojal_[PHONE_NUMBER]"
type input "(LPZ - SMS) lojal_[PHONE_NUMBER]"
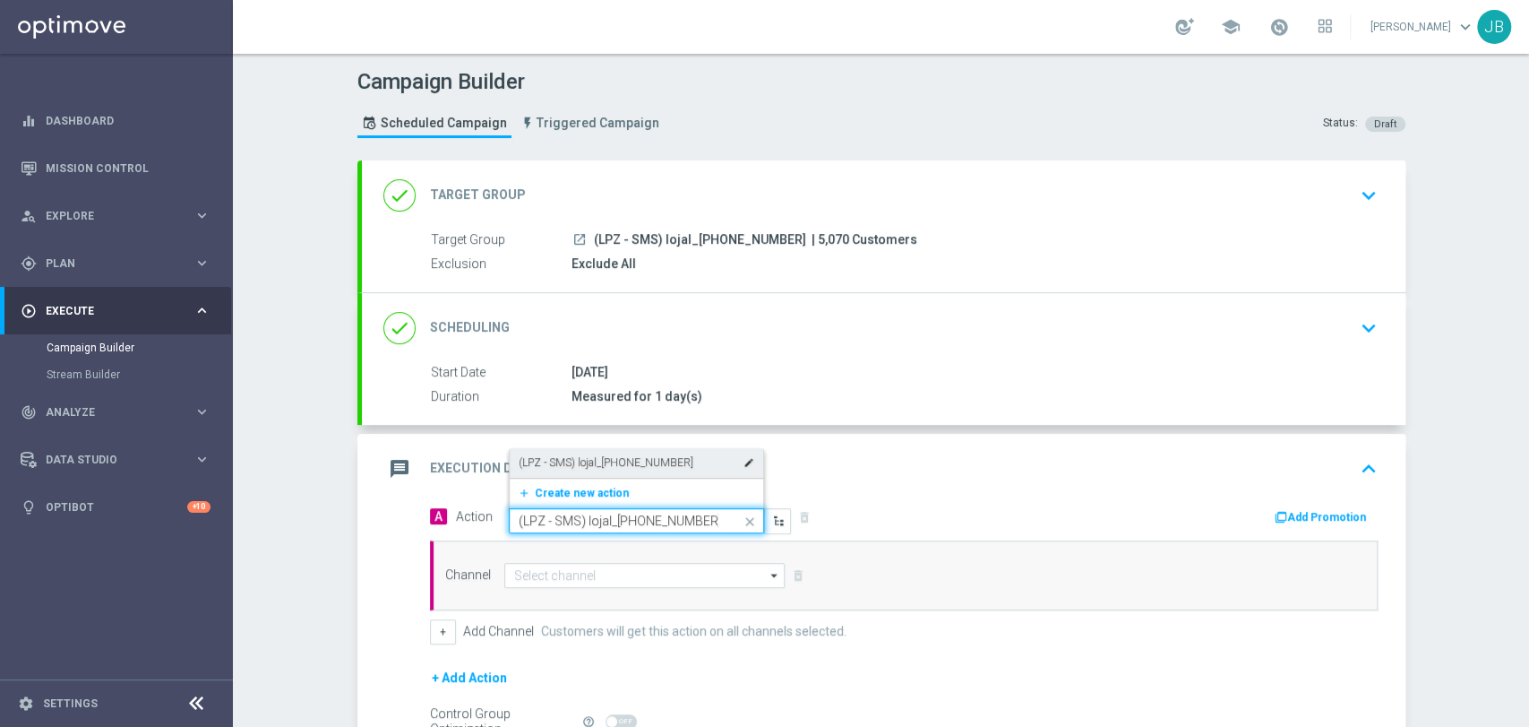
click at [578, 459] on label "(LPZ - SMS) lojal_[PHONE_NUMBER]" at bounding box center [606, 462] width 175 height 15
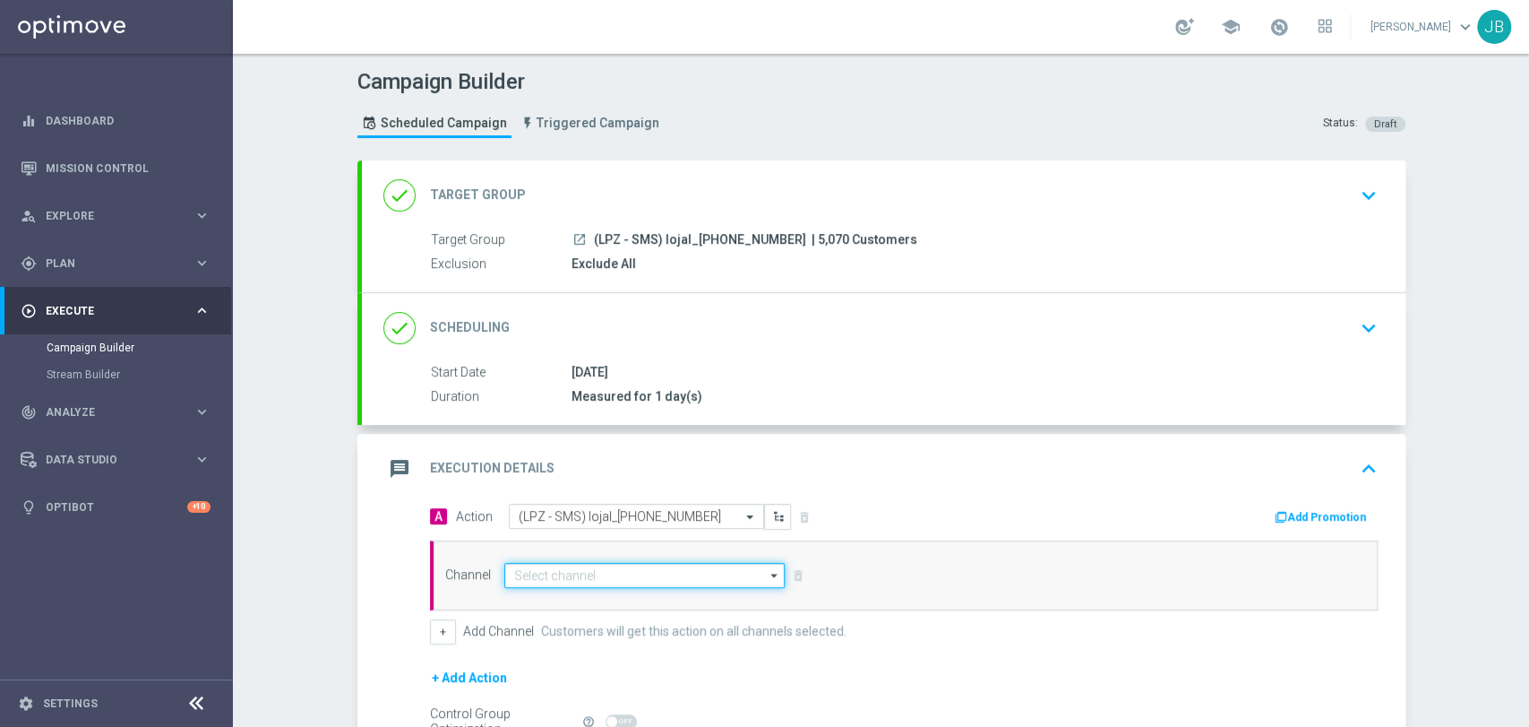
click at [530, 578] on input at bounding box center [644, 575] width 281 height 25
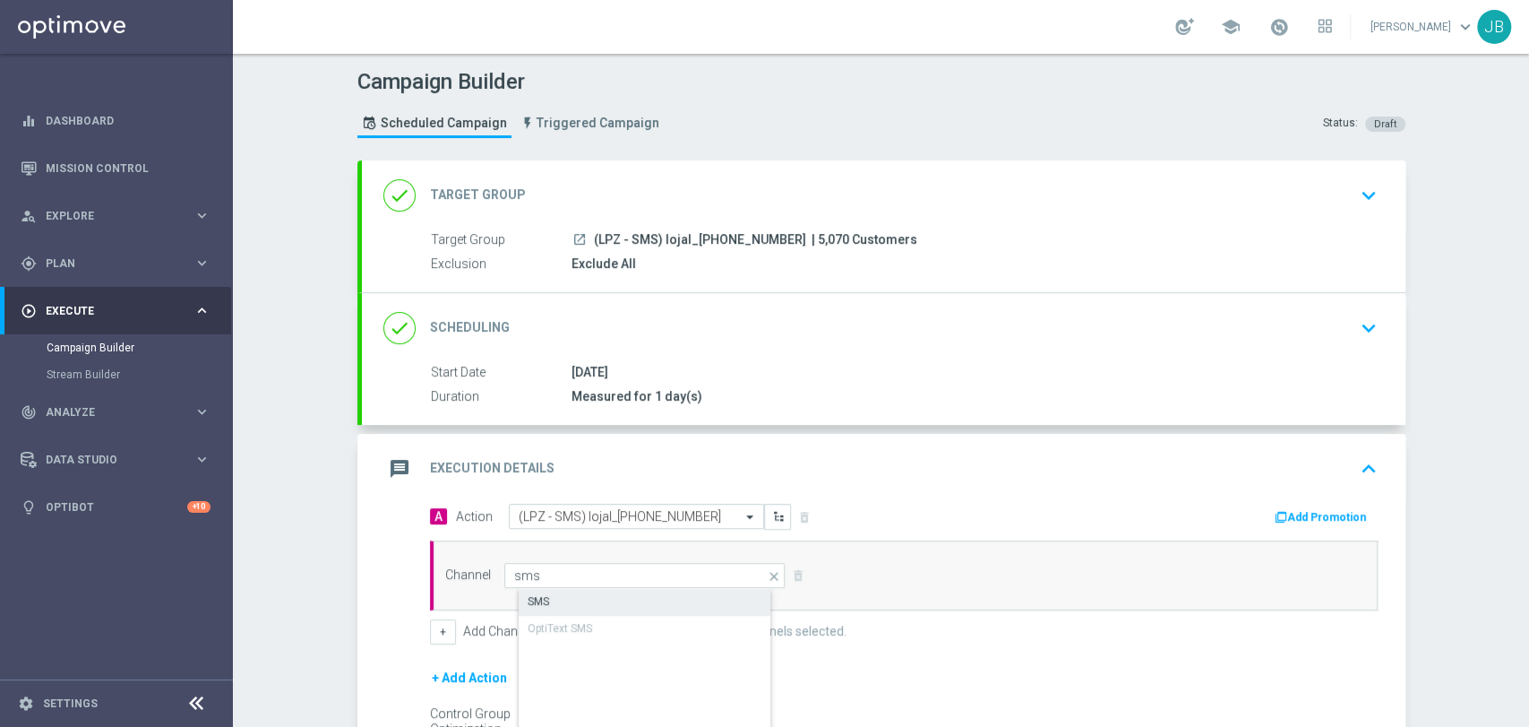
click at [535, 597] on div "SMS" at bounding box center [539, 601] width 22 height 16
type input "SMS"
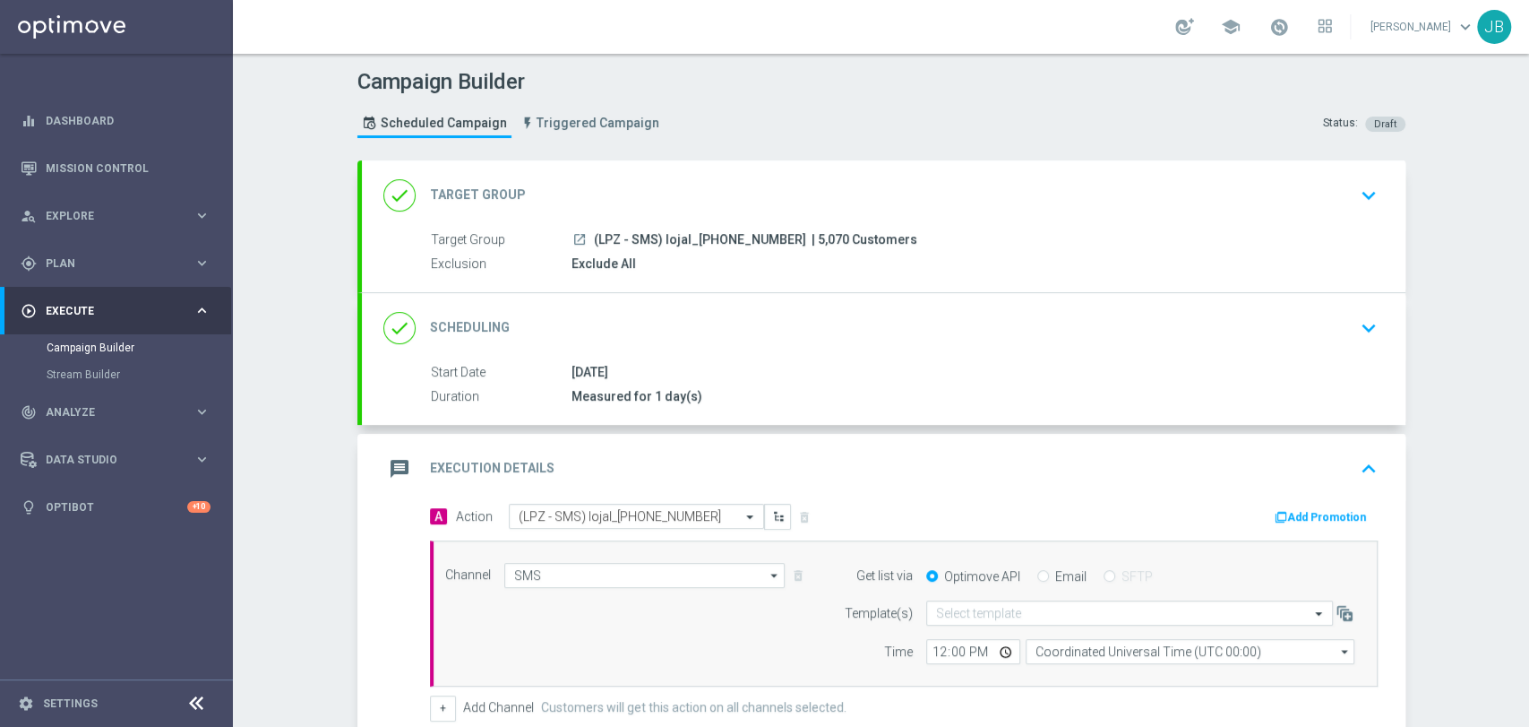
scroll to position [275, 0]
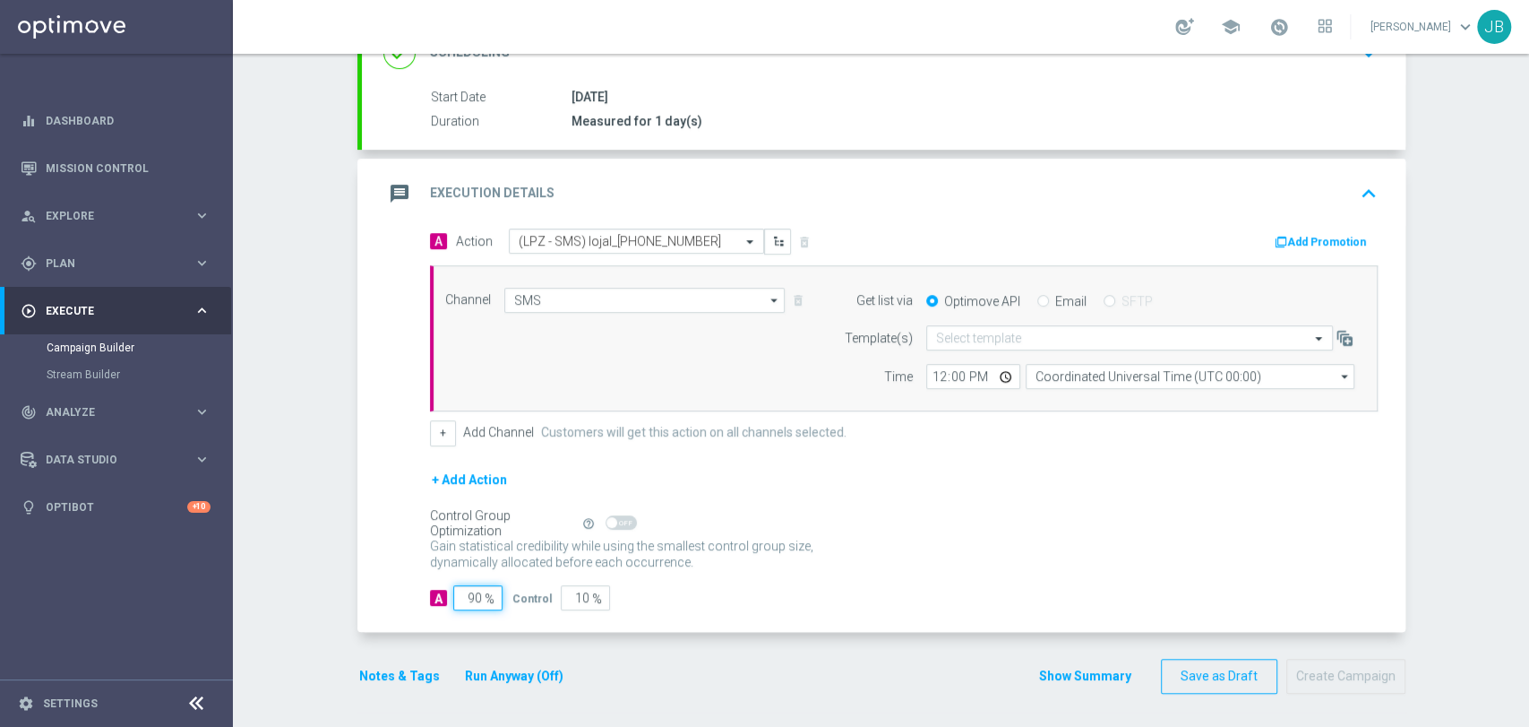
click at [466, 589] on input "90" at bounding box center [477, 597] width 49 height 25
type input "0"
type input "100"
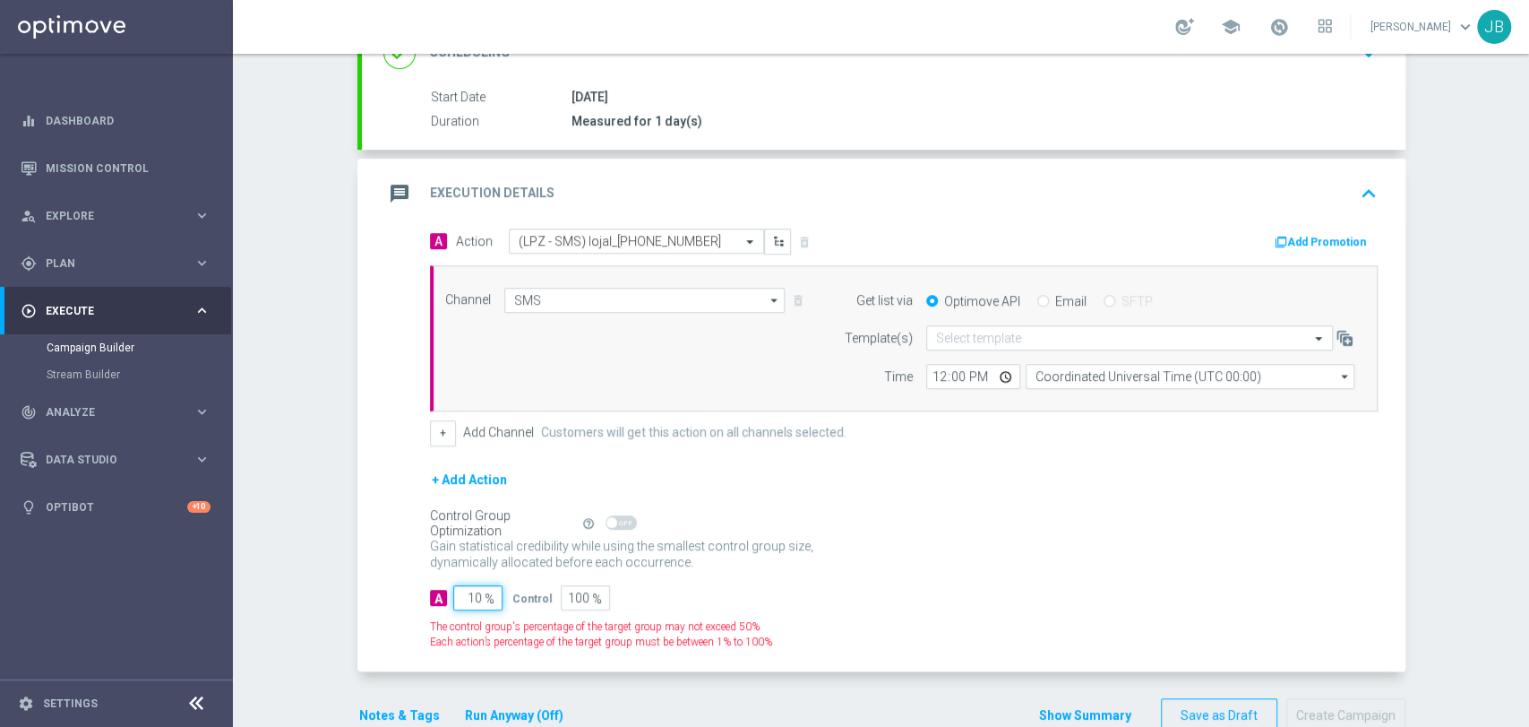
type input "100"
type input "0"
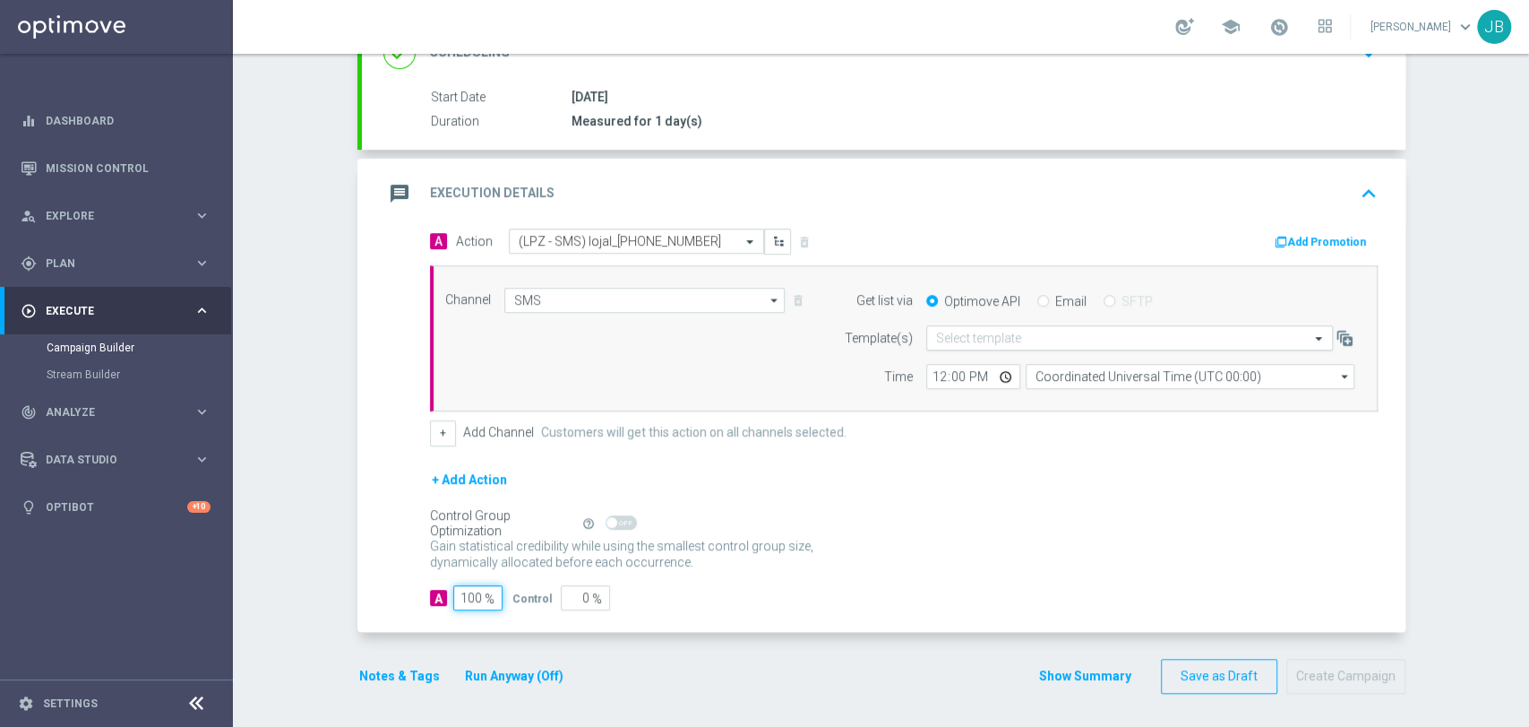
type input "100"
click at [1063, 339] on input "text" at bounding box center [1111, 338] width 351 height 15
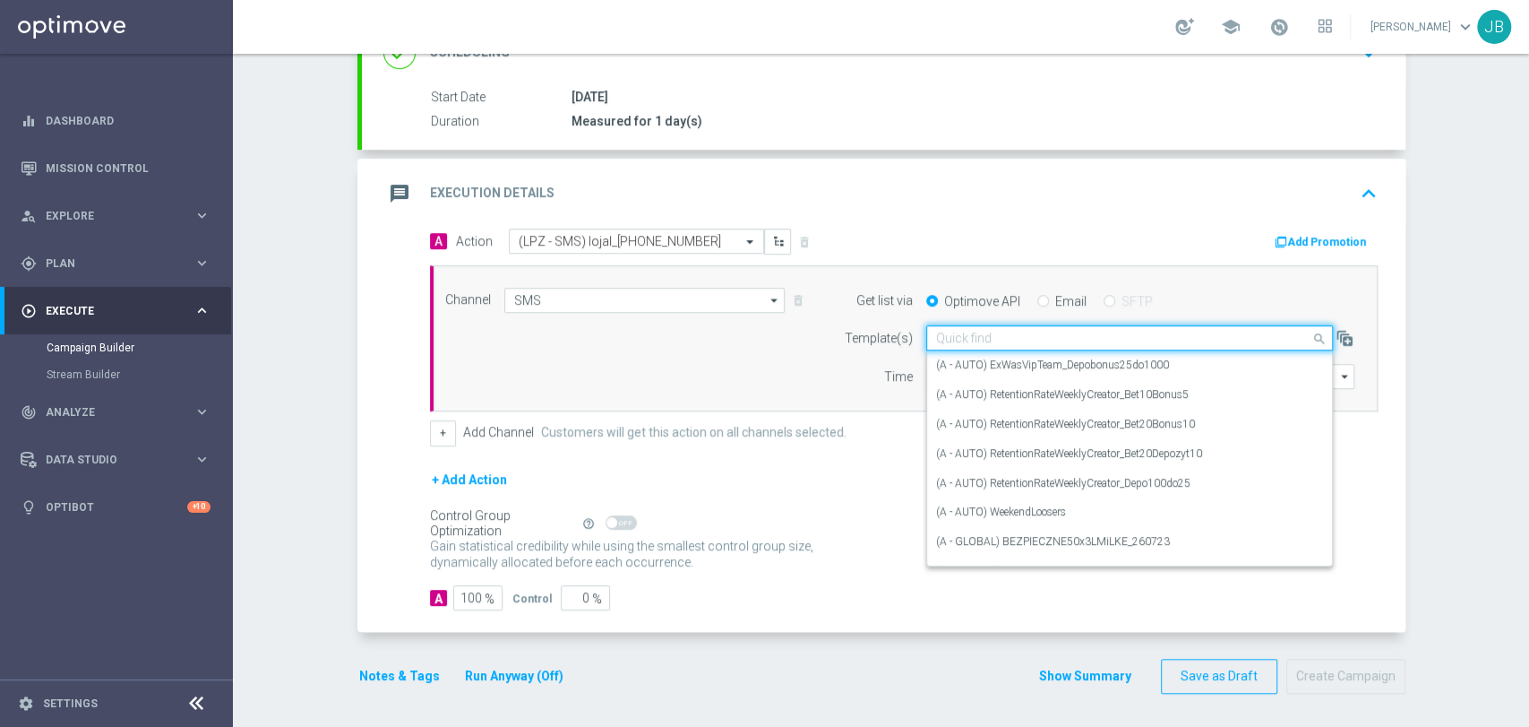
paste input "(LPZ - SMS) lojal_[PHONE_NUMBER]"
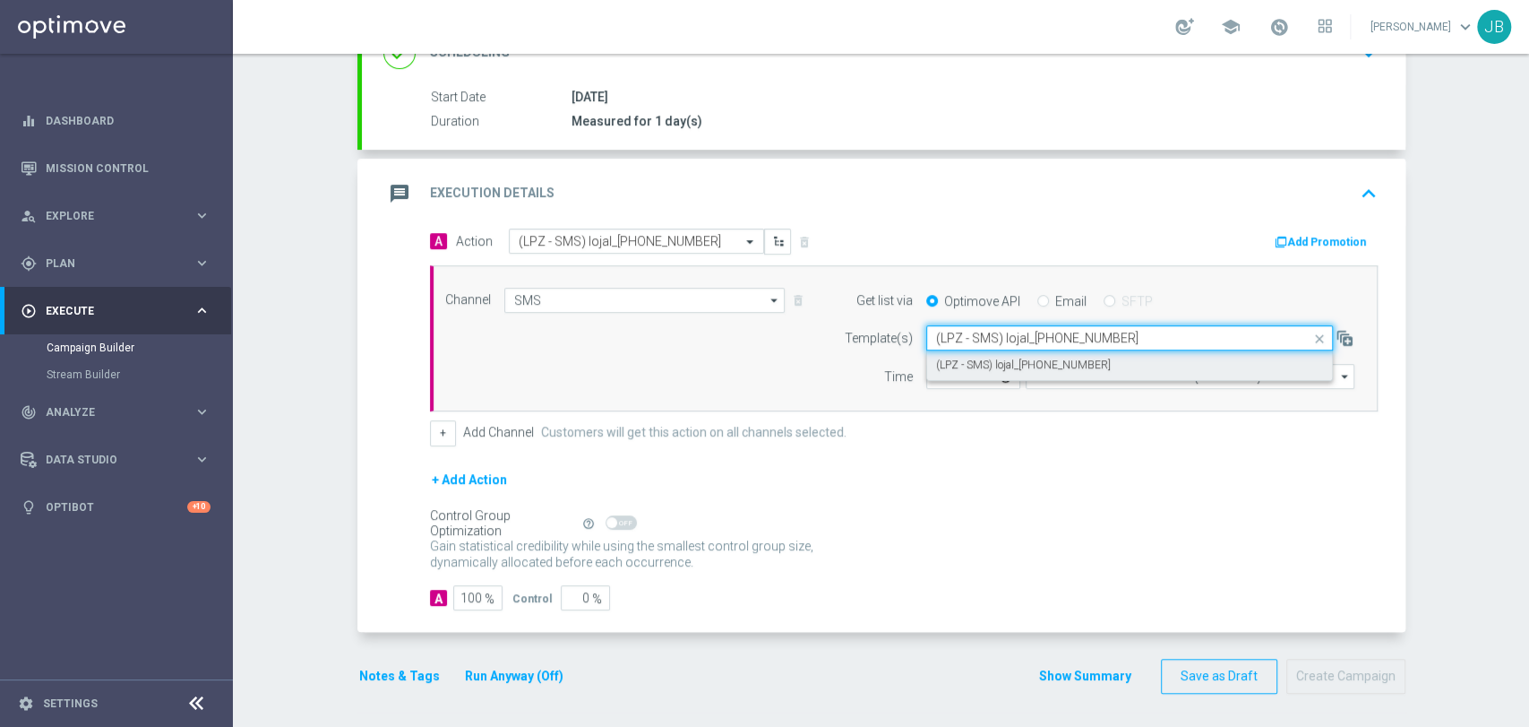
click at [1029, 366] on label "(LPZ - SMS) lojal_[PHONE_NUMBER]" at bounding box center [1023, 364] width 175 height 15
type input "(LPZ - SMS) lojal_[PHONE_NUMBER]"
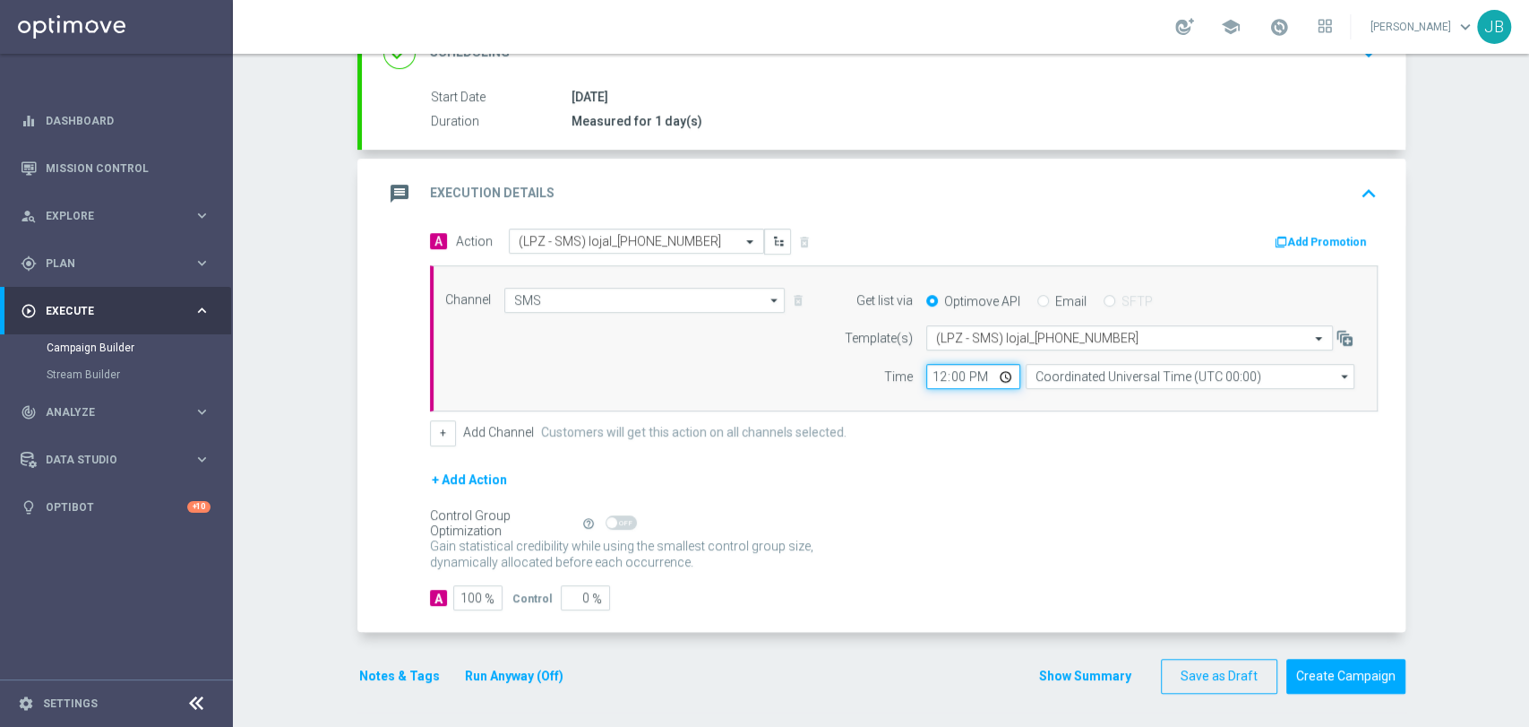
click at [927, 372] on input "12:00" at bounding box center [973, 376] width 94 height 25
type input "10:47"
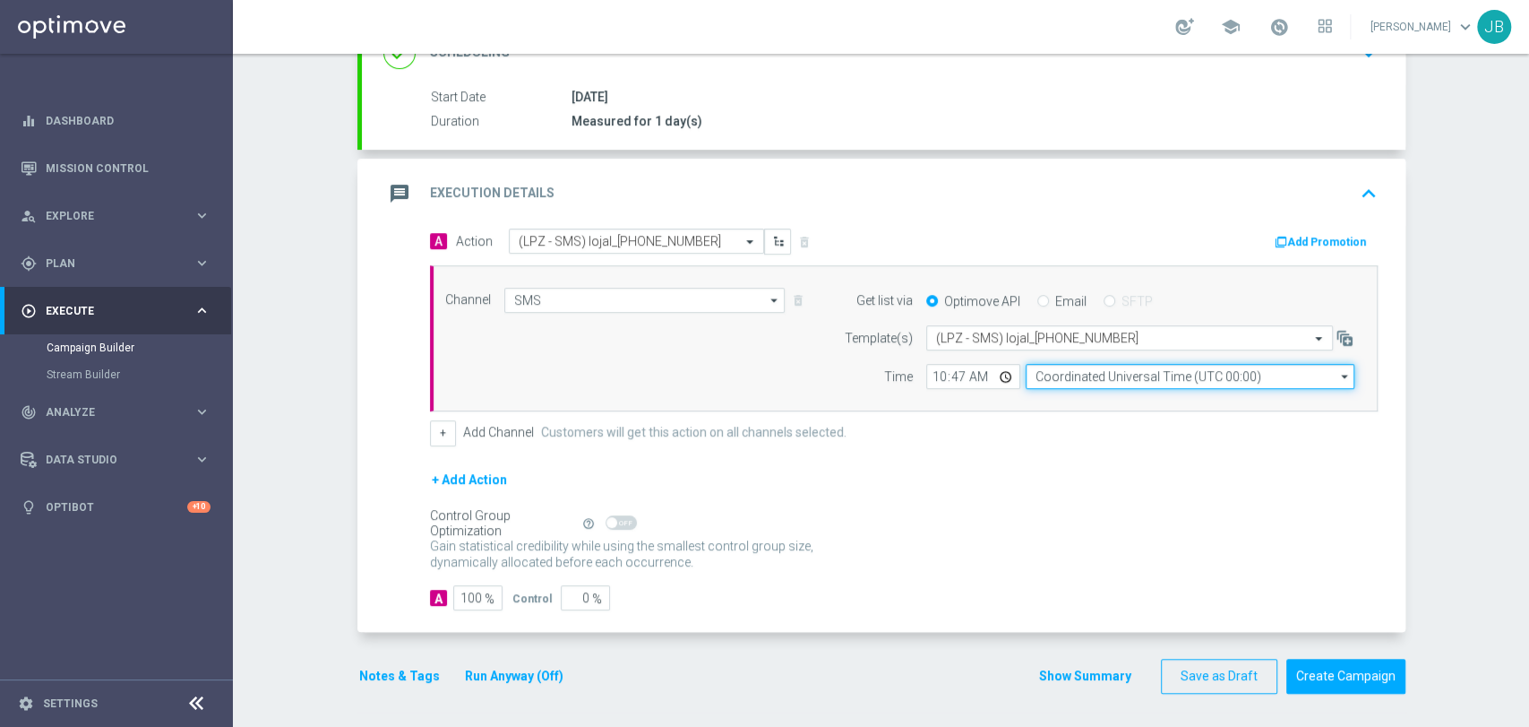
click at [1037, 374] on input "Coordinated Universal Time (UTC 00:00)" at bounding box center [1190, 376] width 329 height 25
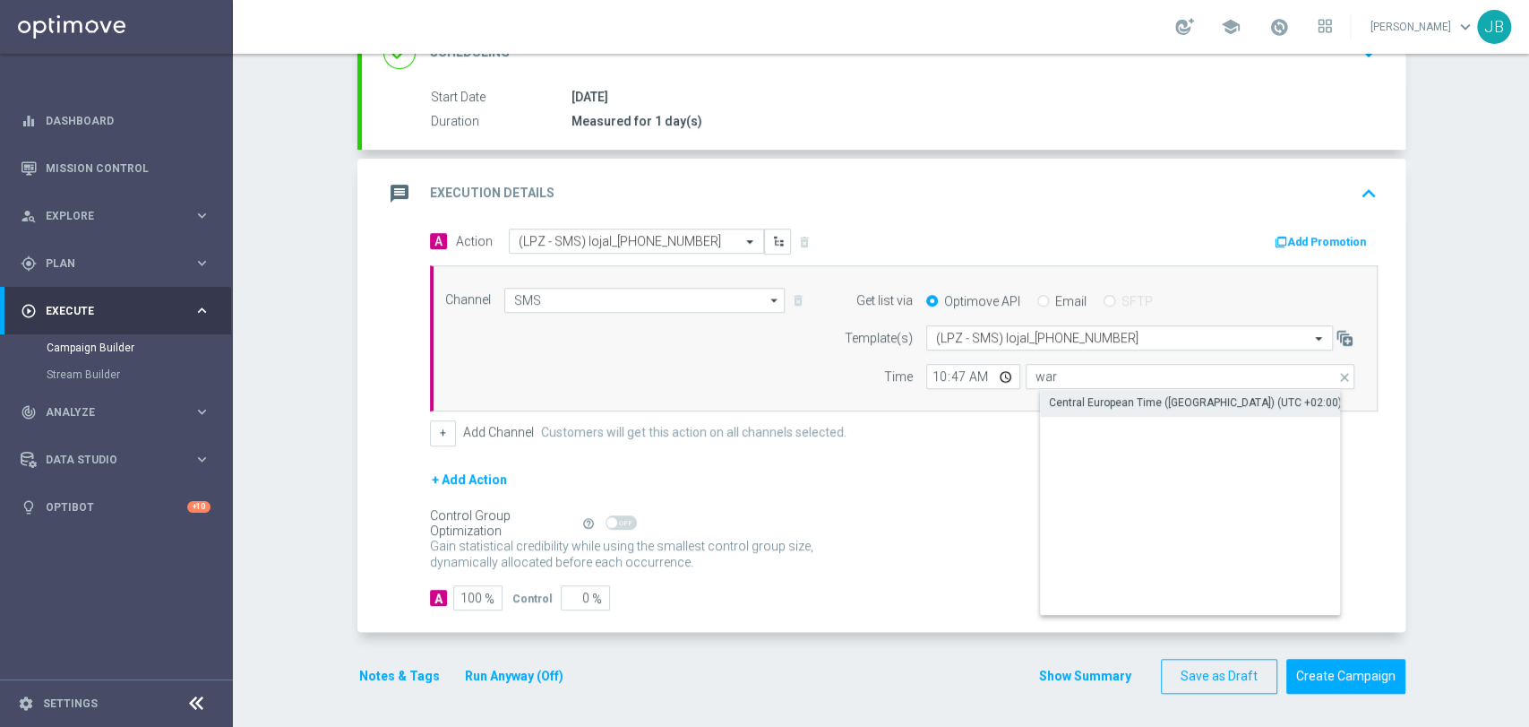
click at [1050, 406] on div "Central European Time ([GEOGRAPHIC_DATA]) (UTC +02:00)" at bounding box center [1195, 402] width 293 height 16
type input "Central European Time ([GEOGRAPHIC_DATA]) (UTC +02:00)"
click at [1059, 452] on form "A Action Select action (LPZ - SMS) lojal_[PHONE_NUMBER] delete_forever Add Prom…" at bounding box center [904, 419] width 948 height 382
click at [1431, 245] on div "Campaign Builder Scheduled Campaign Triggered Campaign Status: Draft done Targe…" at bounding box center [881, 390] width 1296 height 673
click at [1527, 113] on div "Campaign Builder Scheduled Campaign Triggered Campaign Status: Draft done Targe…" at bounding box center [881, 390] width 1296 height 673
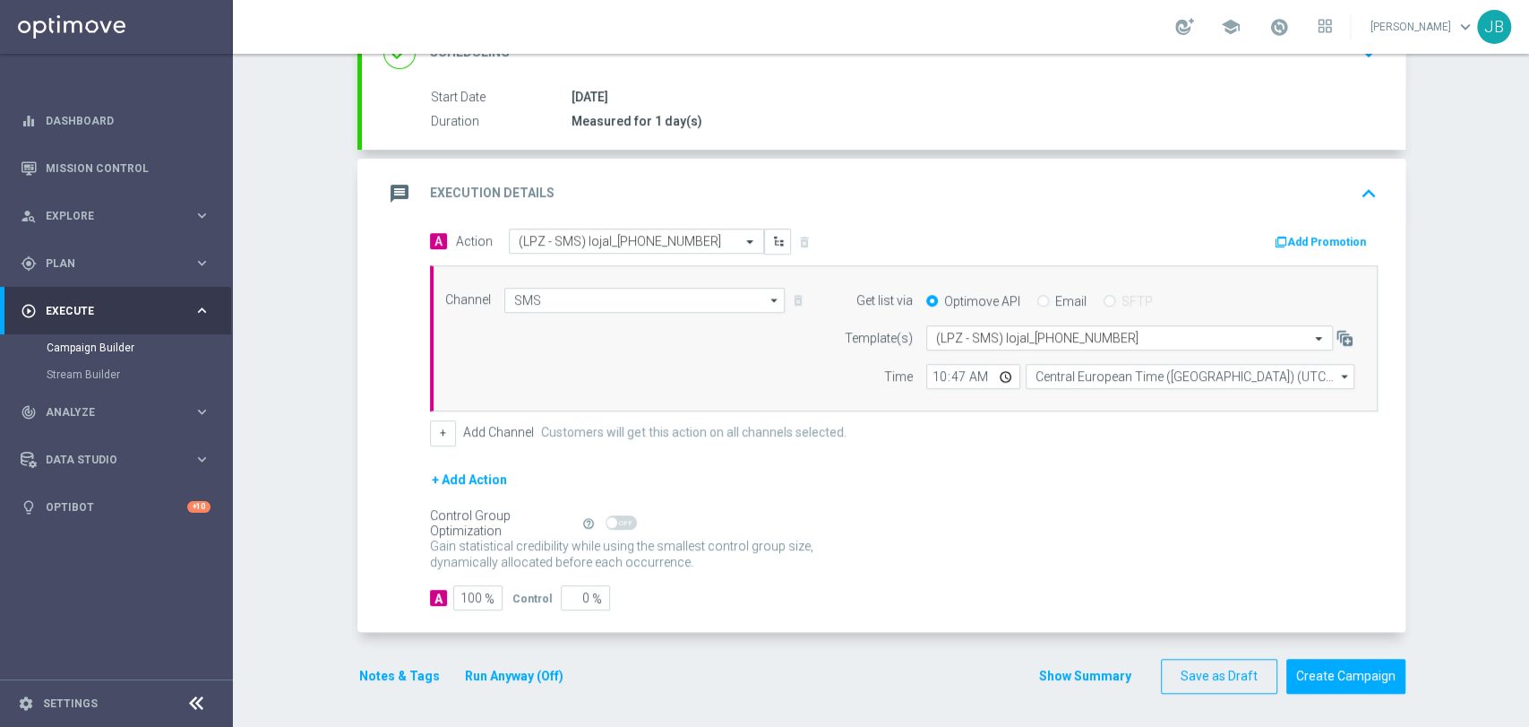
scroll to position [0, 0]
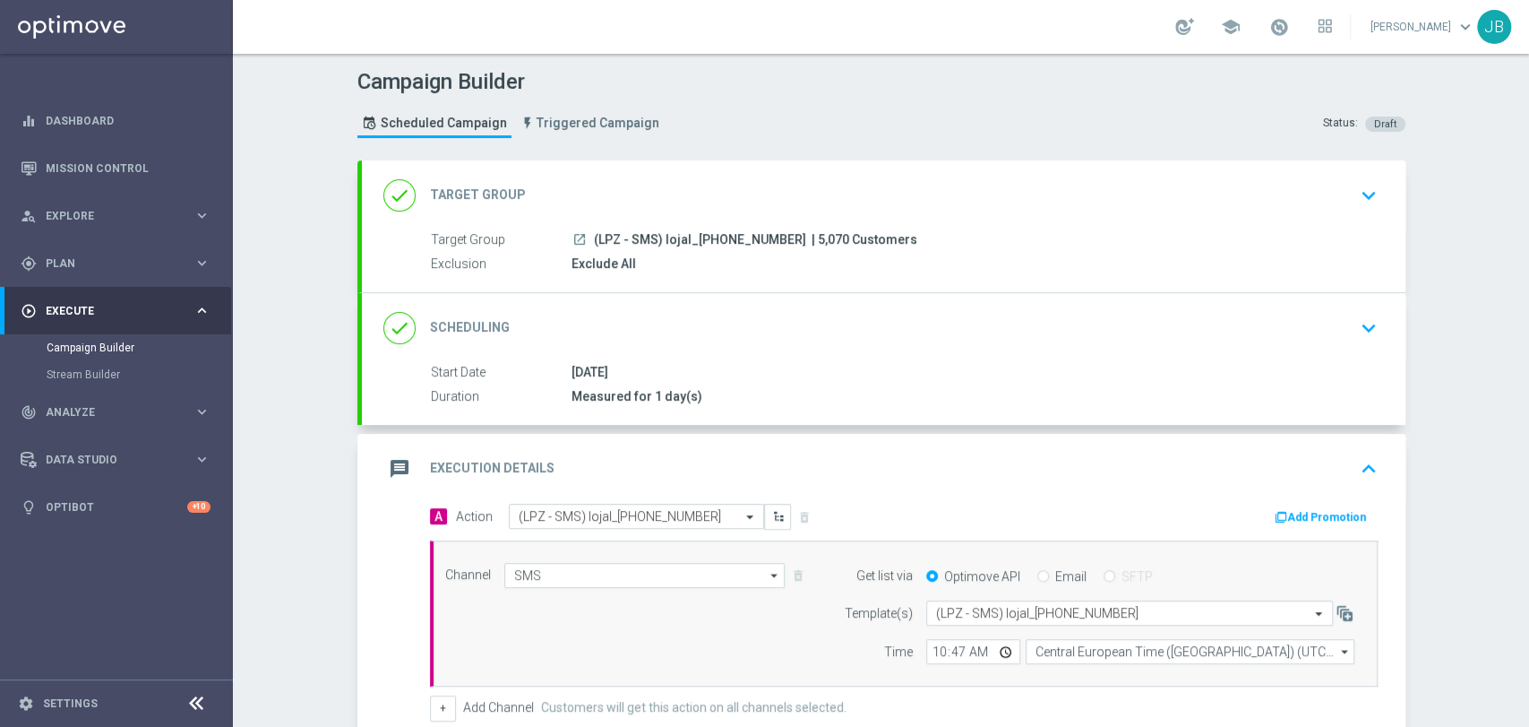
click at [985, 391] on div "Measured for 1 day(s)" at bounding box center [971, 396] width 799 height 18
click at [1021, 317] on div "done Scheduling keyboard_arrow_down" at bounding box center [883, 328] width 1001 height 34
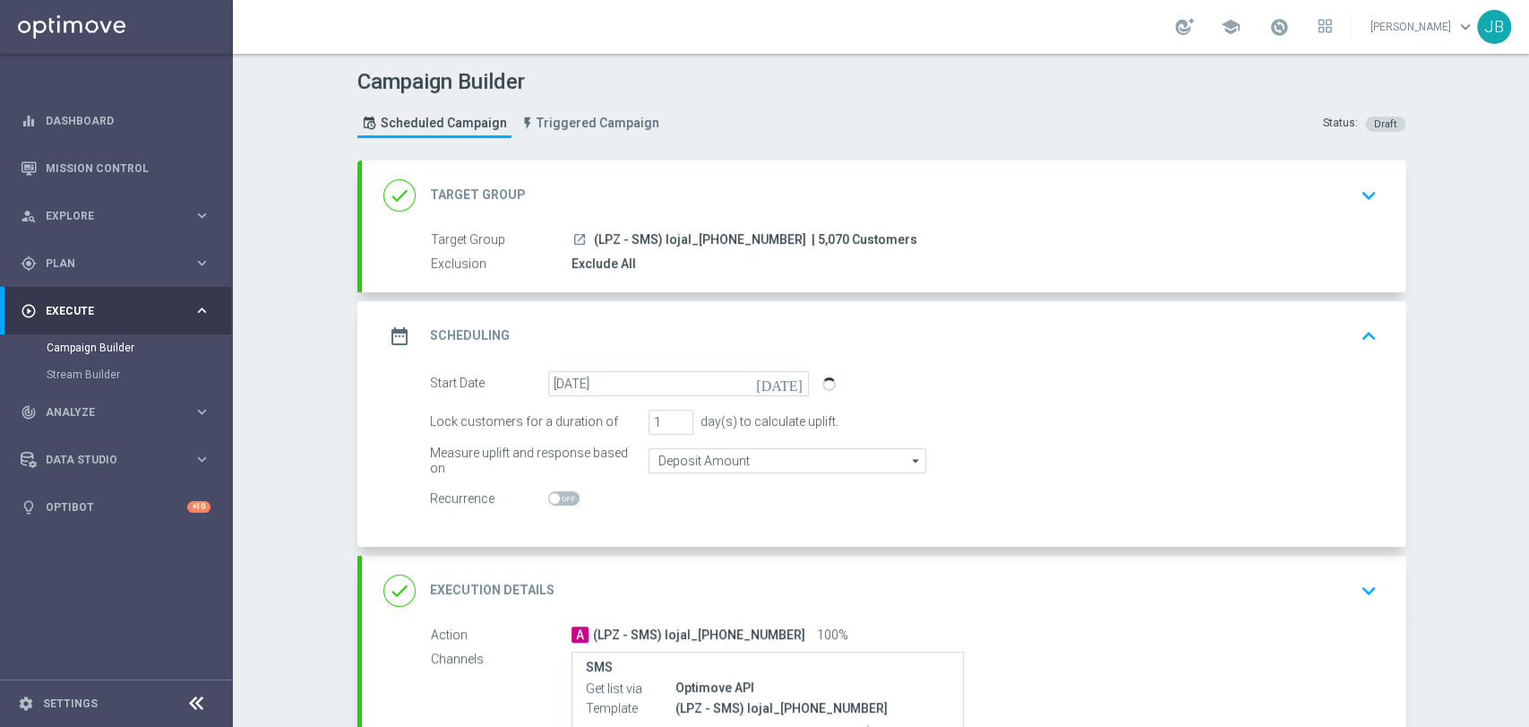
click at [1025, 240] on div "launch (LPZ - SMS) lojal_[PHONE_NUMBER] | 5,070 Customers" at bounding box center [971, 239] width 799 height 18
click at [1455, 426] on div "Campaign Builder Scheduled Campaign Triggered Campaign Status: Draft done Targe…" at bounding box center [881, 390] width 1296 height 673
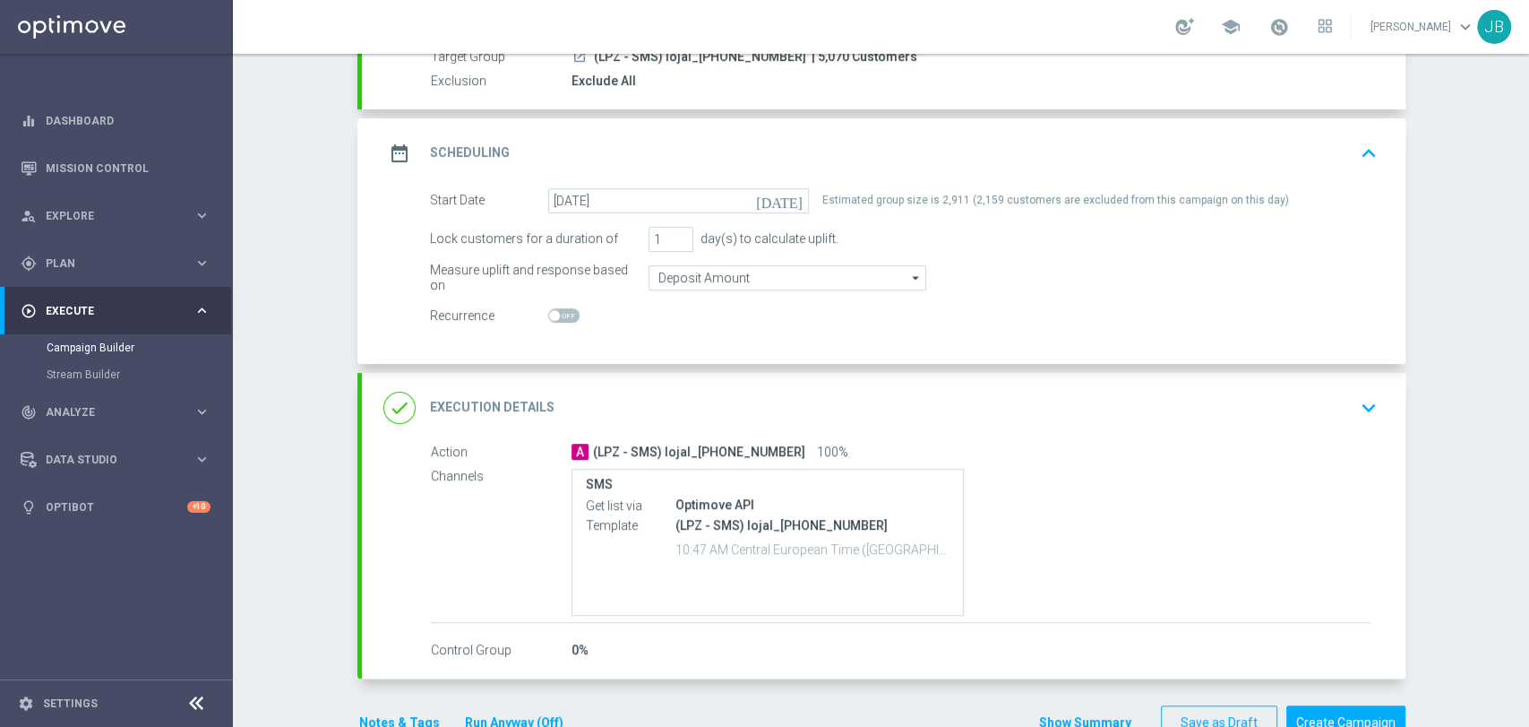
scroll to position [229, 0]
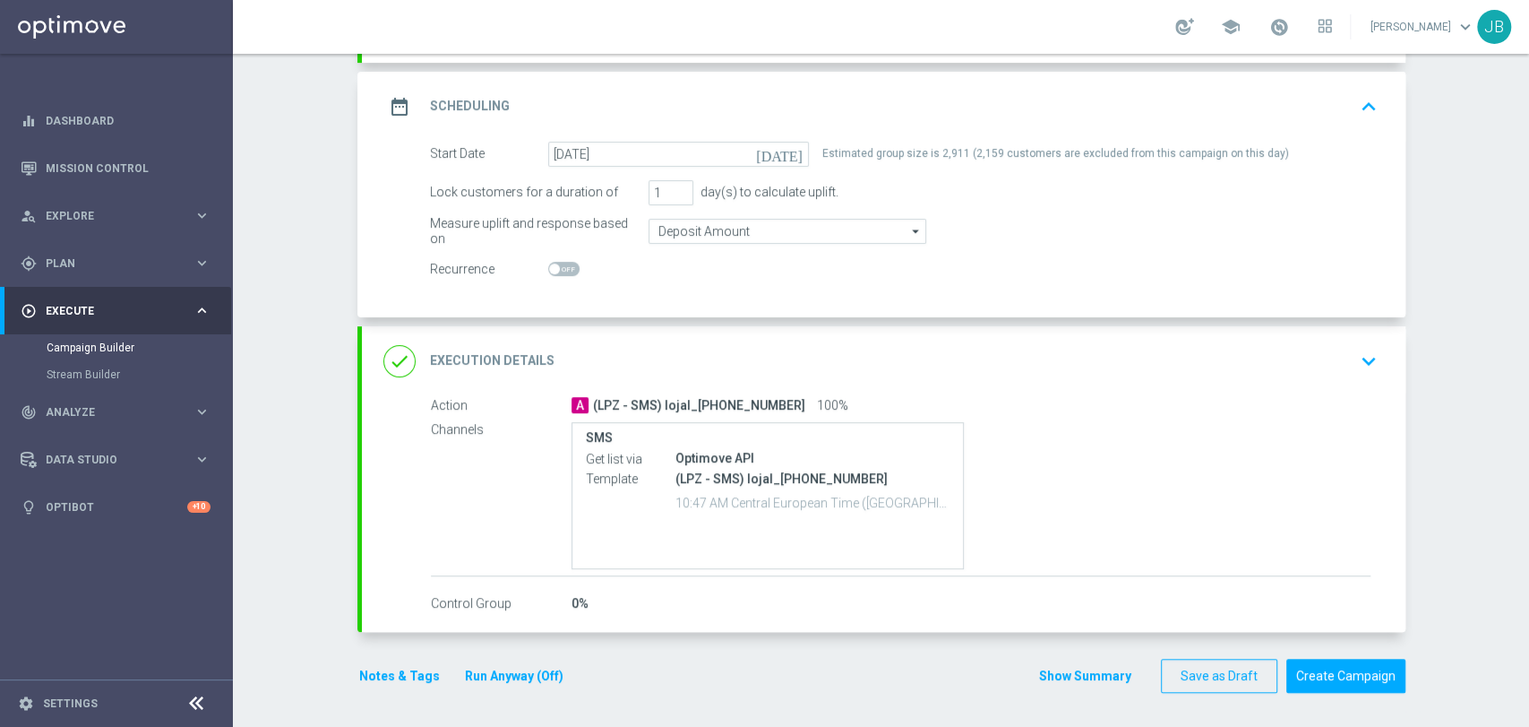
click at [1338, 354] on div "done Execution Details keyboard_arrow_down" at bounding box center [883, 361] width 1001 height 34
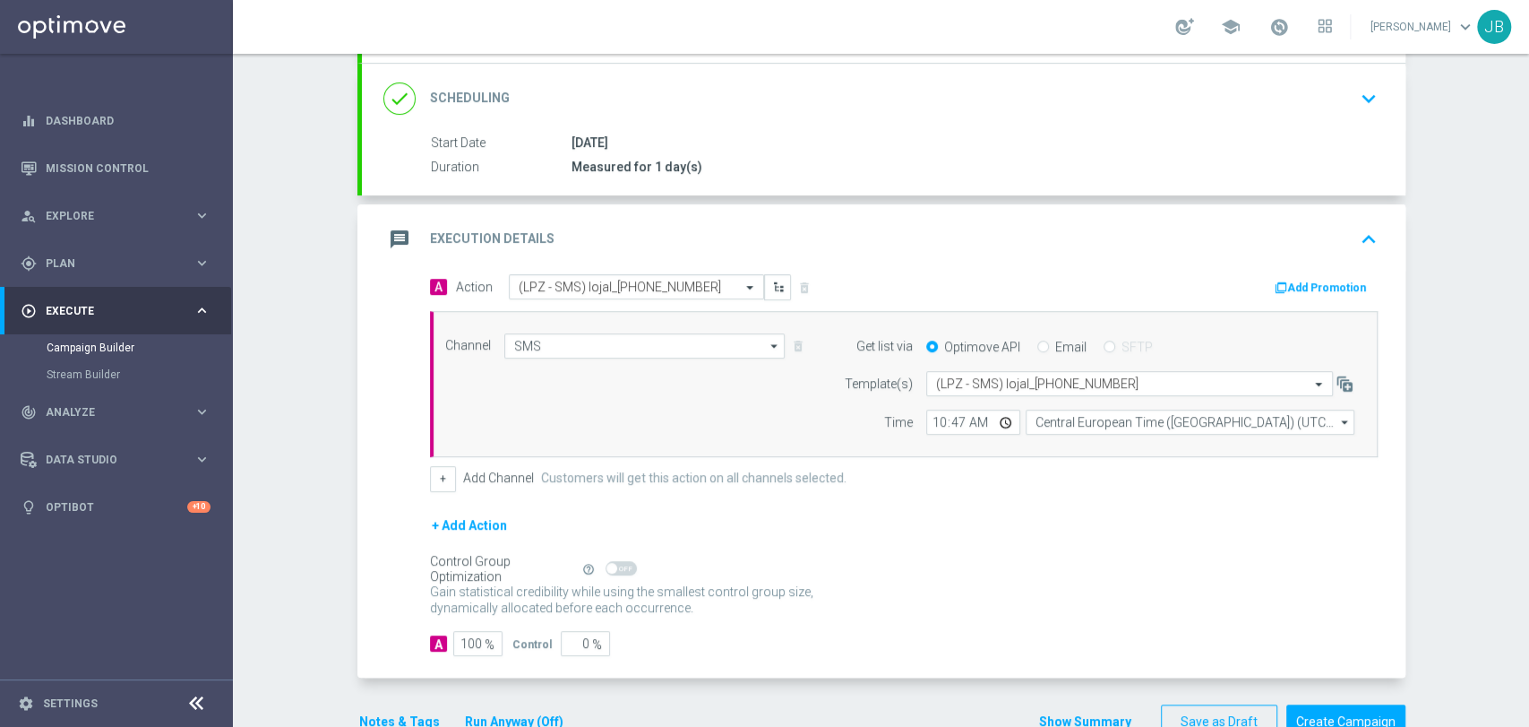
scroll to position [275, 0]
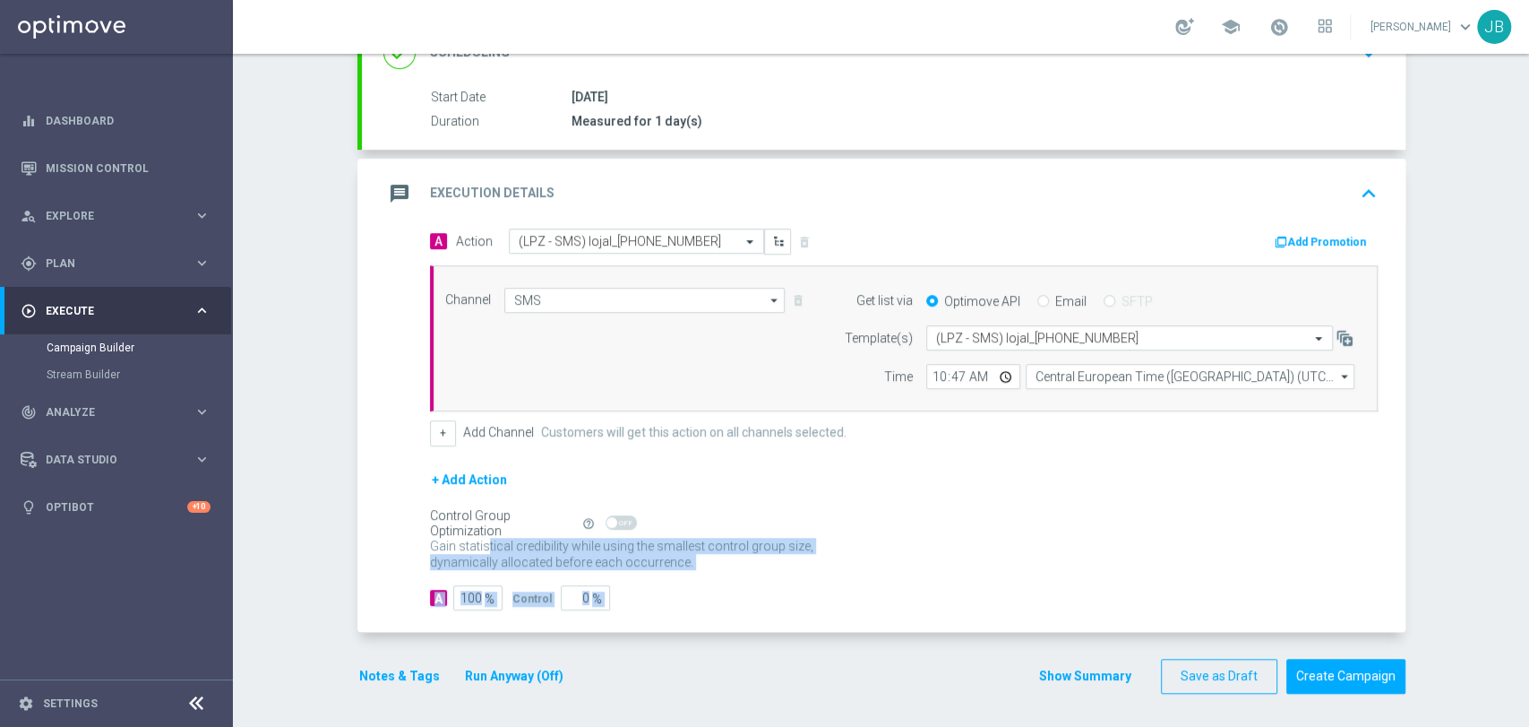
drag, startPoint x: 1527, startPoint y: 606, endPoint x: 1527, endPoint y: 699, distance: 92.3
click at [1527, 699] on div "Campaign Builder Scheduled Campaign Triggered Campaign Status: Draft done Targe…" at bounding box center [881, 390] width 1296 height 673
click at [1373, 667] on button "Create Campaign" at bounding box center [1345, 675] width 119 height 35
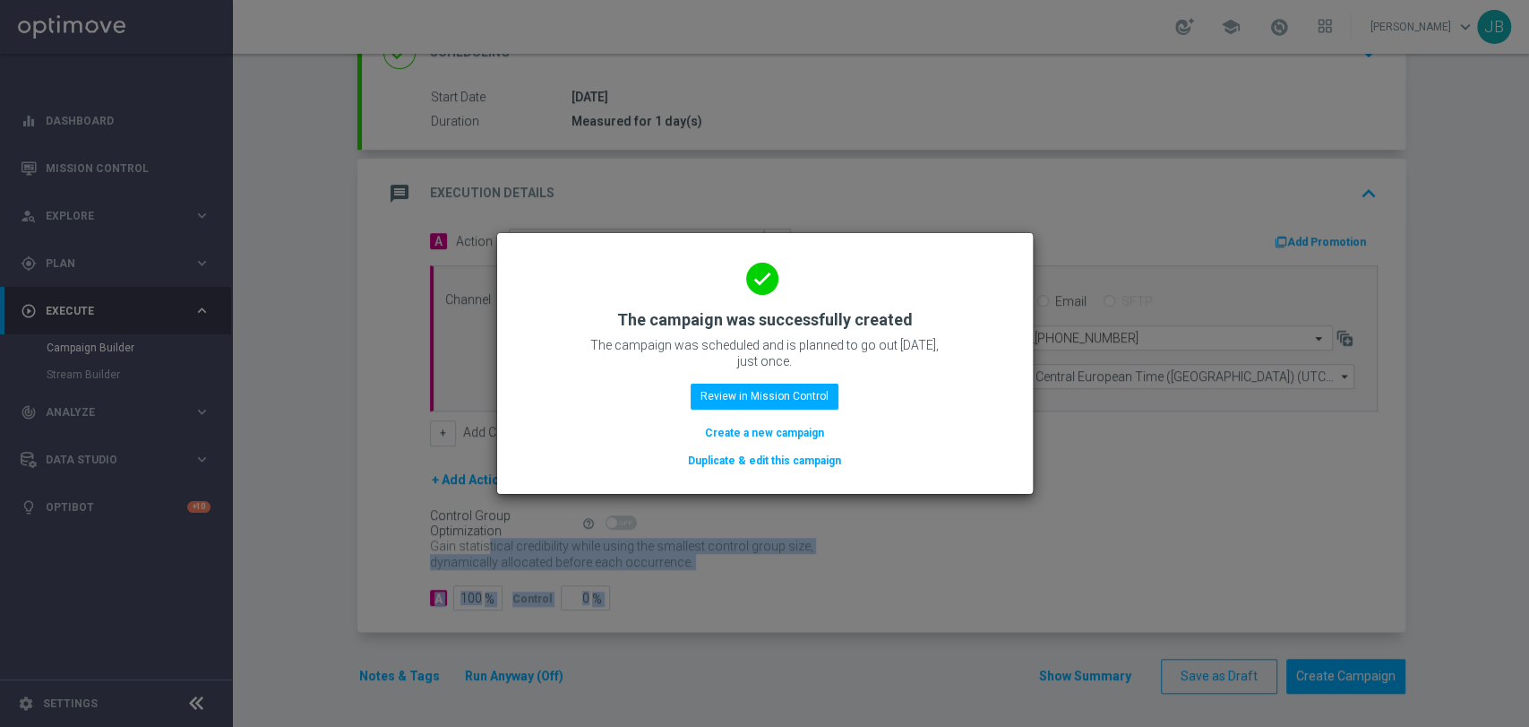
click at [718, 432] on button "Create a new campaign" at bounding box center [764, 433] width 123 height 20
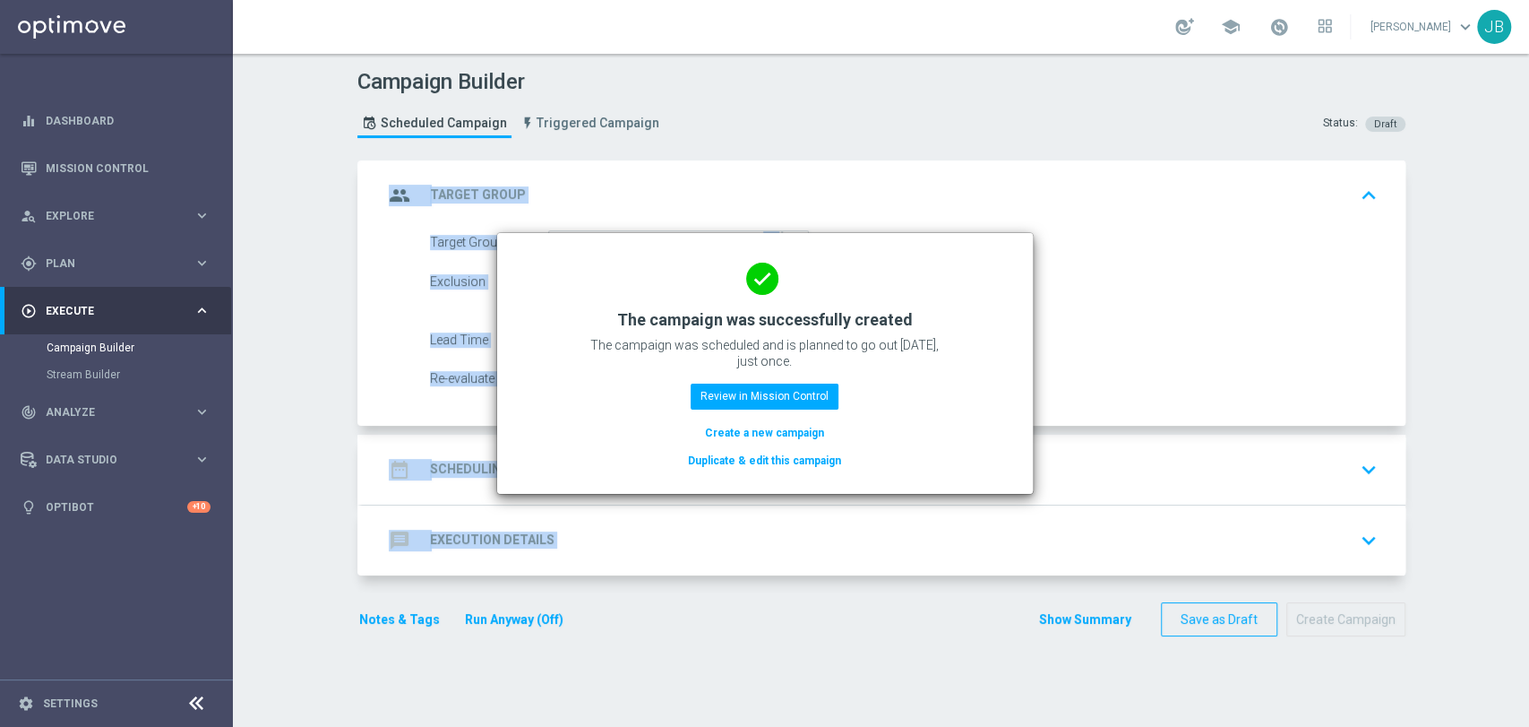
scroll to position [0, 0]
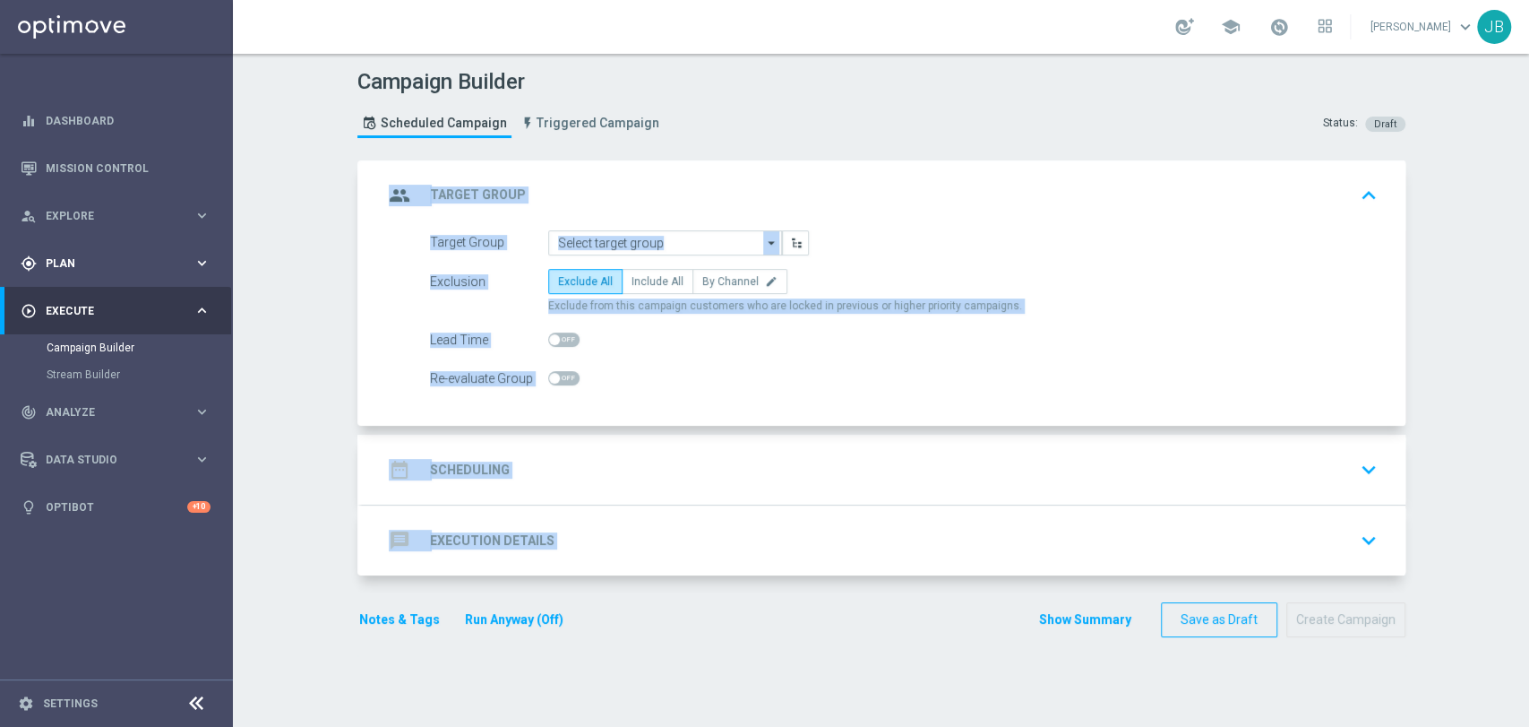
click at [79, 271] on div "gps_fixed Plan" at bounding box center [107, 263] width 173 height 16
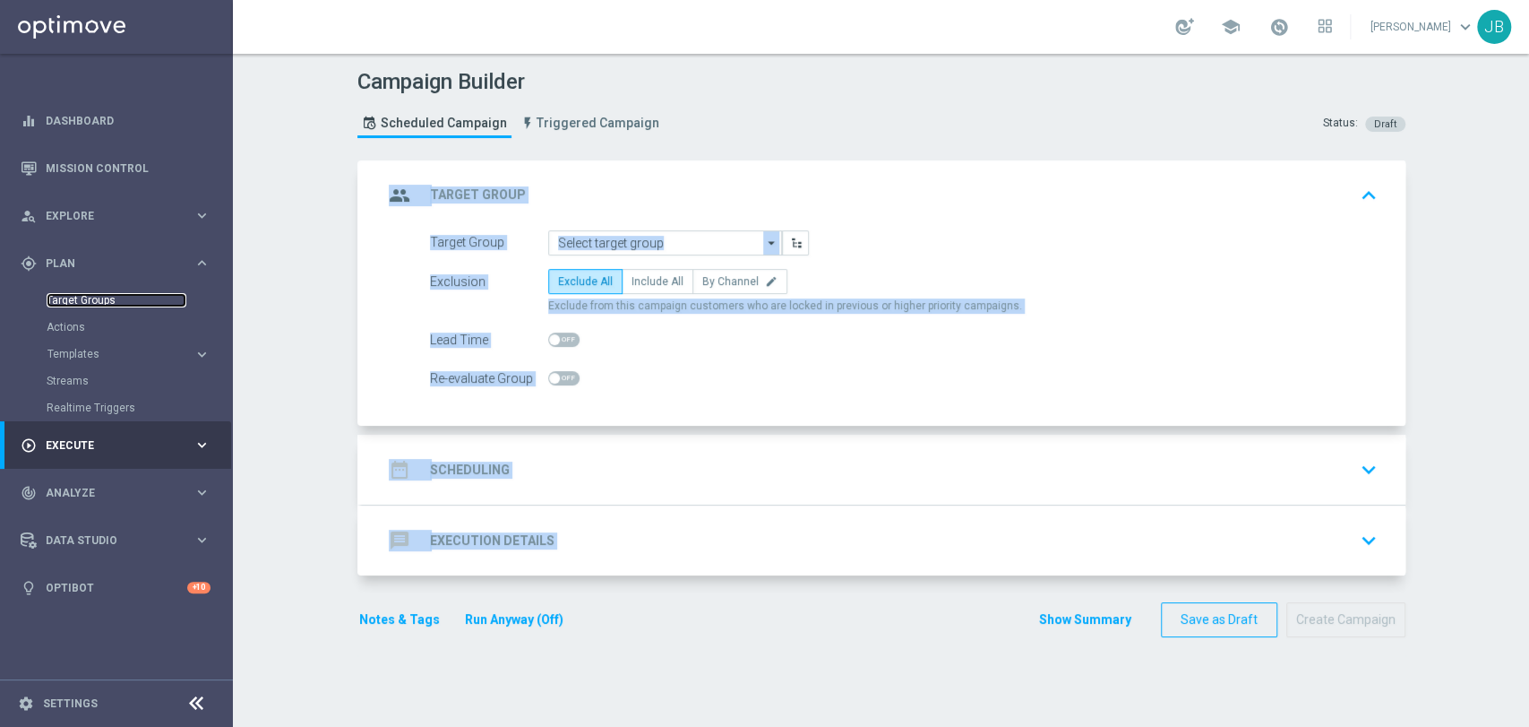
click at [81, 295] on link "Target Groups" at bounding box center [117, 300] width 140 height 14
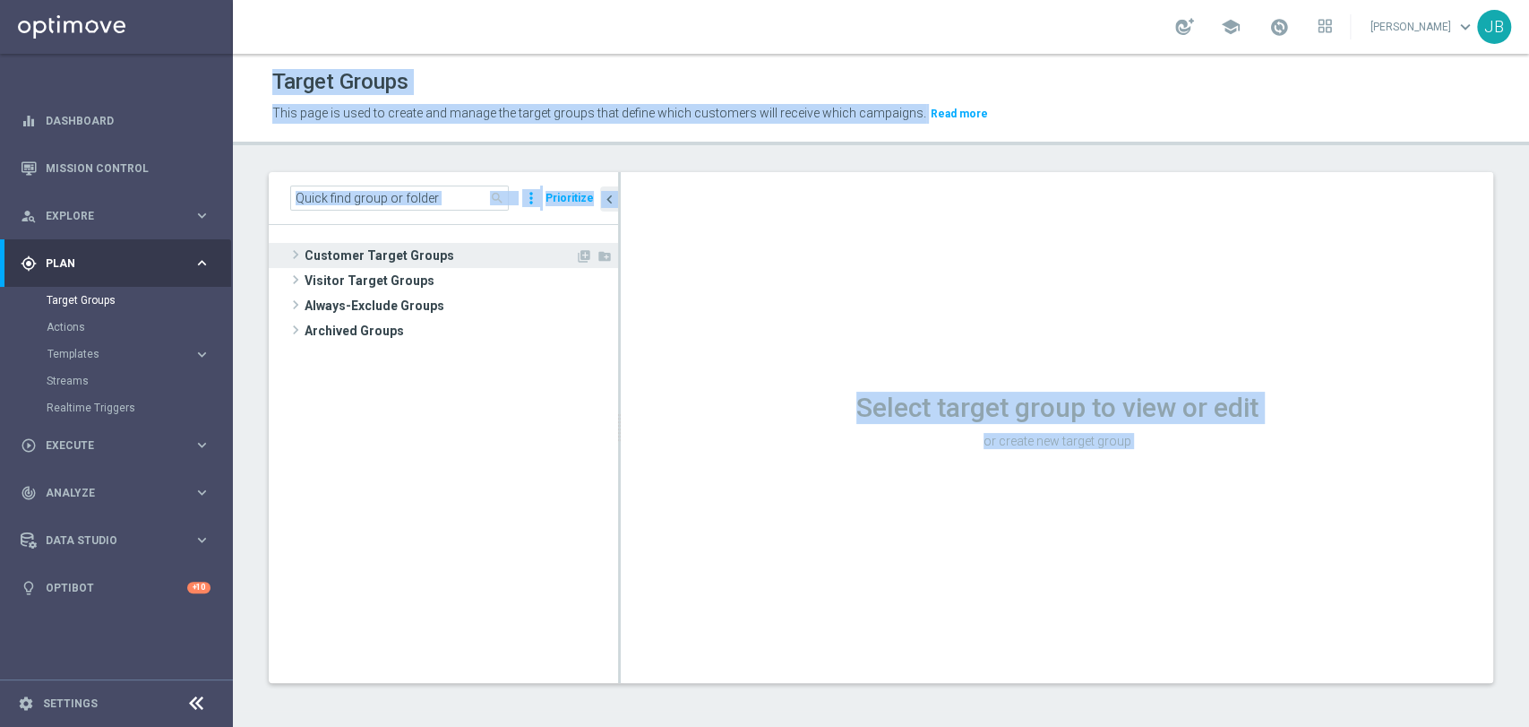
click at [378, 261] on span "Customer Target Groups" at bounding box center [440, 255] width 271 height 25
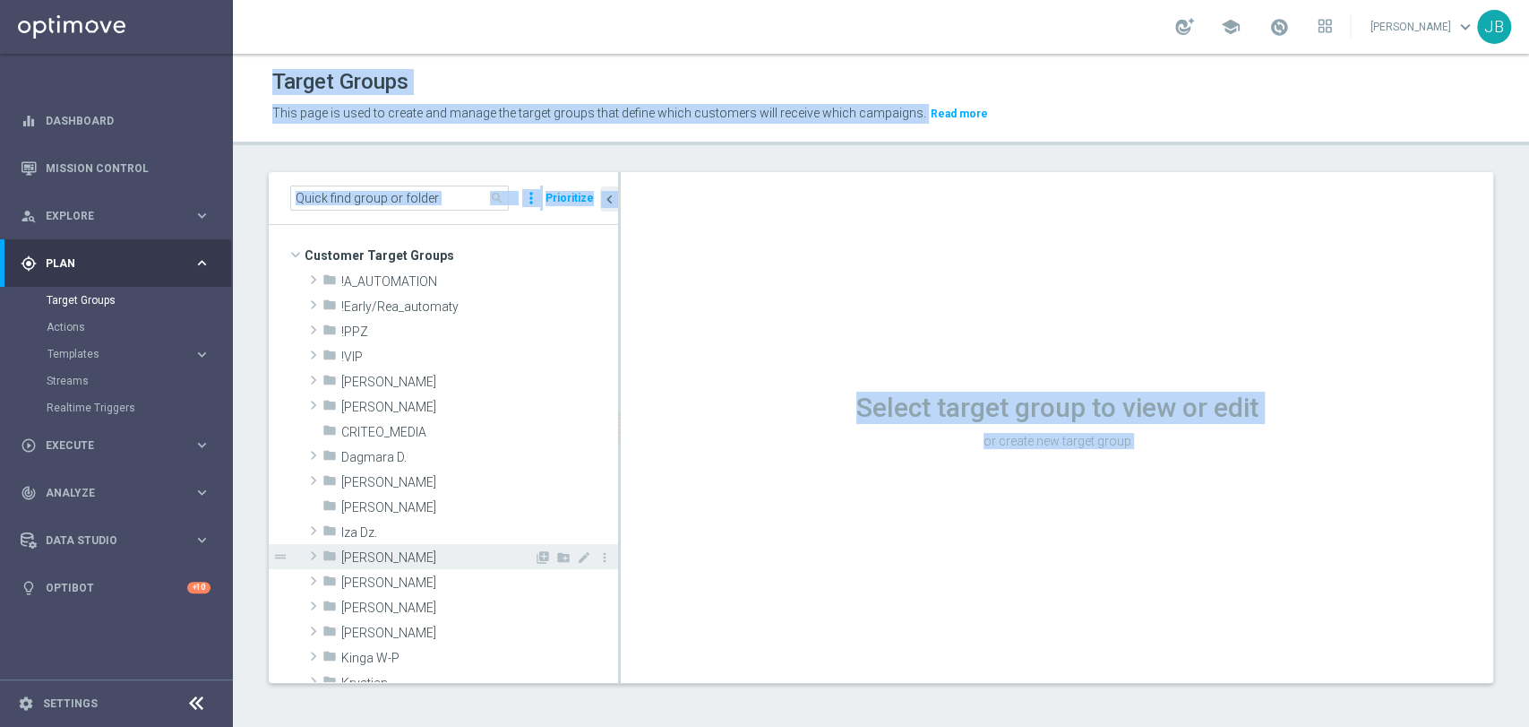
click at [386, 563] on span "[PERSON_NAME]" at bounding box center [437, 557] width 193 height 15
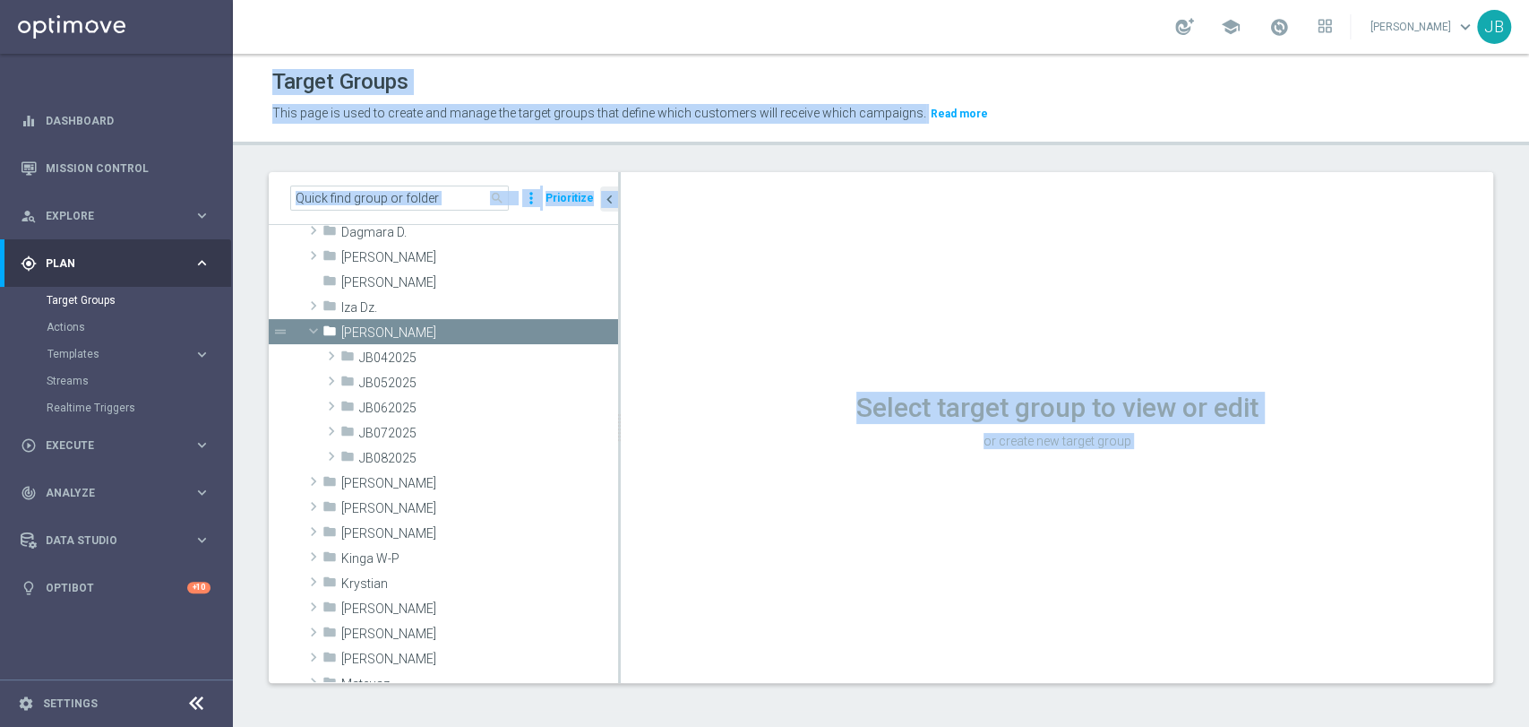
scroll to position [238, 0]
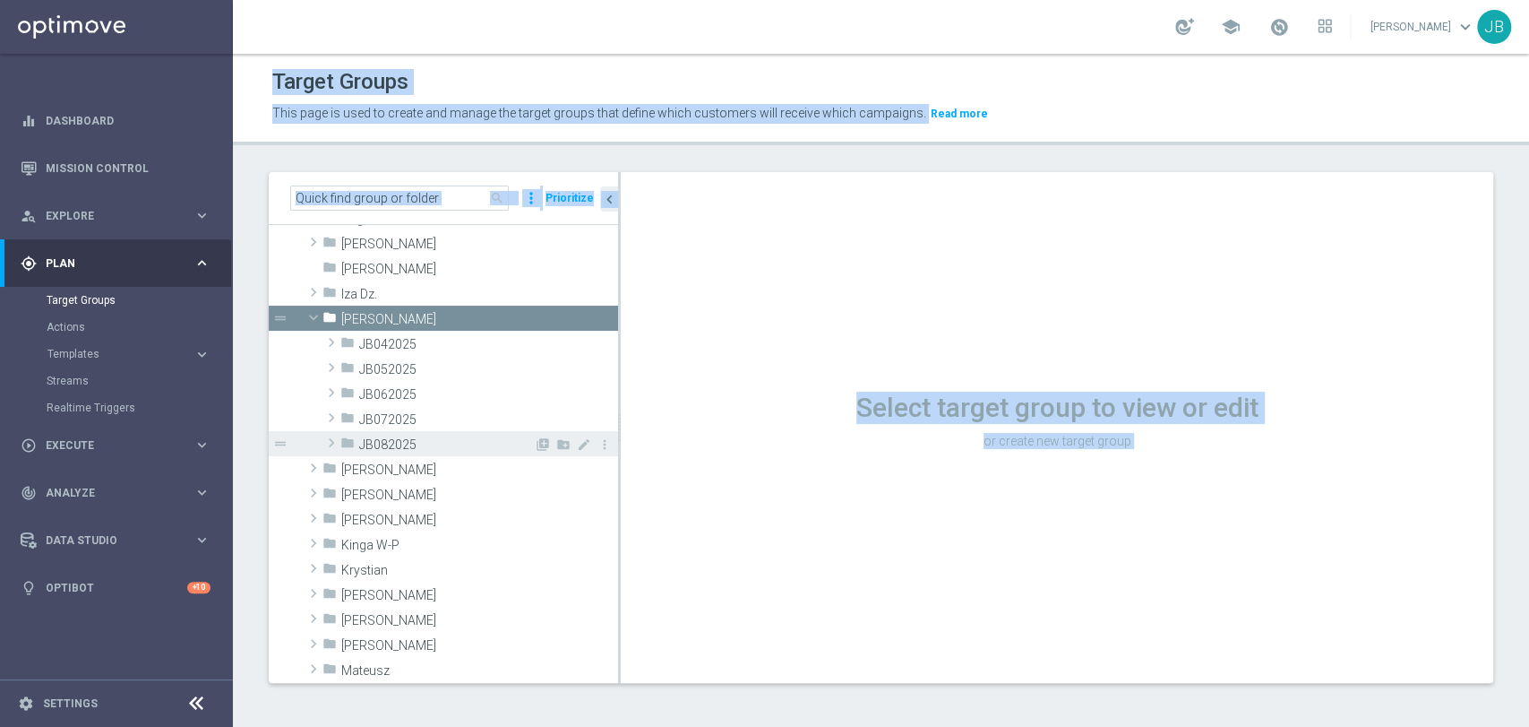
click at [446, 438] on span "JB082025" at bounding box center [446, 444] width 175 height 15
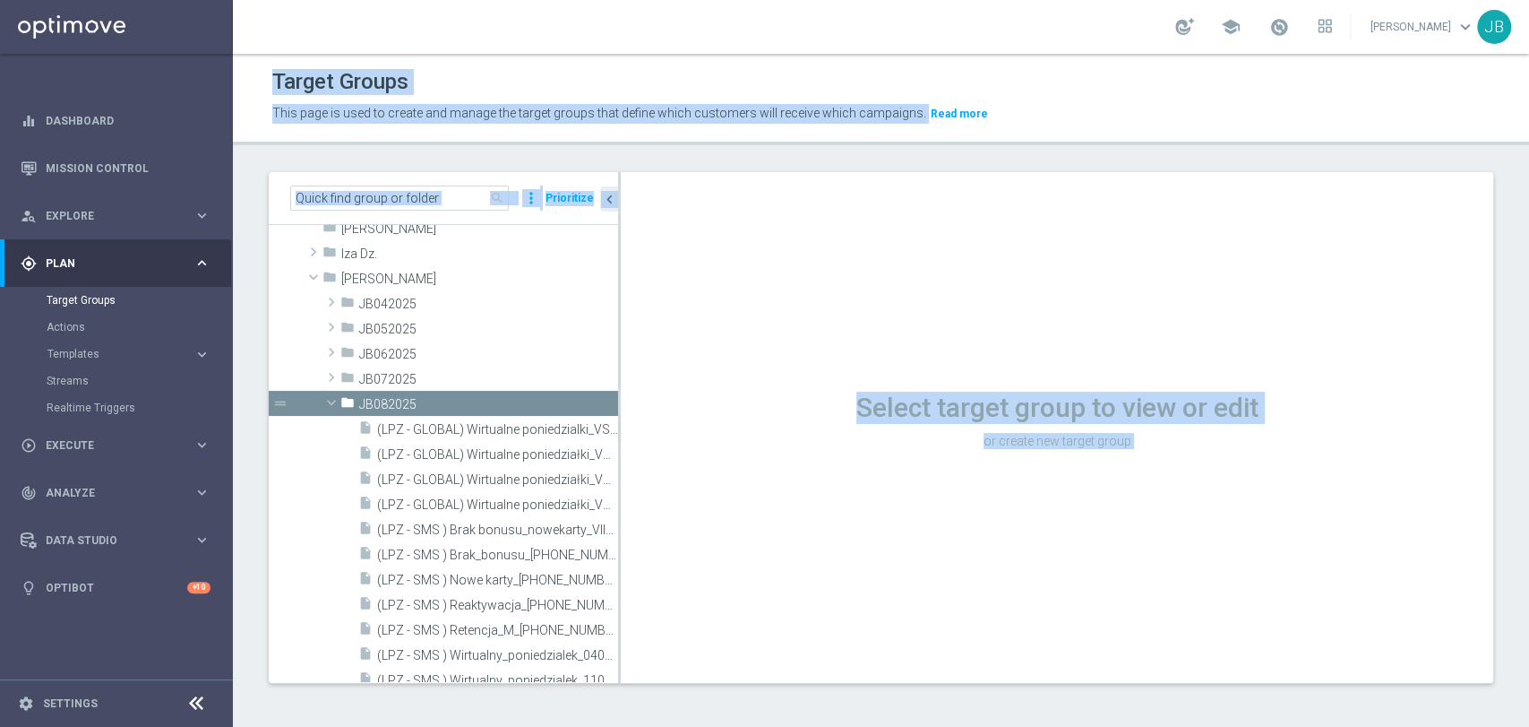
scroll to position [344, 0]
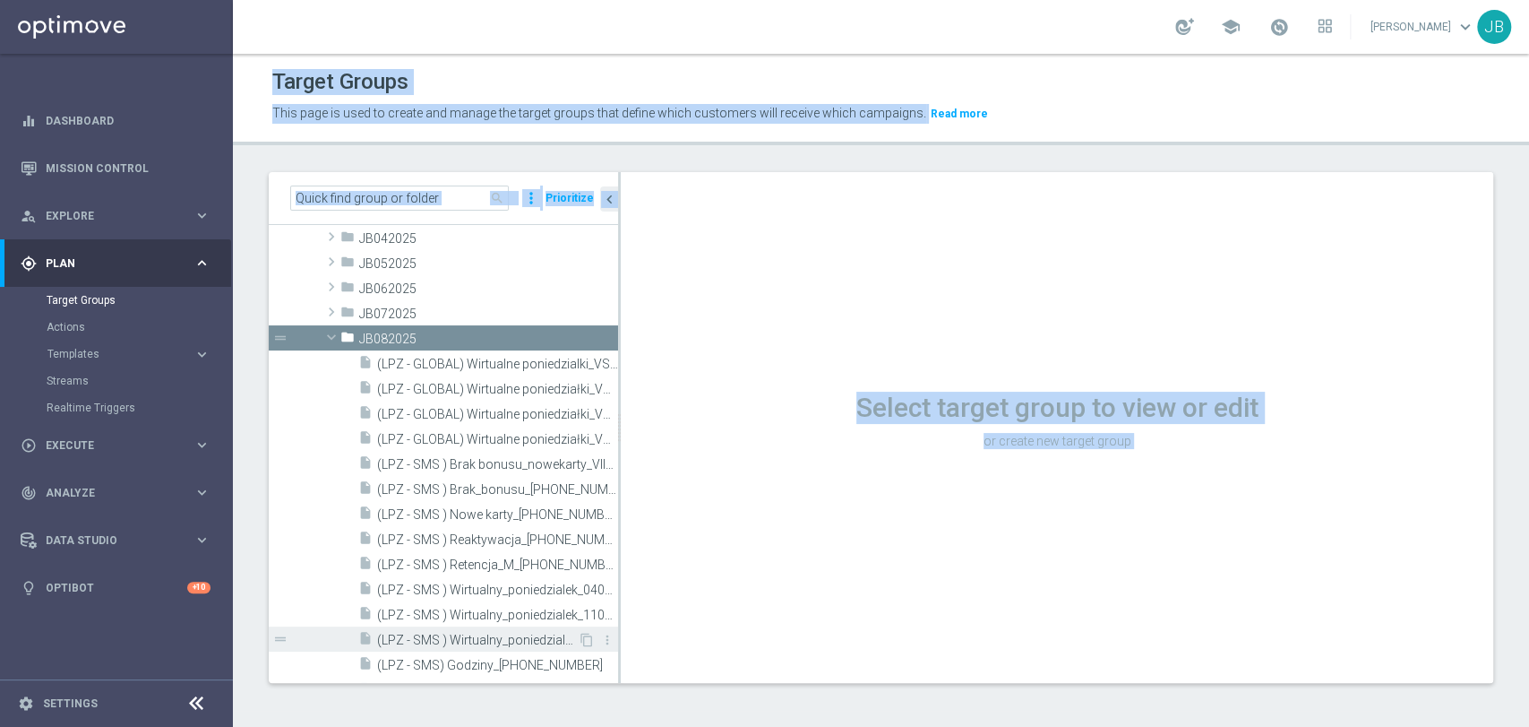
click at [516, 639] on span "(LPZ - SMS ) Wirtualny_poniedzialek_18082025" at bounding box center [477, 639] width 201 height 15
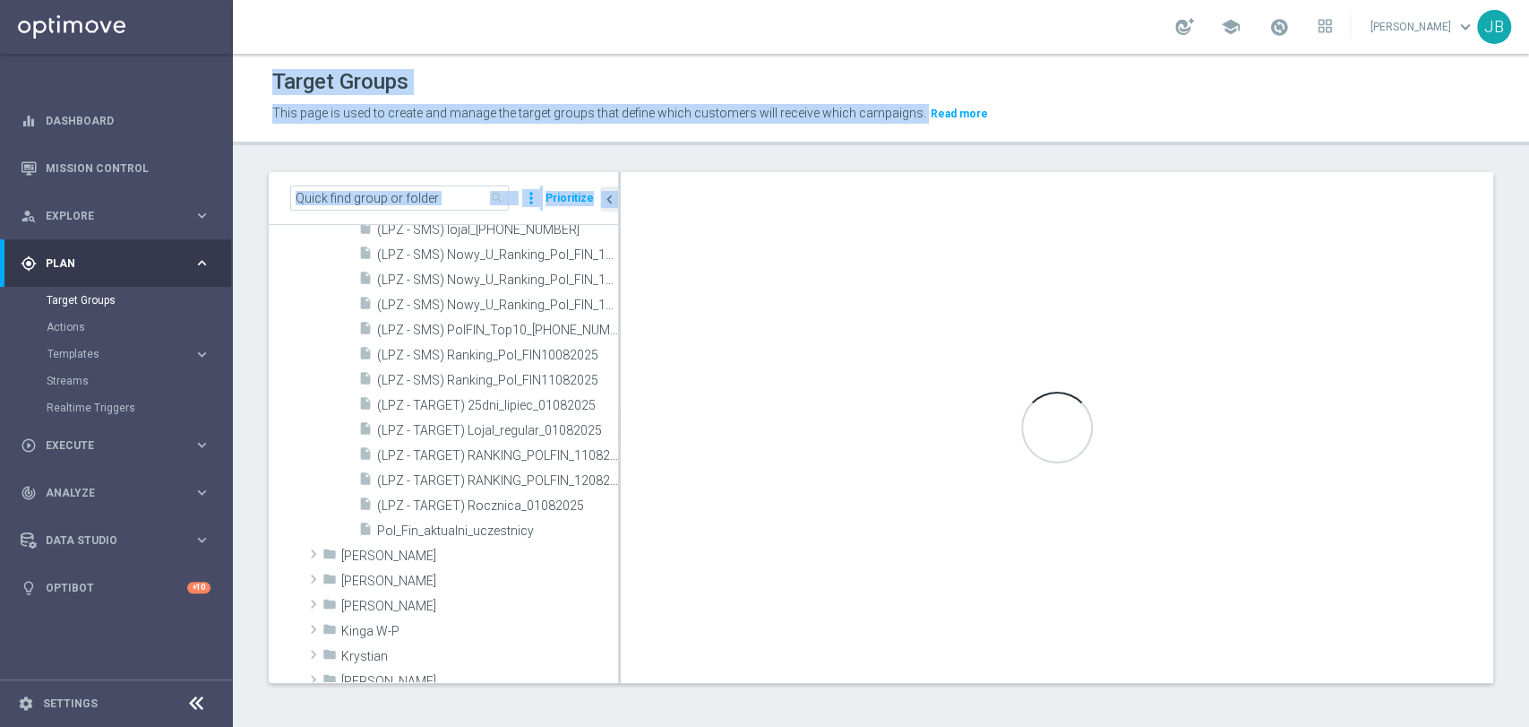
scroll to position [932, 0]
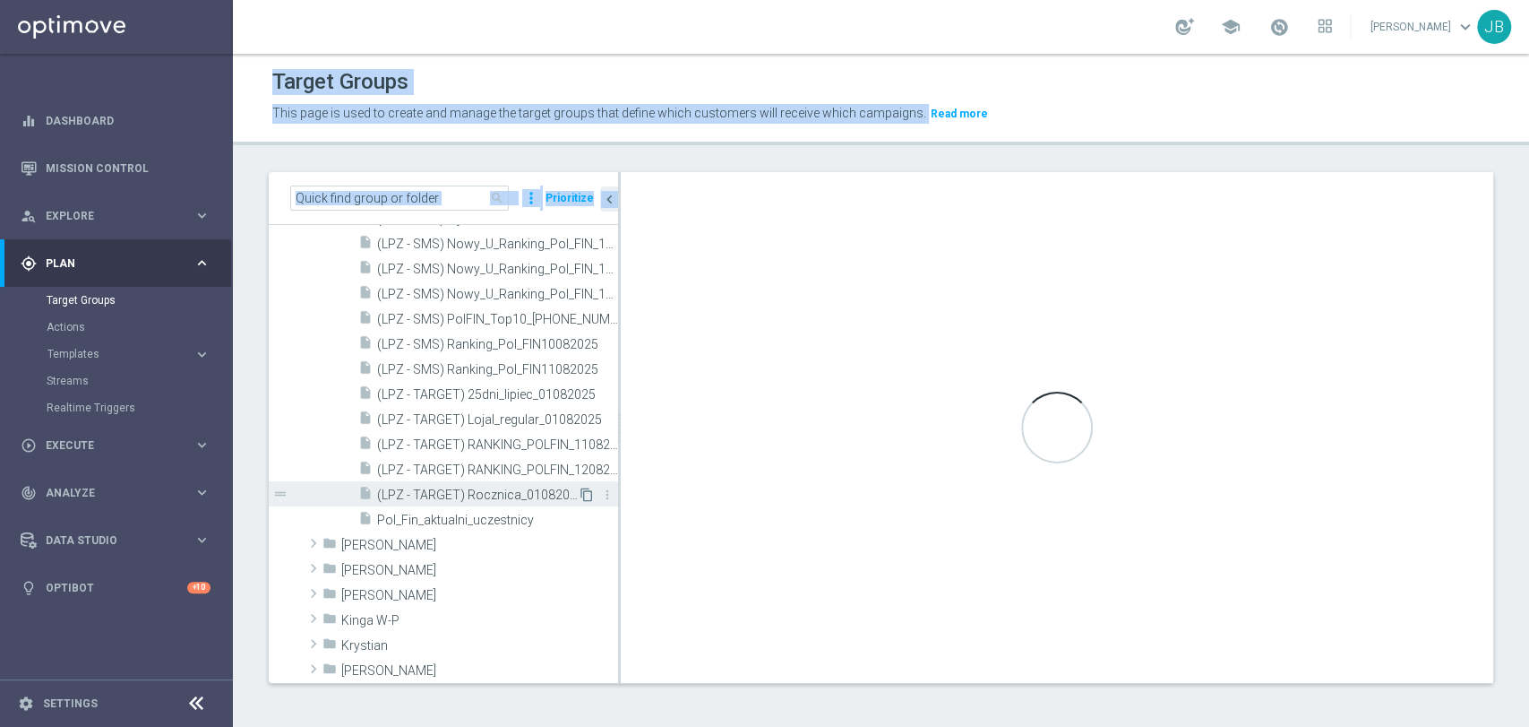
click at [580, 494] on icon "content_copy" at bounding box center [587, 494] width 14 height 14
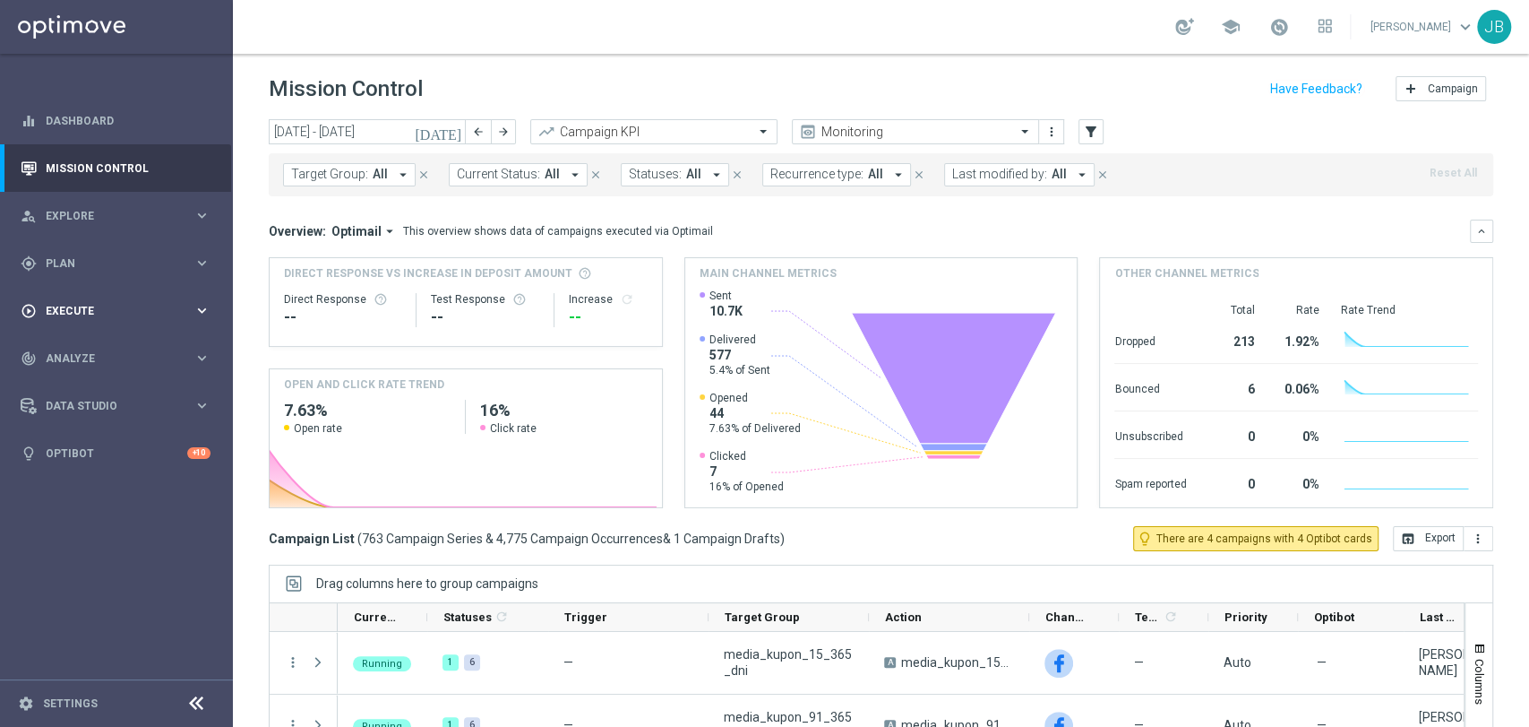
click at [68, 300] on div "play_circle_outline Execute keyboard_arrow_right" at bounding box center [115, 310] width 231 height 47
click at [81, 346] on link "Campaign Builder" at bounding box center [117, 347] width 140 height 14
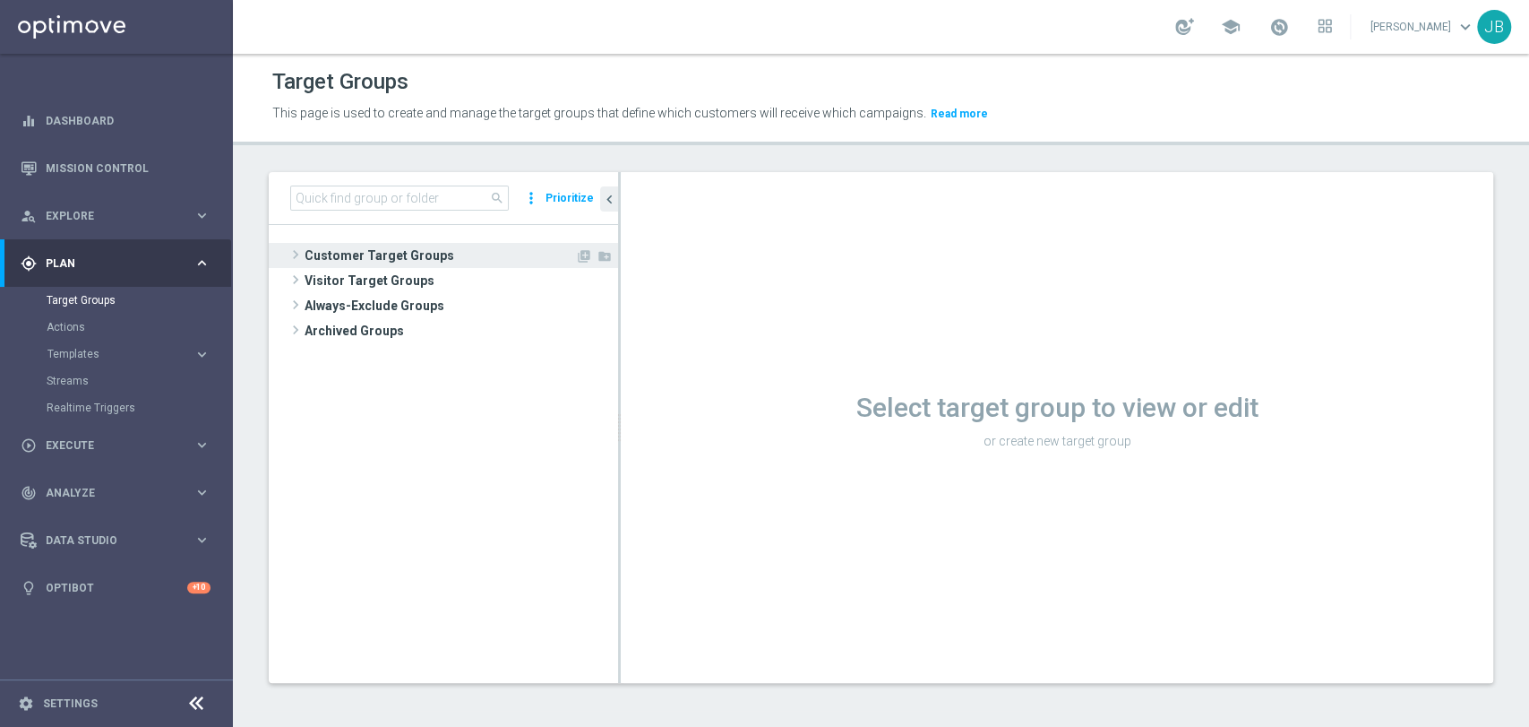
click at [426, 253] on span "Customer Target Groups" at bounding box center [440, 255] width 271 height 25
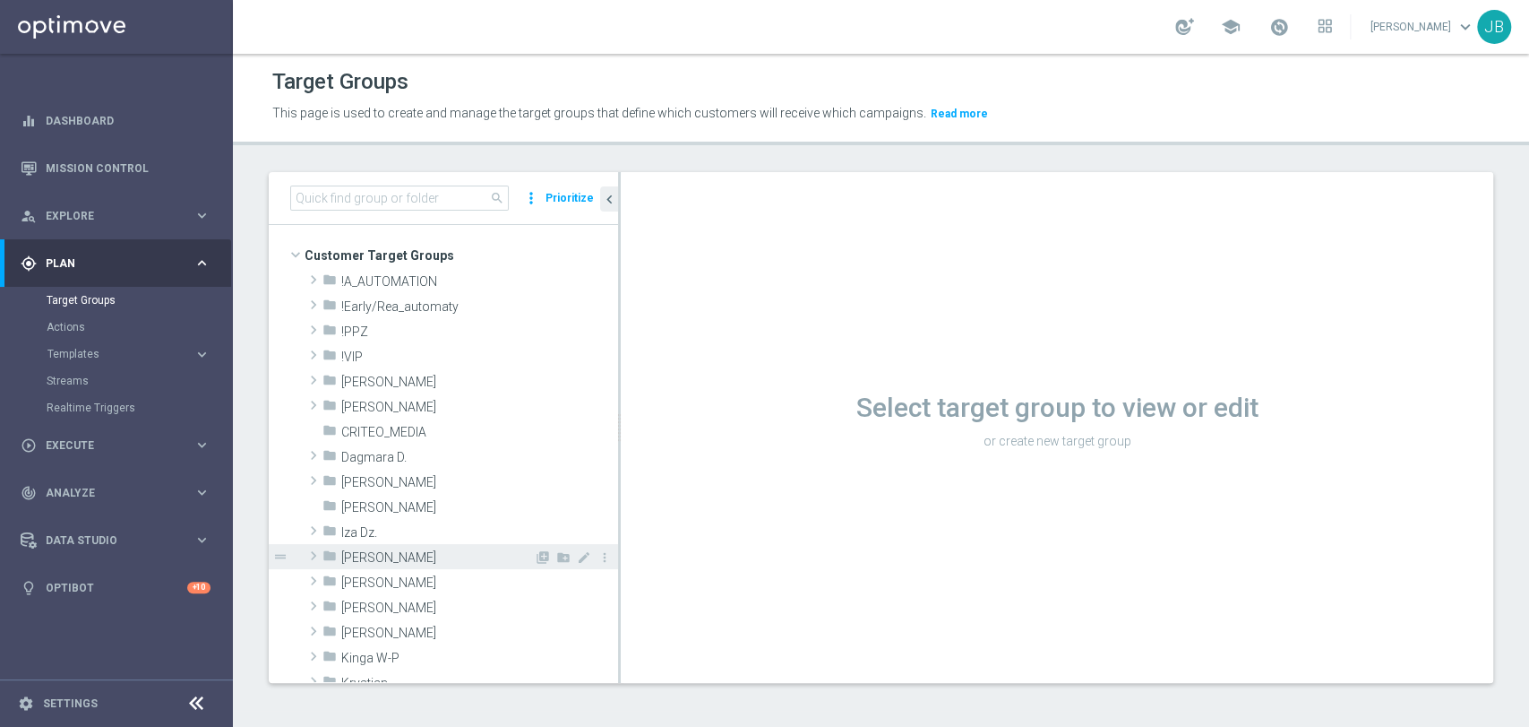
click at [423, 563] on span "[PERSON_NAME]" at bounding box center [437, 557] width 193 height 15
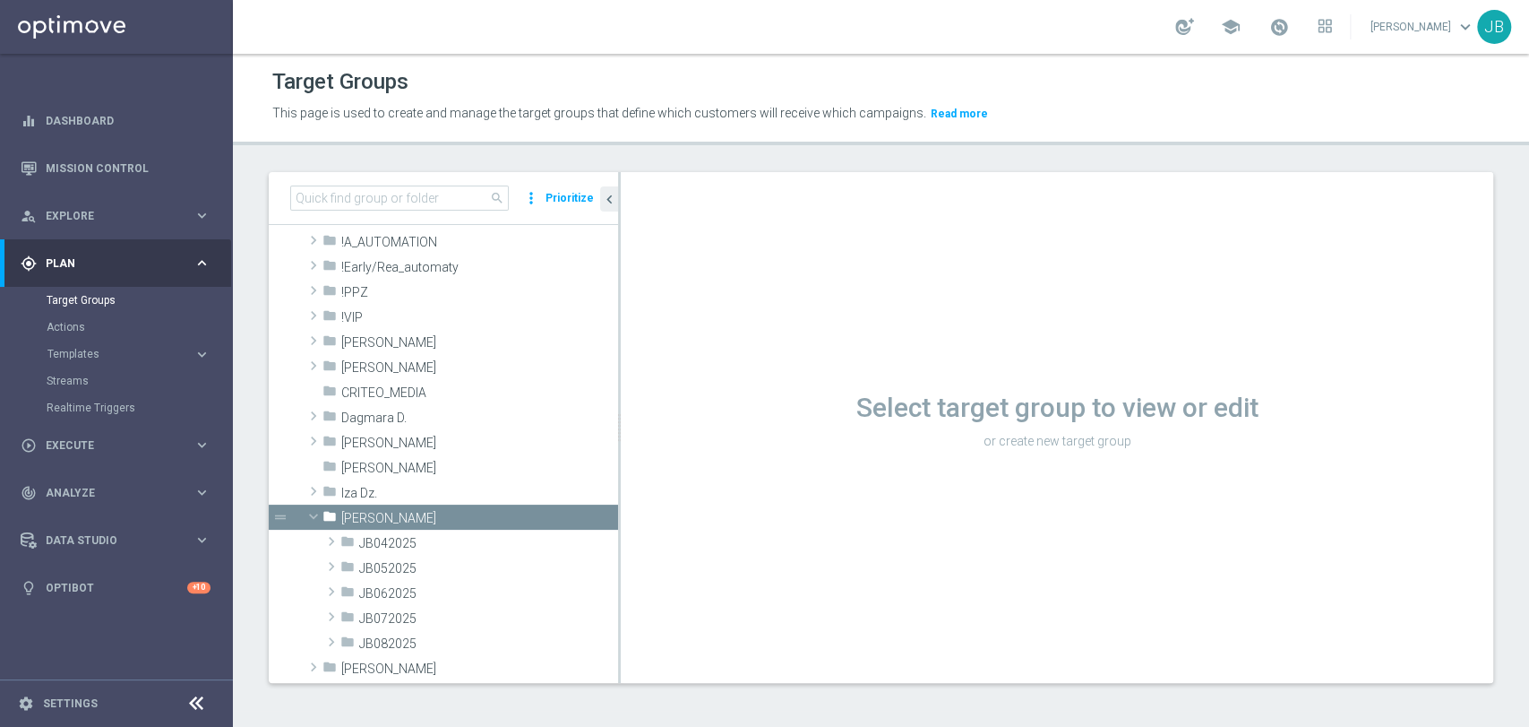
scroll to position [107, 0]
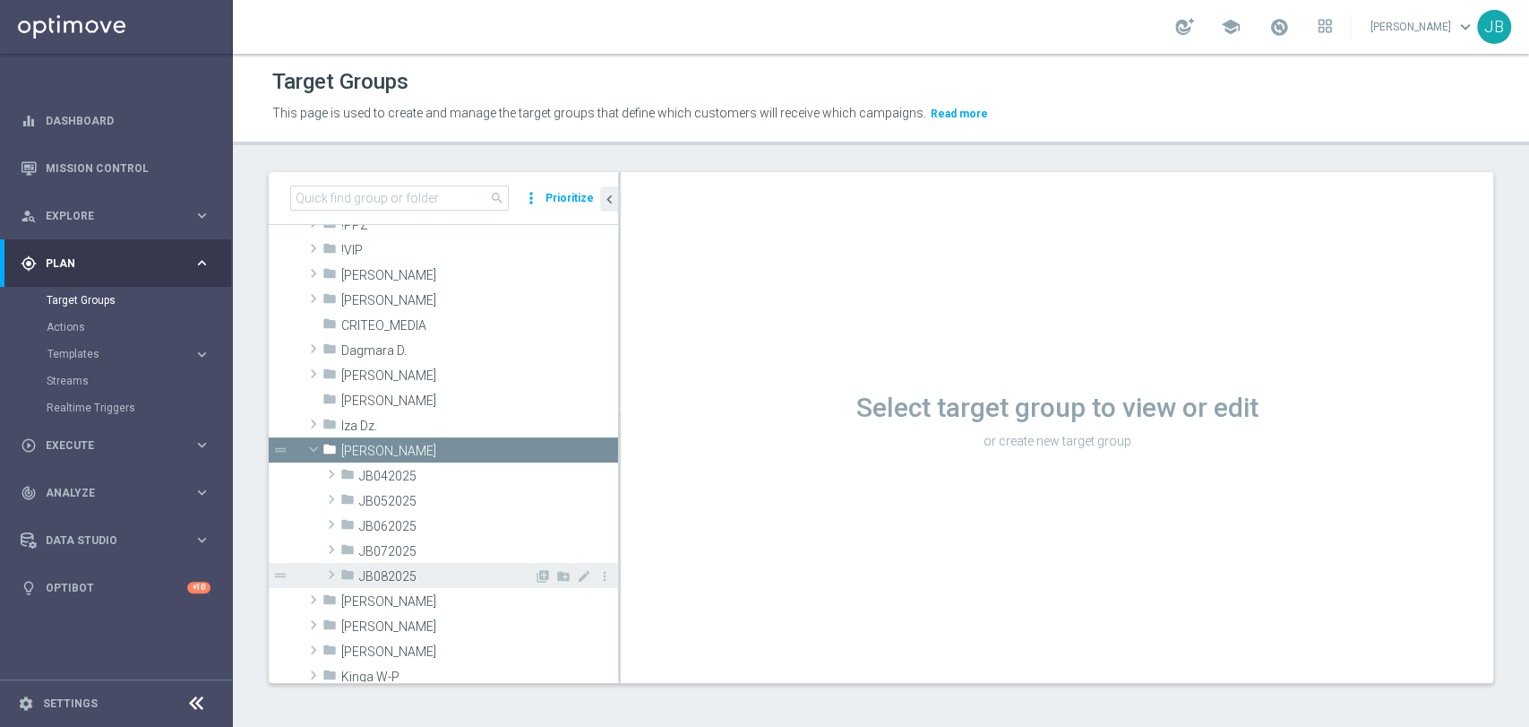
click at [453, 575] on span "JB082025" at bounding box center [446, 576] width 175 height 15
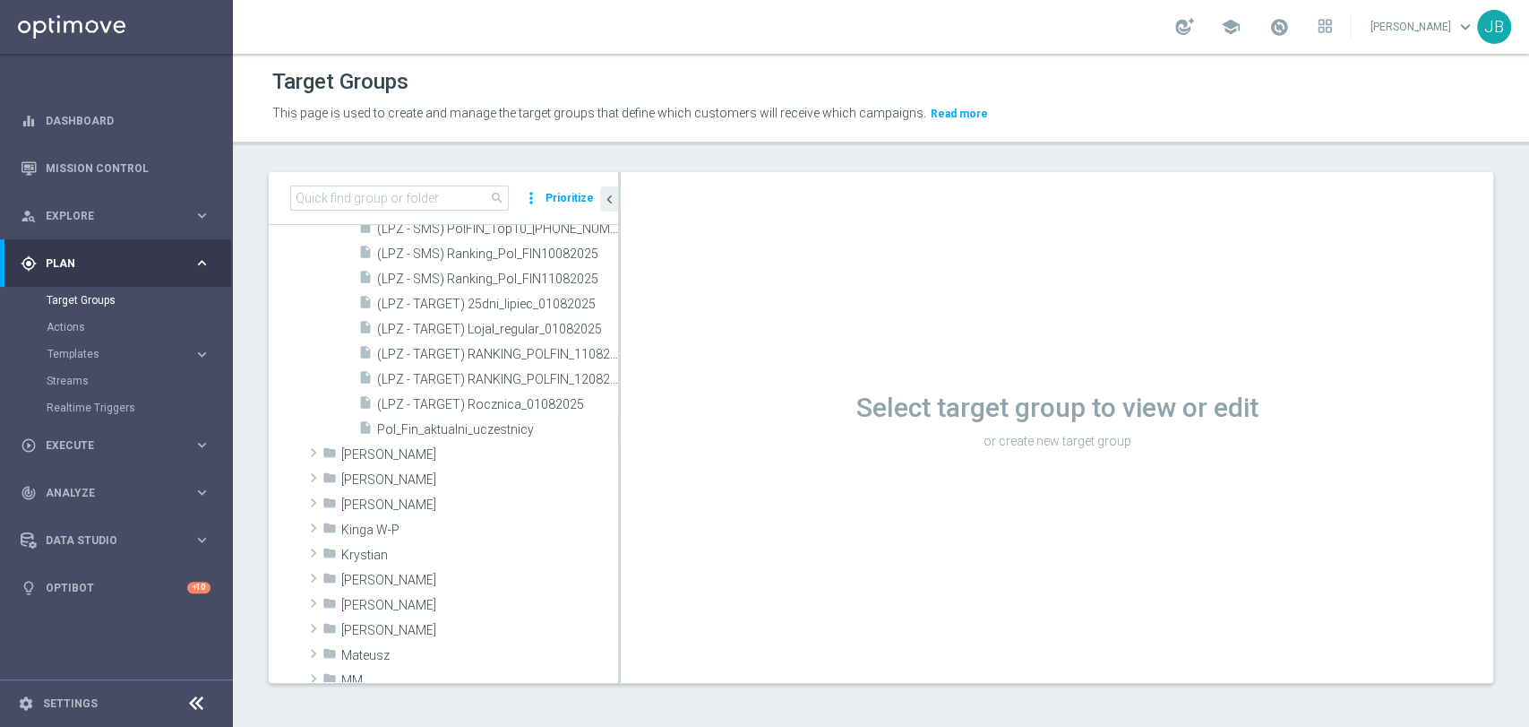
scroll to position [1048, 0]
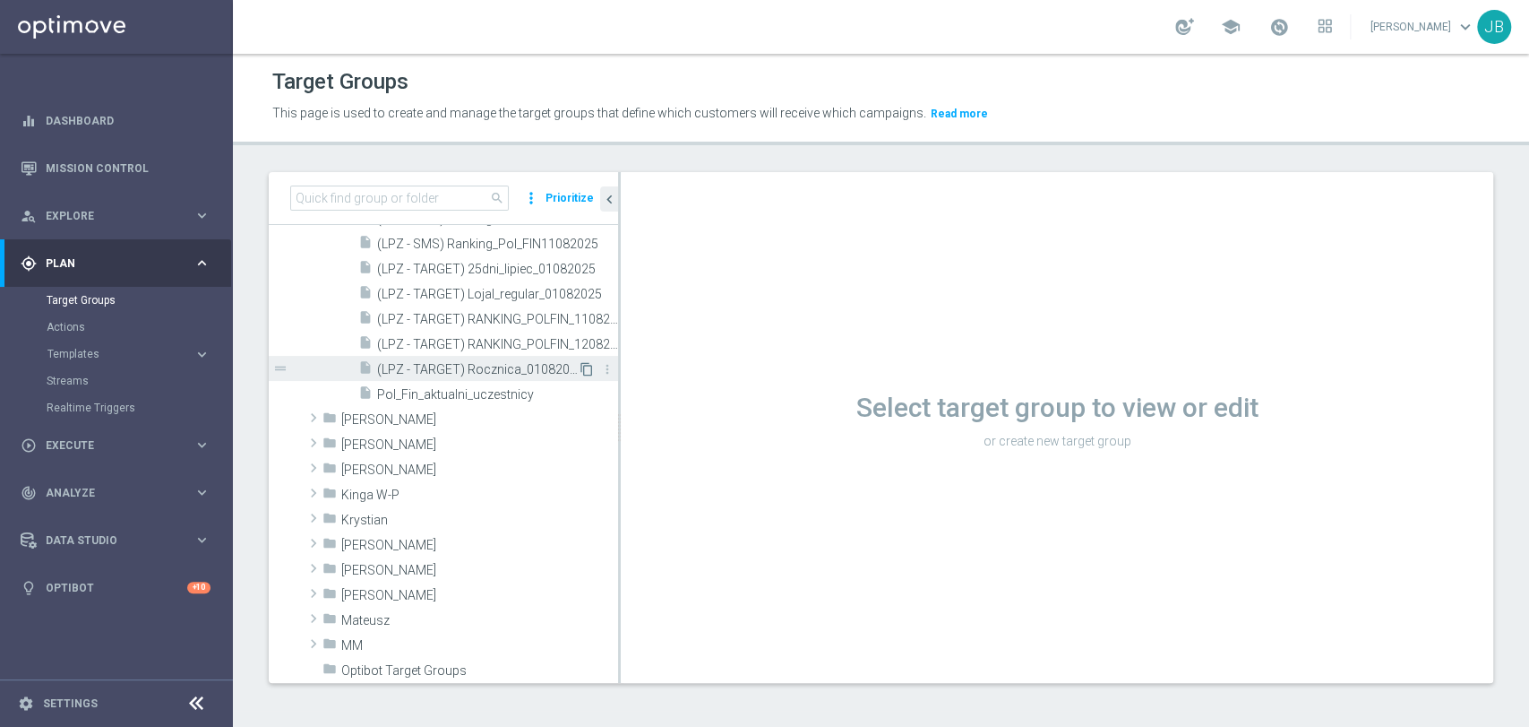
click at [580, 372] on icon "content_copy" at bounding box center [587, 369] width 14 height 14
click at [580, 368] on icon "content_copy" at bounding box center [587, 369] width 14 height 14
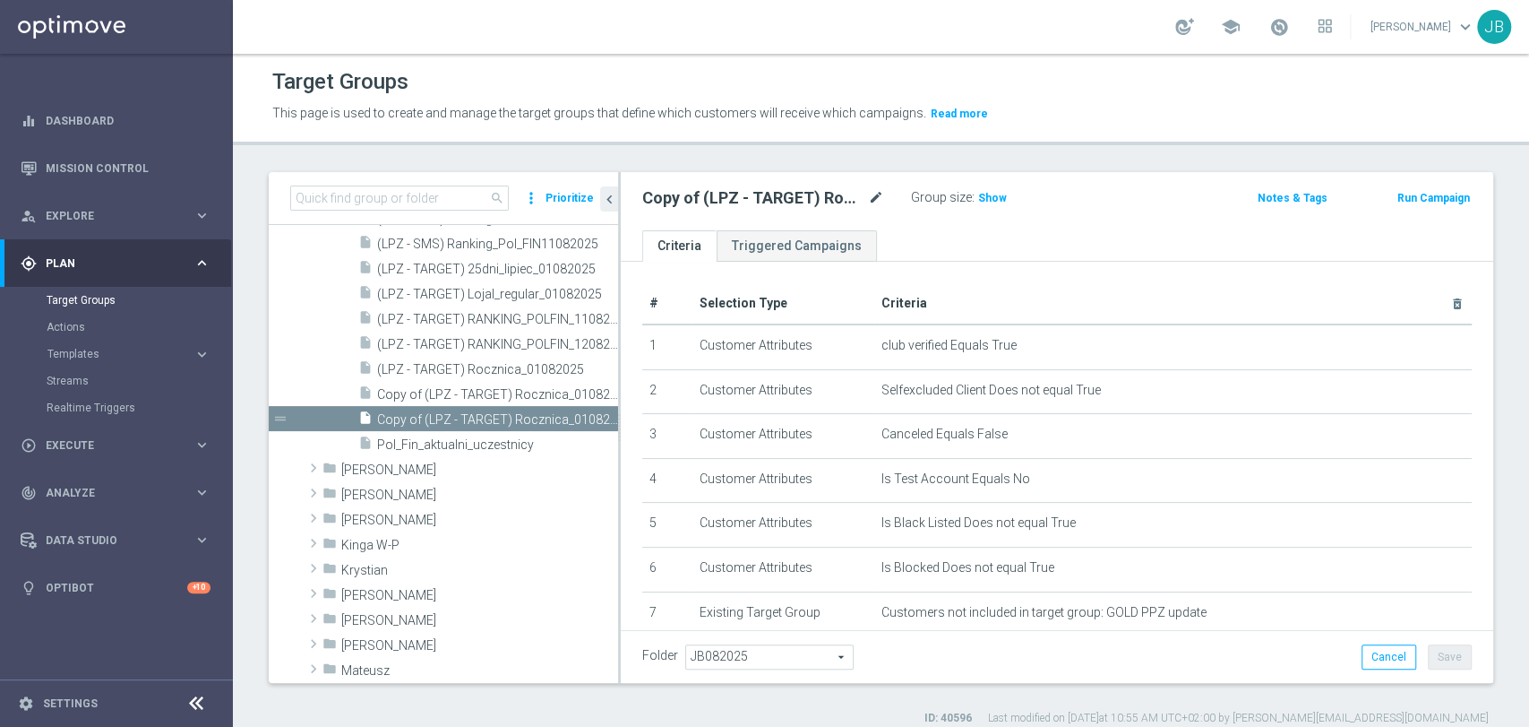
click at [873, 198] on icon "mode_edit" at bounding box center [876, 198] width 16 height 22
paste input "(LPZ - SMS) lojal_bez_bonusu_18082025"
type input "(LPZ - SMS) lojal_bez_bonusu_18082025"
click at [975, 247] on ul "Criteria Triggered Campaigns" at bounding box center [1057, 245] width 873 height 31
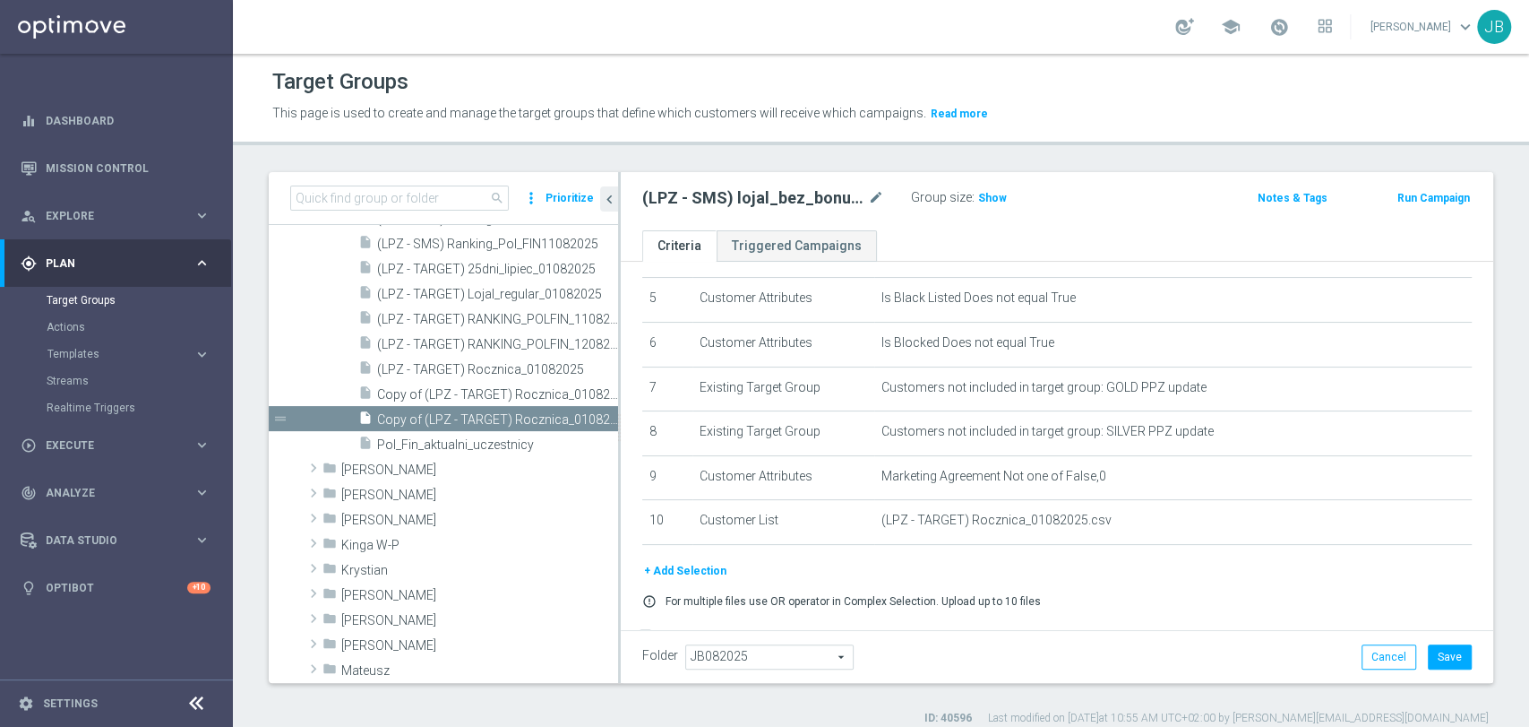
scroll to position [271, 0]
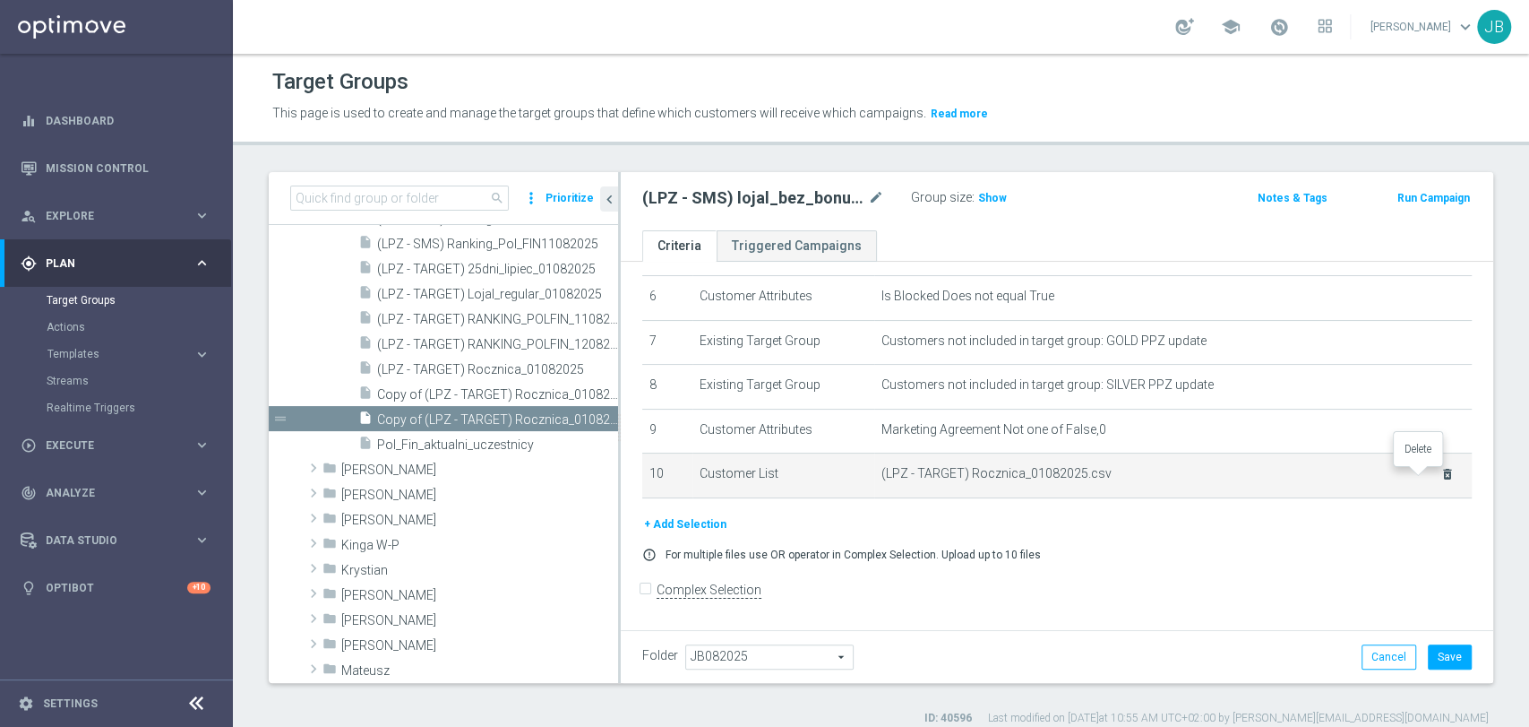
click at [1441, 477] on icon "delete_forever" at bounding box center [1448, 474] width 14 height 14
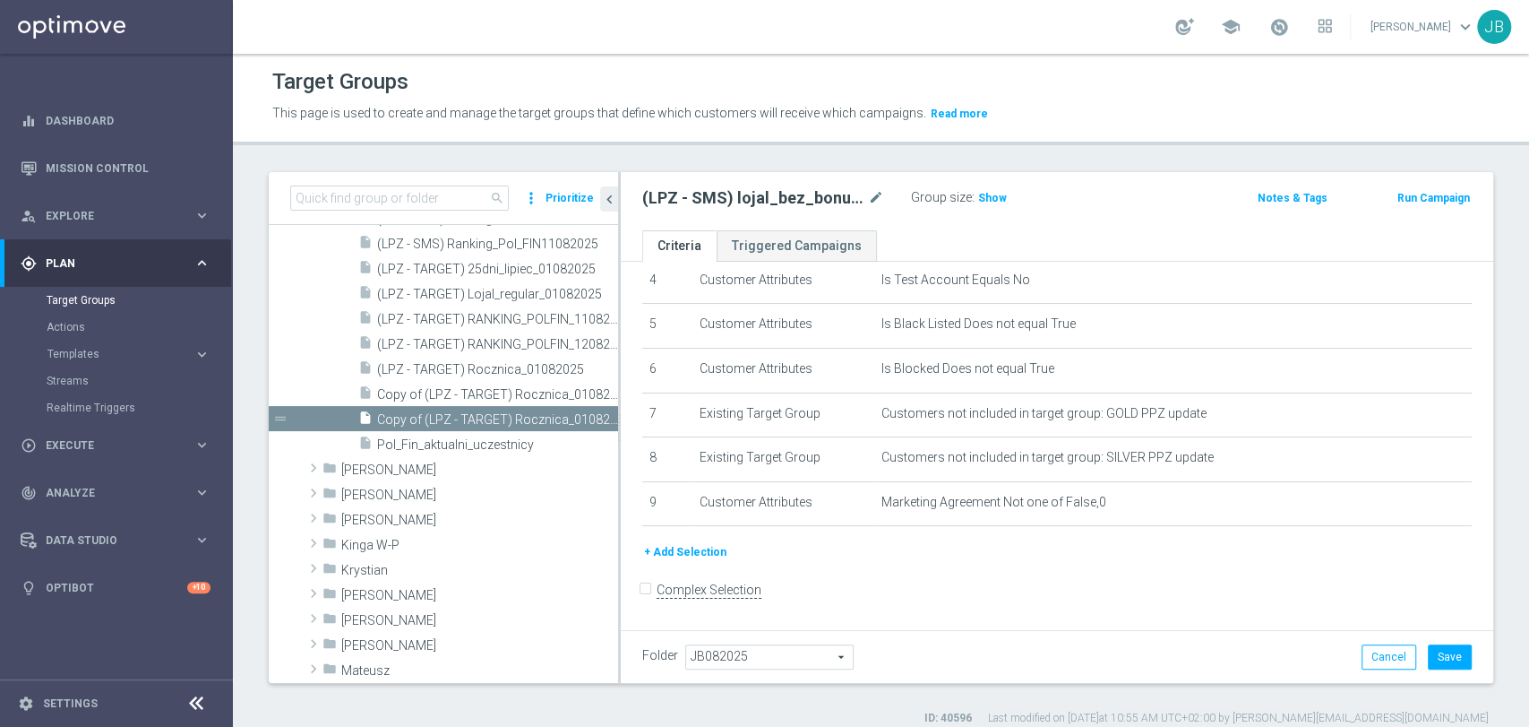
click at [667, 557] on button "+ Add Selection" at bounding box center [685, 552] width 86 height 20
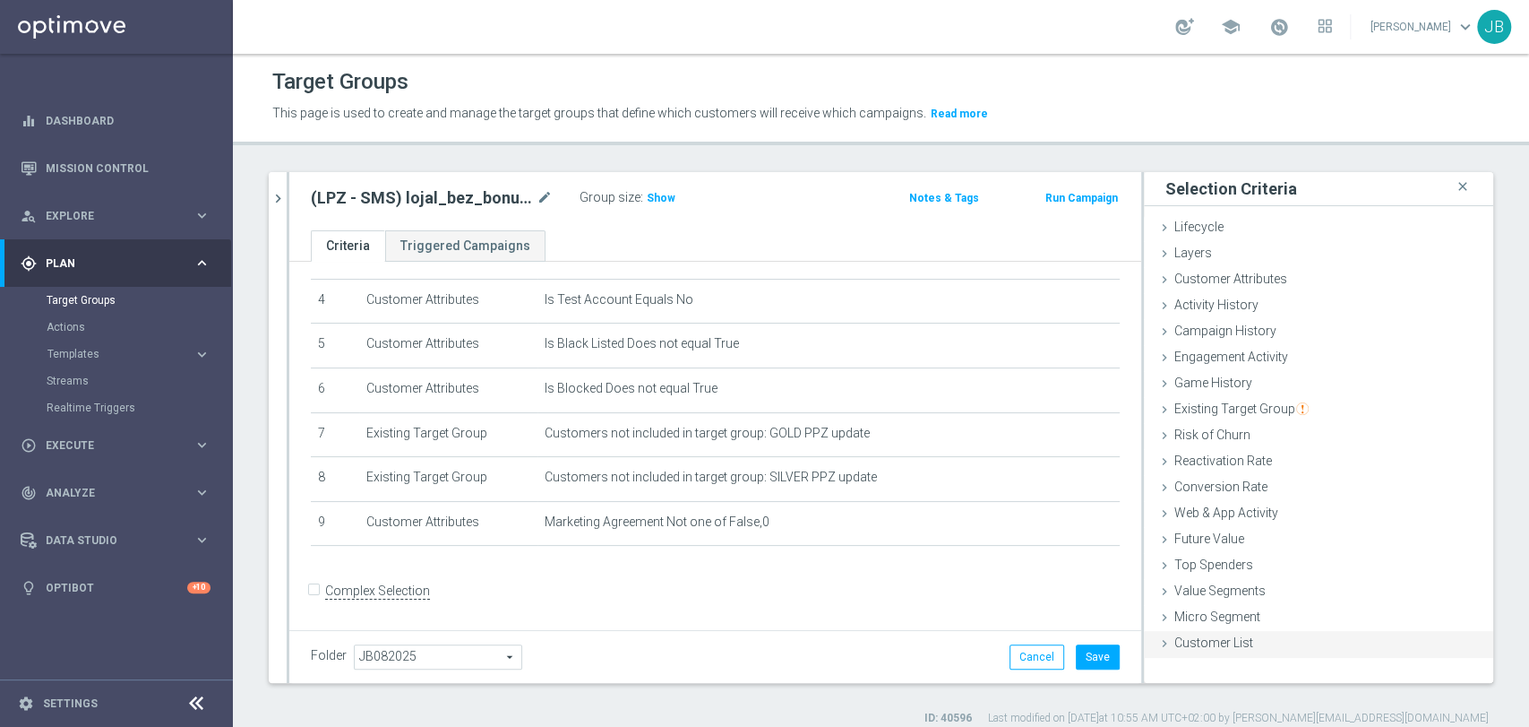
click at [1174, 647] on span "Customer List" at bounding box center [1213, 642] width 79 height 14
click at [1297, 639] on div "Customer List done" at bounding box center [1318, 644] width 349 height 27
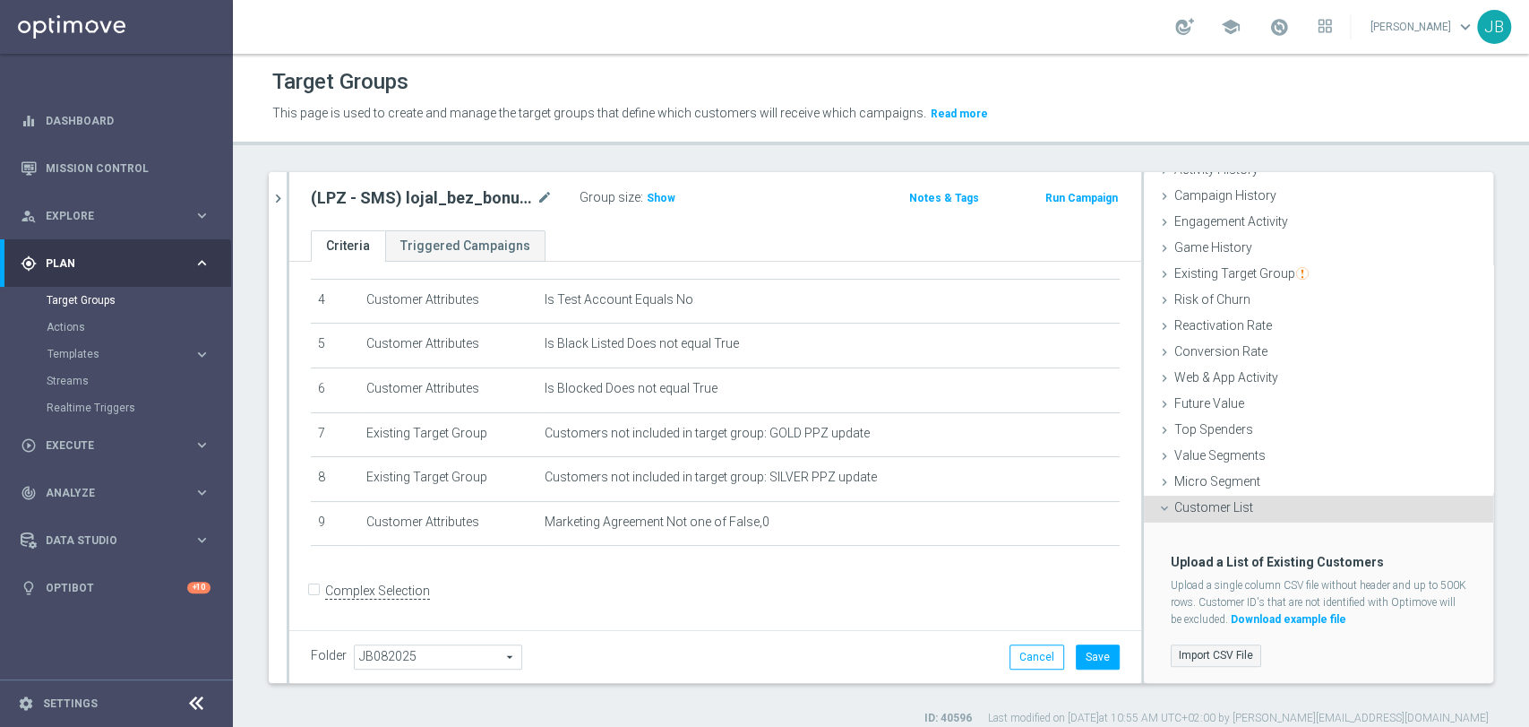
click at [1200, 647] on label "Import CSV File" at bounding box center [1216, 655] width 90 height 22
click at [0, 0] on input "Import CSV File" at bounding box center [0, 0] width 0 height 0
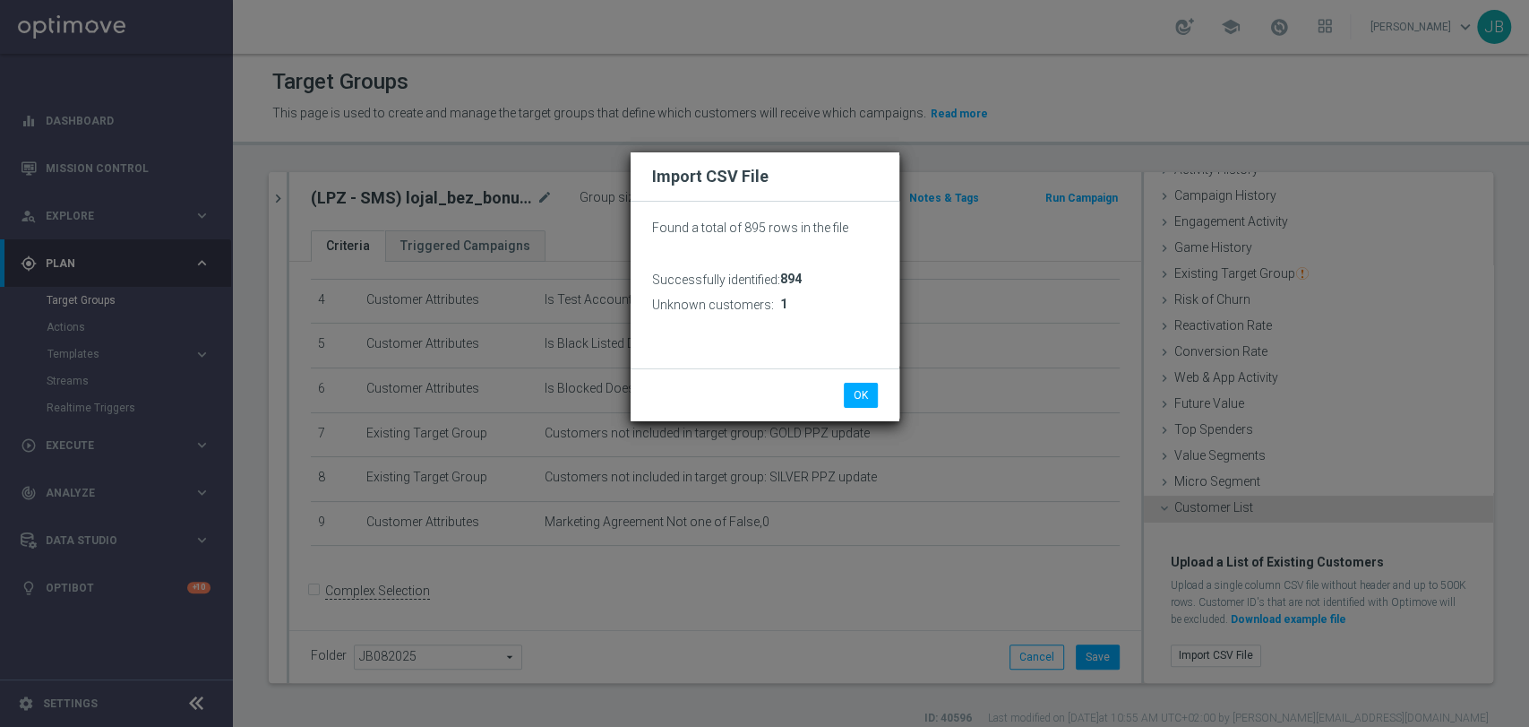
click at [854, 380] on div "OK Cancel" at bounding box center [765, 394] width 269 height 53
click at [855, 390] on button "OK" at bounding box center [861, 395] width 34 height 25
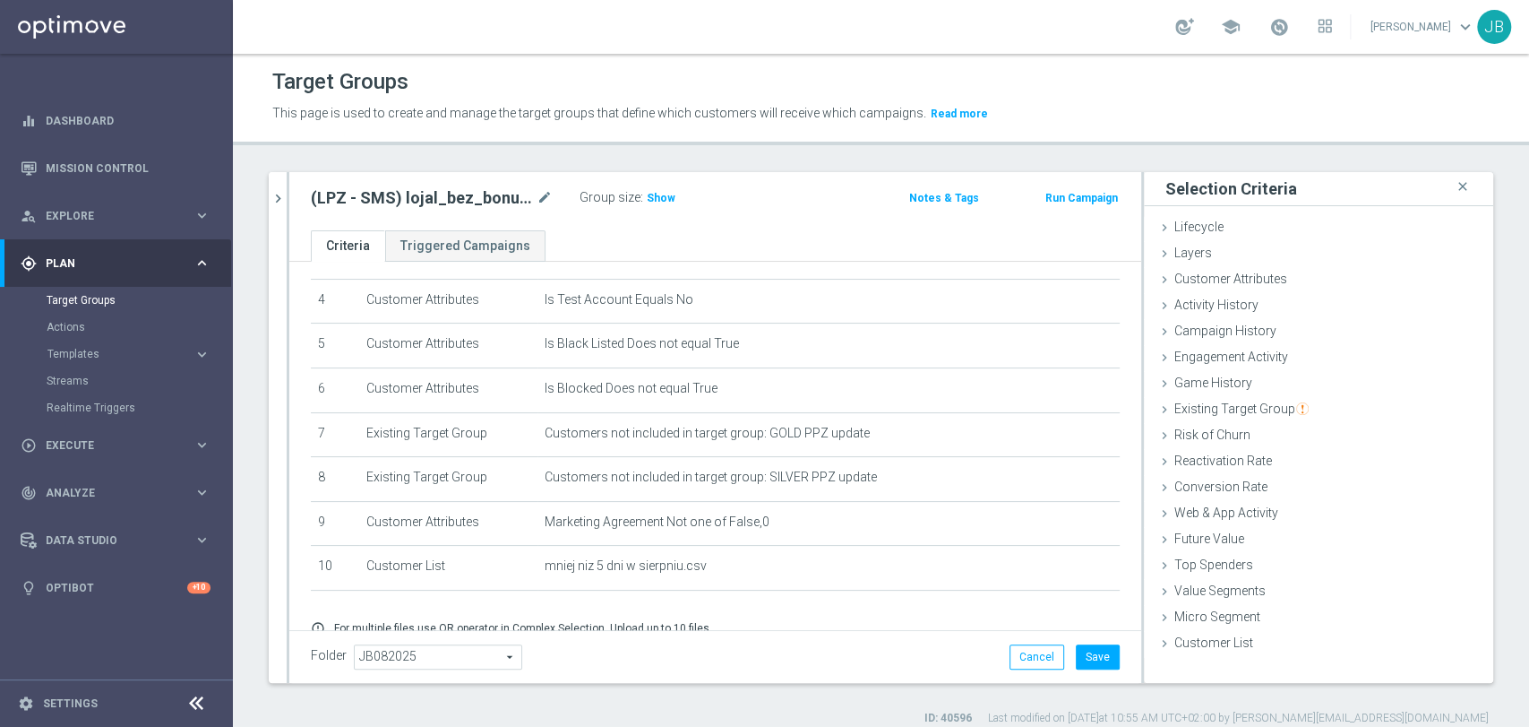
scroll to position [252, 0]
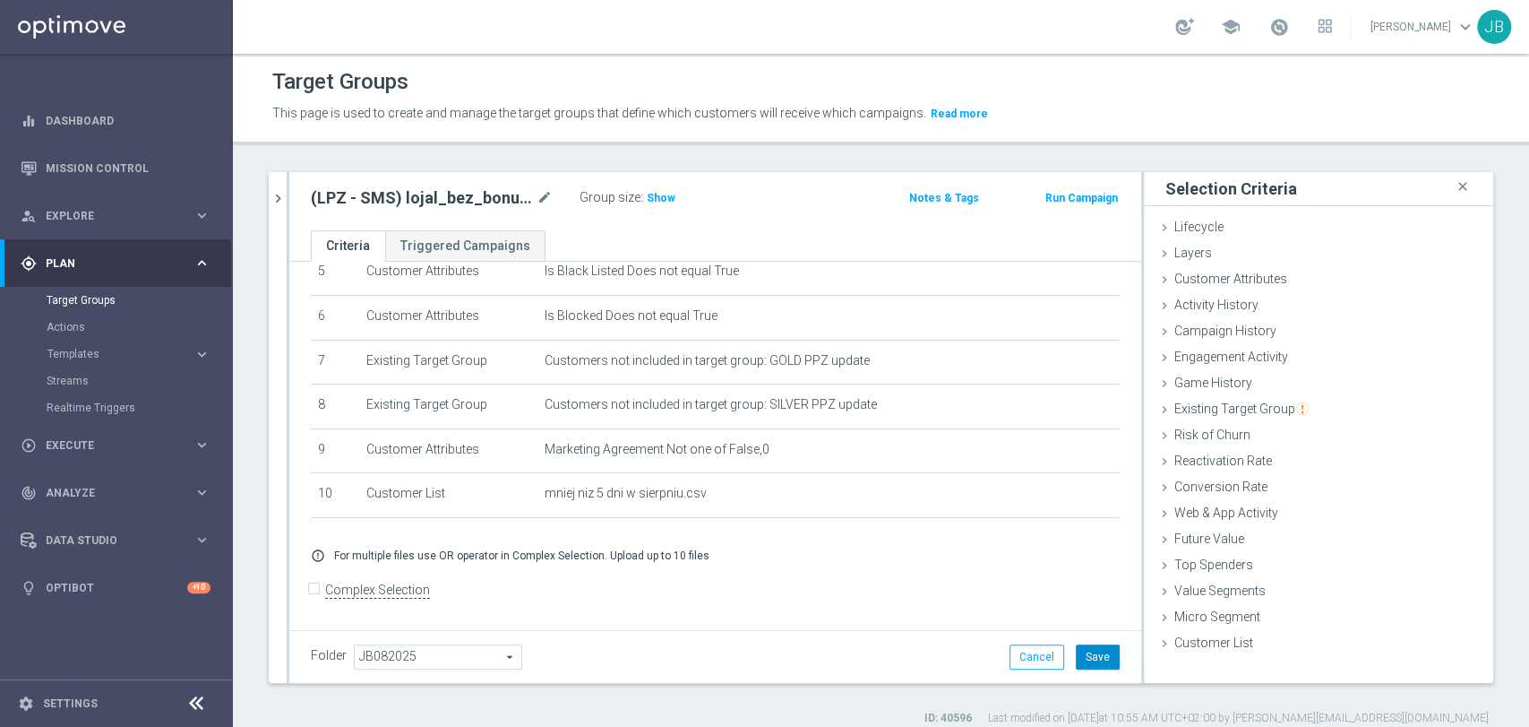
click at [1077, 649] on button "Save" at bounding box center [1098, 656] width 44 height 25
click at [72, 660] on sidenavbar "equalizer Dashboard Mission Control" at bounding box center [116, 363] width 233 height 727
click at [653, 194] on span "Show" at bounding box center [661, 198] width 29 height 13
click at [123, 443] on span "Execute" at bounding box center [120, 445] width 148 height 11
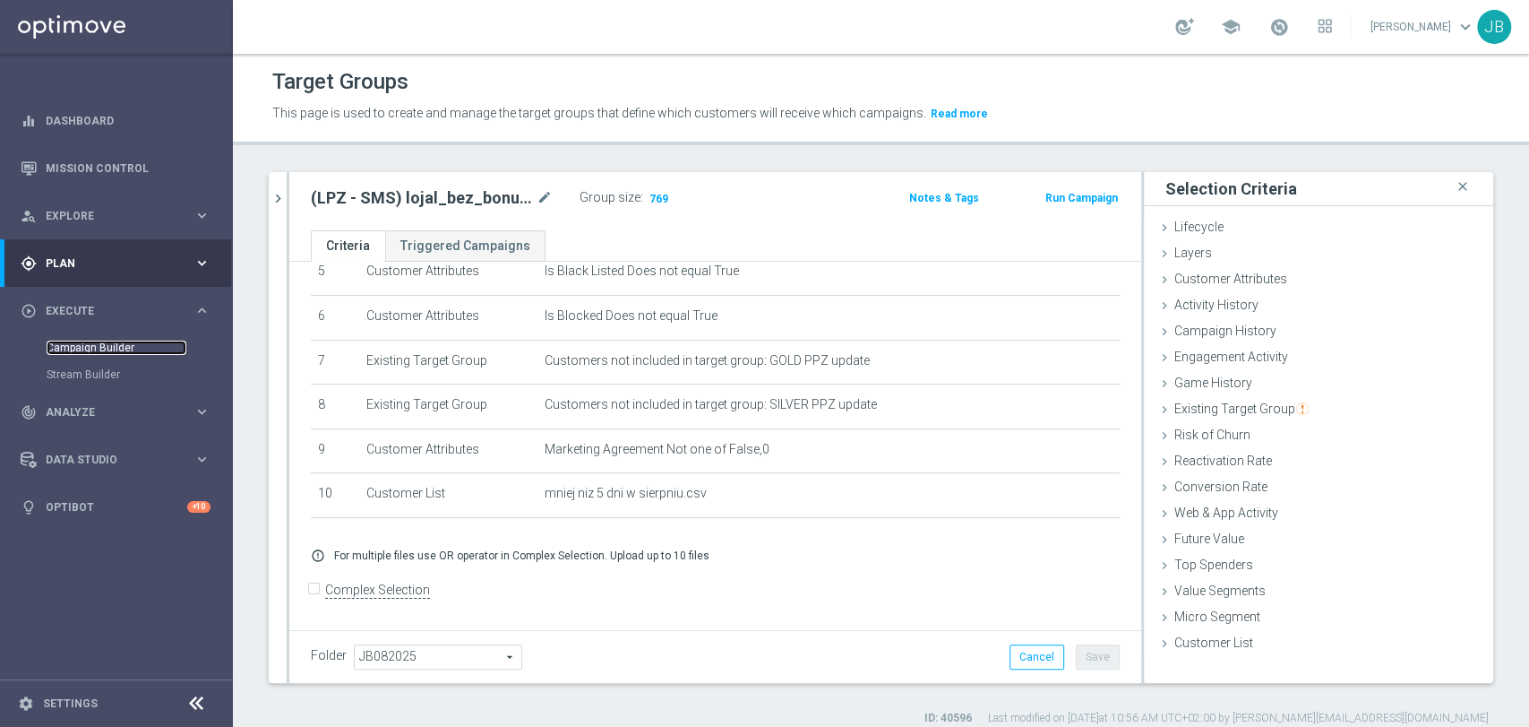
click at [94, 340] on link "Campaign Builder" at bounding box center [117, 347] width 140 height 14
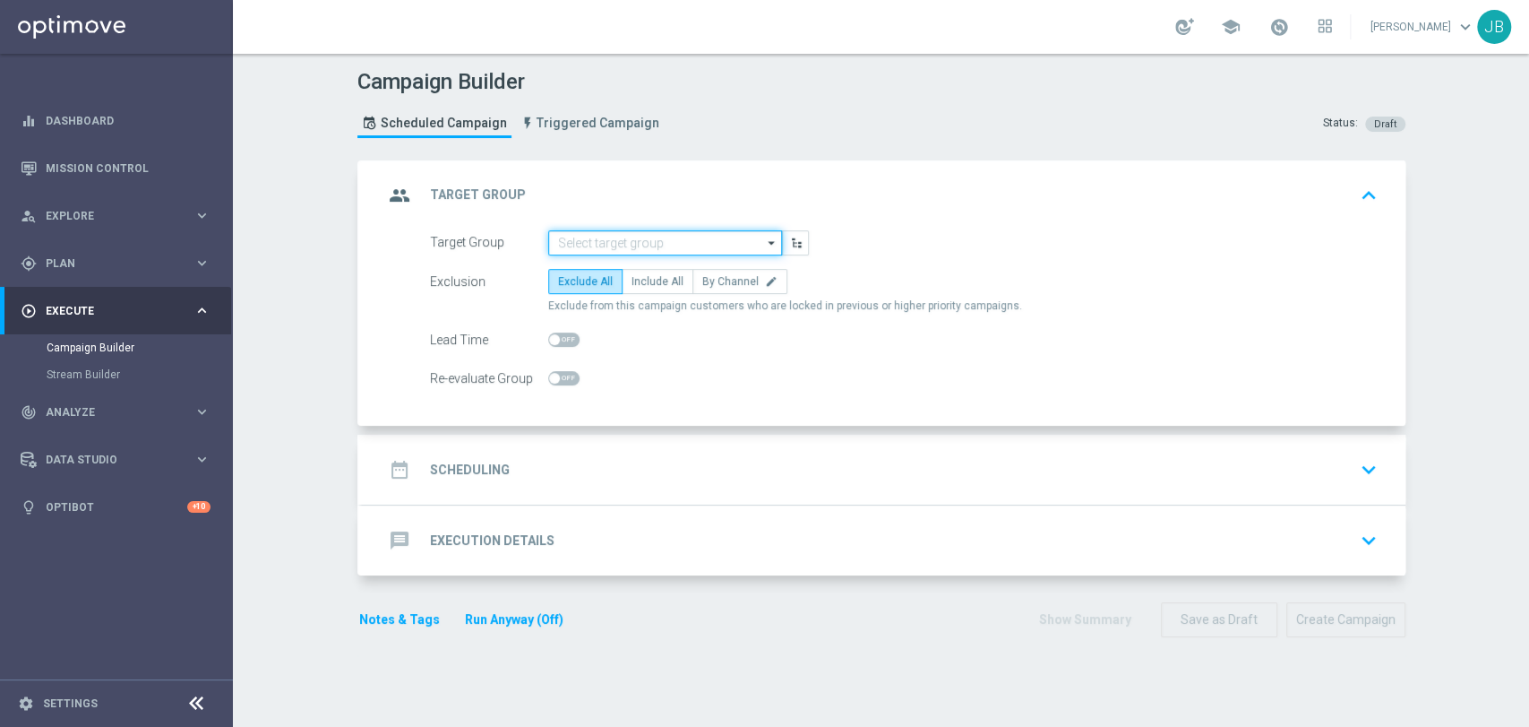
click at [645, 246] on input at bounding box center [665, 242] width 234 height 25
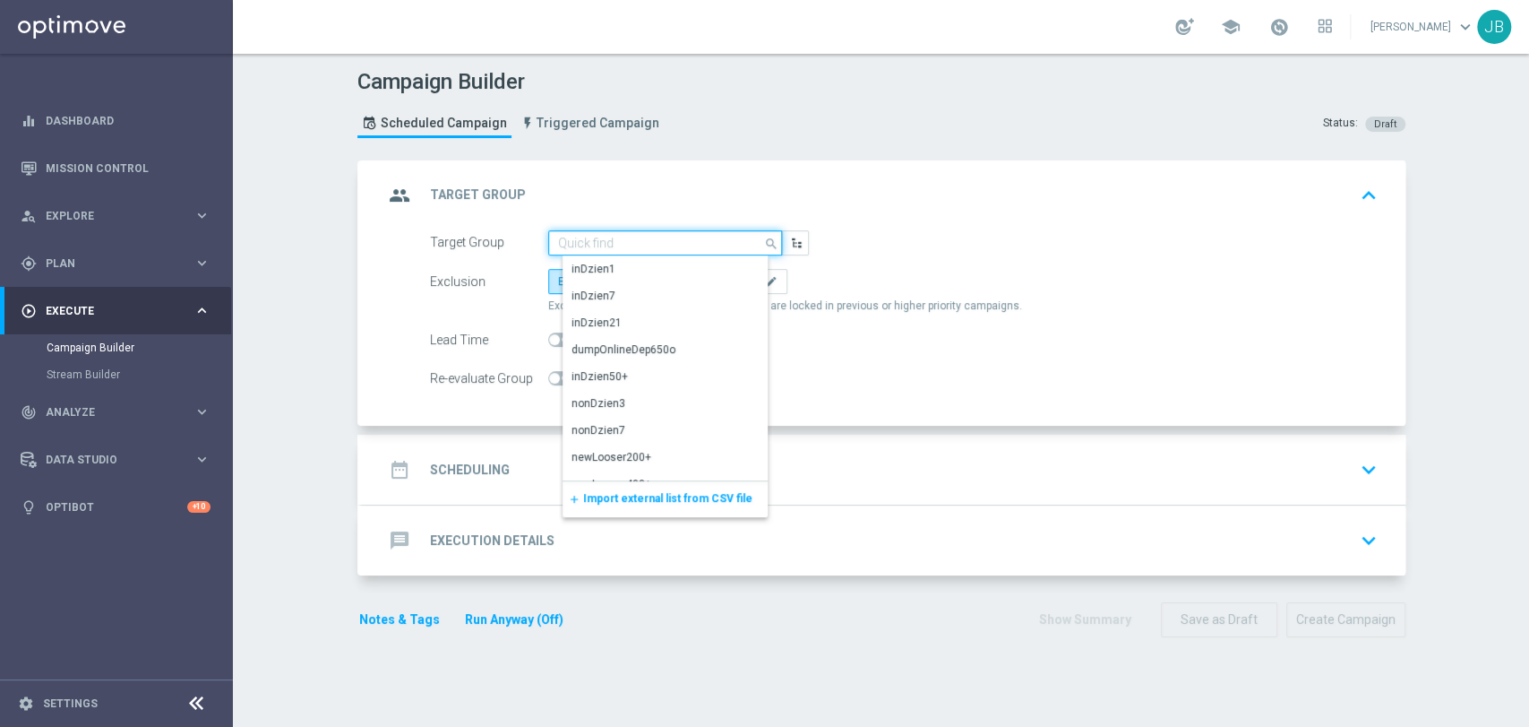
click at [588, 233] on input at bounding box center [665, 242] width 234 height 25
paste input "(LPZ - SMS) lojal_bez_bonusu_18082025"
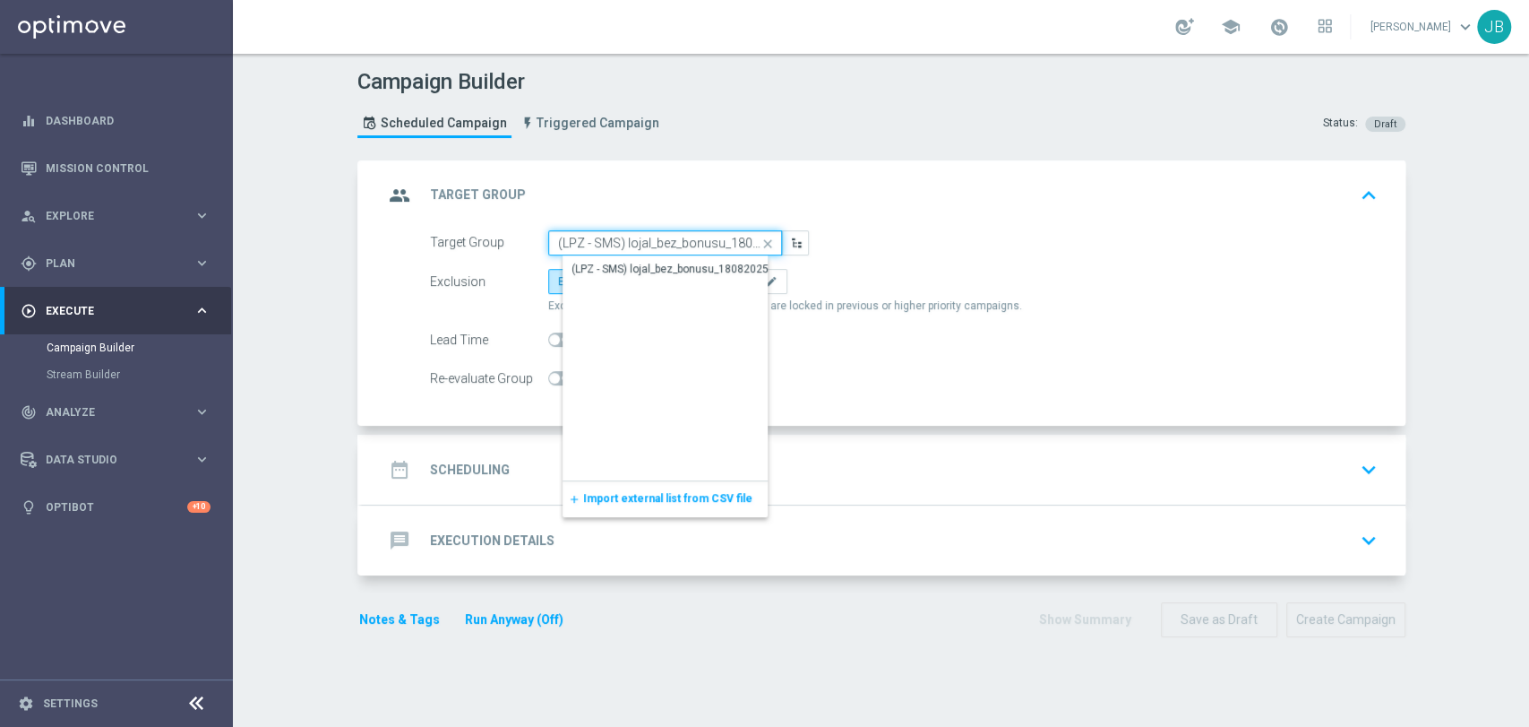
scroll to position [0, 16]
click at [594, 262] on div "(LPZ - SMS) lojal_bez_bonusu_18082025" at bounding box center [670, 270] width 197 height 16
type input "(LPZ - SMS) lojal_bez_bonusu_18082025"
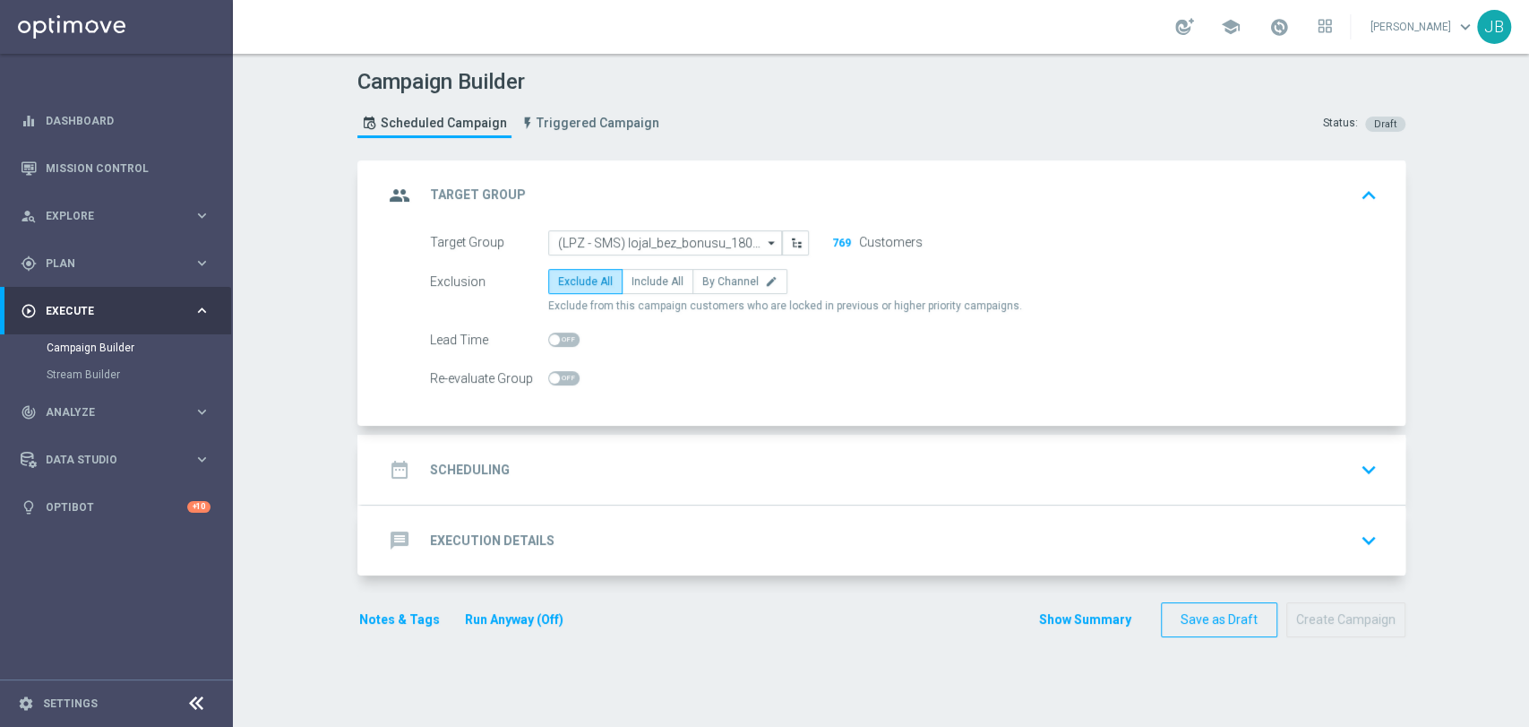
click at [547, 453] on div "date_range Scheduling keyboard_arrow_down" at bounding box center [883, 469] width 1001 height 34
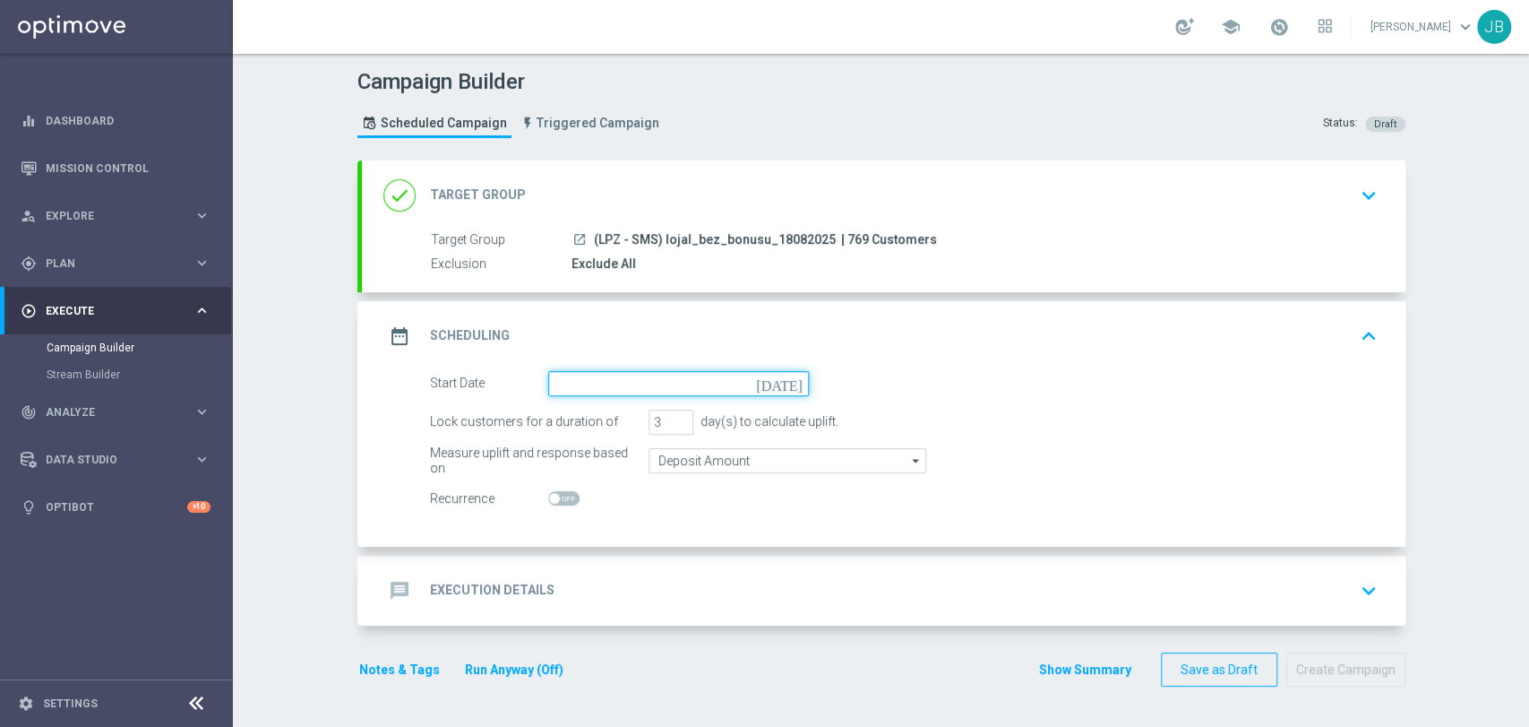
click at [548, 391] on input at bounding box center [678, 383] width 261 height 25
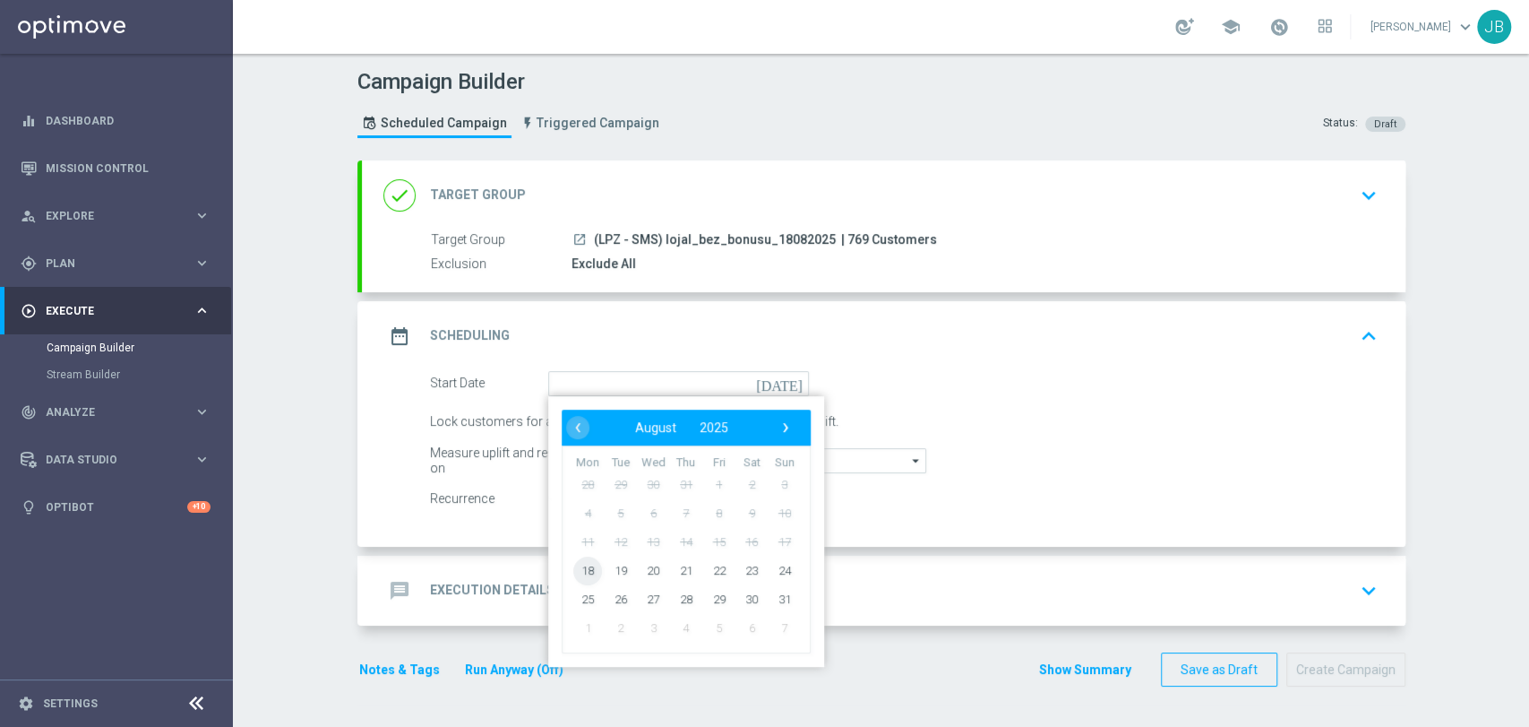
click at [584, 567] on span "18" at bounding box center [587, 569] width 29 height 29
type input "[DATE]"
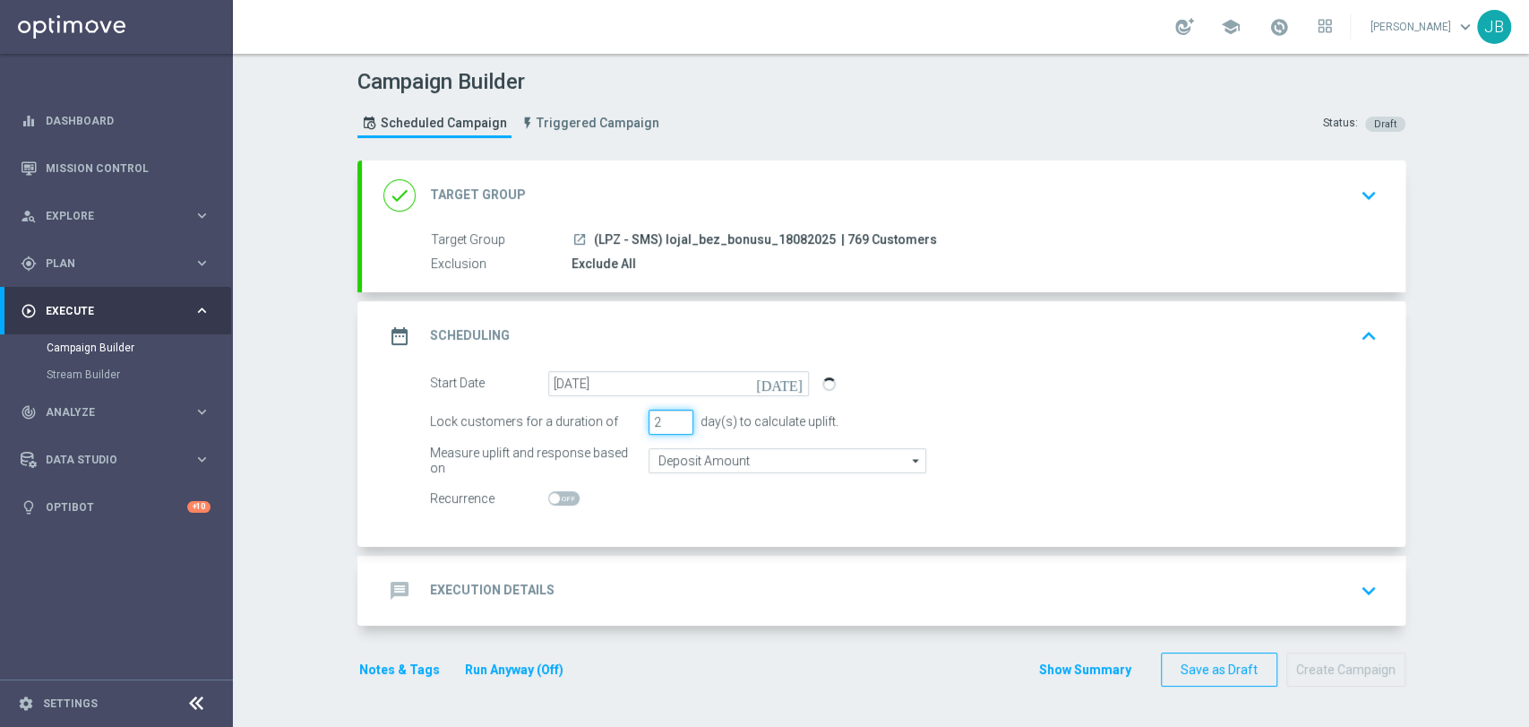
click at [668, 425] on input "2" at bounding box center [671, 421] width 45 height 25
type input "1"
click at [668, 425] on input "1" at bounding box center [671, 421] width 45 height 25
click at [584, 553] on accordion "done Target Group keyboard_arrow_down Target Group launch (LPZ - SMS) lojal_bez…" at bounding box center [881, 392] width 1048 height 465
click at [566, 588] on div "message Execution Details keyboard_arrow_down" at bounding box center [883, 590] width 1001 height 34
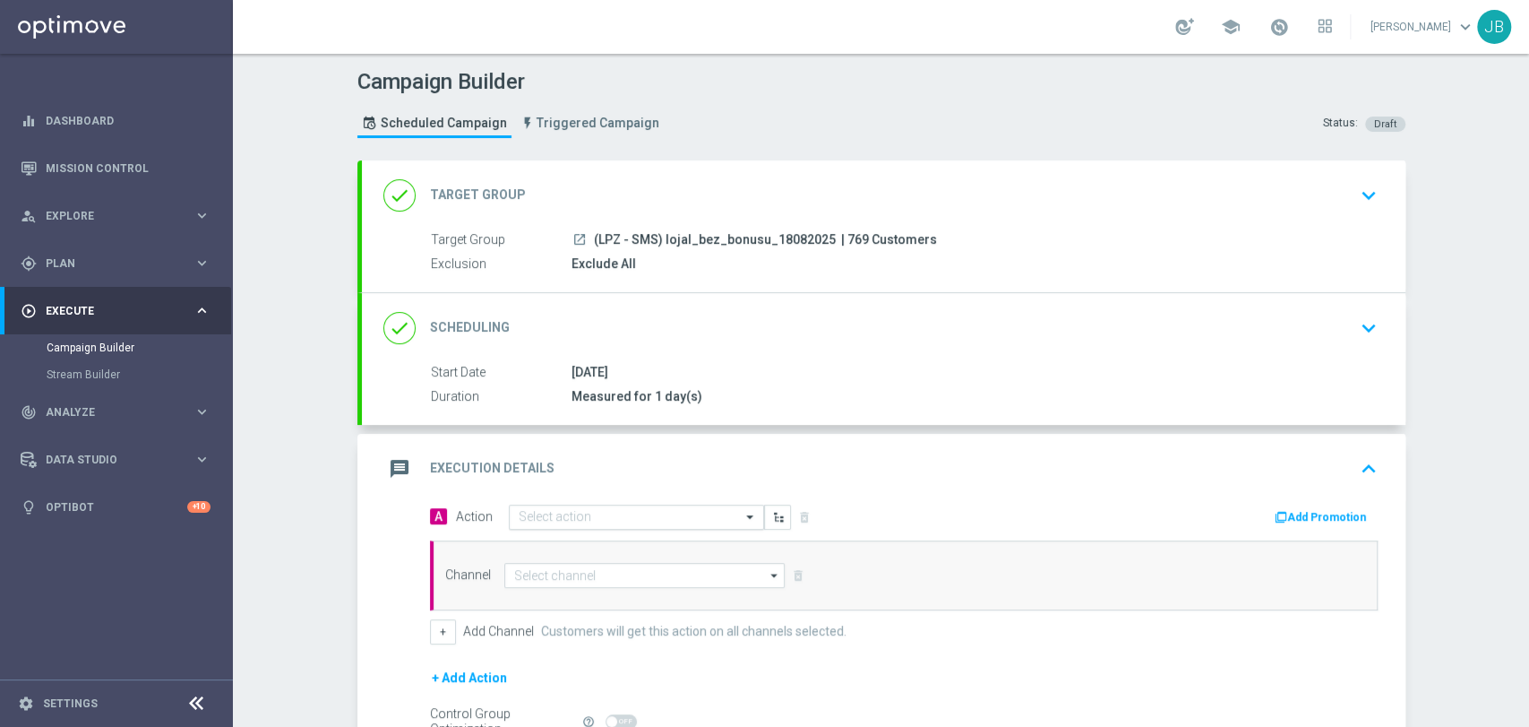
click at [529, 504] on div "Select action" at bounding box center [636, 516] width 255 height 25
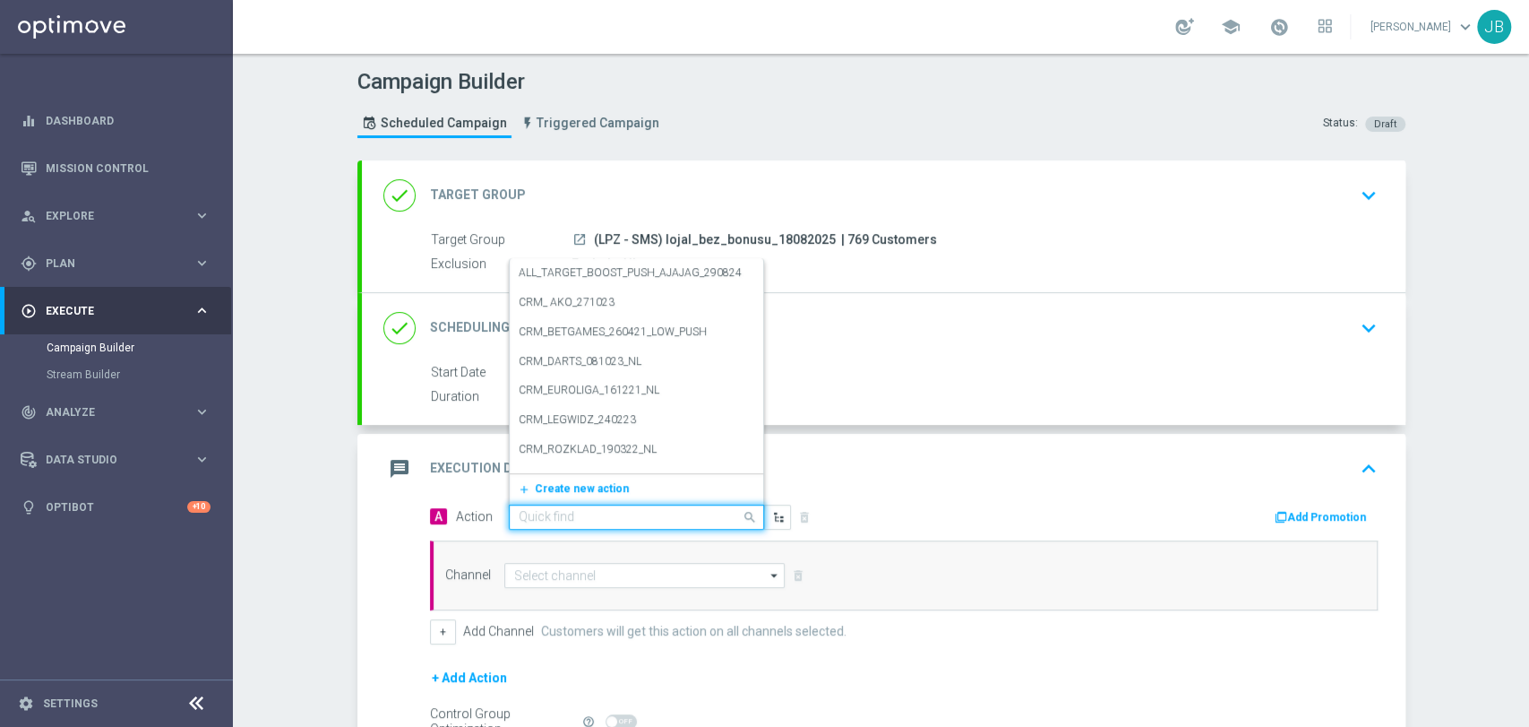
paste input "(LPZ - SMS) lojal_bez_bonusu_18082025"
type input "(LPZ - SMS) lojal_bez_bonusu_18082025"
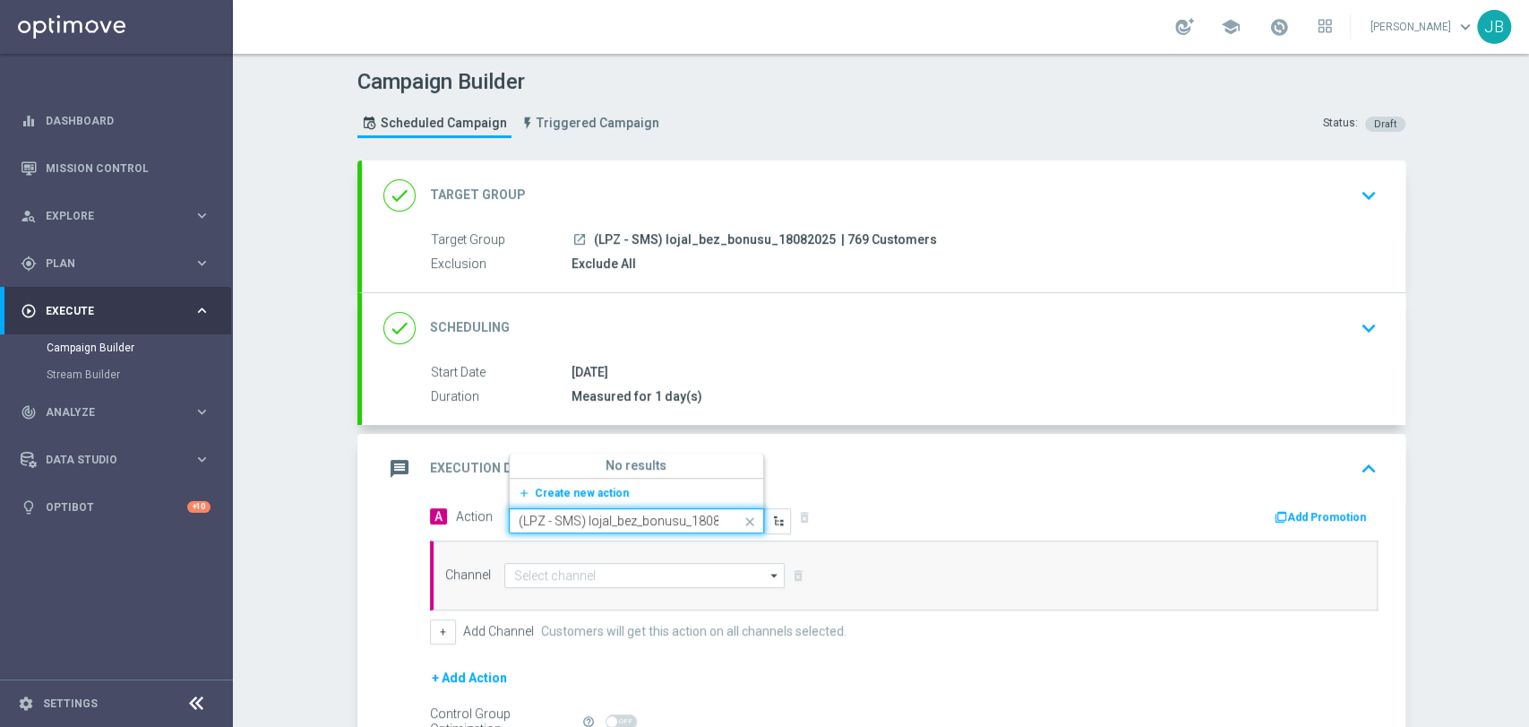
scroll to position [0, 22]
click at [565, 489] on span "Create new action" at bounding box center [582, 492] width 94 height 13
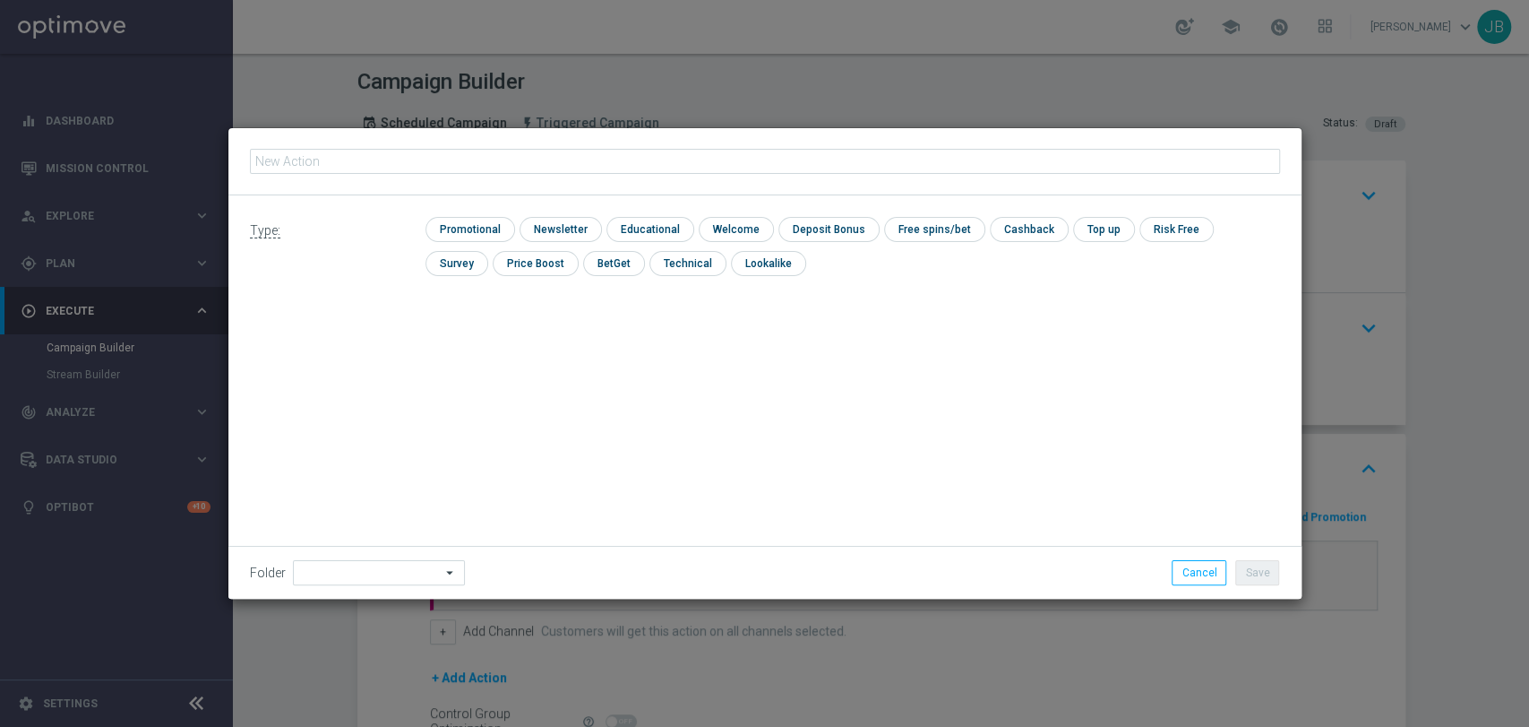
type input "(LPZ - SMS) lojal_bez_bonusu_18082025"
click at [558, 235] on input "checkbox" at bounding box center [559, 229] width 78 height 24
checkbox input "true"
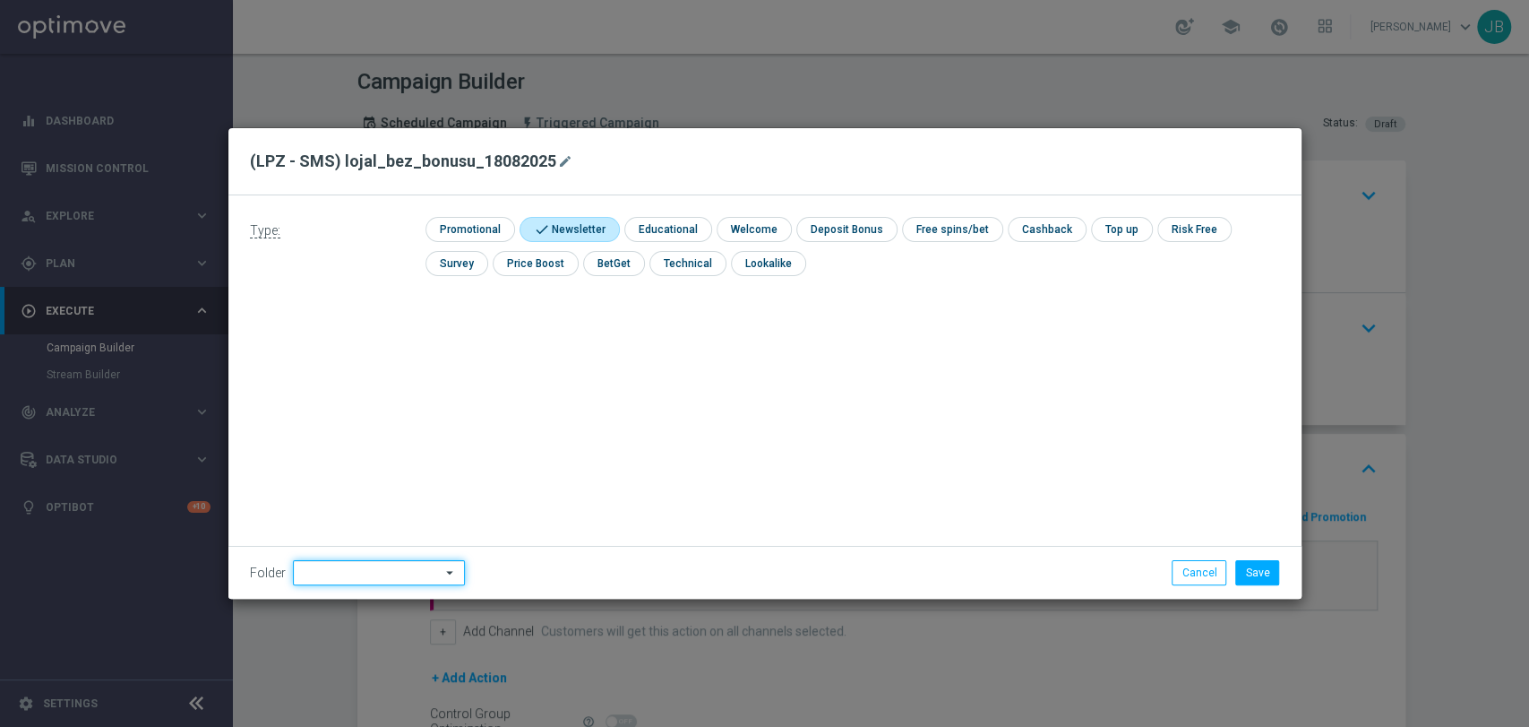
click at [335, 577] on input at bounding box center [379, 572] width 172 height 25
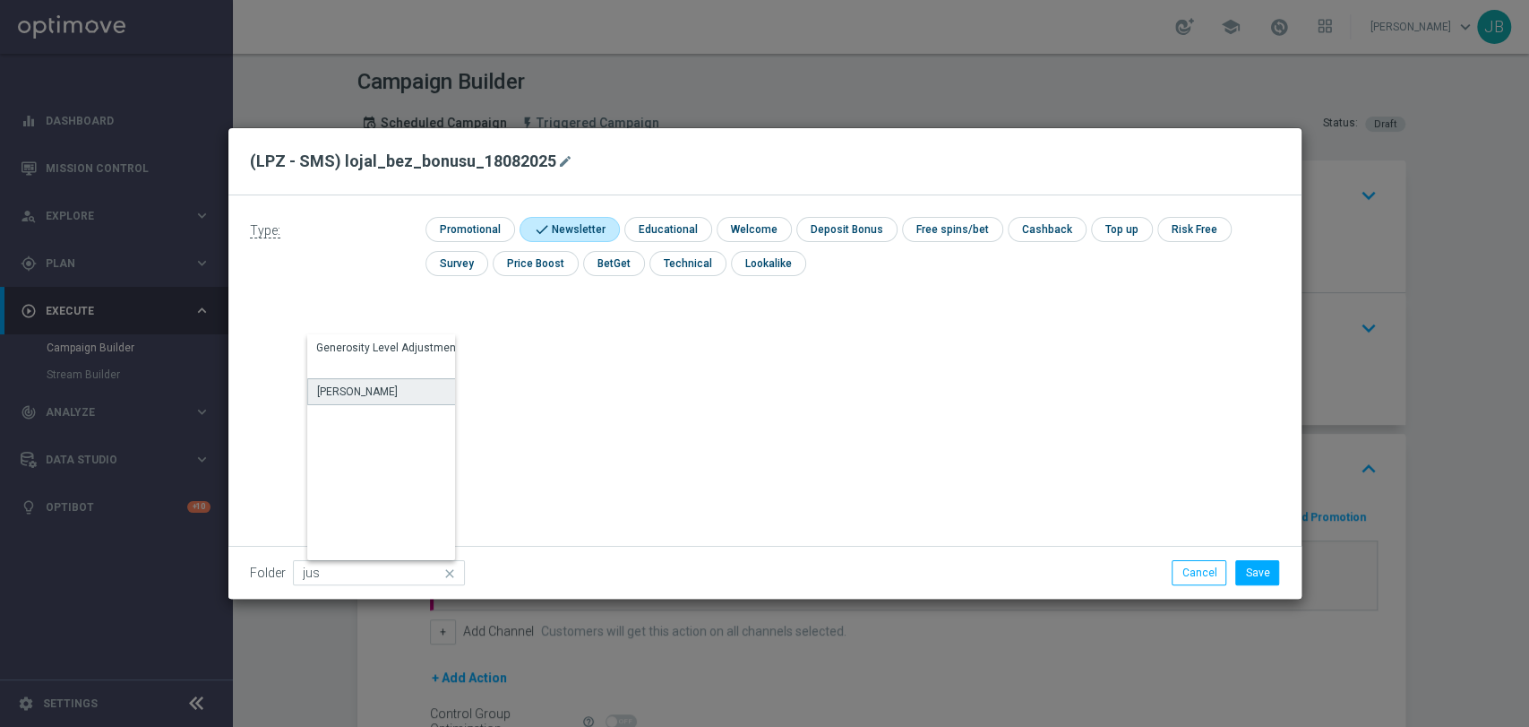
click at [387, 390] on div "[PERSON_NAME]" at bounding box center [390, 391] width 167 height 27
type input "[PERSON_NAME]"
click at [1265, 577] on button "Save" at bounding box center [1257, 572] width 44 height 25
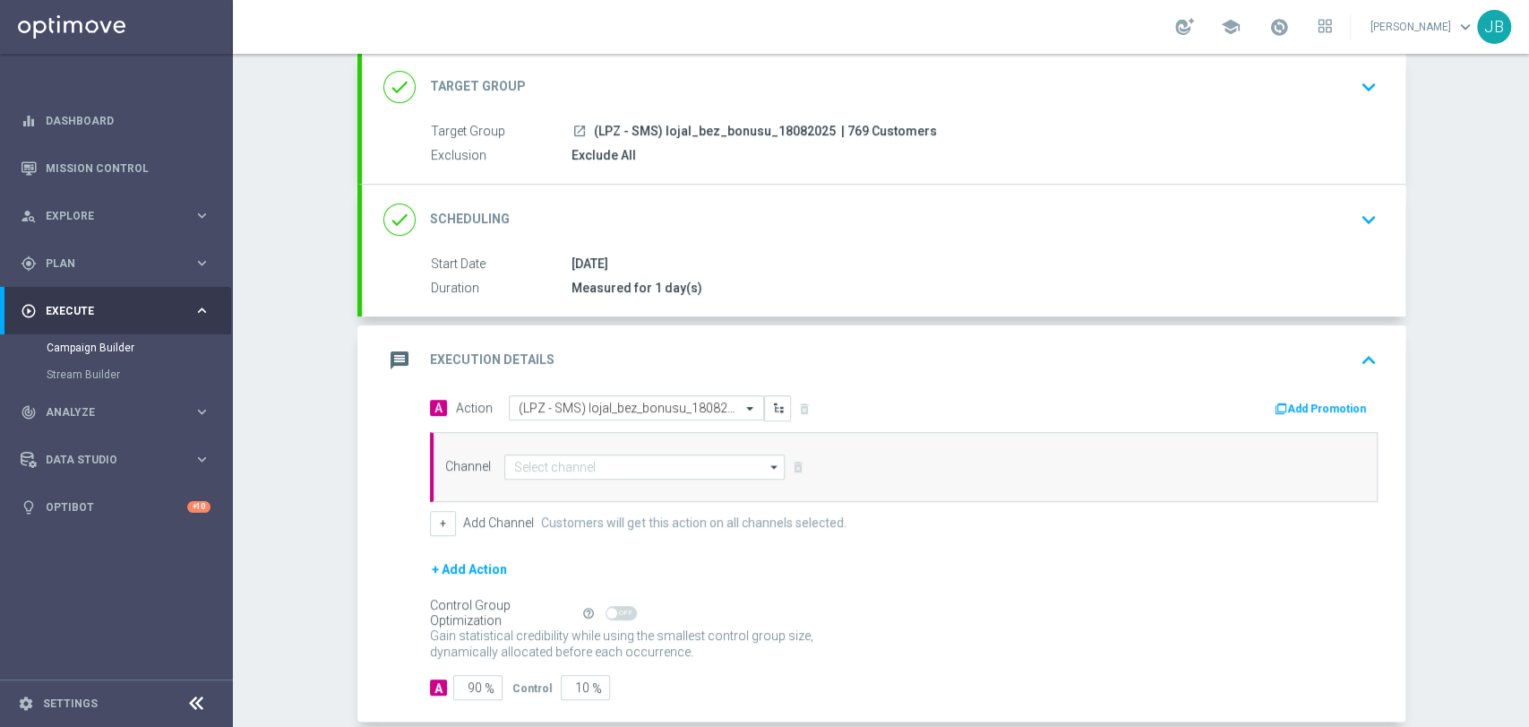
scroll to position [153, 0]
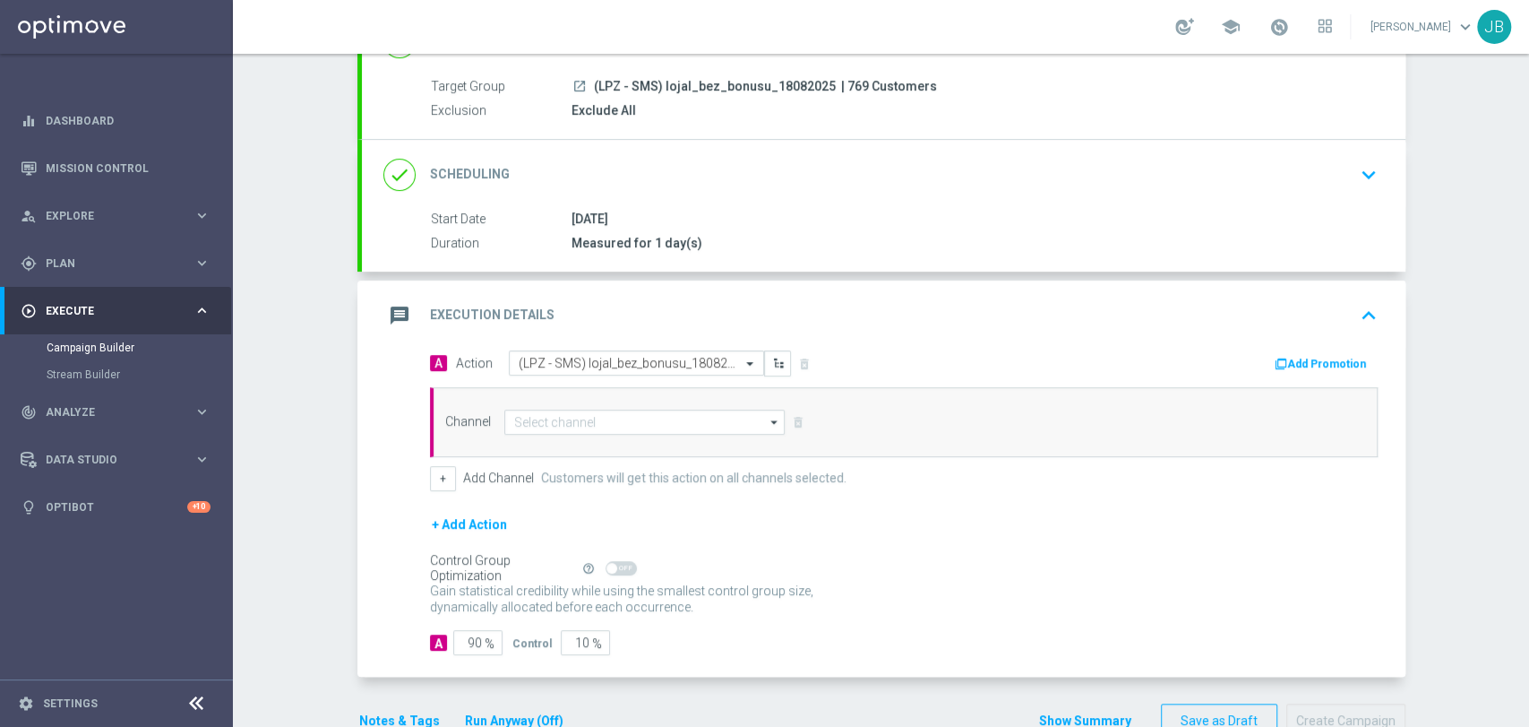
drag, startPoint x: 1527, startPoint y: 381, endPoint x: 1527, endPoint y: 493, distance: 112.0
click at [1527, 493] on div "Campaign Builder Scheduled Campaign Triggered Campaign Status: Draft done Targe…" at bounding box center [881, 390] width 1296 height 673
click at [1143, 494] on form "A Action Select action (LPZ - SMS) lojal_bez_bonusu_18082025 delete_forever Add…" at bounding box center [904, 502] width 948 height 305
click at [469, 637] on input "90" at bounding box center [477, 642] width 49 height 25
type input "0"
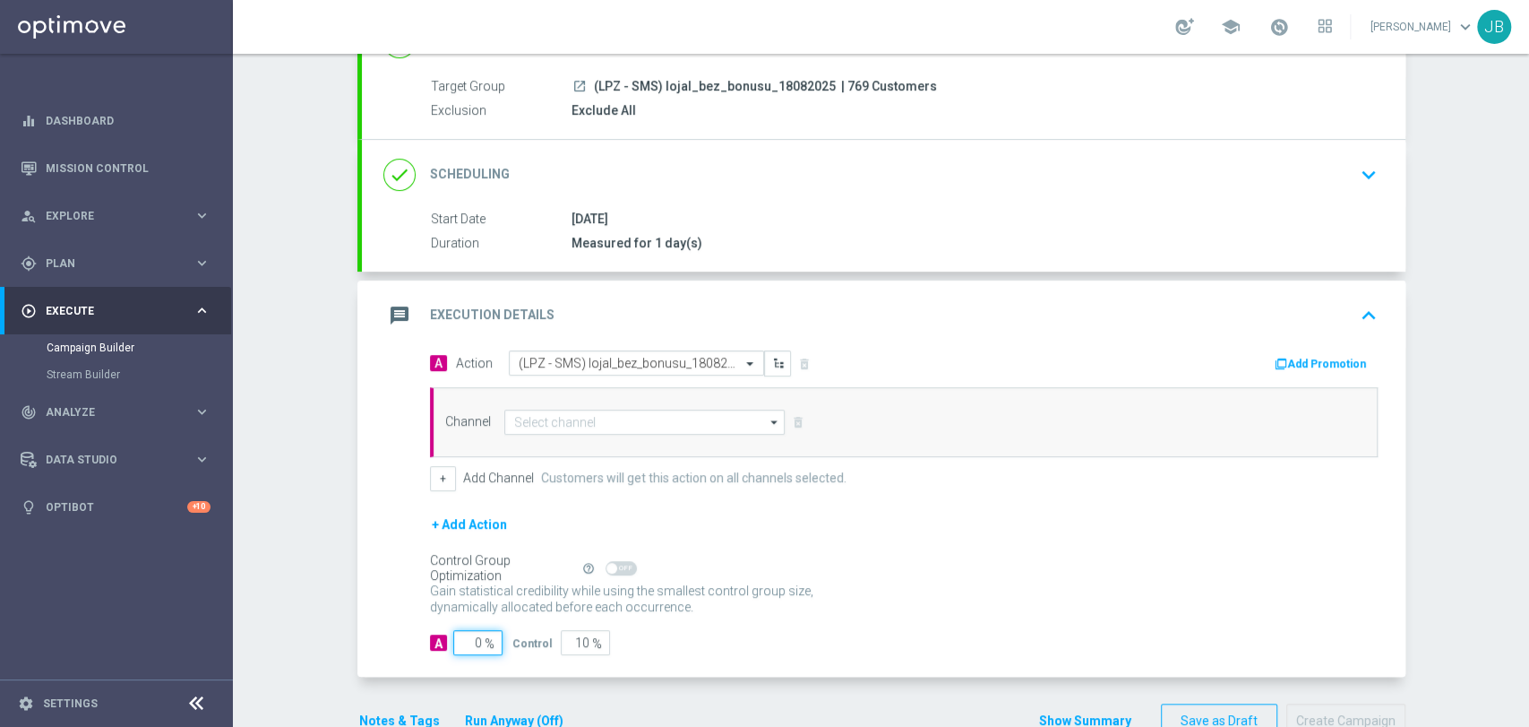
type input "100"
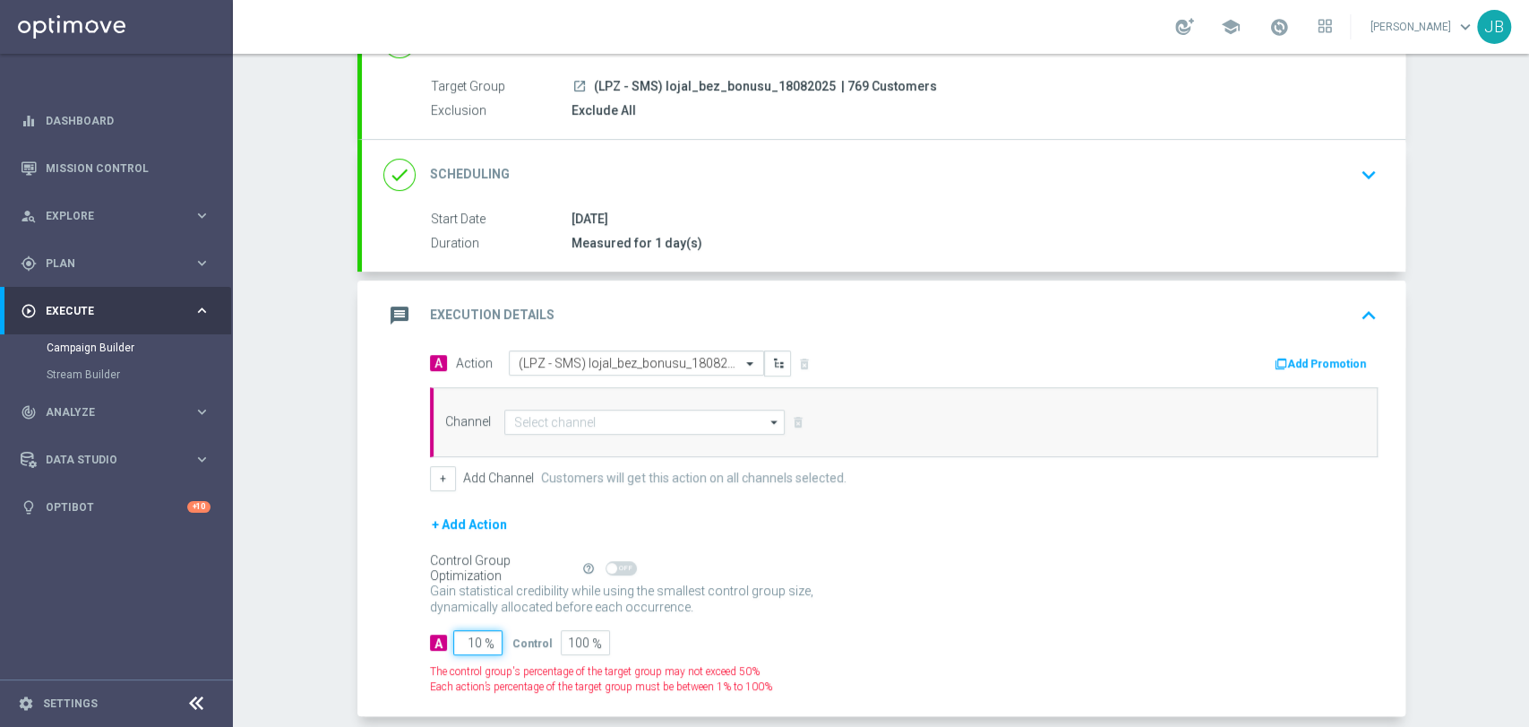
type input "100"
type input "0"
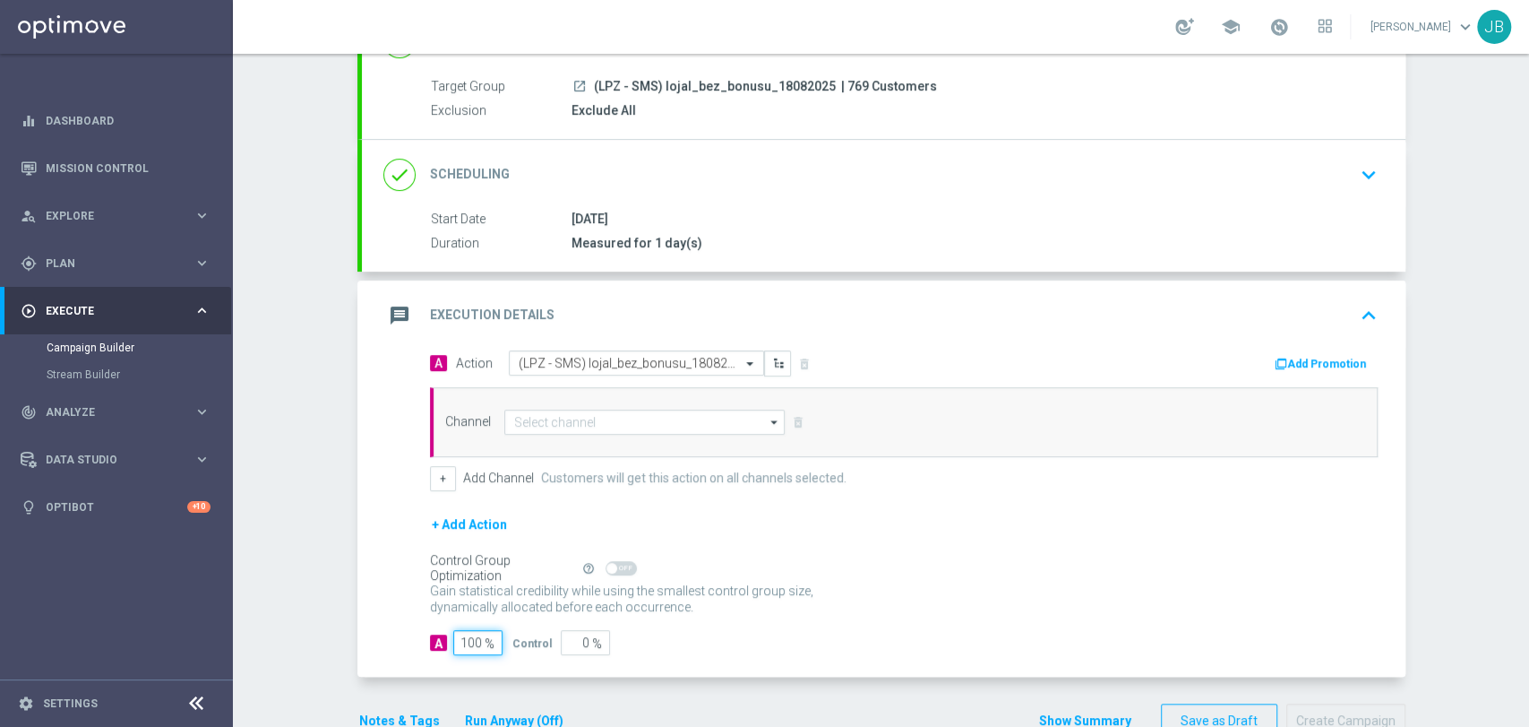
type input "100"
click at [562, 419] on input at bounding box center [644, 421] width 281 height 25
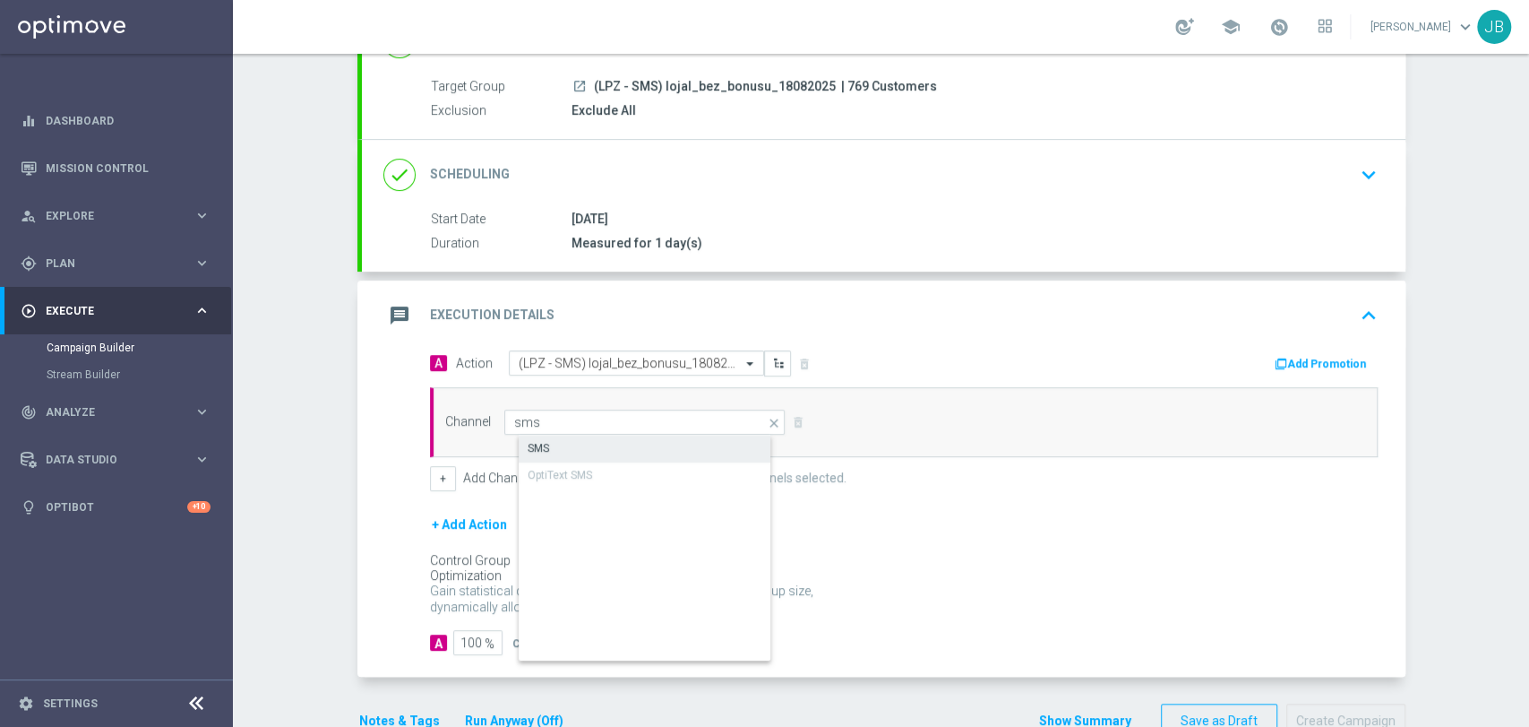
click at [562, 445] on div "SMS" at bounding box center [660, 447] width 282 height 25
type input "SMS"
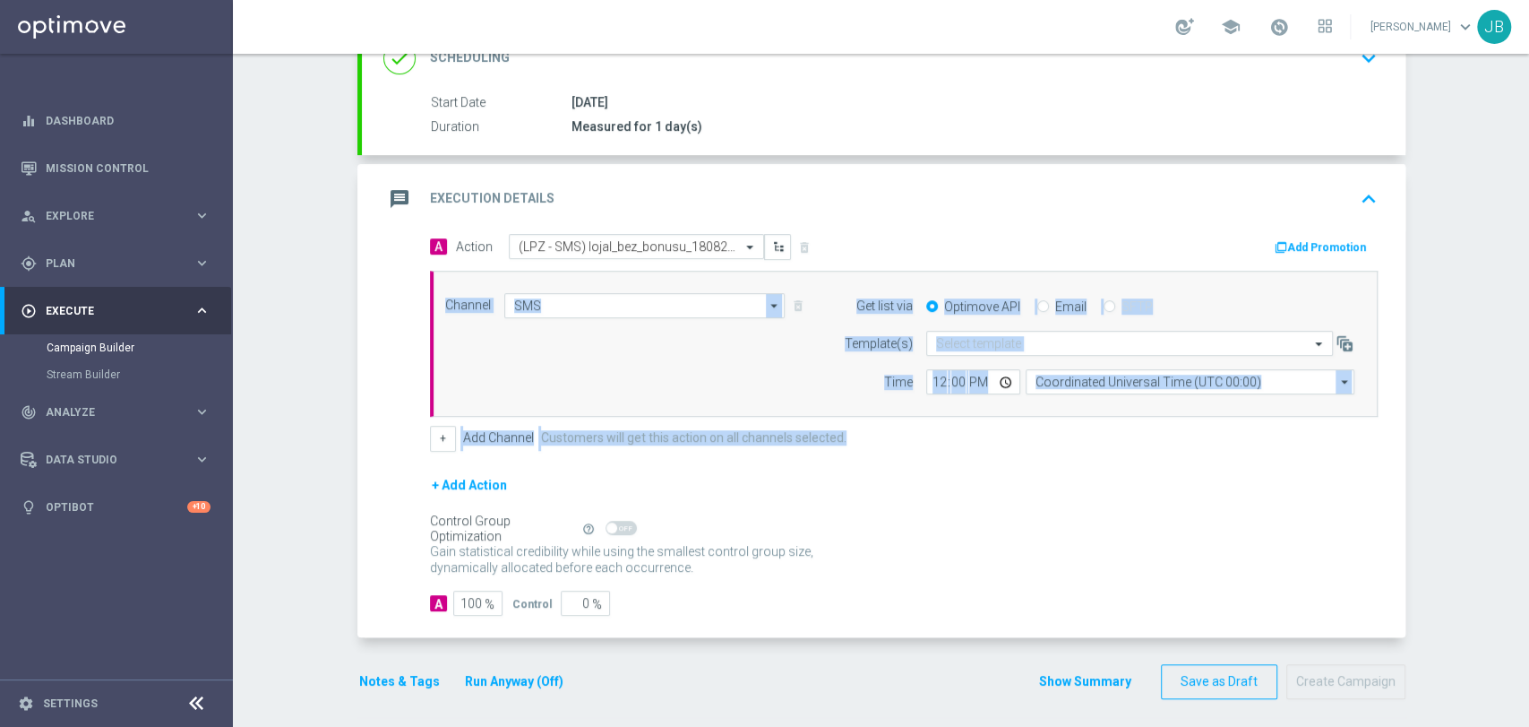
scroll to position [275, 0]
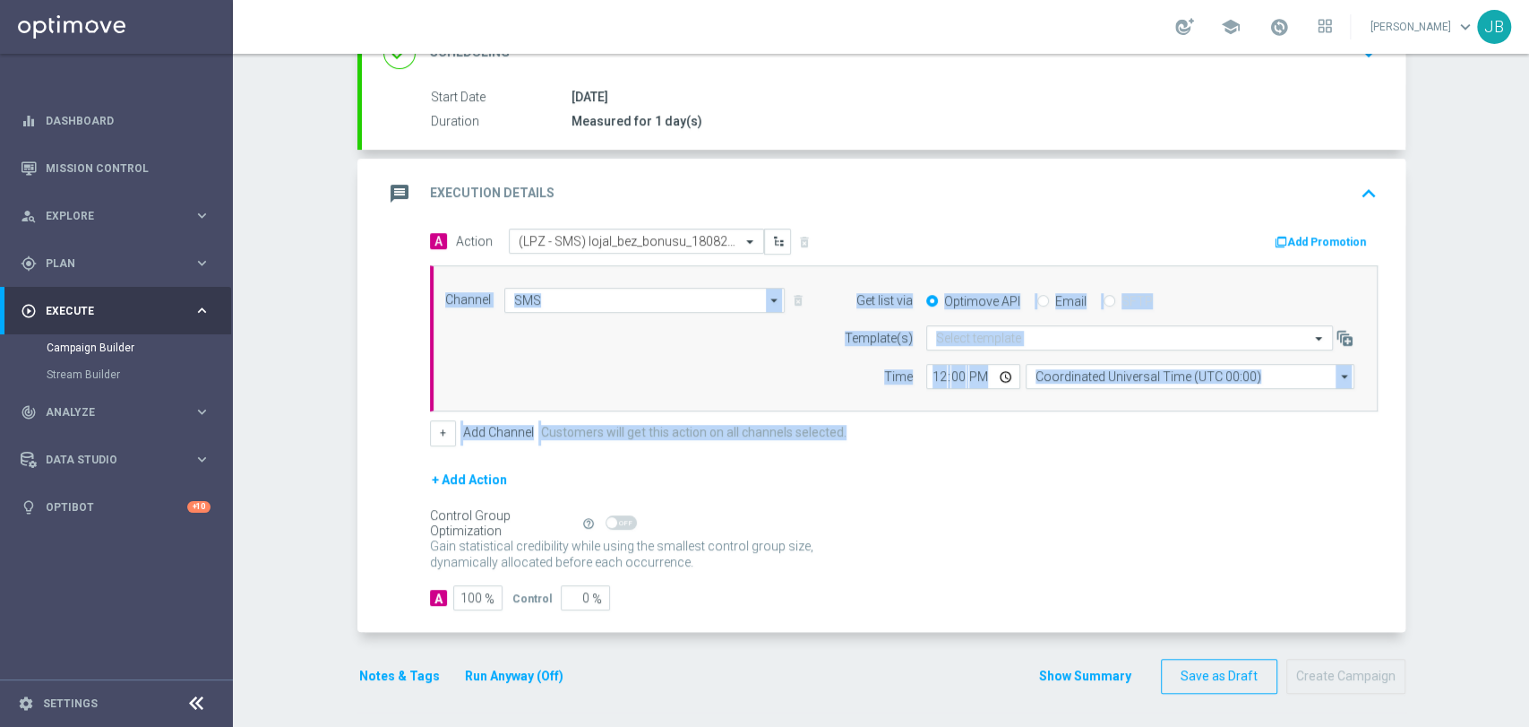
drag, startPoint x: 1527, startPoint y: 383, endPoint x: 1527, endPoint y: 507, distance: 124.5
click at [1527, 507] on div "Campaign Builder Scheduled Campaign Triggered Campaign Status: Draft done Targe…" at bounding box center [881, 390] width 1296 height 673
click at [1241, 503] on div "+ Add Action" at bounding box center [904, 491] width 948 height 45
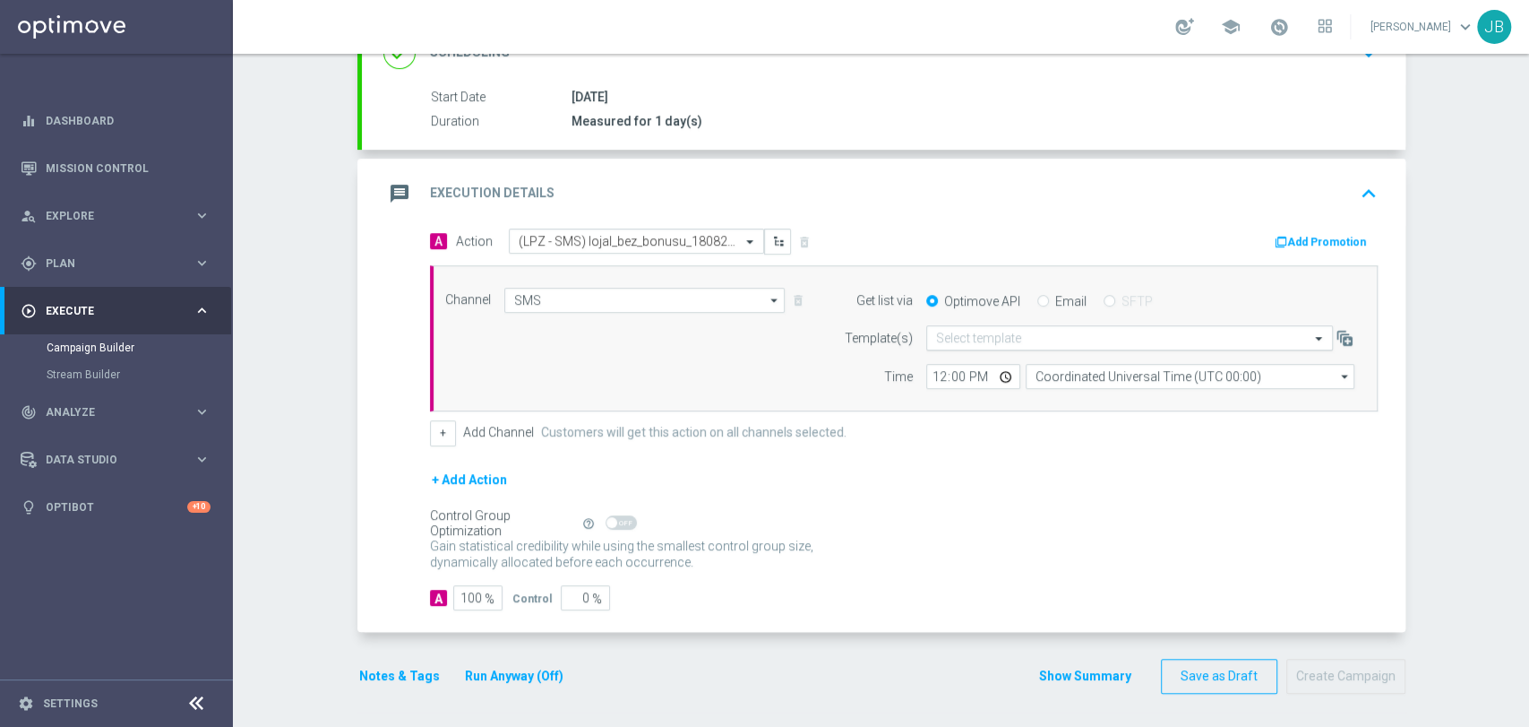
click at [1086, 345] on div "Select template" at bounding box center [1129, 337] width 407 height 25
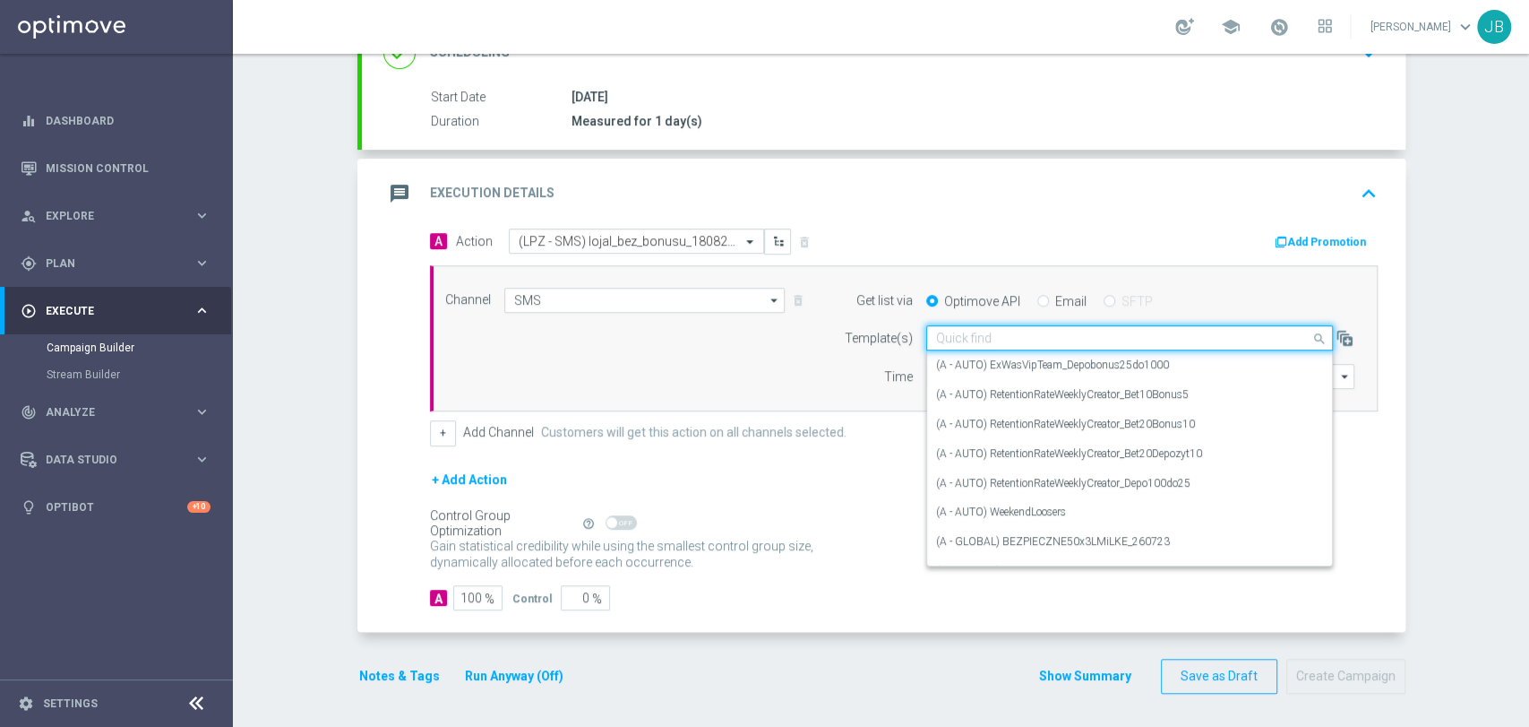
paste input "(LPZ - SMS) lojal_bez_bonusu_18082025"
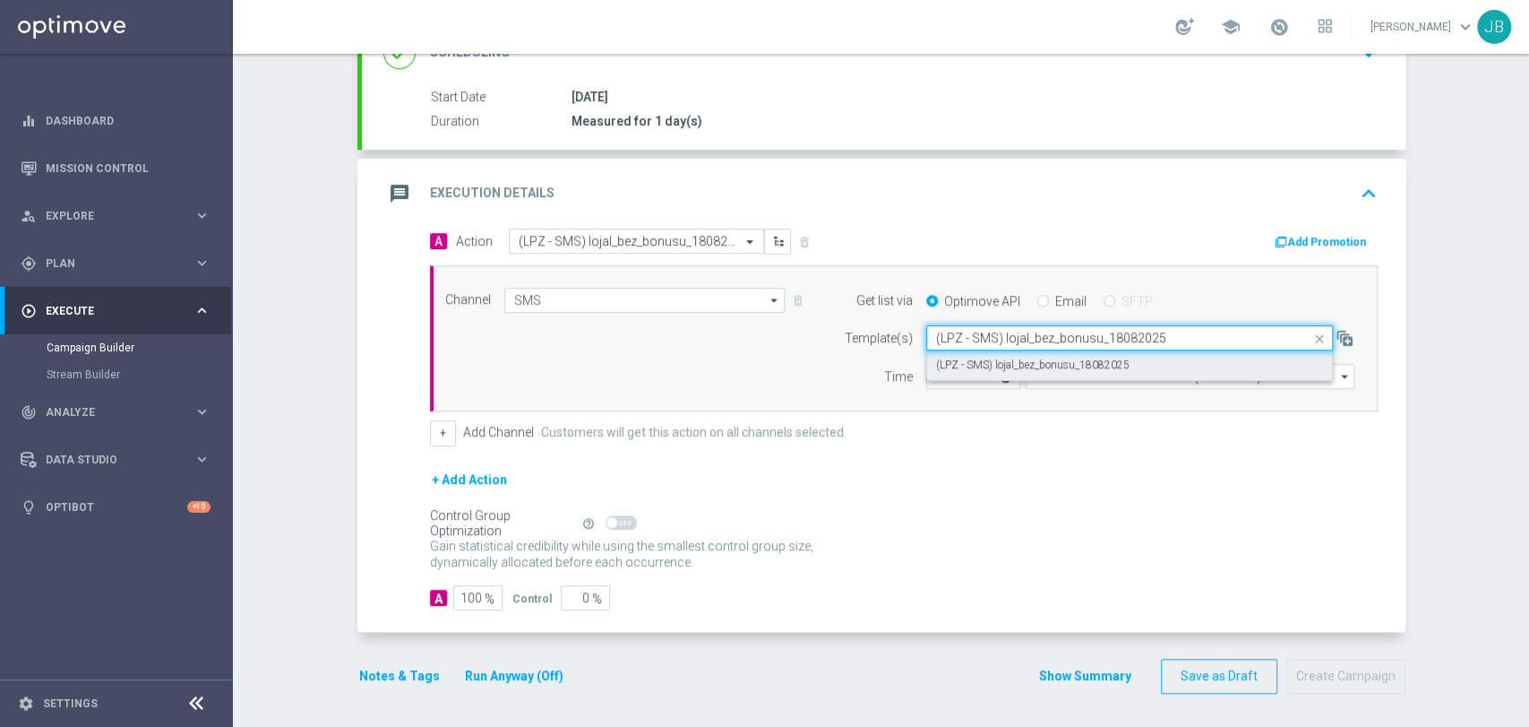
click at [1083, 352] on div "(LPZ - SMS) lojal_bez_bonusu_18082025" at bounding box center [1129, 365] width 387 height 30
type input "(LPZ - SMS) lojal_bez_bonusu_18082025"
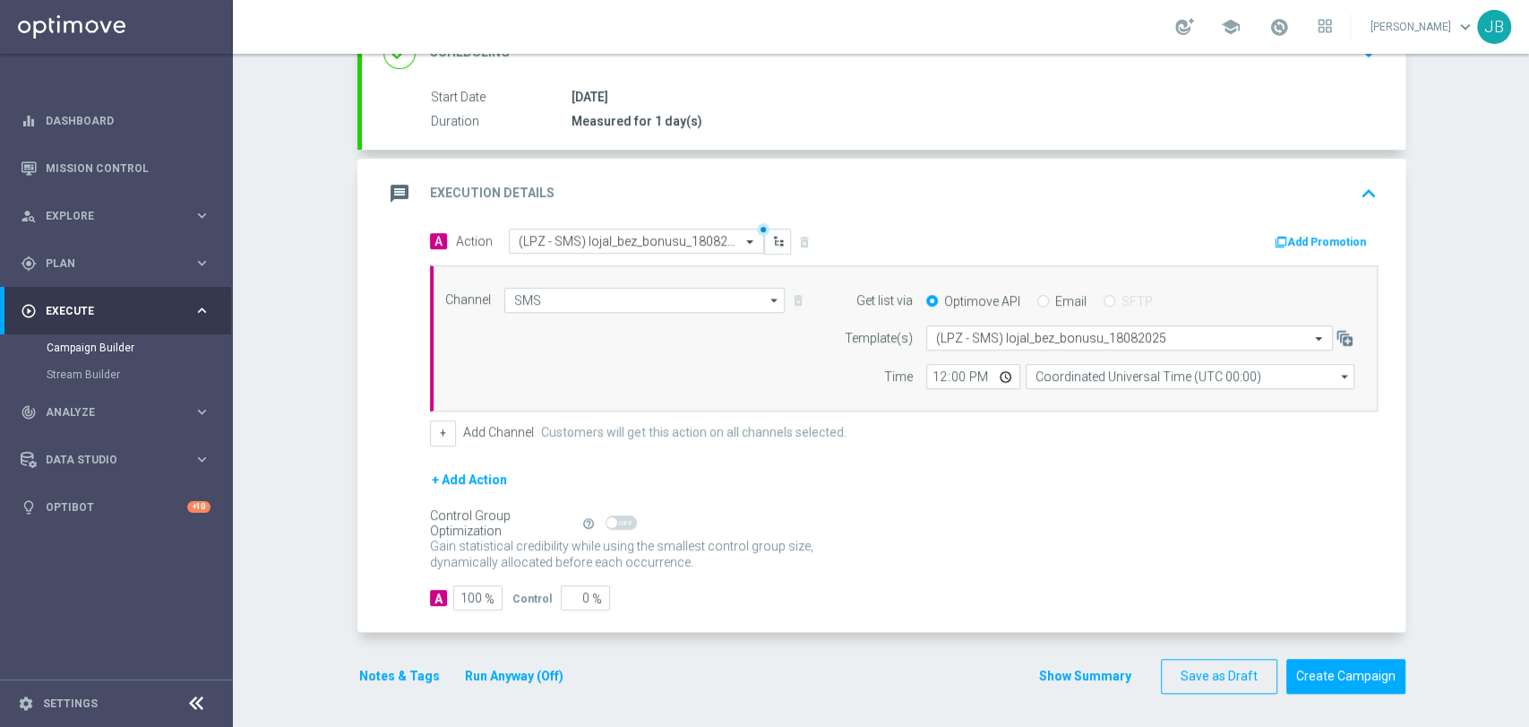
click at [1527, 222] on div "Campaign Builder Scheduled Campaign Triggered Campaign Status: Draft done Targe…" at bounding box center [881, 390] width 1296 height 673
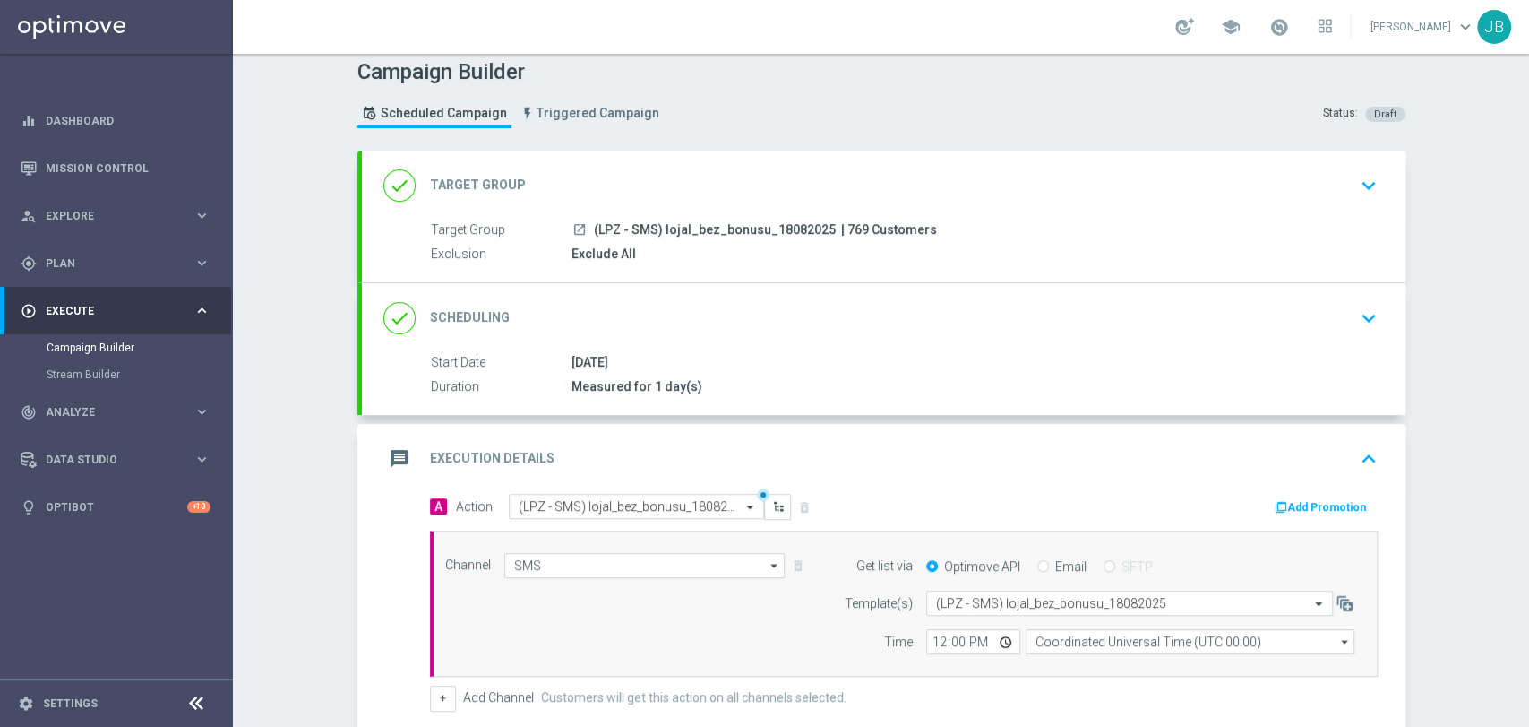
scroll to position [0, 0]
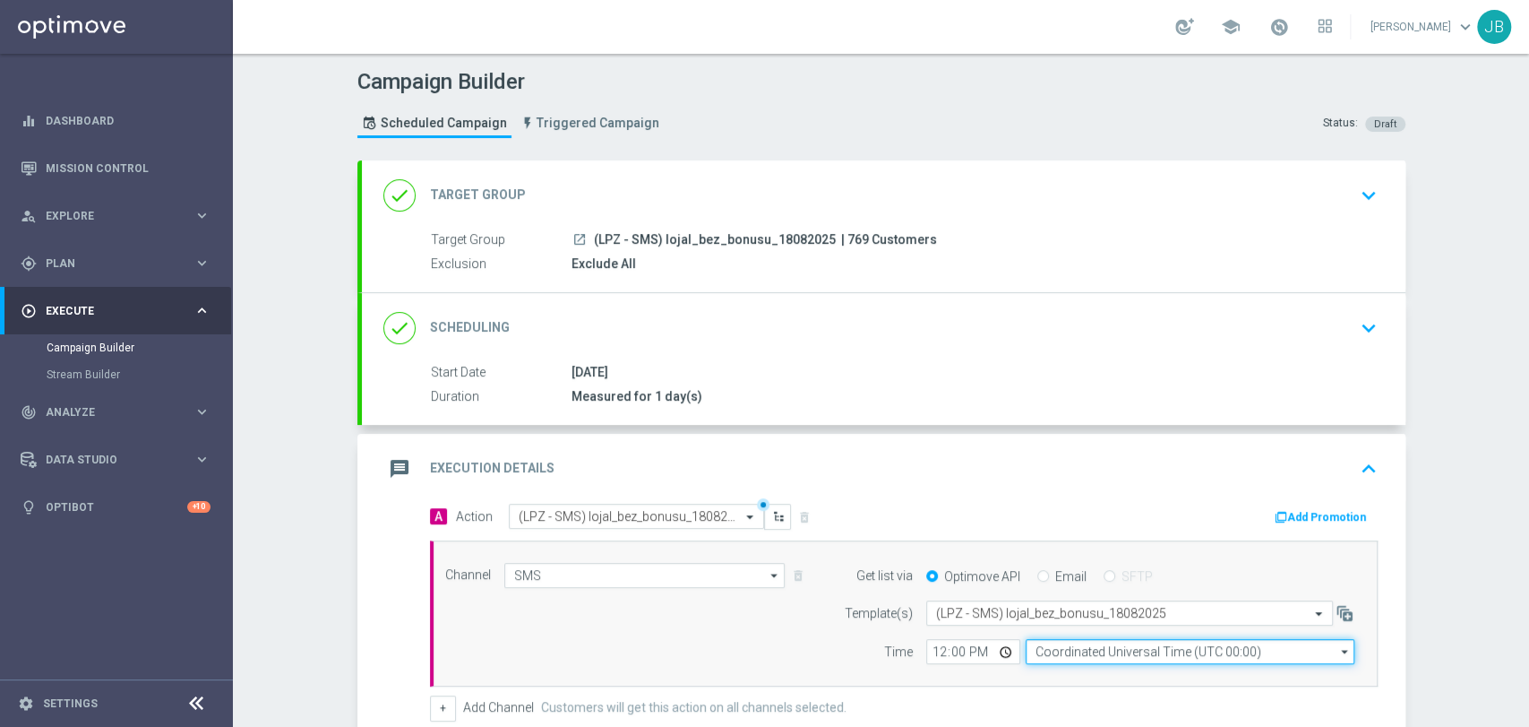
click at [1210, 658] on input "Coordinated Universal Time (UTC 00:00)" at bounding box center [1190, 651] width 329 height 25
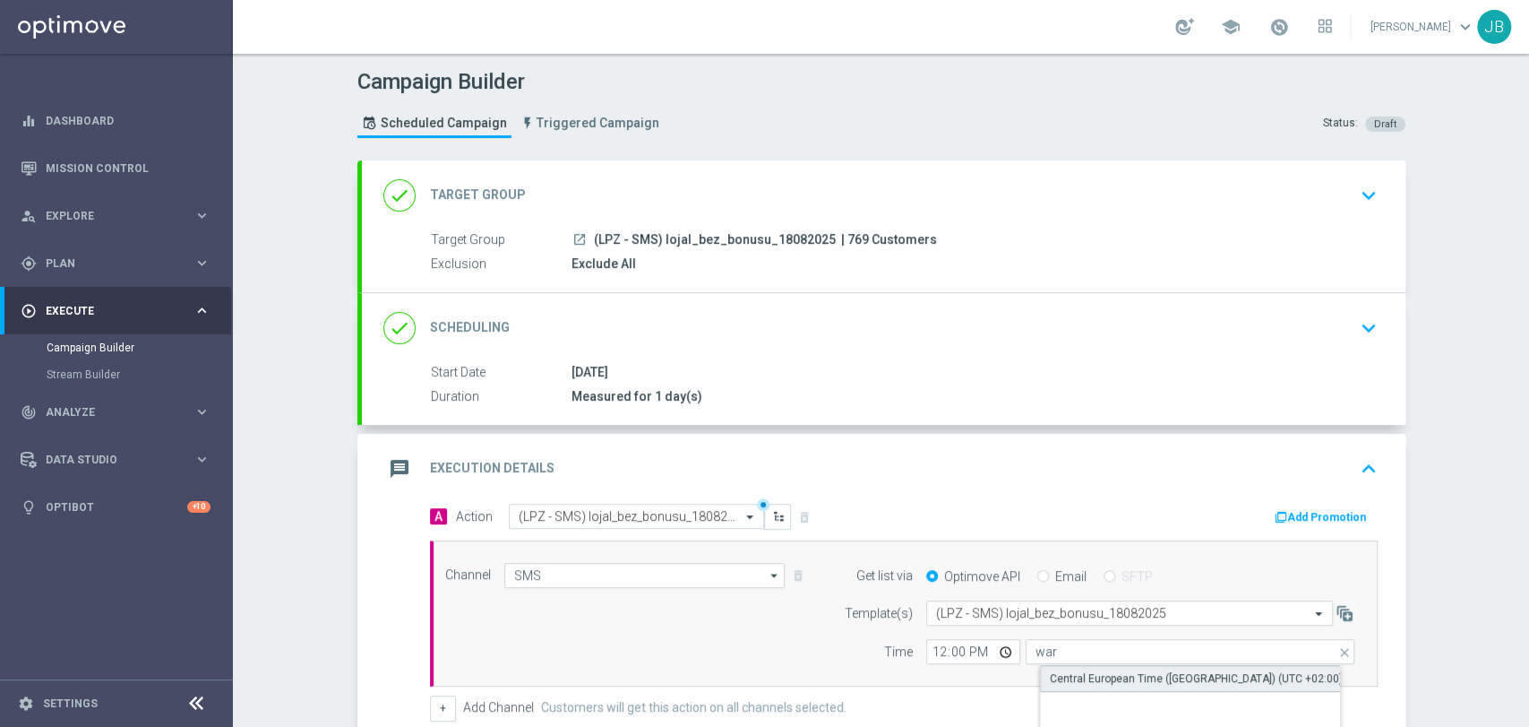
click at [1174, 675] on div "Central European Time ([GEOGRAPHIC_DATA]) (UTC +02:00)" at bounding box center [1196, 678] width 293 height 16
type input "Central European Time ([GEOGRAPHIC_DATA]) (UTC +02:00)"
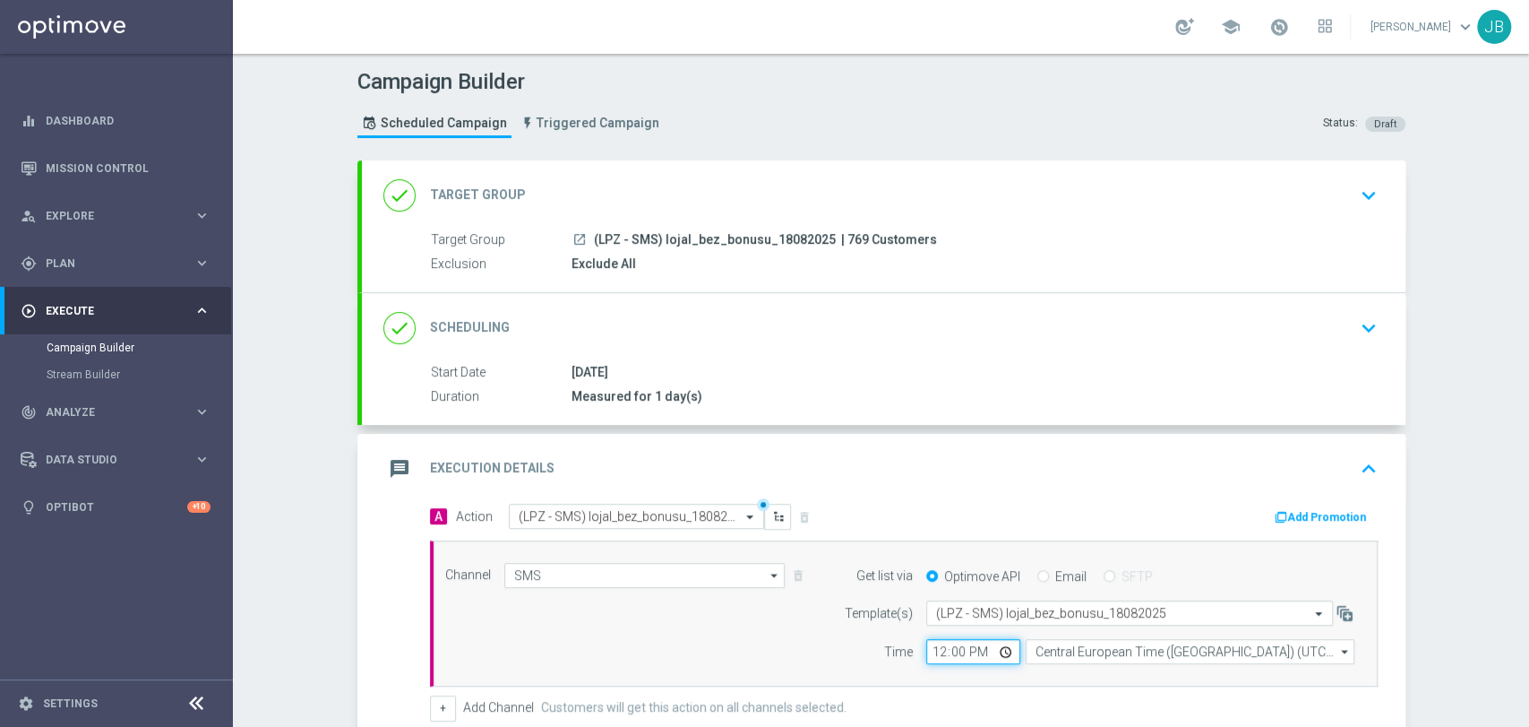
click at [926, 653] on input "12:00" at bounding box center [973, 651] width 94 height 25
click at [1469, 555] on div "Campaign Builder Scheduled Campaign Triggered Campaign Status: Draft done Targe…" at bounding box center [881, 390] width 1296 height 673
click at [1212, 293] on div "done Scheduling keyboard_arrow_down" at bounding box center [884, 328] width 1044 height 70
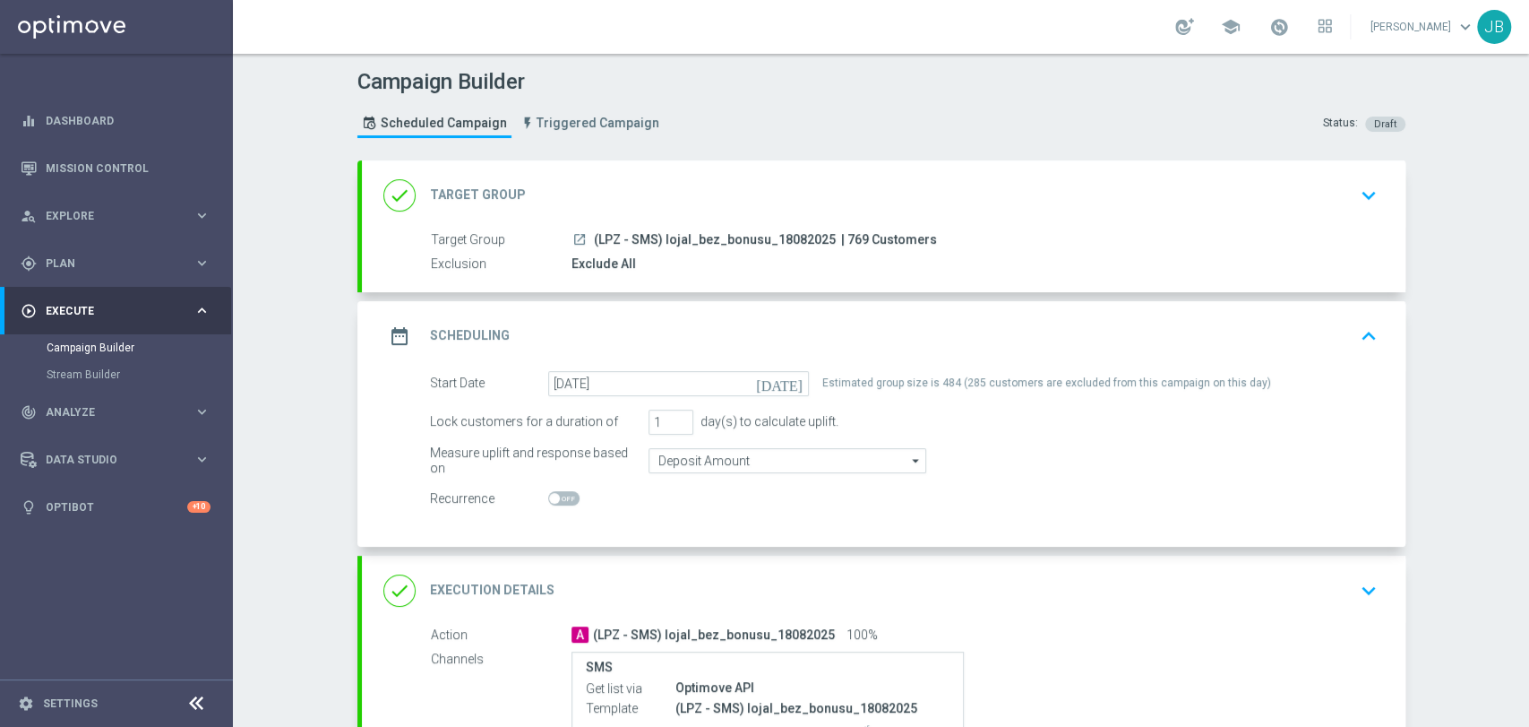
click at [1423, 348] on div "Campaign Builder Scheduled Campaign Triggered Campaign Status: Draft done Targe…" at bounding box center [881, 390] width 1296 height 673
click at [1415, 324] on div "Campaign Builder Scheduled Campaign Triggered Campaign Status: Draft done Targe…" at bounding box center [881, 390] width 1296 height 673
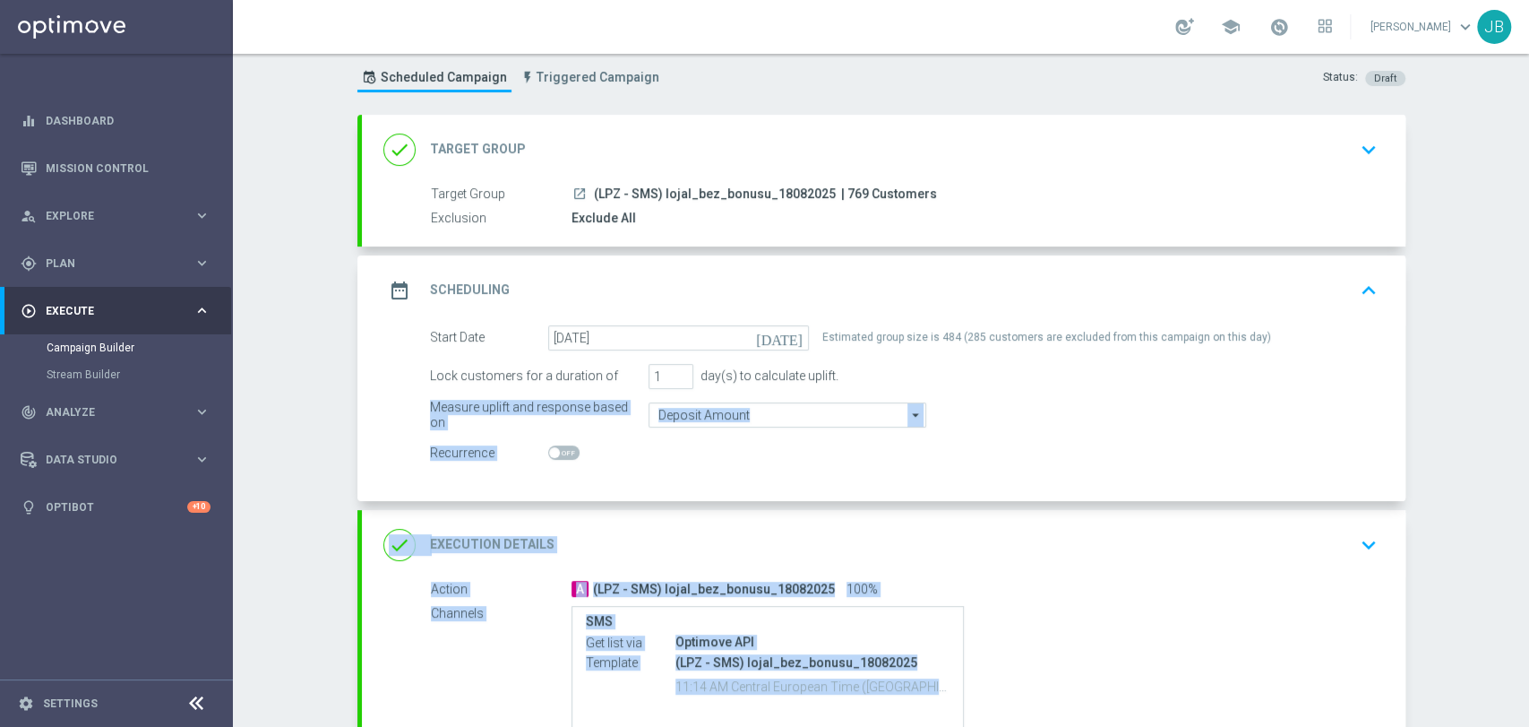
drag, startPoint x: 1527, startPoint y: 531, endPoint x: 1422, endPoint y: 386, distance: 179.5
click at [1422, 386] on div "Campaign Builder Scheduled Campaign Triggered Campaign Status: Draft done Targe…" at bounding box center [881, 390] width 1296 height 673
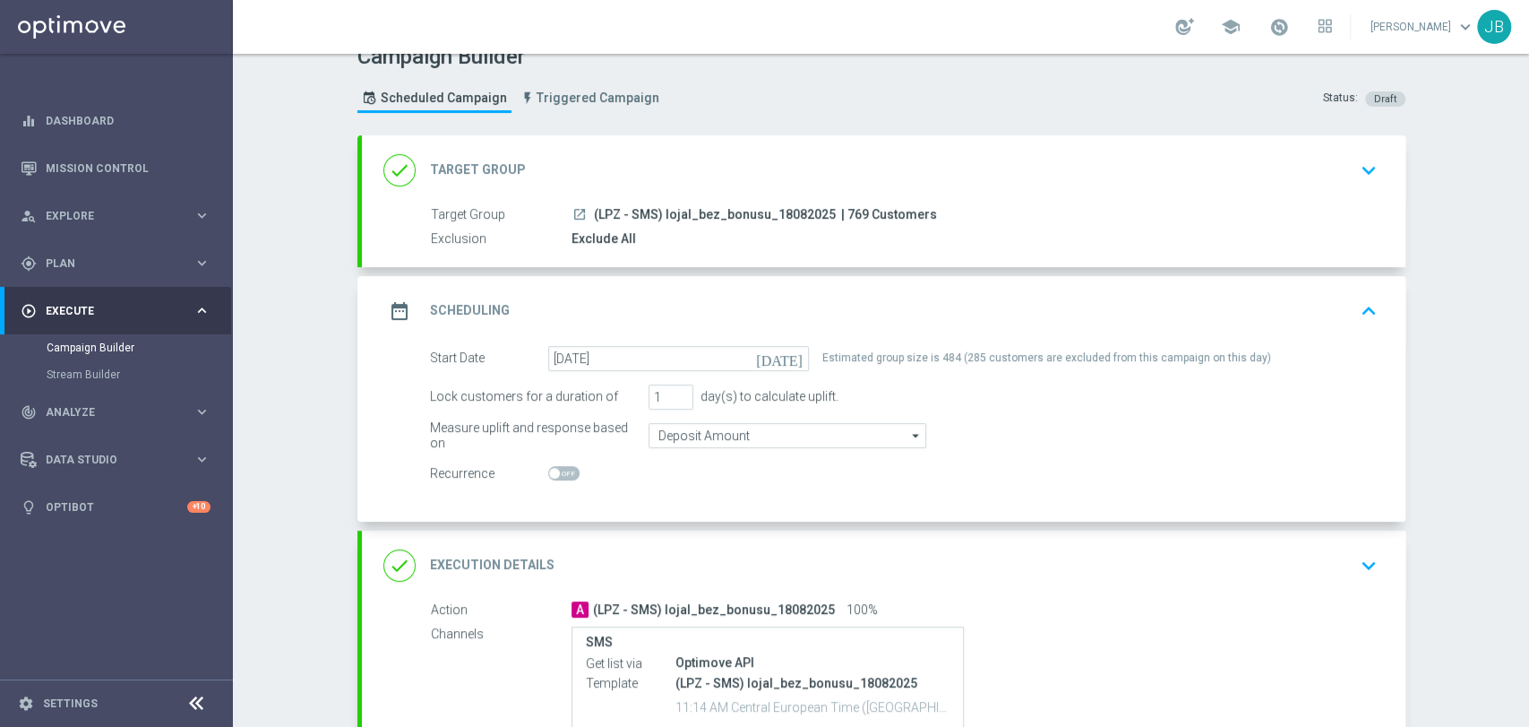
click at [1422, 386] on div "Campaign Builder Scheduled Campaign Triggered Campaign Status: Draft done Targe…" at bounding box center [881, 390] width 1296 height 673
click at [1353, 205] on div "launch (LPZ - SMS) lojal_bez_bonusu_18082025 | 769 Customers" at bounding box center [971, 214] width 799 height 18
click at [1367, 157] on icon "keyboard_arrow_down" at bounding box center [1368, 170] width 27 height 27
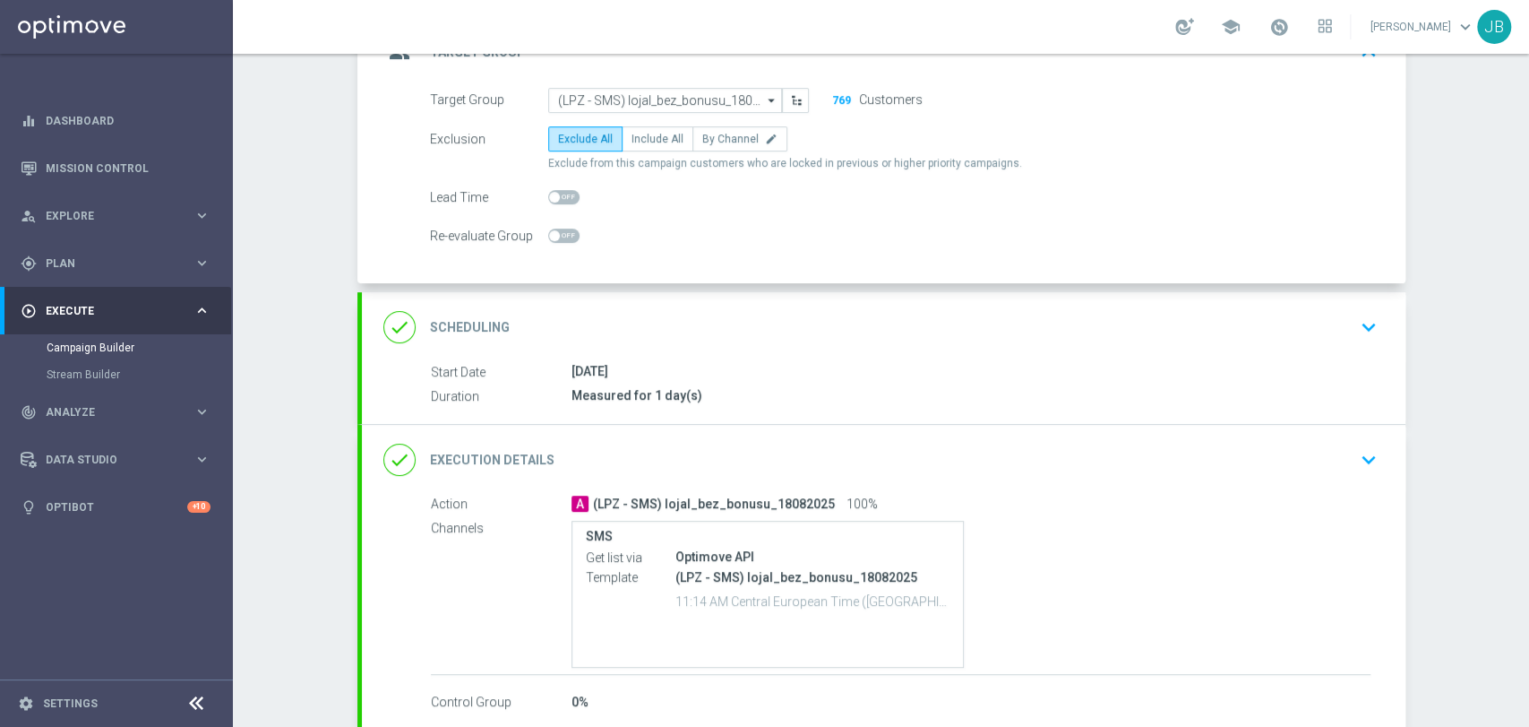
scroll to position [164, 0]
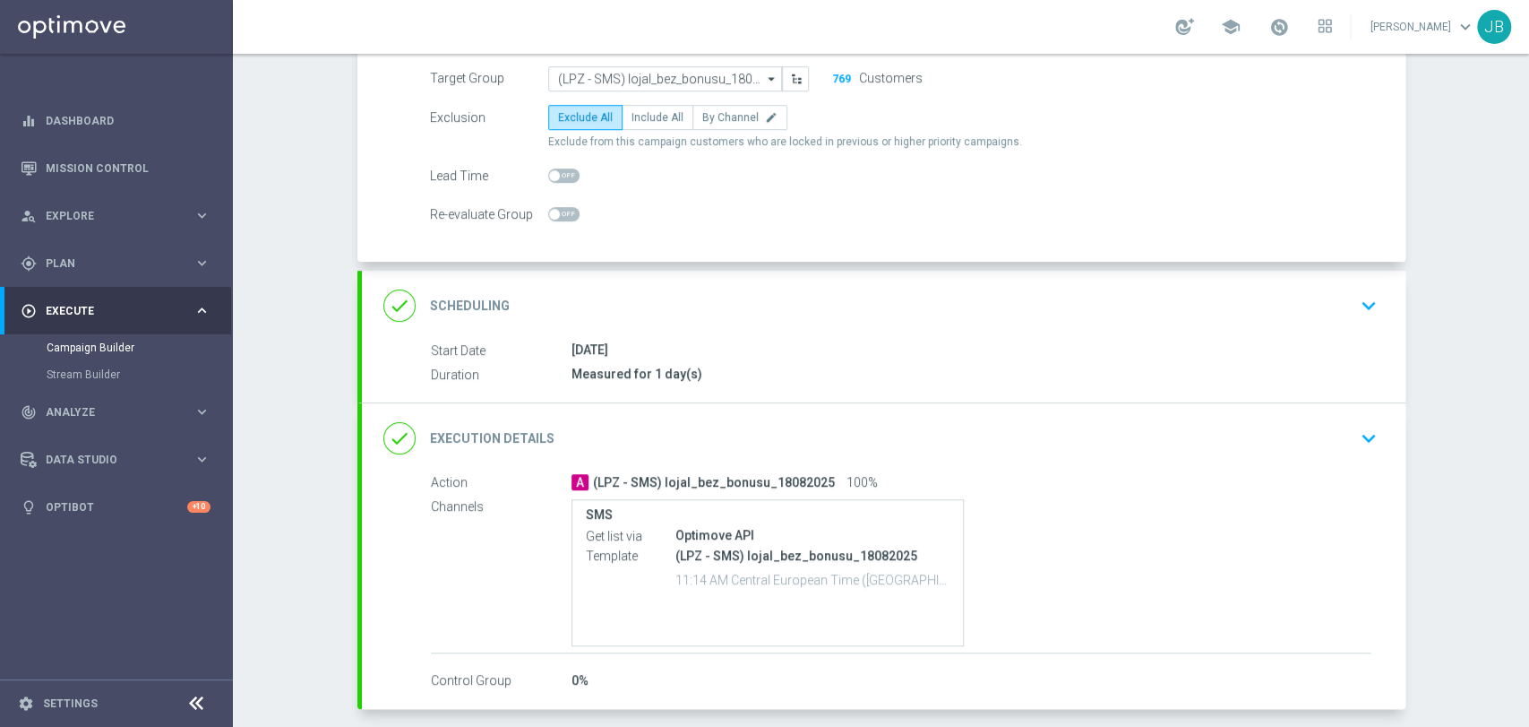
click at [1343, 288] on div "done Scheduling keyboard_arrow_down" at bounding box center [883, 305] width 1001 height 34
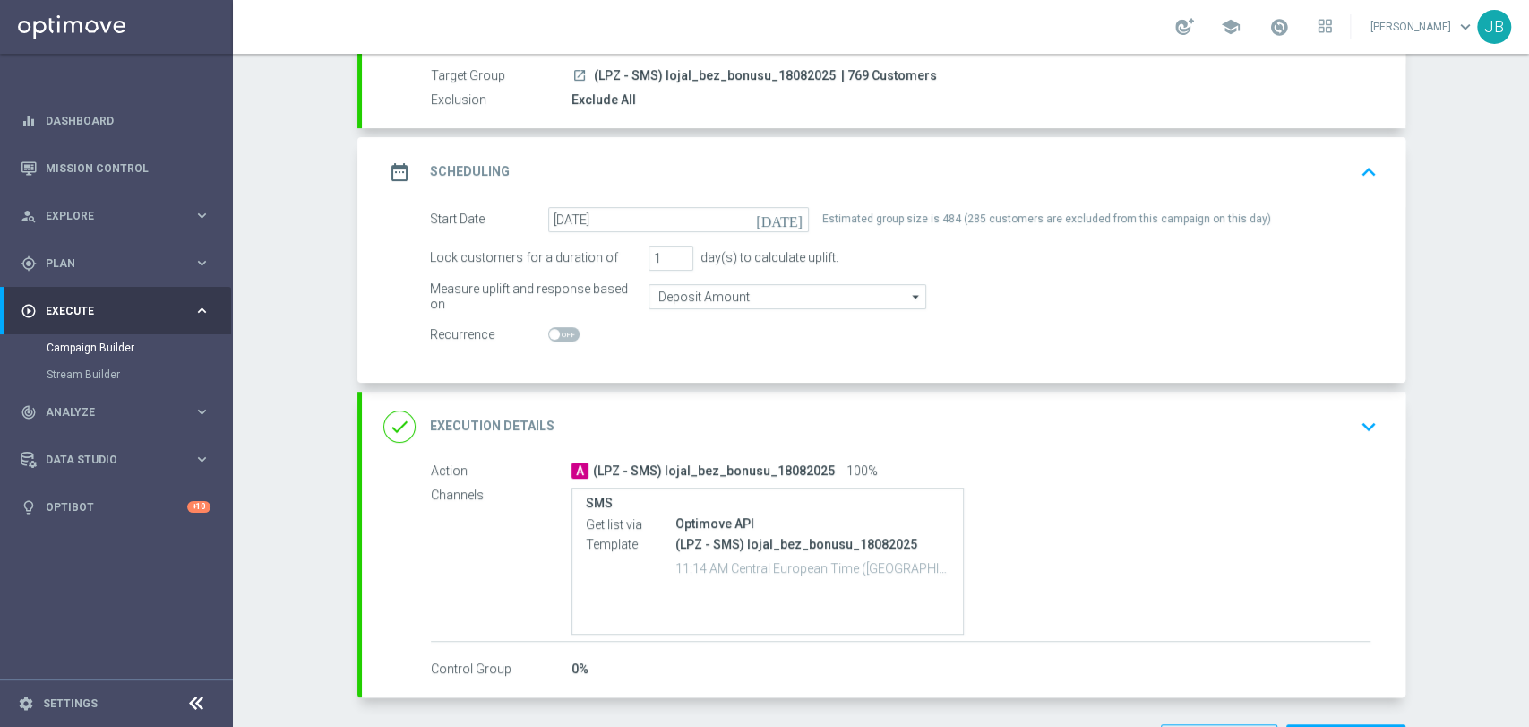
scroll to position [201, 0]
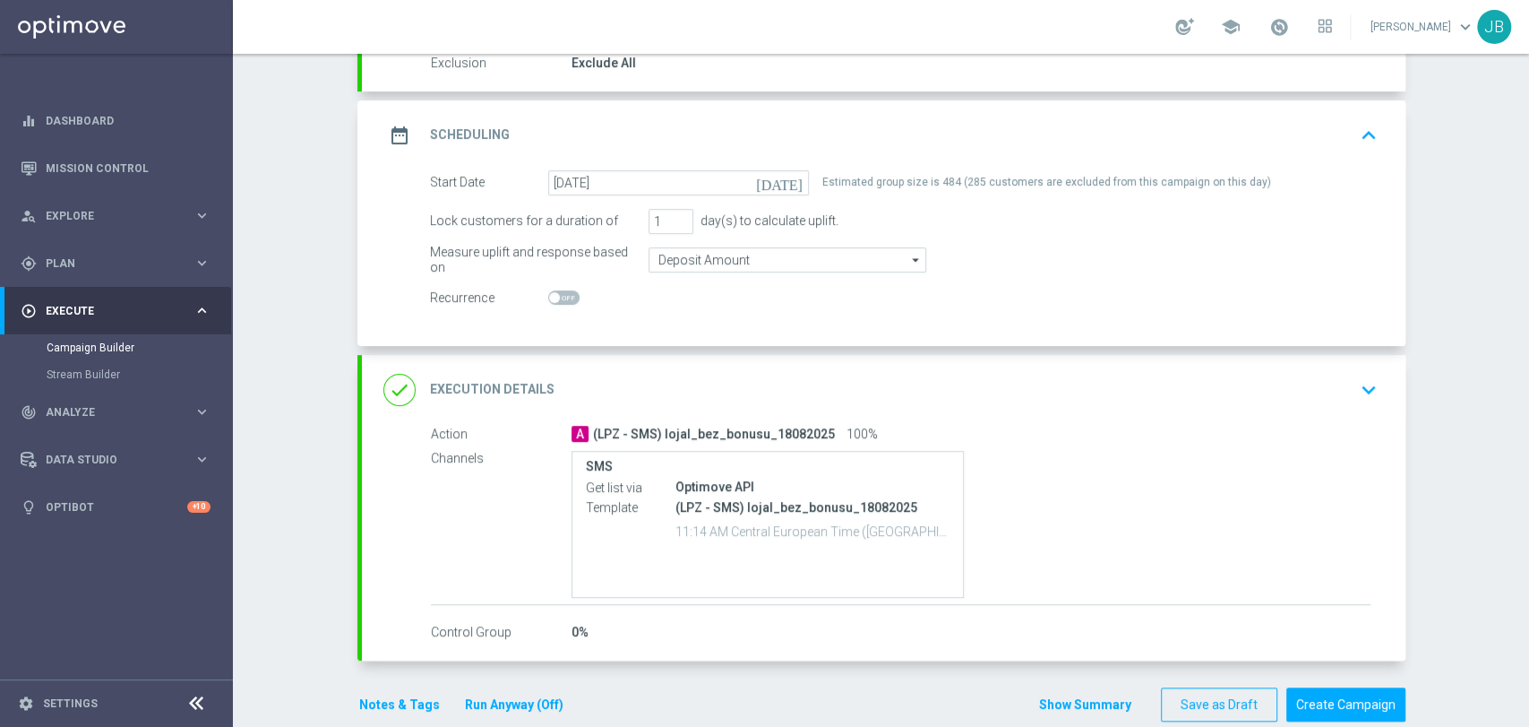
click at [1380, 381] on div "done Execution Details keyboard_arrow_down" at bounding box center [884, 390] width 1044 height 70
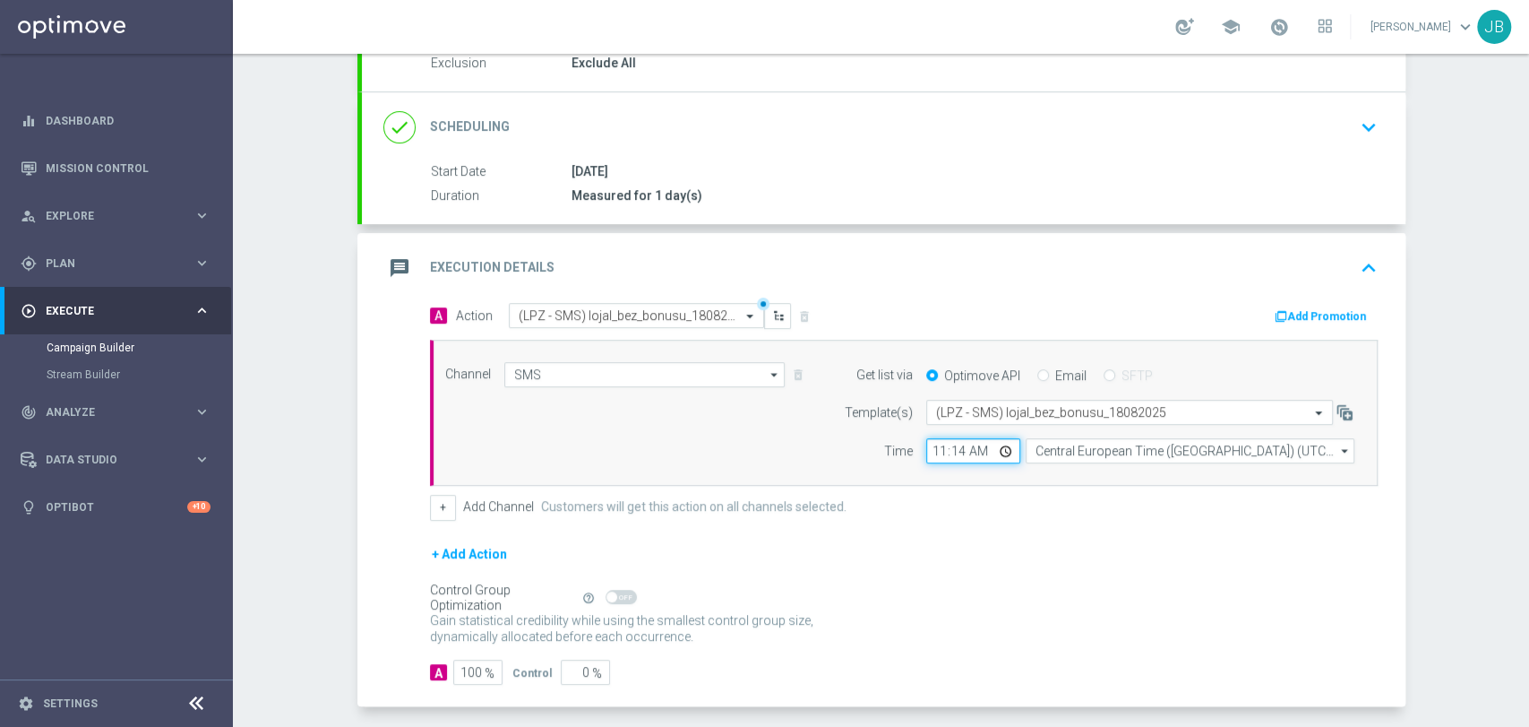
click at [974, 454] on input "11:14" at bounding box center [973, 450] width 94 height 25
click at [960, 451] on input "11:14" at bounding box center [973, 450] width 94 height 25
type input "11:19"
click at [1088, 546] on div "+ Add Action" at bounding box center [904, 565] width 948 height 45
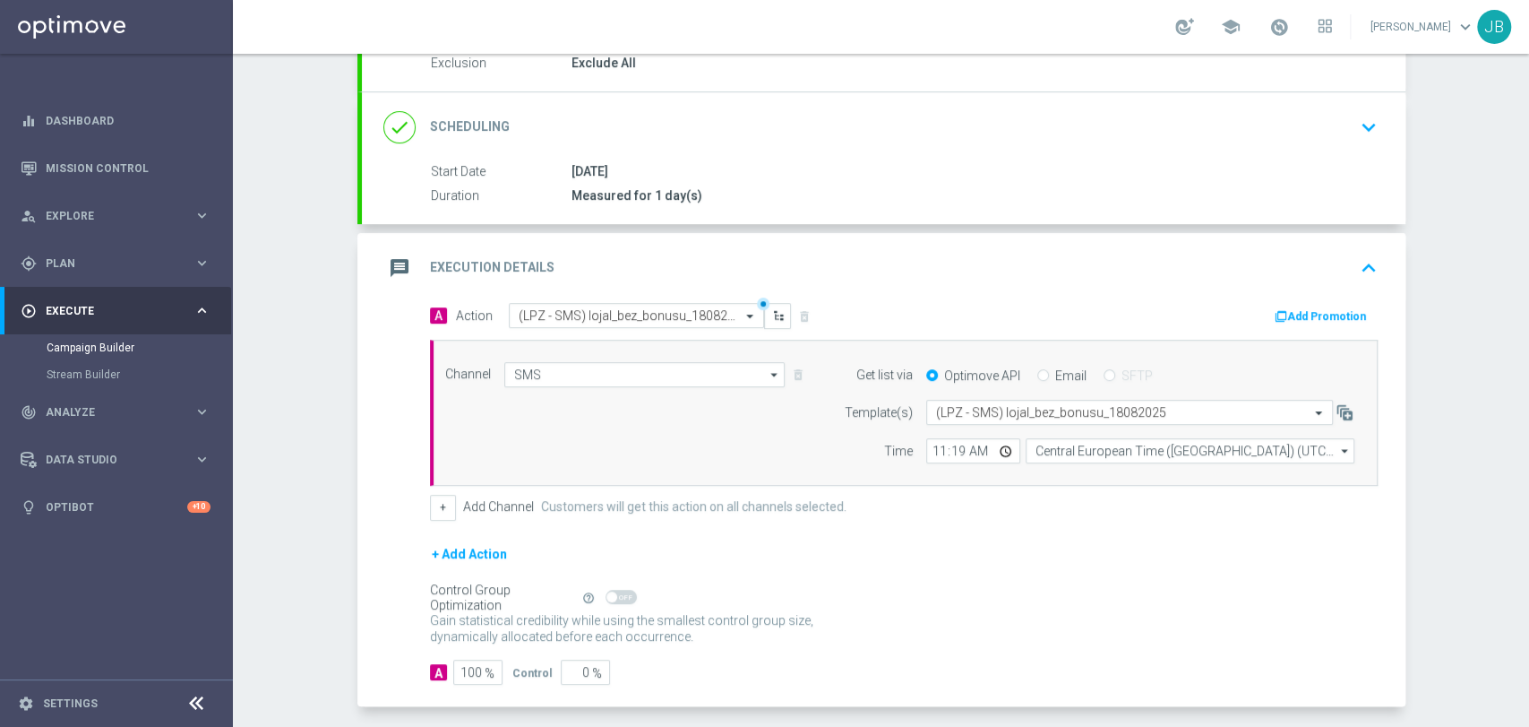
click at [1527, 150] on div "Campaign Builder Scheduled Campaign Triggered Campaign Status: Draft done Targe…" at bounding box center [881, 390] width 1296 height 673
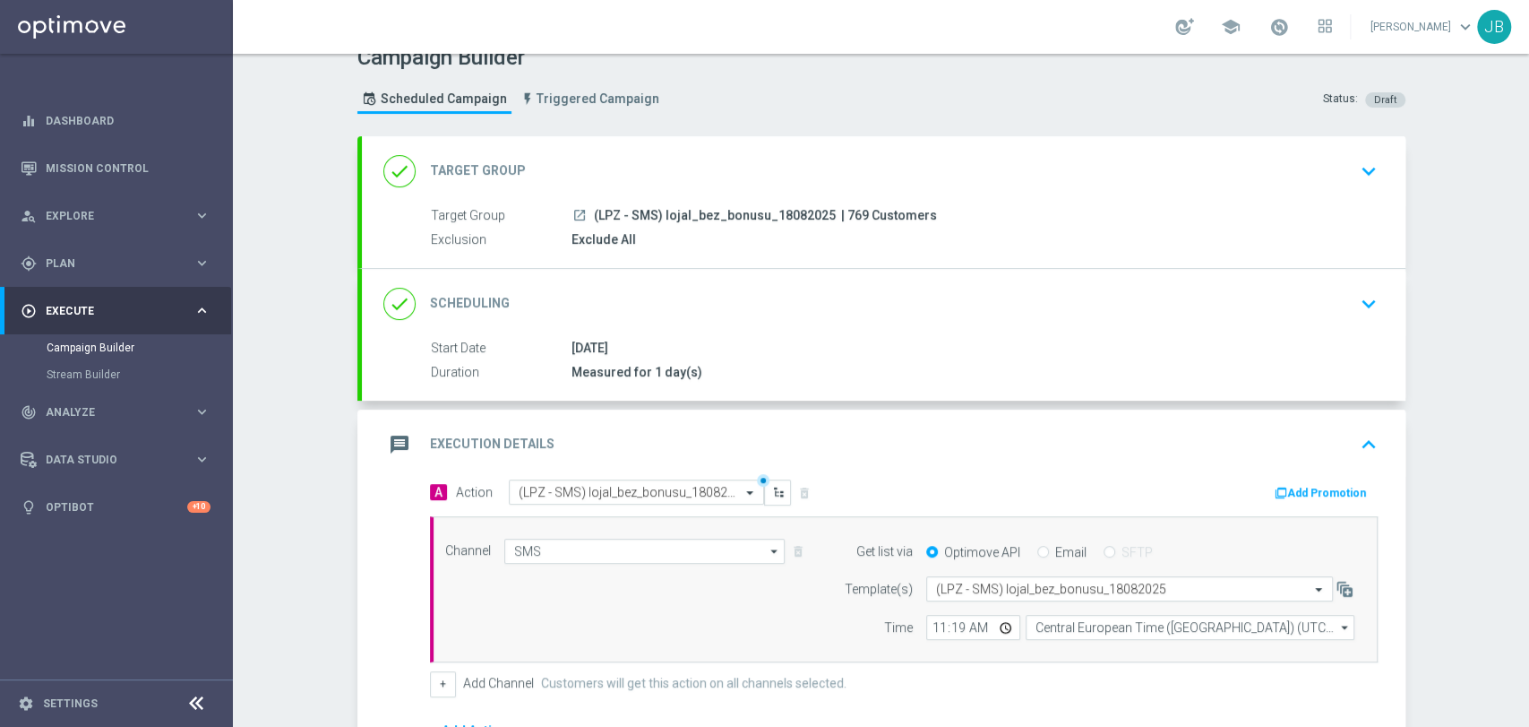
scroll to position [0, 0]
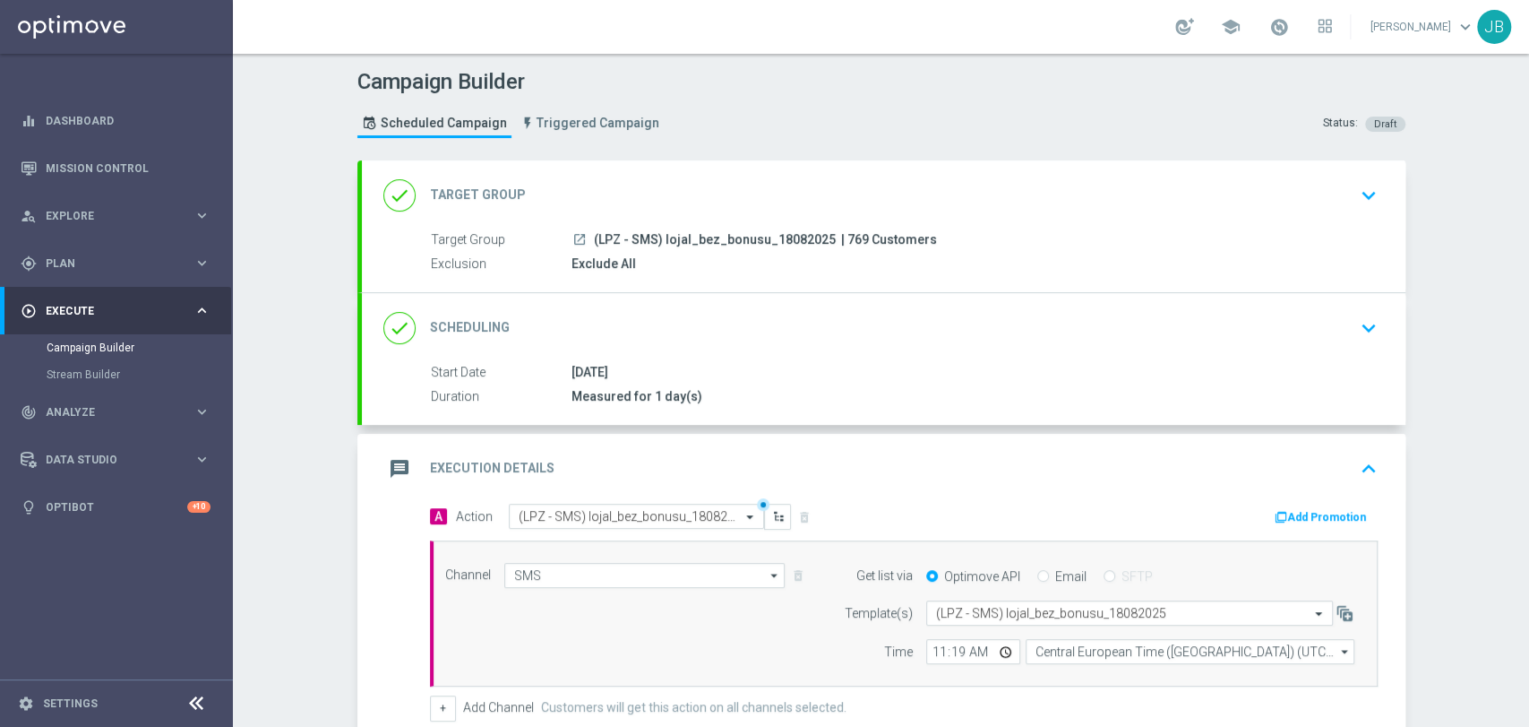
click at [1463, 310] on div "Campaign Builder Scheduled Campaign Triggered Campaign Status: Draft done Targe…" at bounding box center [881, 390] width 1296 height 673
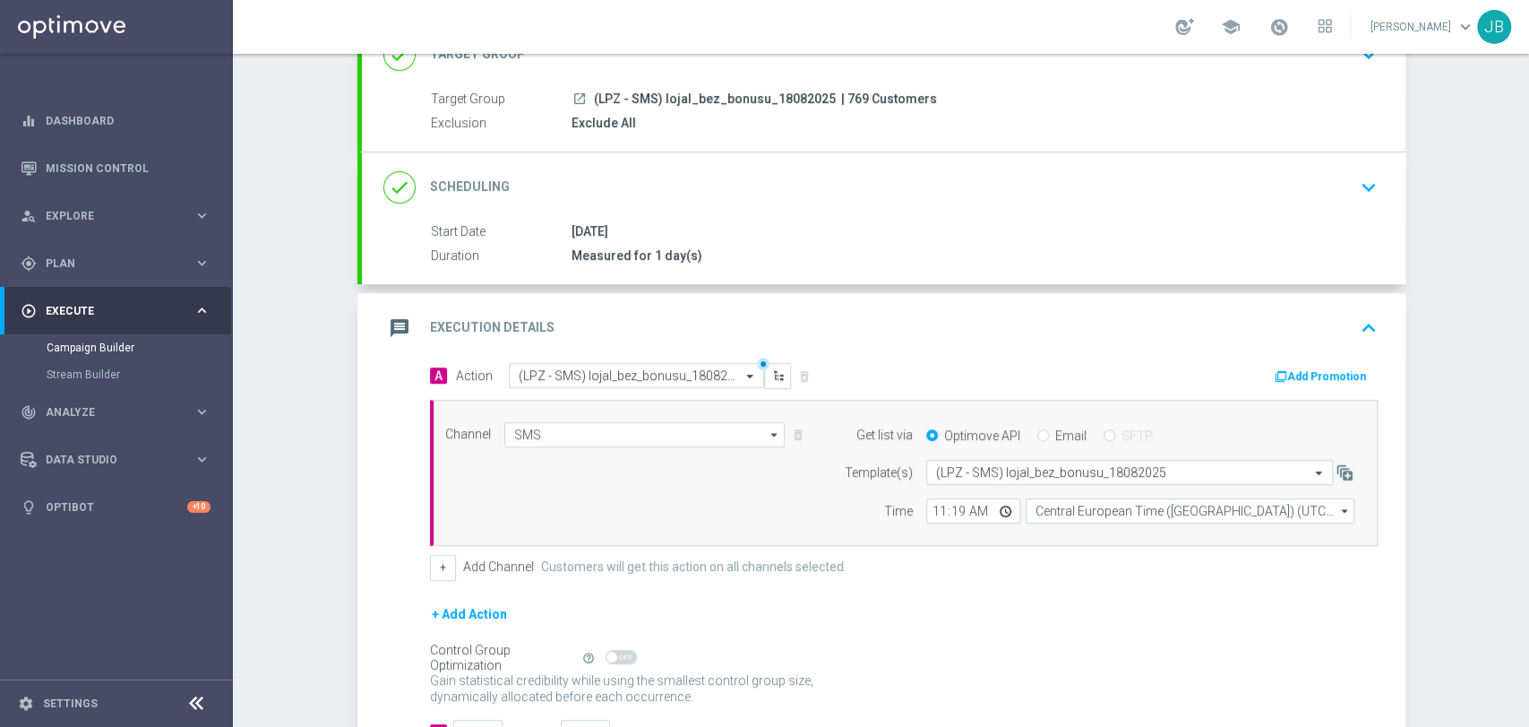
scroll to position [144, 0]
click at [1499, 447] on div "Campaign Builder Scheduled Campaign Triggered Campaign Status: Draft done Targe…" at bounding box center [881, 390] width 1296 height 673
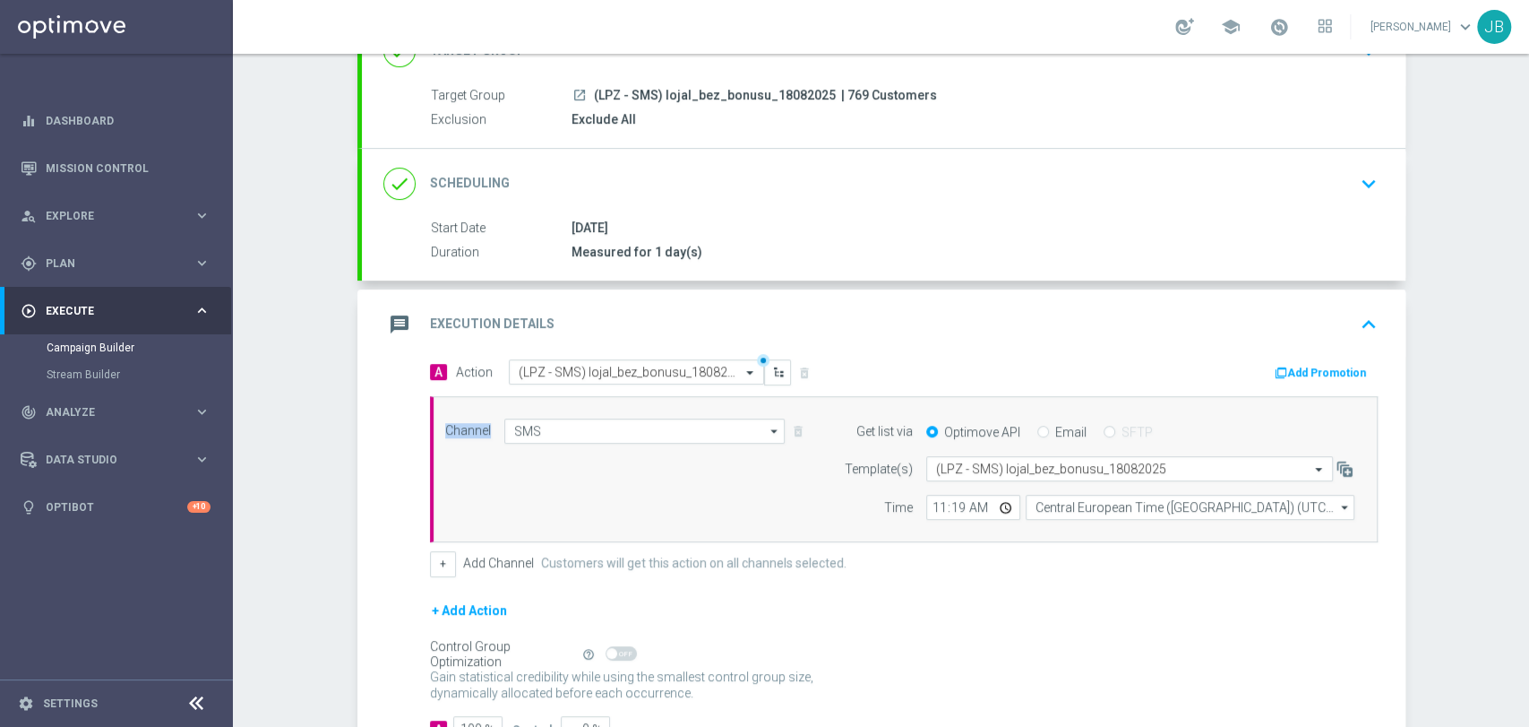
click at [1499, 447] on div "Campaign Builder Scheduled Campaign Triggered Campaign Status: Draft done Targe…" at bounding box center [881, 390] width 1296 height 673
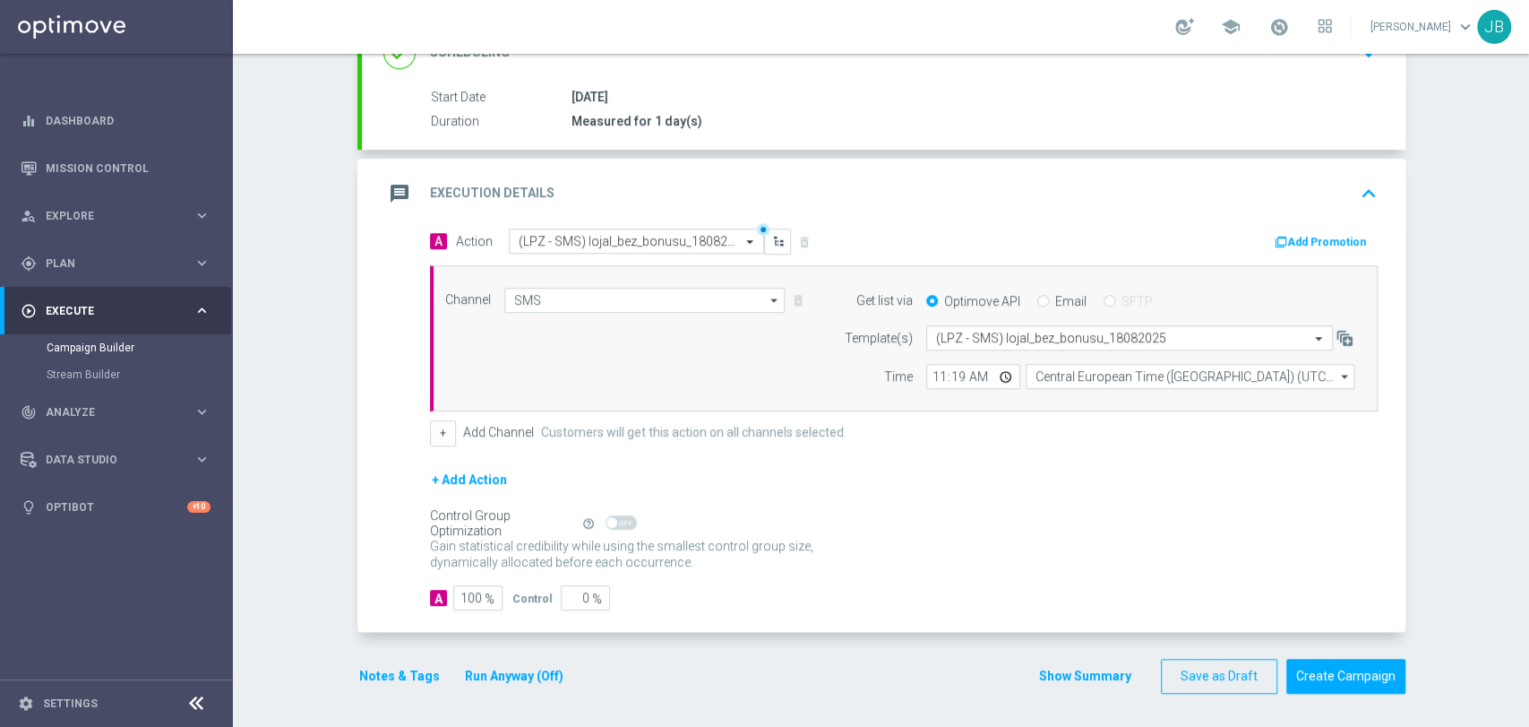
click at [1475, 518] on div "Campaign Builder Scheduled Campaign Triggered Campaign Status: Draft done Targe…" at bounding box center [881, 390] width 1296 height 673
click at [1321, 677] on button "Create Campaign" at bounding box center [1345, 675] width 119 height 35
